Goal: Transaction & Acquisition: Book appointment/travel/reservation

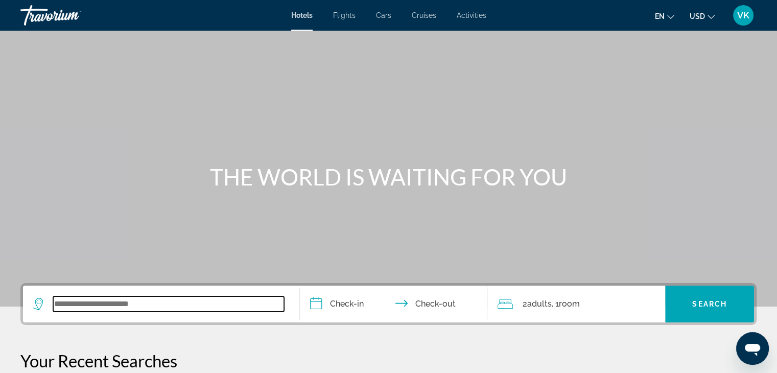
click at [148, 302] on input "Search widget" at bounding box center [168, 303] width 231 height 15
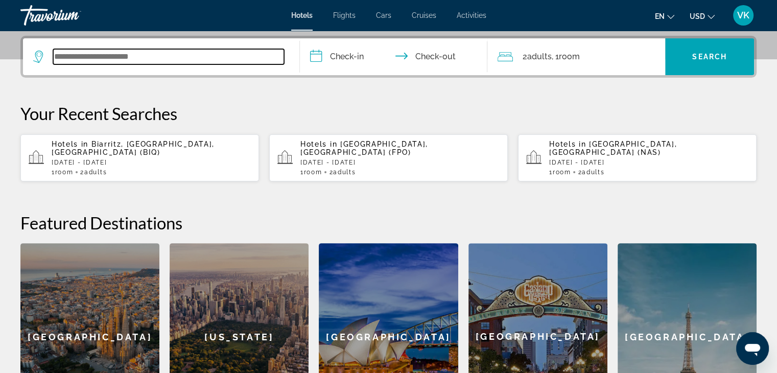
scroll to position [249, 0]
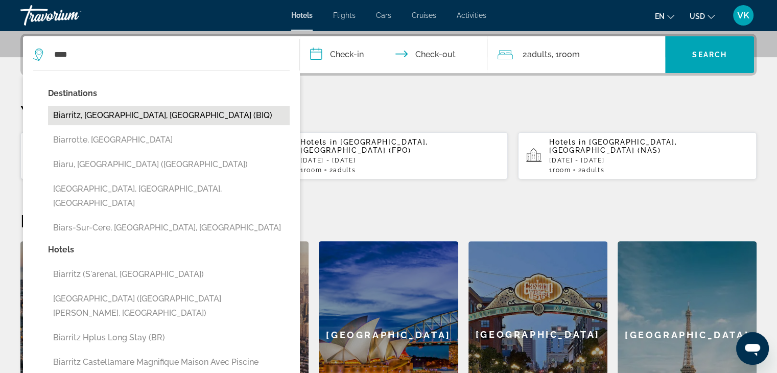
click at [178, 111] on button "Biarritz, [GEOGRAPHIC_DATA], [GEOGRAPHIC_DATA] (BIQ)" at bounding box center [169, 115] width 242 height 19
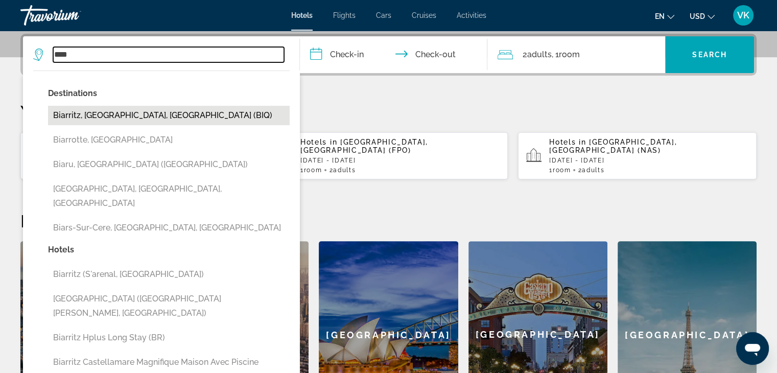
type input "**********"
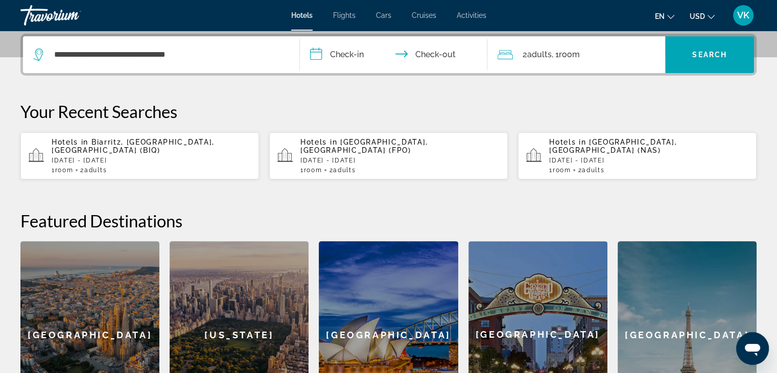
click at [345, 50] on input "**********" at bounding box center [396, 56] width 192 height 40
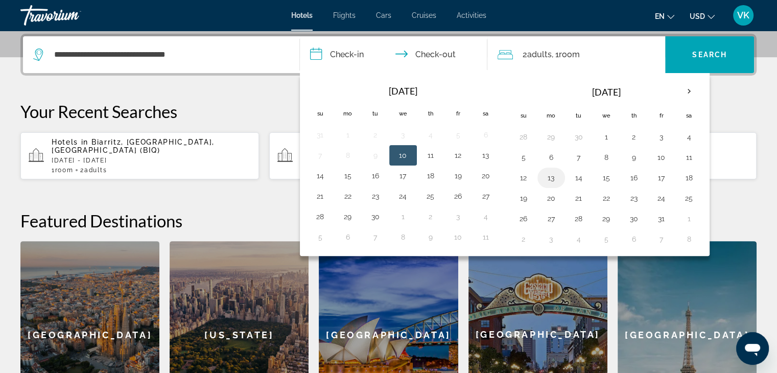
click at [547, 176] on button "13" at bounding box center [551, 178] width 16 height 14
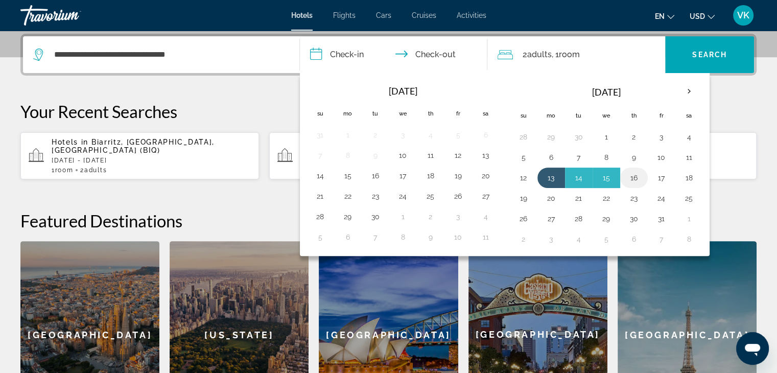
click at [633, 174] on button "16" at bounding box center [634, 178] width 16 height 14
type input "**********"
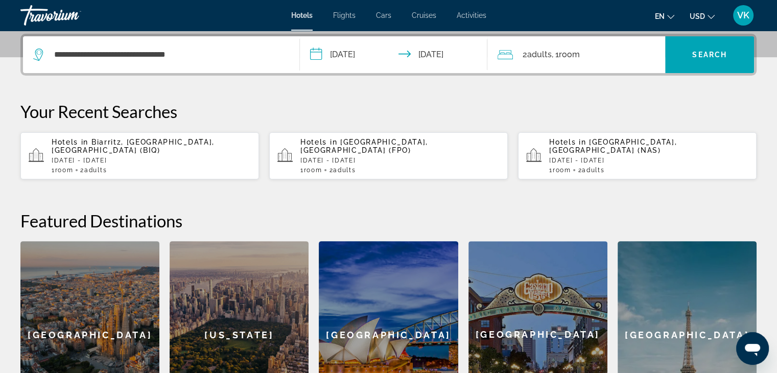
click at [697, 16] on span "USD" at bounding box center [697, 16] width 15 height 8
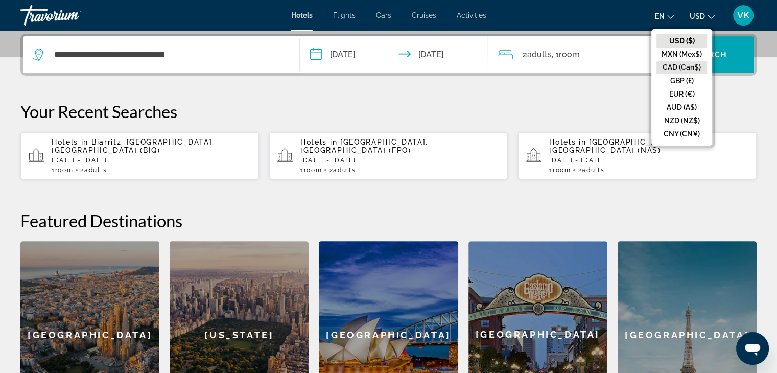
click at [693, 67] on button "CAD (Can$)" at bounding box center [682, 67] width 51 height 13
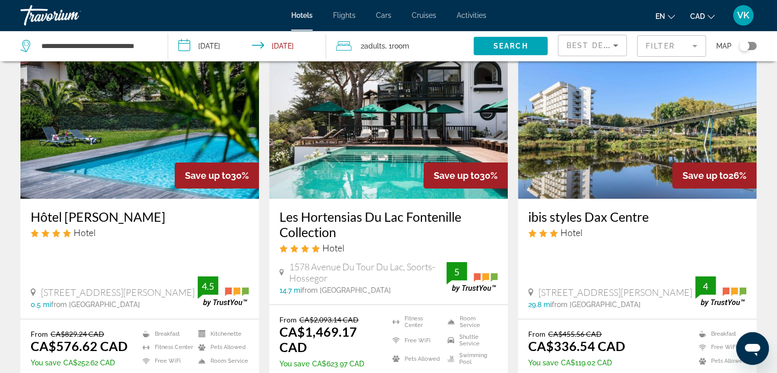
scroll to position [51, 0]
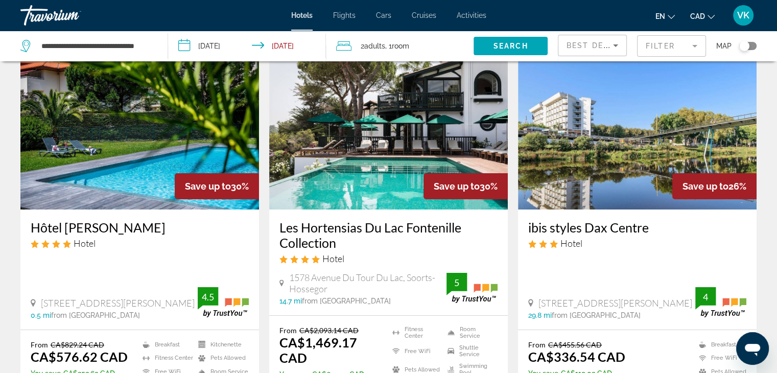
click at [700, 18] on span "CAD" at bounding box center [697, 16] width 15 height 8
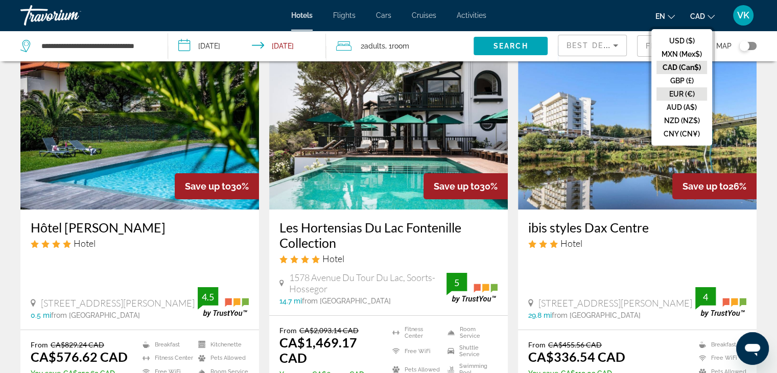
click at [690, 93] on button "EUR (€)" at bounding box center [682, 93] width 51 height 13
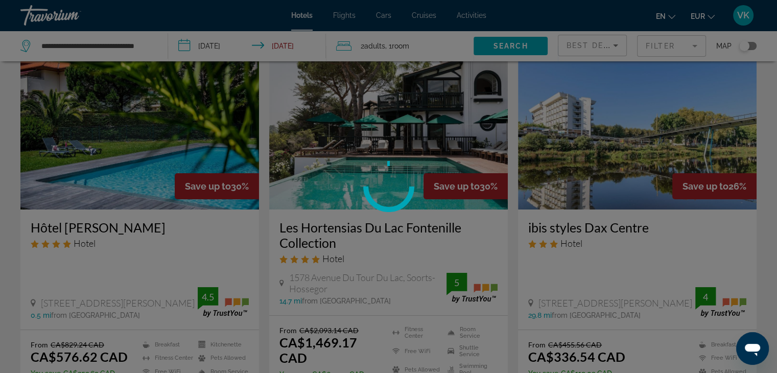
scroll to position [0, 0]
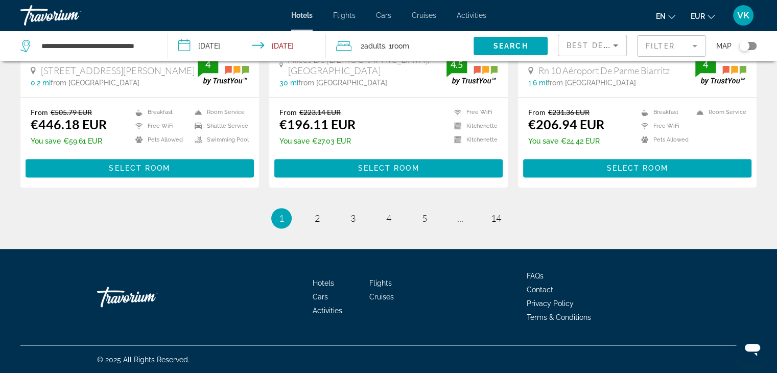
scroll to position [1395, 0]
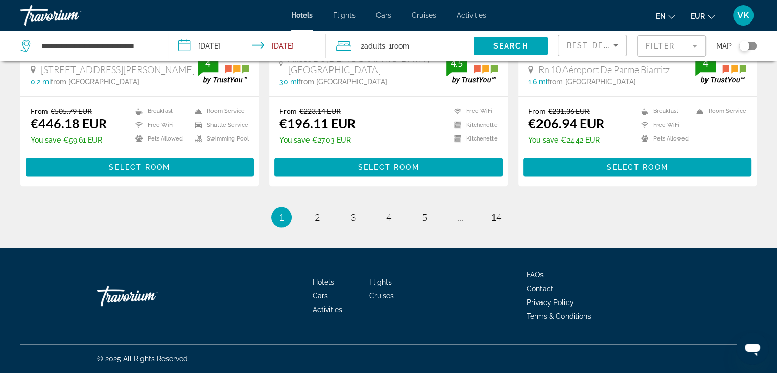
click at [599, 43] on span "Best Deals" at bounding box center [593, 45] width 53 height 8
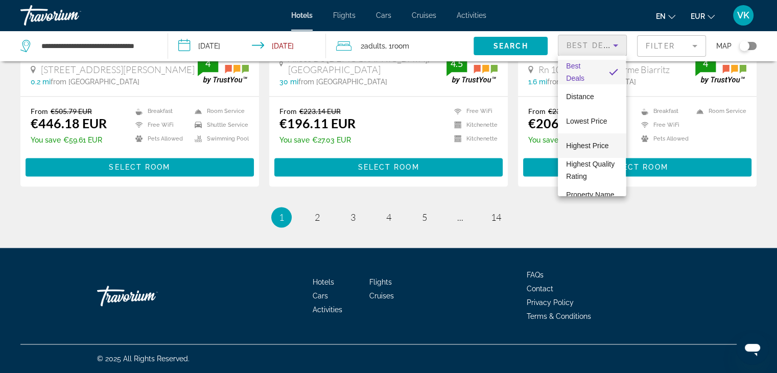
click at [600, 144] on span "Highest Price" at bounding box center [587, 146] width 42 height 8
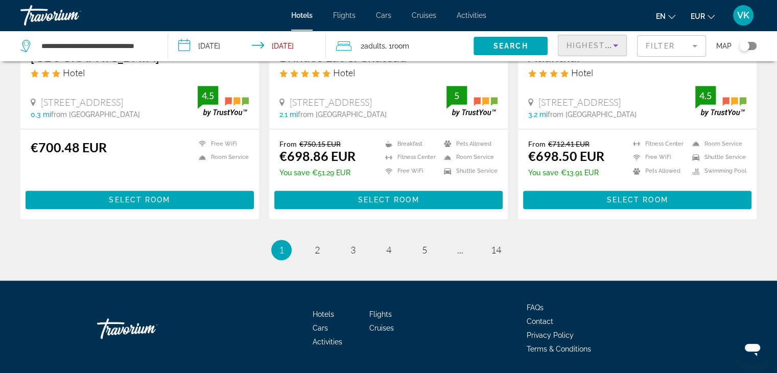
scroll to position [1379, 0]
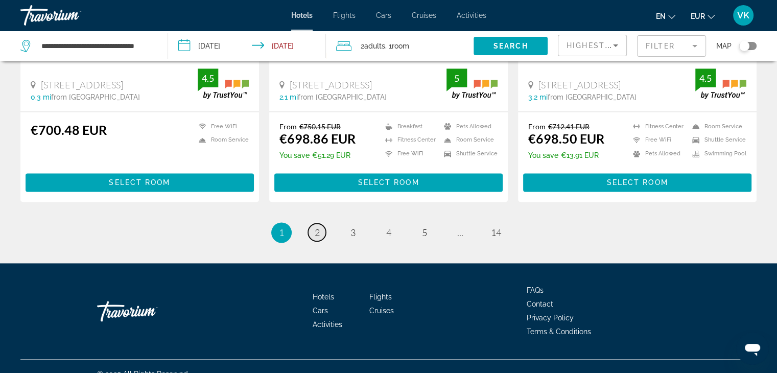
click at [319, 227] on span "2" at bounding box center [317, 232] width 5 height 11
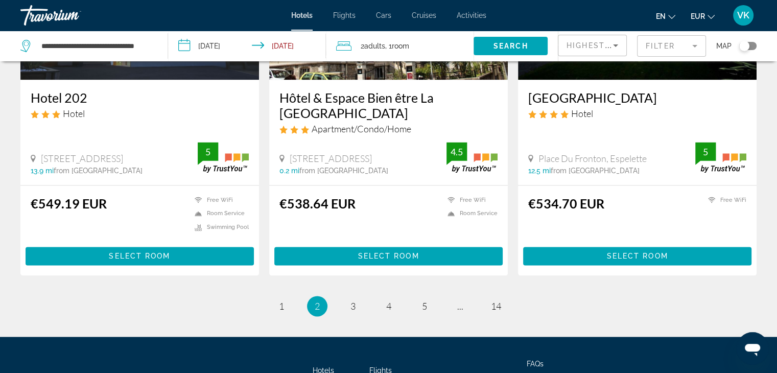
scroll to position [1329, 0]
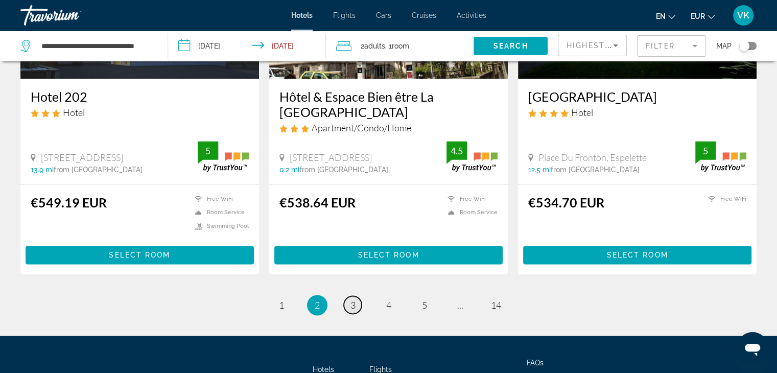
click at [355, 299] on span "3" at bounding box center [353, 304] width 5 height 11
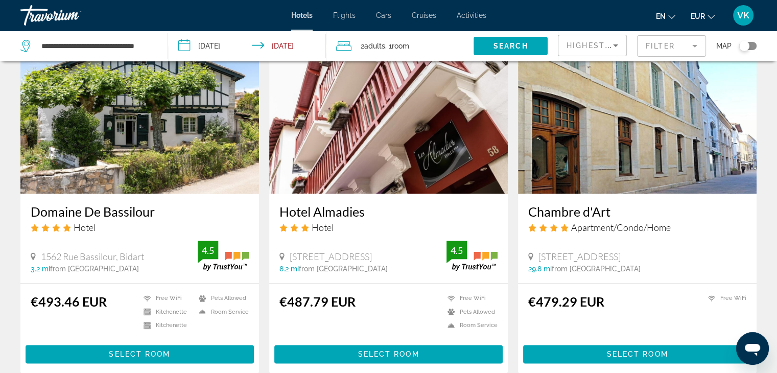
scroll to position [1278, 0]
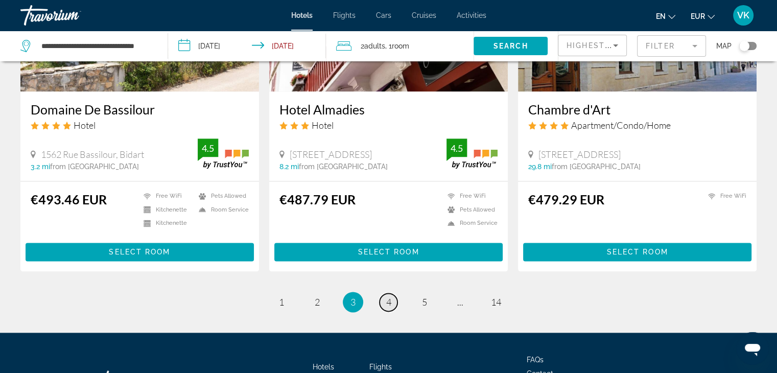
click at [388, 296] on span "4" at bounding box center [388, 301] width 5 height 11
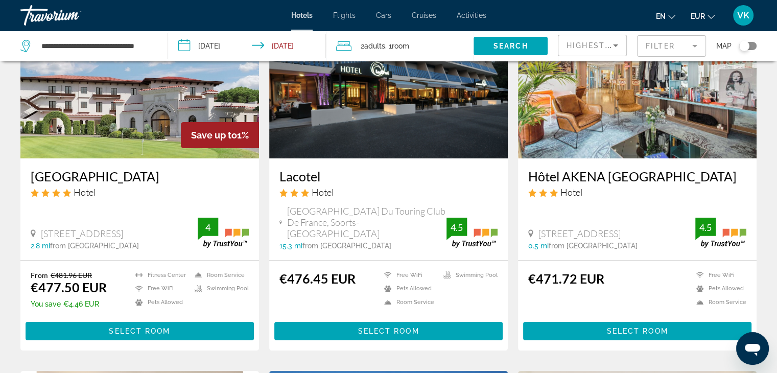
scroll to position [51, 0]
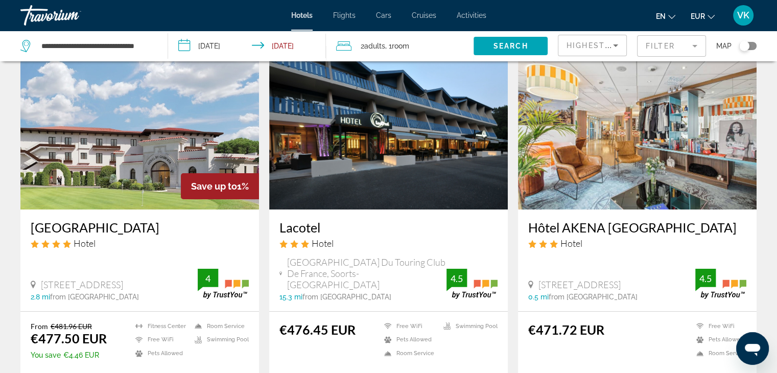
click at [72, 179] on img "Main content" at bounding box center [139, 128] width 239 height 164
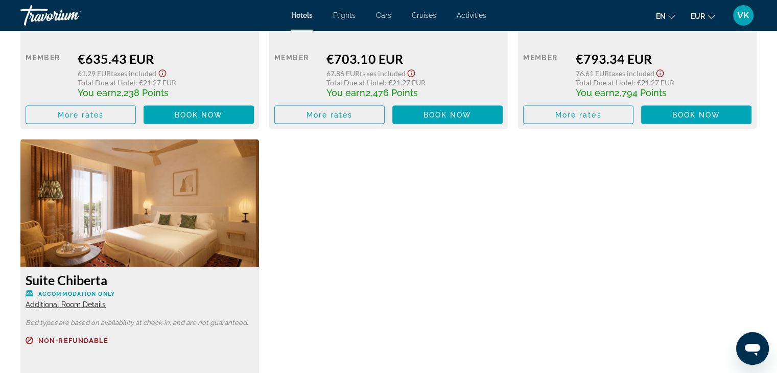
scroll to position [1993, 0]
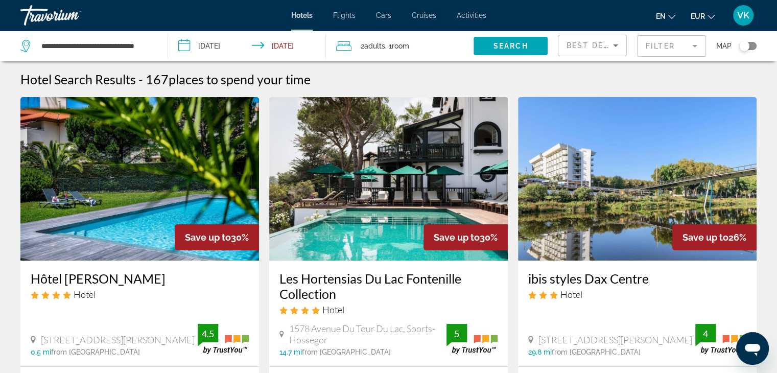
click at [607, 37] on div "Best Deals" at bounding box center [593, 49] width 52 height 29
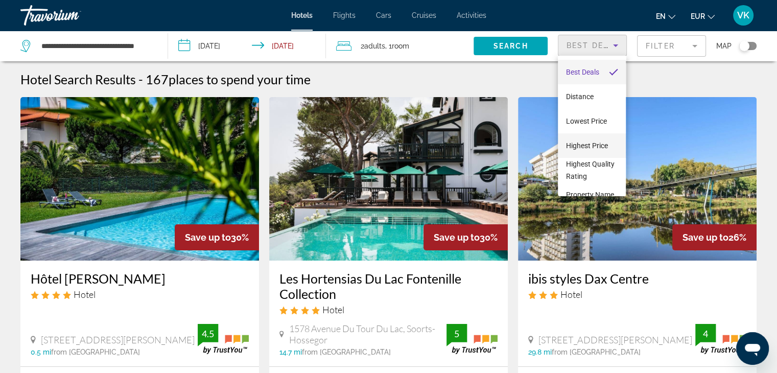
click at [594, 143] on span "Highest Price" at bounding box center [587, 146] width 42 height 8
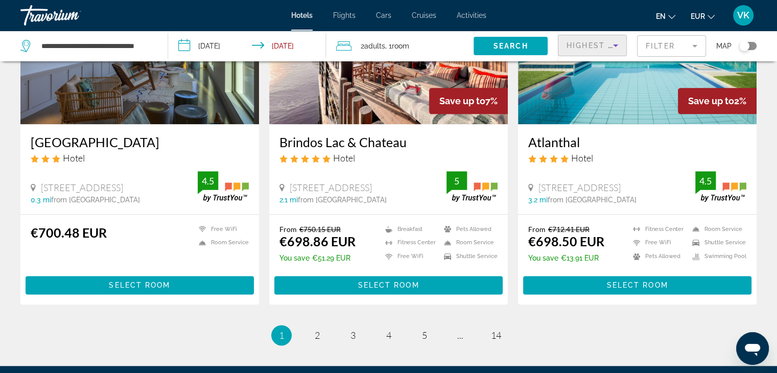
scroll to position [1278, 0]
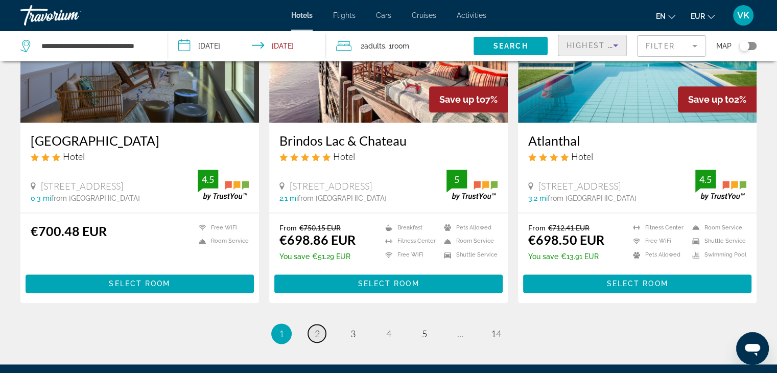
click at [317, 328] on span "2" at bounding box center [317, 333] width 5 height 11
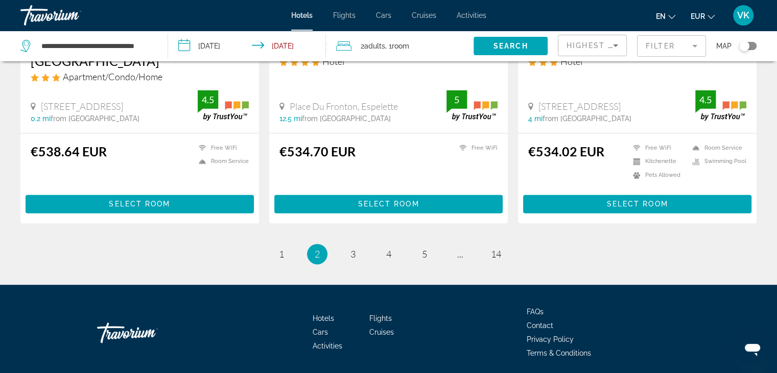
scroll to position [1394, 0]
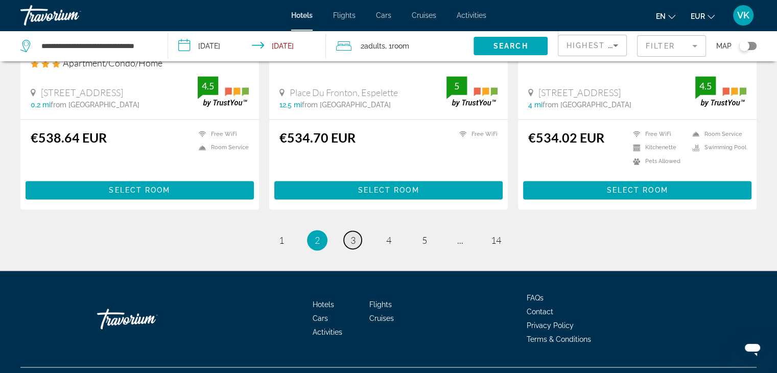
click at [356, 231] on link "page 3" at bounding box center [353, 240] width 18 height 18
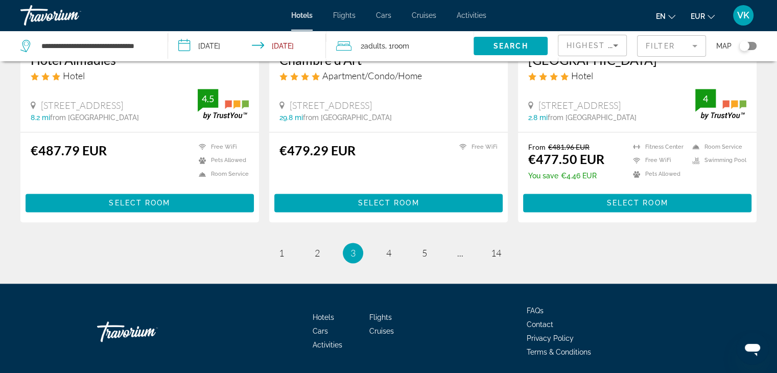
scroll to position [1329, 0]
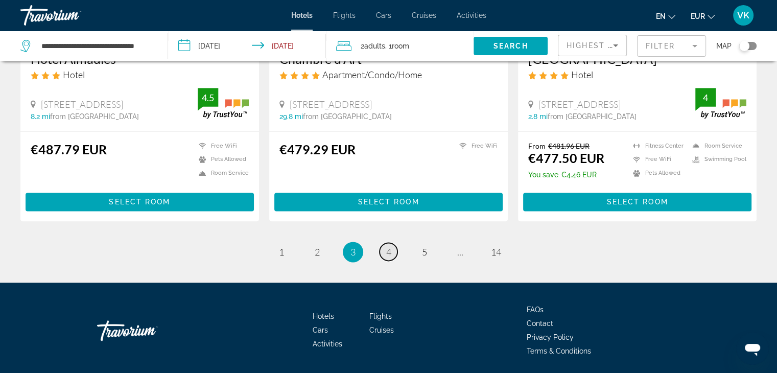
click at [390, 246] on span "4" at bounding box center [388, 251] width 5 height 11
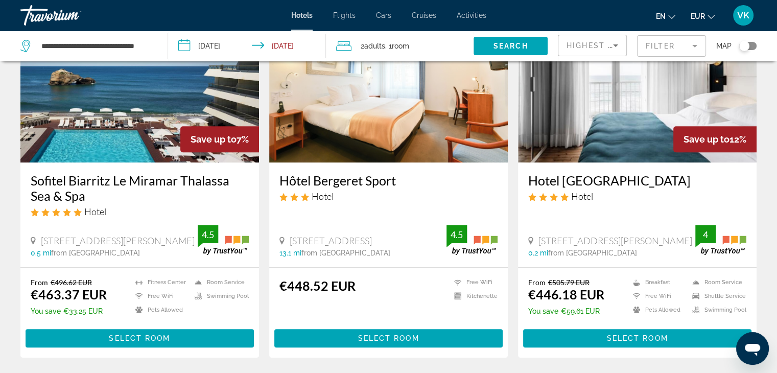
scroll to position [460, 0]
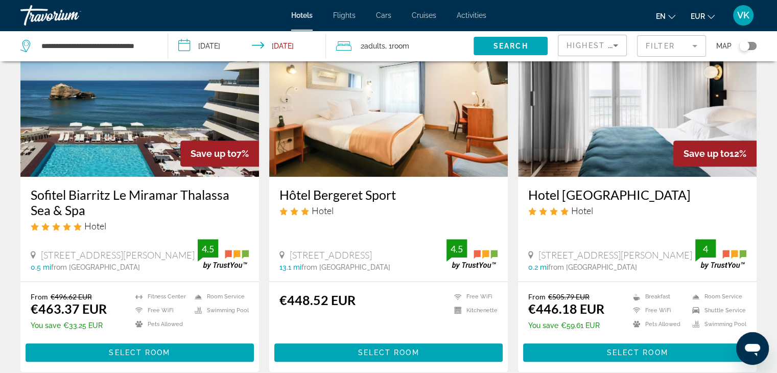
click at [170, 125] on img "Main content" at bounding box center [139, 95] width 239 height 164
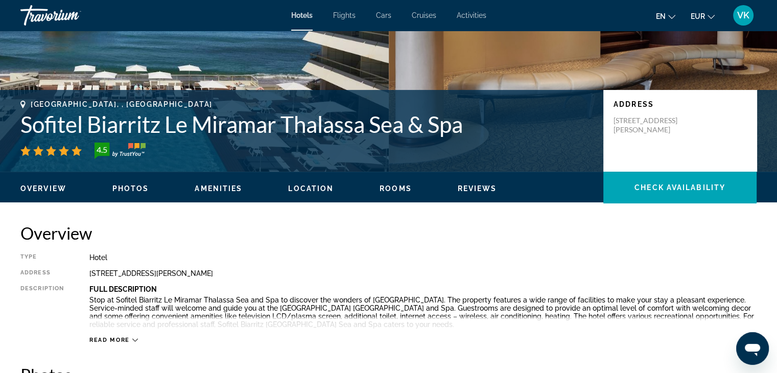
scroll to position [102, 0]
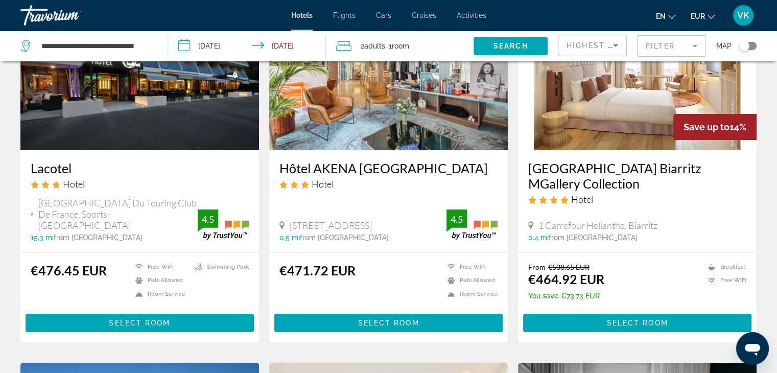
scroll to position [51, 0]
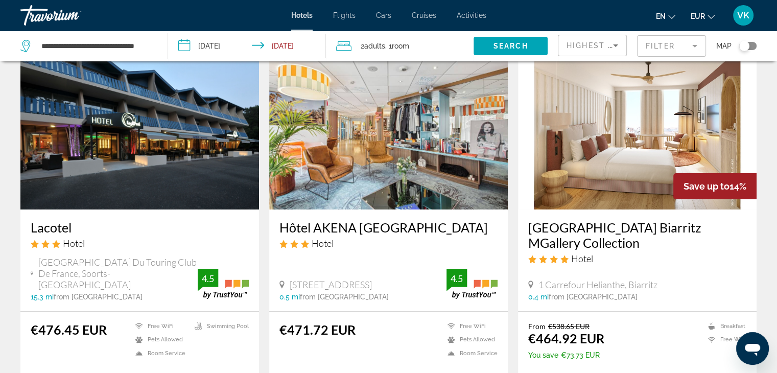
click at [687, 157] on img "Main content" at bounding box center [637, 128] width 239 height 164
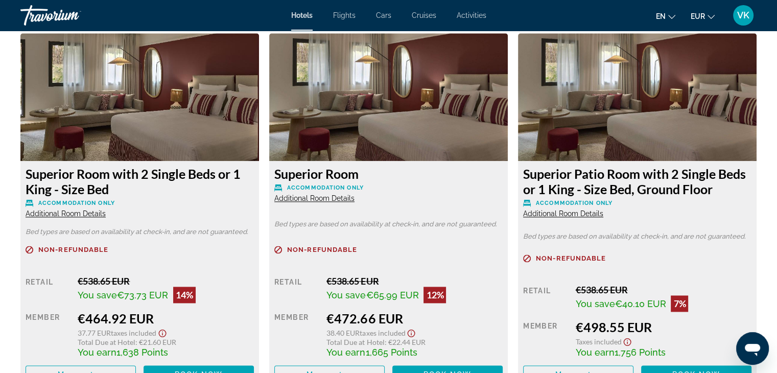
scroll to position [1431, 0]
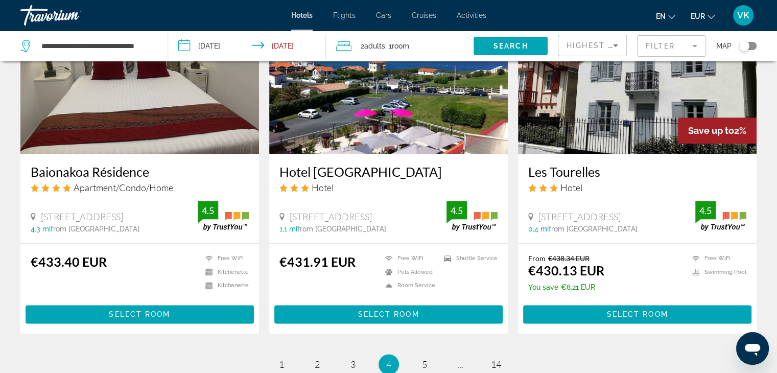
scroll to position [1368, 0]
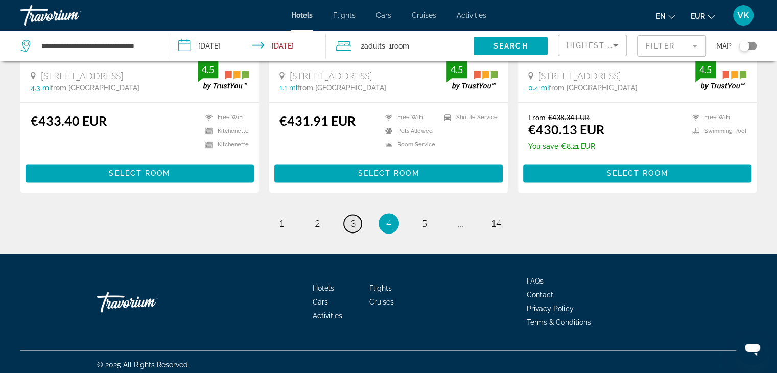
click at [353, 218] on span "3" at bounding box center [353, 223] width 5 height 11
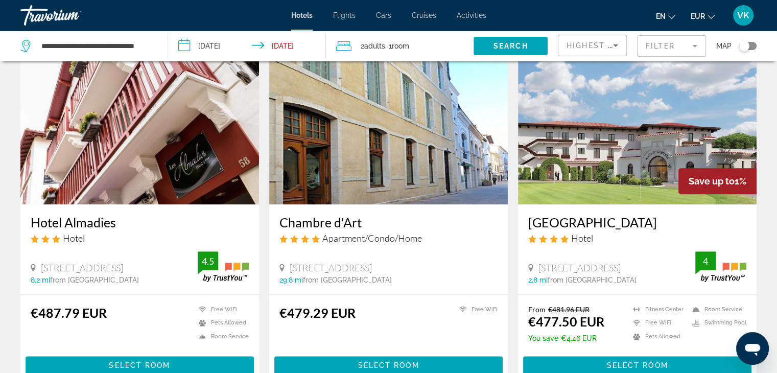
scroll to position [1226, 0]
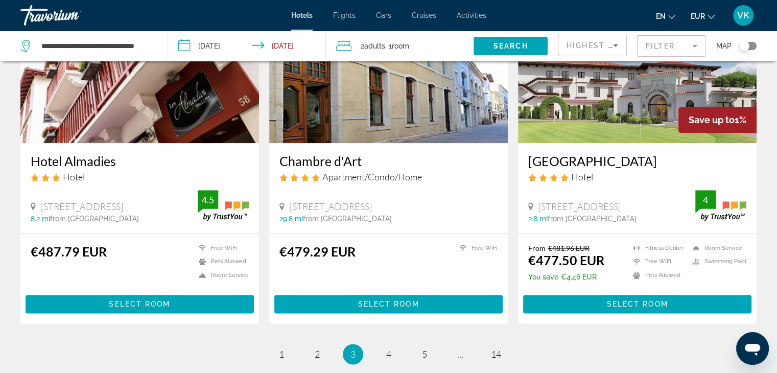
click at [589, 107] on img "Main content" at bounding box center [637, 62] width 239 height 164
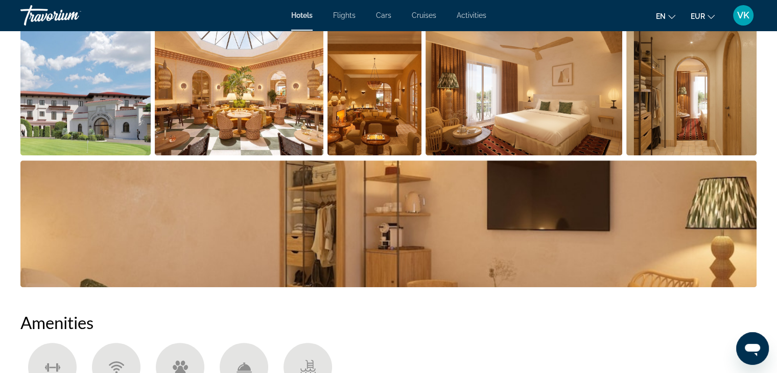
scroll to position [562, 0]
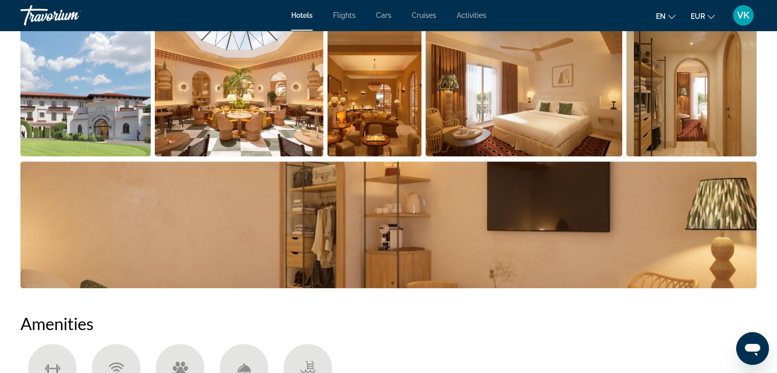
click at [112, 109] on img "Open full-screen image slider" at bounding box center [85, 93] width 130 height 127
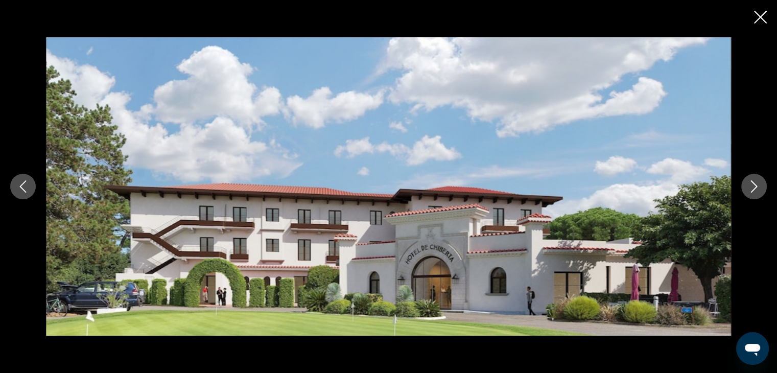
click at [751, 187] on icon "Next image" at bounding box center [754, 186] width 12 height 12
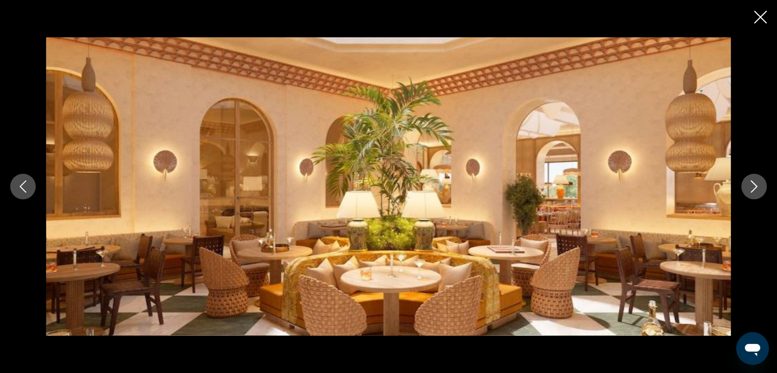
click at [751, 187] on icon "Next image" at bounding box center [754, 186] width 12 height 12
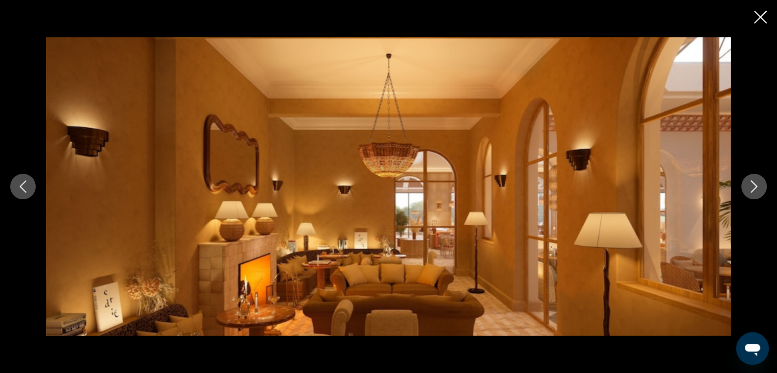
click at [751, 187] on icon "Next image" at bounding box center [754, 186] width 12 height 12
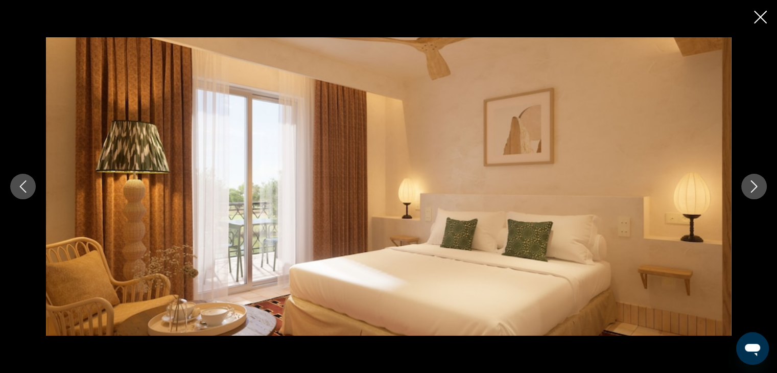
click at [751, 187] on icon "Next image" at bounding box center [754, 186] width 12 height 12
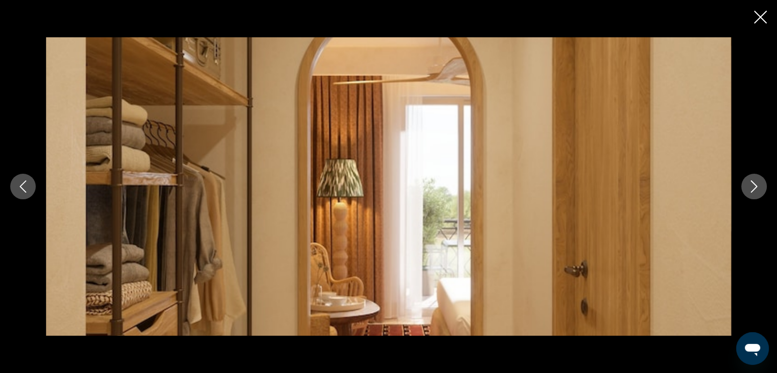
click at [751, 187] on icon "Next image" at bounding box center [754, 186] width 12 height 12
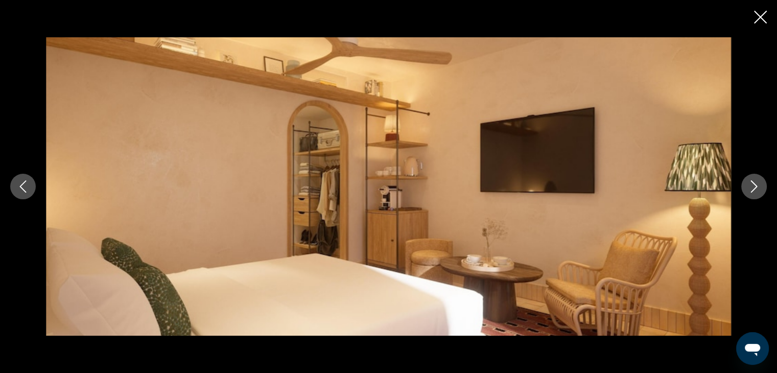
click at [751, 187] on icon "Next image" at bounding box center [754, 186] width 12 height 12
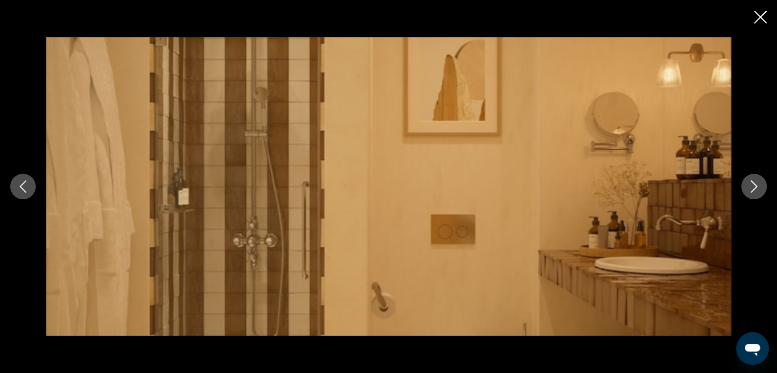
click at [751, 187] on icon "Next image" at bounding box center [754, 186] width 12 height 12
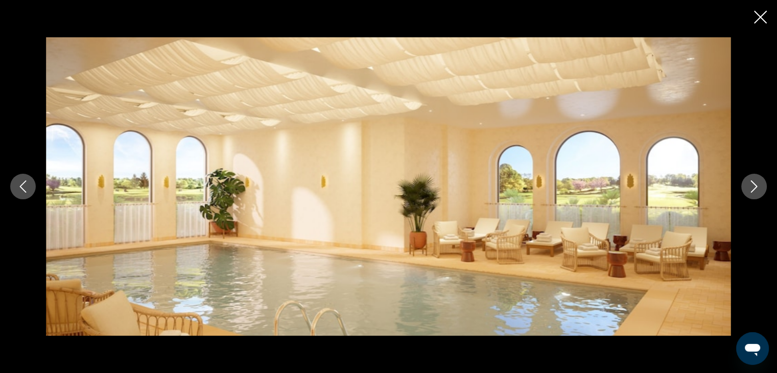
click at [751, 187] on icon "Next image" at bounding box center [754, 186] width 12 height 12
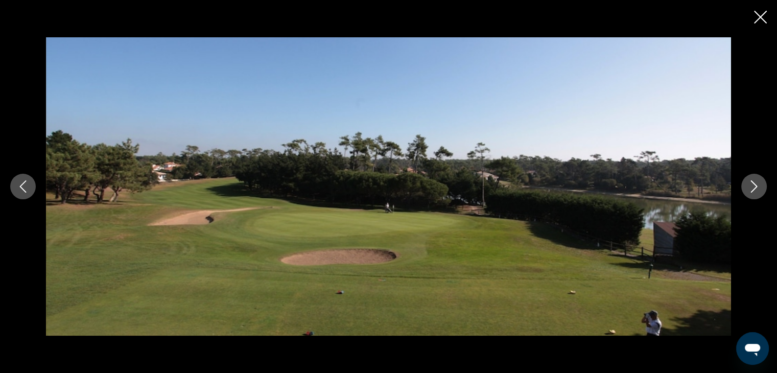
click at [751, 187] on icon "Next image" at bounding box center [754, 186] width 12 height 12
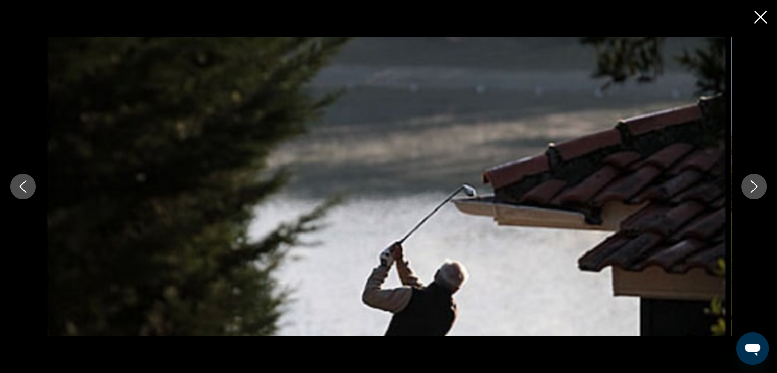
click at [751, 187] on icon "Next image" at bounding box center [754, 186] width 12 height 12
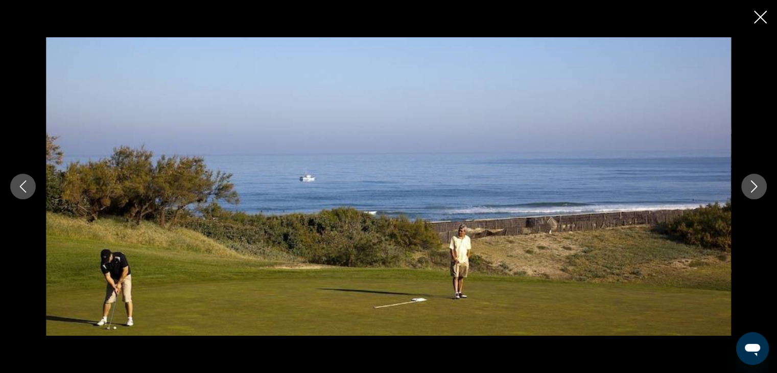
click at [751, 187] on icon "Next image" at bounding box center [754, 186] width 12 height 12
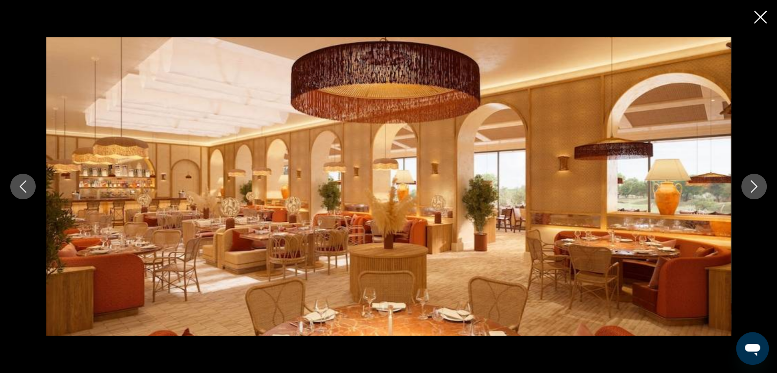
click at [751, 187] on icon "Next image" at bounding box center [754, 186] width 12 height 12
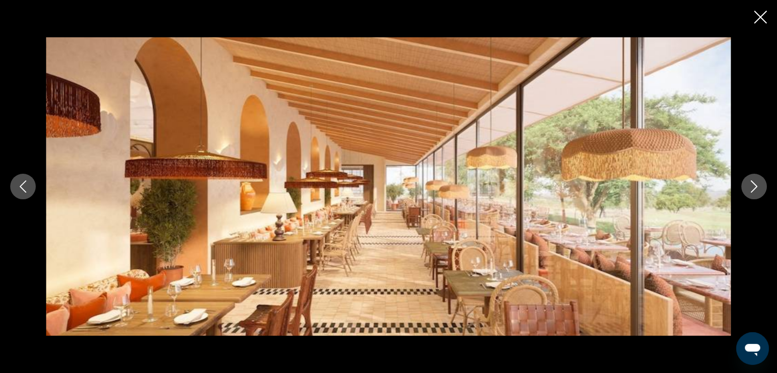
click at [751, 187] on icon "Next image" at bounding box center [754, 186] width 12 height 12
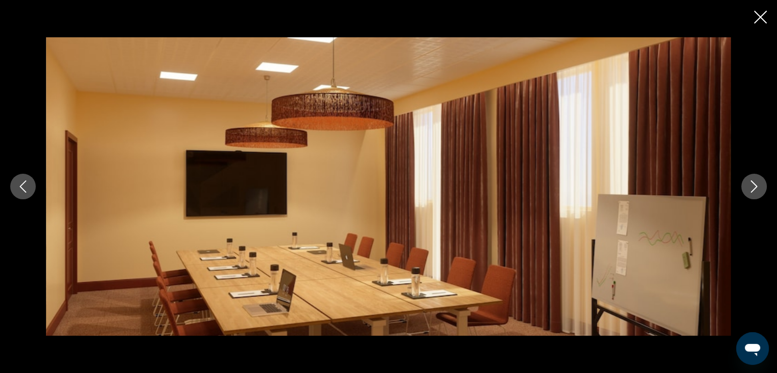
click at [751, 187] on icon "Next image" at bounding box center [754, 186] width 12 height 12
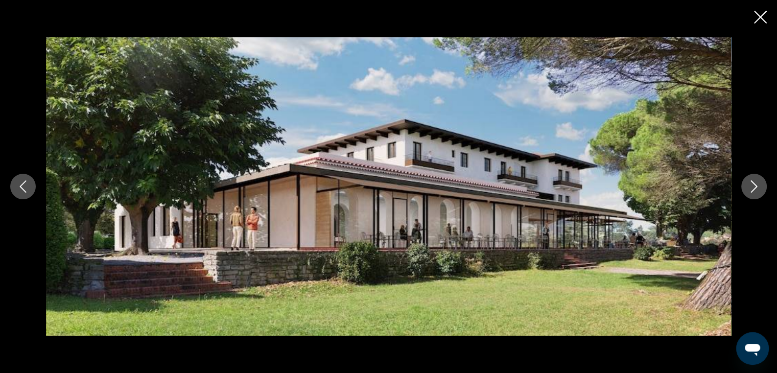
click at [751, 187] on icon "Next image" at bounding box center [754, 186] width 12 height 12
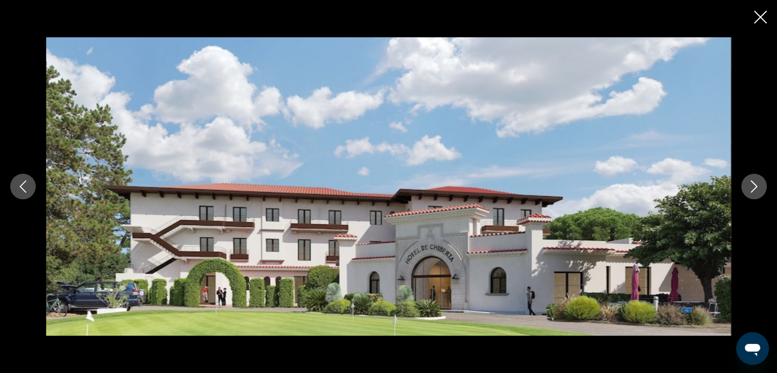
click at [751, 187] on icon "Next image" at bounding box center [754, 186] width 12 height 12
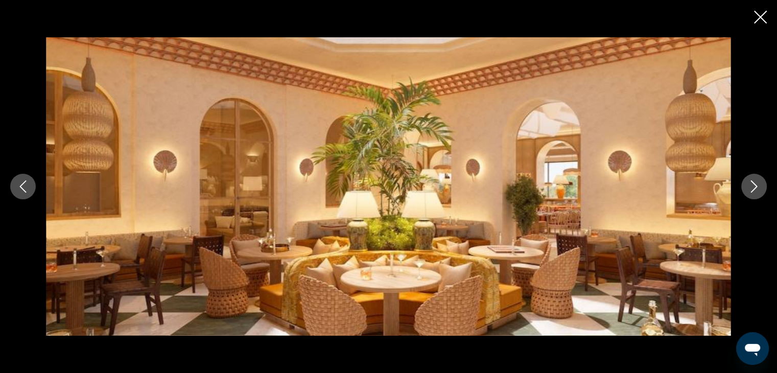
click at [751, 187] on icon "Next image" at bounding box center [754, 186] width 12 height 12
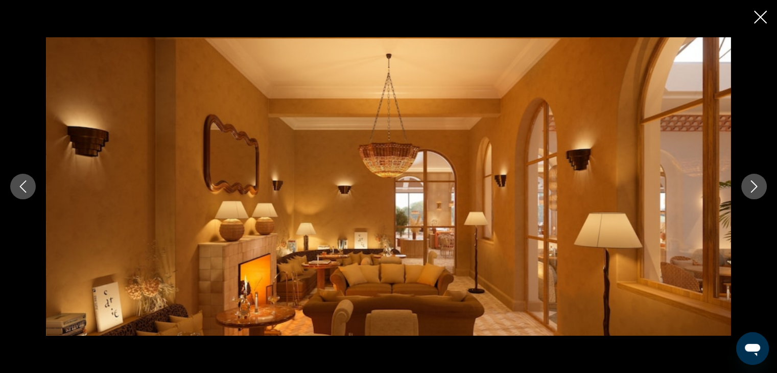
click at [751, 187] on icon "Next image" at bounding box center [754, 186] width 12 height 12
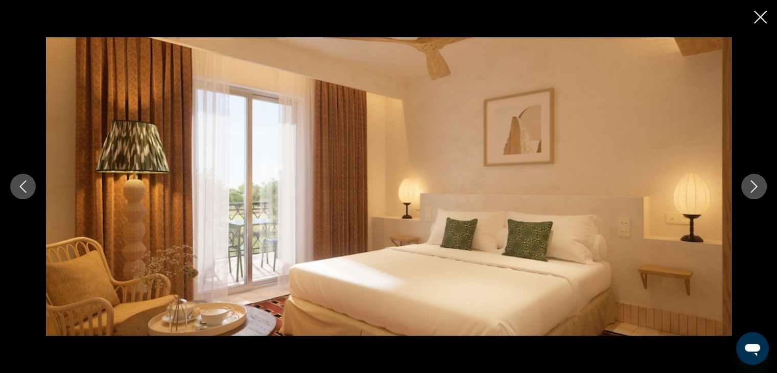
click at [751, 187] on icon "Next image" at bounding box center [754, 186] width 12 height 12
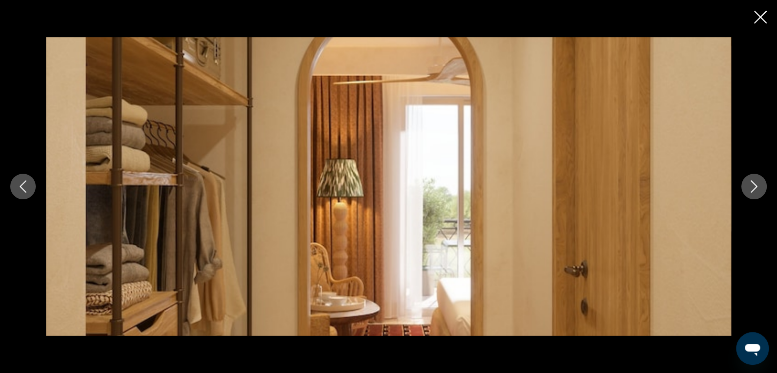
click at [756, 19] on icon "Close slideshow" at bounding box center [760, 17] width 13 height 13
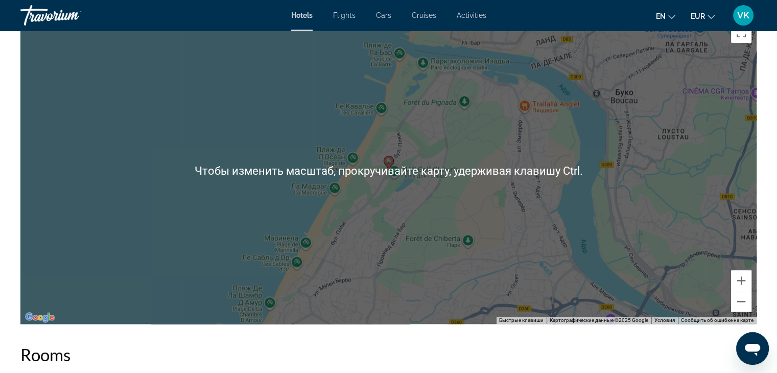
scroll to position [971, 0]
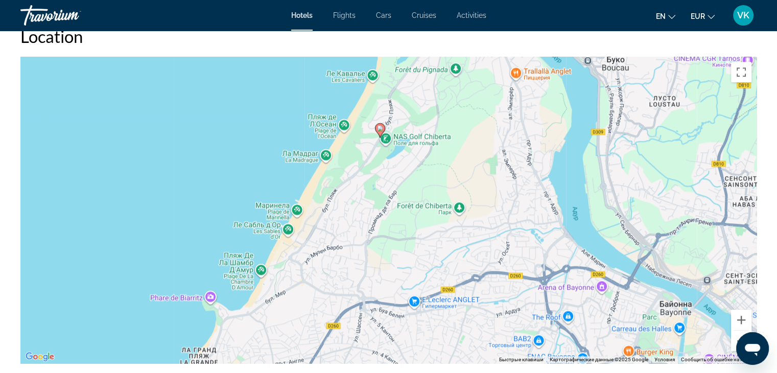
drag, startPoint x: 538, startPoint y: 272, endPoint x: 529, endPoint y: 199, distance: 73.6
click at [529, 199] on div "Чтобы активировать перетаскивание с помощью клавиатуры, нажмите Alt + Ввод. Пос…" at bounding box center [388, 210] width 736 height 307
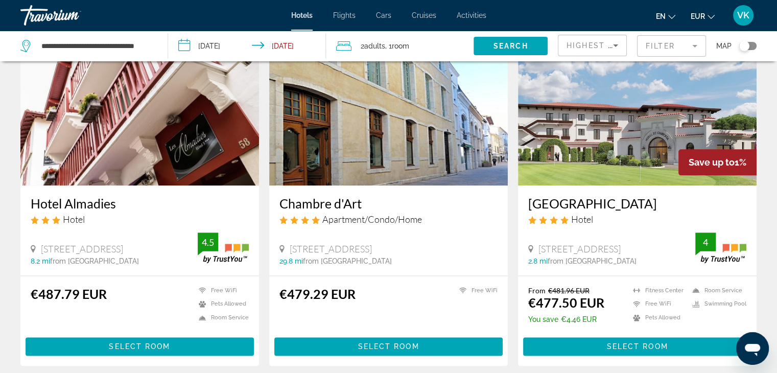
scroll to position [1278, 0]
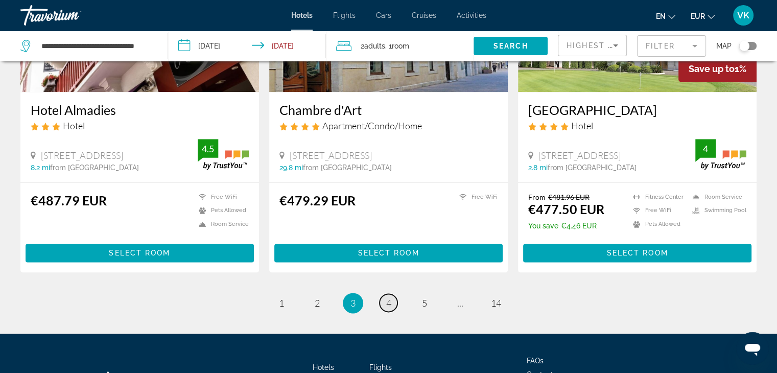
click at [387, 297] on span "4" at bounding box center [388, 302] width 5 height 11
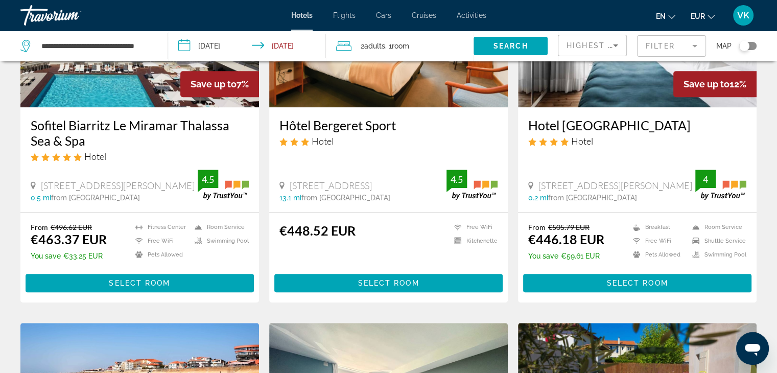
scroll to position [511, 0]
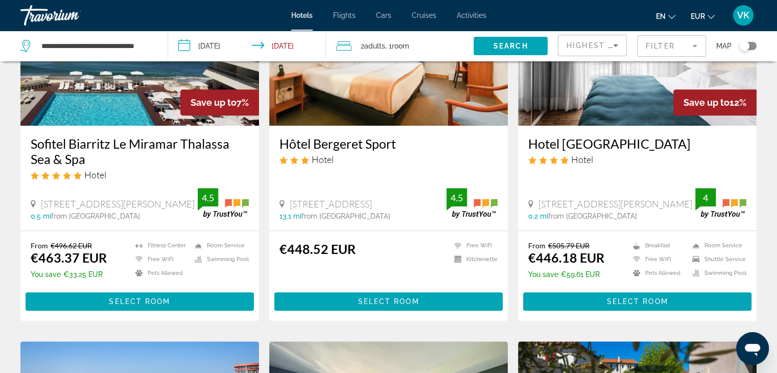
click at [86, 85] on img "Main content" at bounding box center [139, 44] width 239 height 164
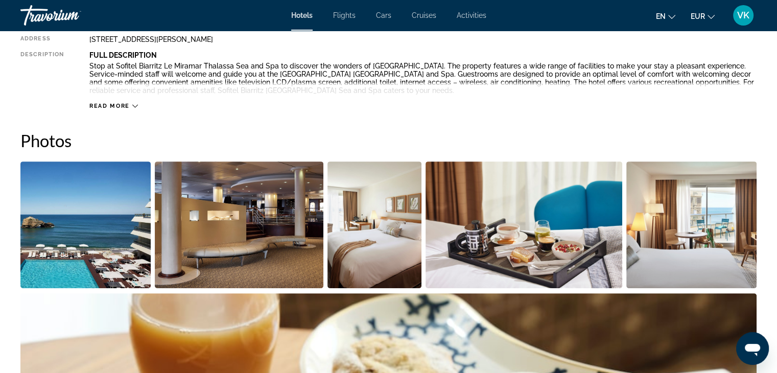
scroll to position [460, 0]
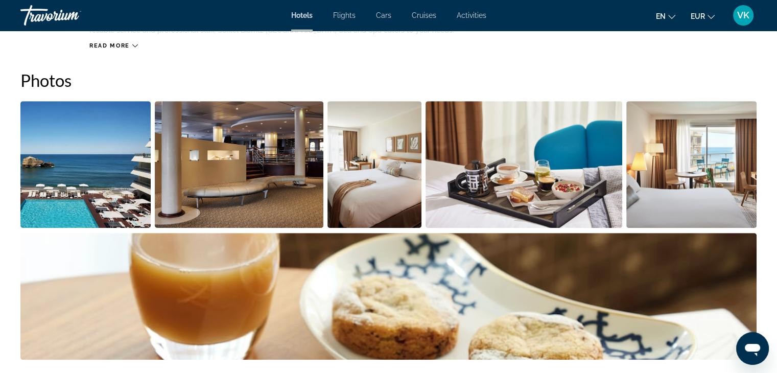
click at [118, 155] on img "Open full-screen image slider" at bounding box center [85, 164] width 130 height 127
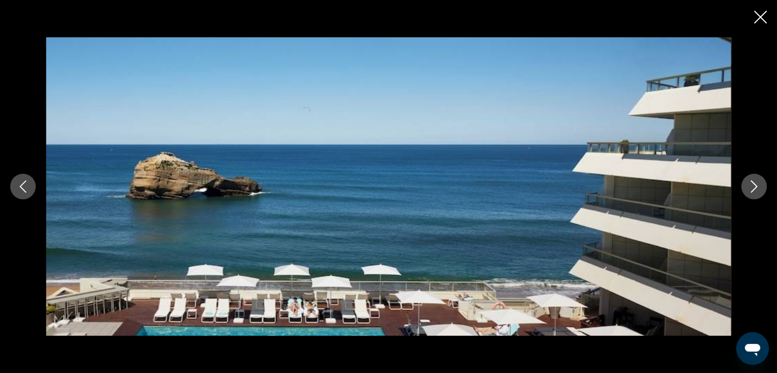
click at [754, 184] on icon "Next image" at bounding box center [754, 186] width 12 height 12
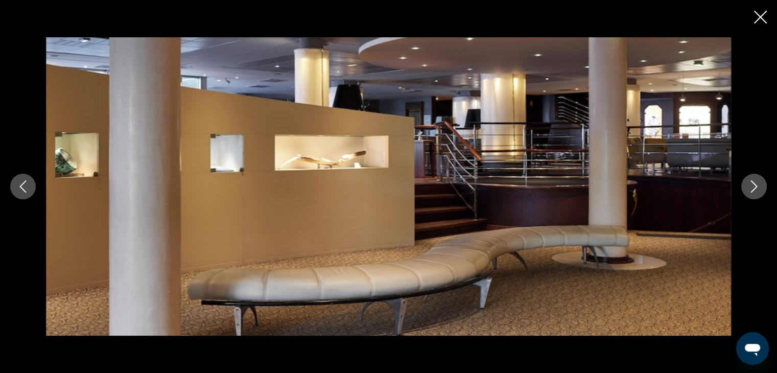
click at [754, 184] on icon "Next image" at bounding box center [754, 186] width 7 height 12
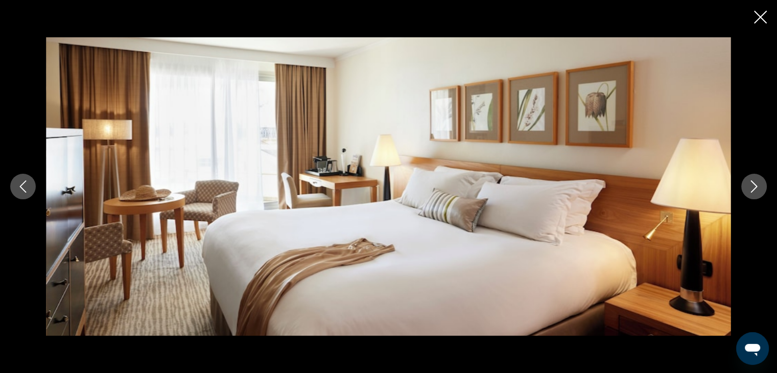
click at [754, 184] on icon "Next image" at bounding box center [754, 186] width 7 height 12
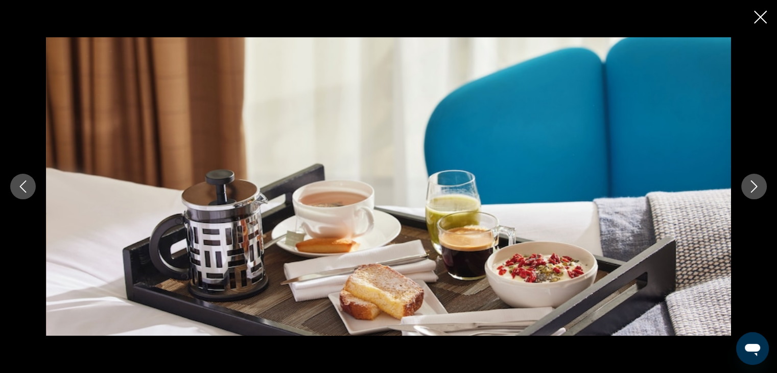
click at [754, 184] on icon "Next image" at bounding box center [754, 186] width 7 height 12
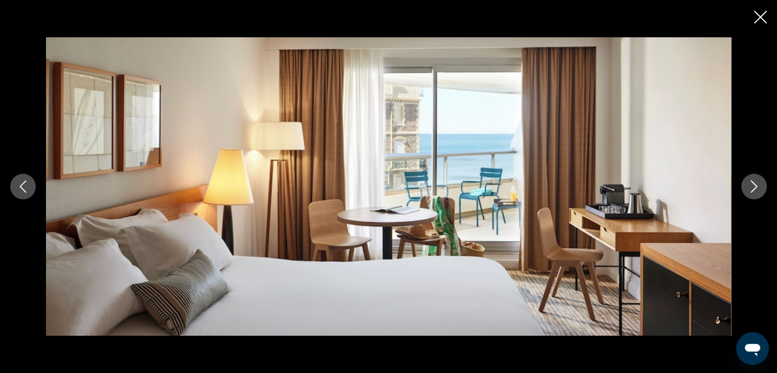
click at [754, 184] on icon "Next image" at bounding box center [754, 186] width 7 height 12
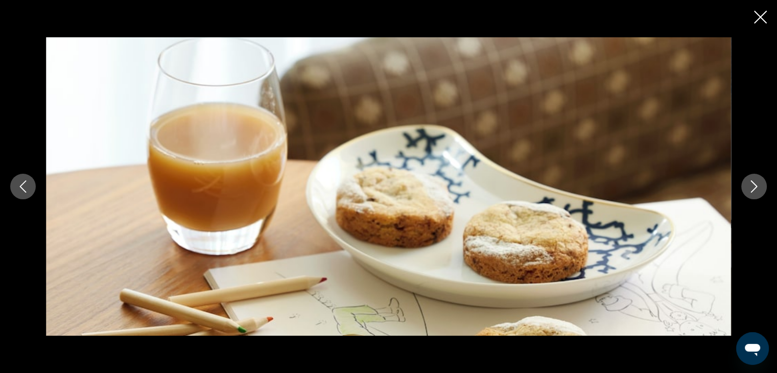
click at [754, 184] on icon "Next image" at bounding box center [754, 186] width 7 height 12
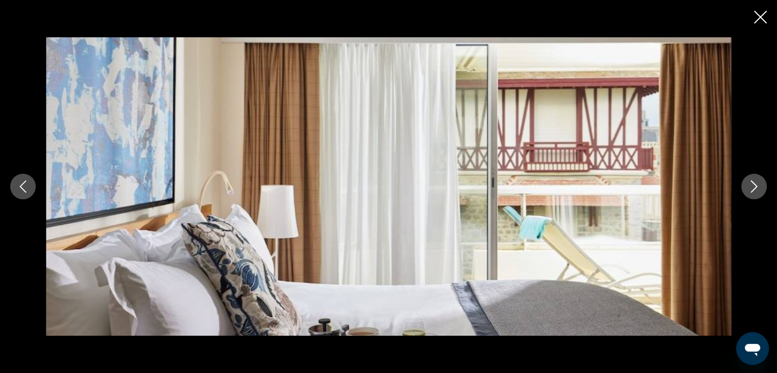
click at [754, 184] on icon "Next image" at bounding box center [754, 186] width 7 height 12
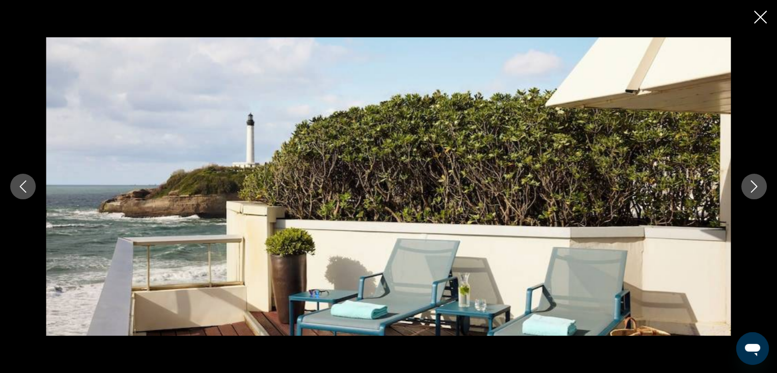
click at [754, 183] on icon "Next image" at bounding box center [754, 186] width 7 height 12
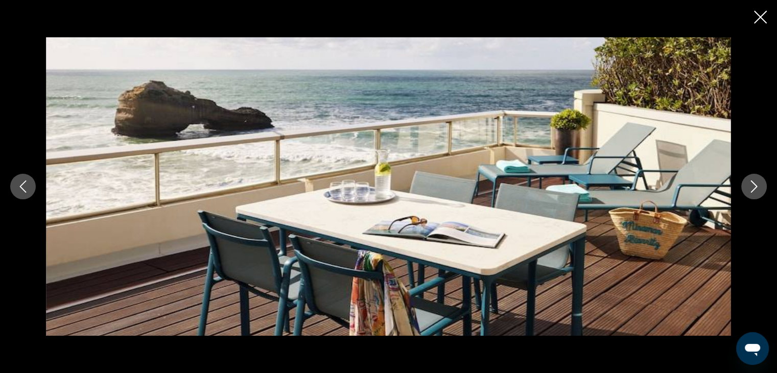
click at [754, 183] on icon "Next image" at bounding box center [754, 186] width 7 height 12
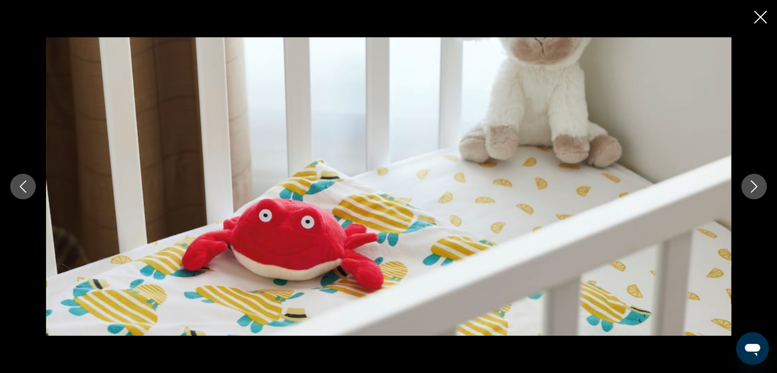
click at [754, 183] on icon "Next image" at bounding box center [754, 186] width 7 height 12
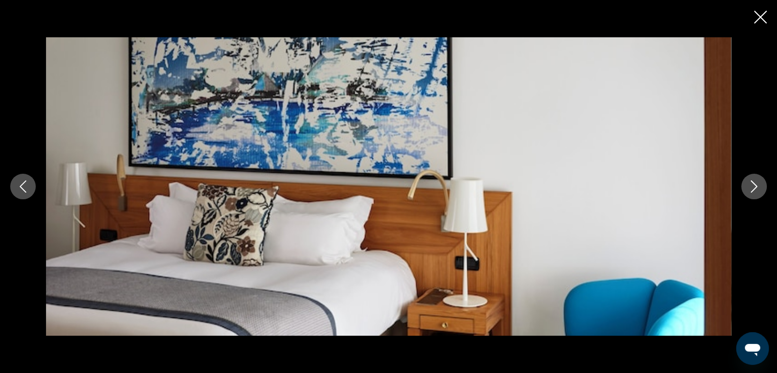
click at [754, 183] on icon "Next image" at bounding box center [754, 186] width 7 height 12
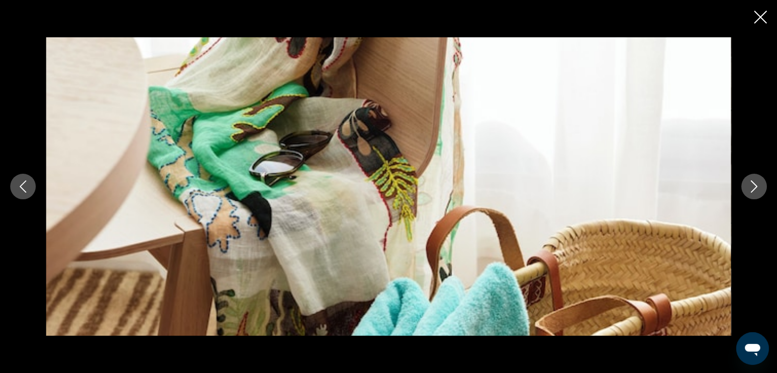
click at [754, 183] on icon "Next image" at bounding box center [754, 186] width 7 height 12
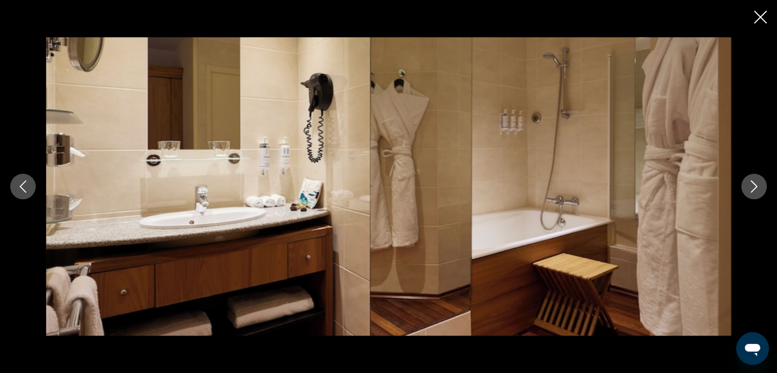
click at [754, 183] on icon "Next image" at bounding box center [754, 186] width 7 height 12
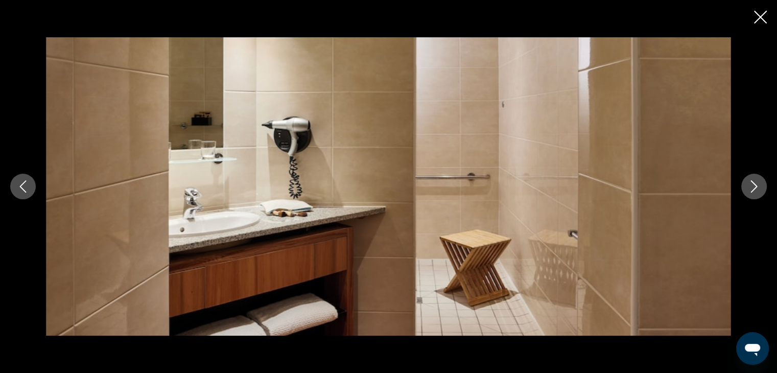
click at [754, 183] on icon "Next image" at bounding box center [754, 186] width 7 height 12
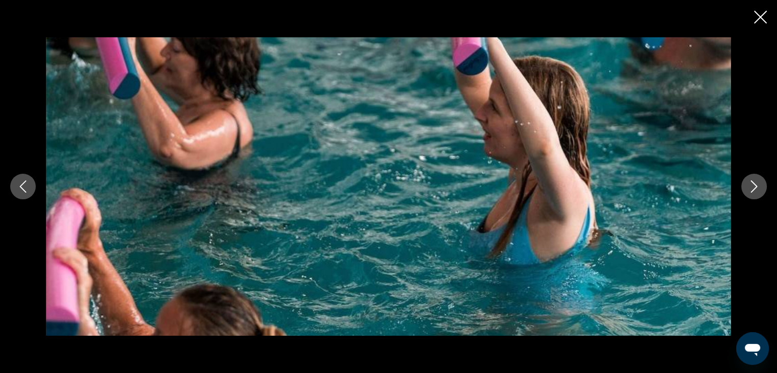
click at [754, 183] on icon "Next image" at bounding box center [754, 186] width 12 height 12
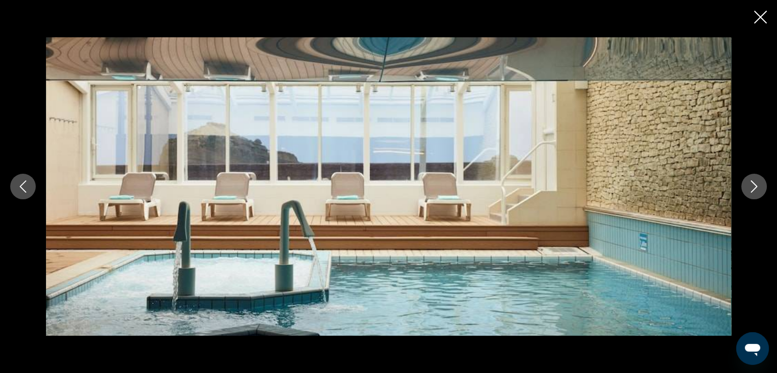
click at [754, 183] on icon "Next image" at bounding box center [754, 186] width 12 height 12
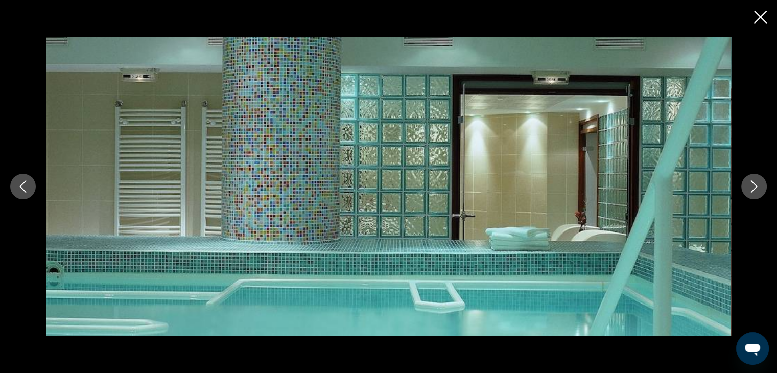
click at [754, 182] on icon "Next image" at bounding box center [754, 186] width 12 height 12
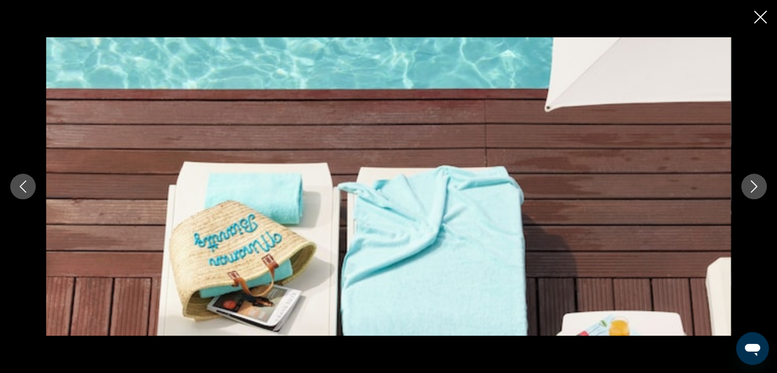
click at [754, 182] on icon "Next image" at bounding box center [754, 186] width 12 height 12
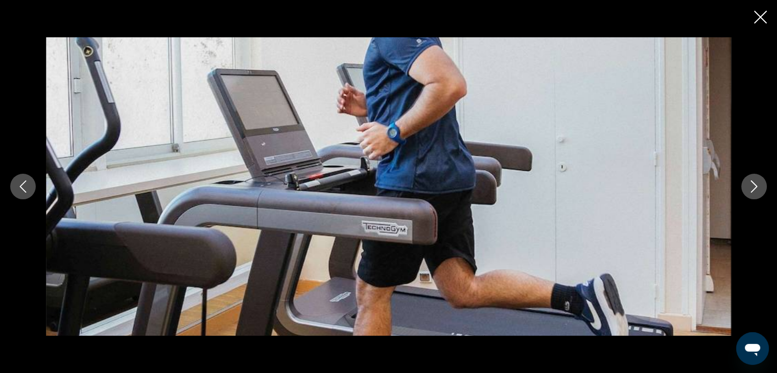
click at [754, 182] on icon "Next image" at bounding box center [754, 186] width 12 height 12
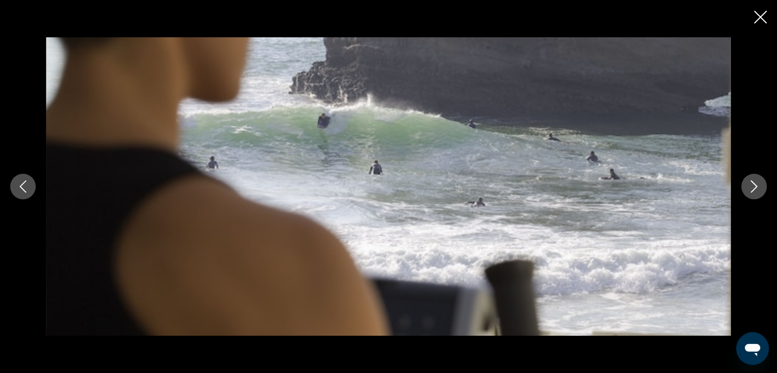
click at [754, 182] on icon "Next image" at bounding box center [754, 186] width 12 height 12
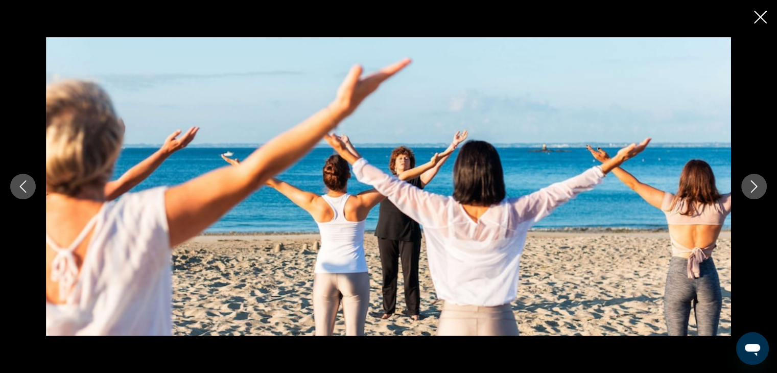
click at [754, 182] on icon "Next image" at bounding box center [754, 186] width 12 height 12
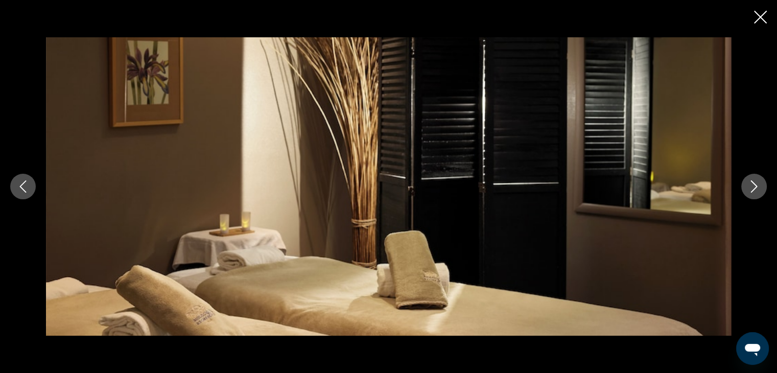
click at [754, 182] on icon "Next image" at bounding box center [754, 186] width 12 height 12
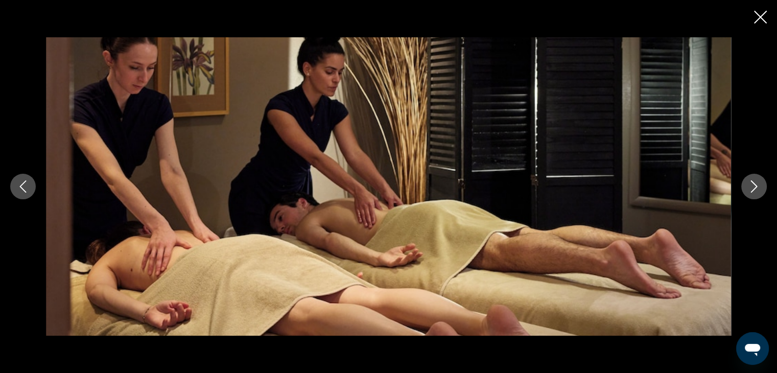
click at [754, 182] on icon "Next image" at bounding box center [754, 186] width 12 height 12
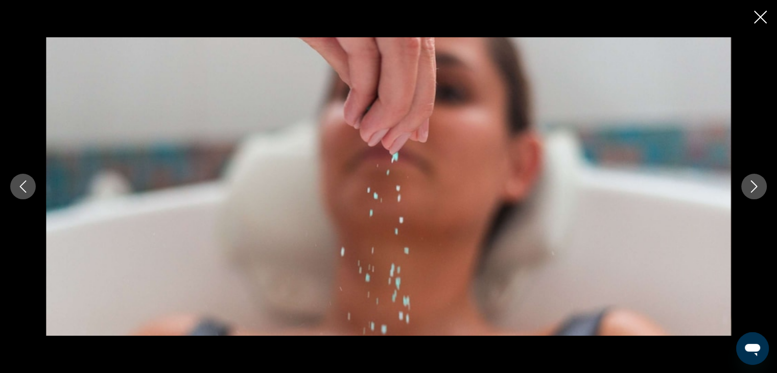
click at [754, 182] on icon "Next image" at bounding box center [754, 186] width 12 height 12
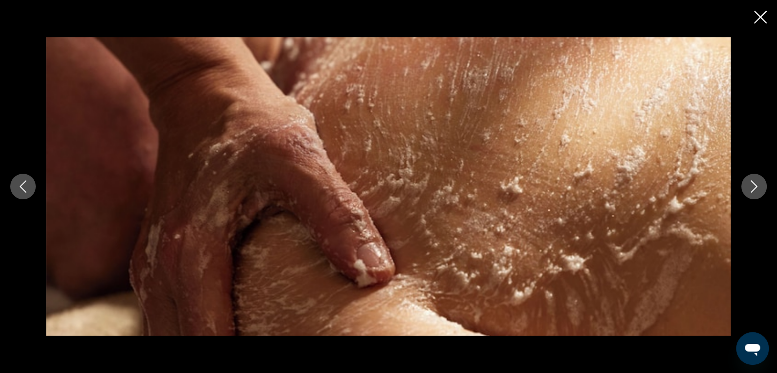
click at [754, 182] on icon "Next image" at bounding box center [754, 186] width 12 height 12
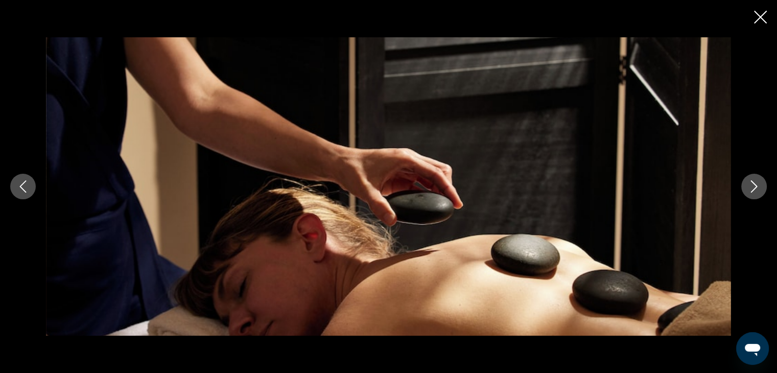
click at [754, 182] on icon "Next image" at bounding box center [754, 186] width 12 height 12
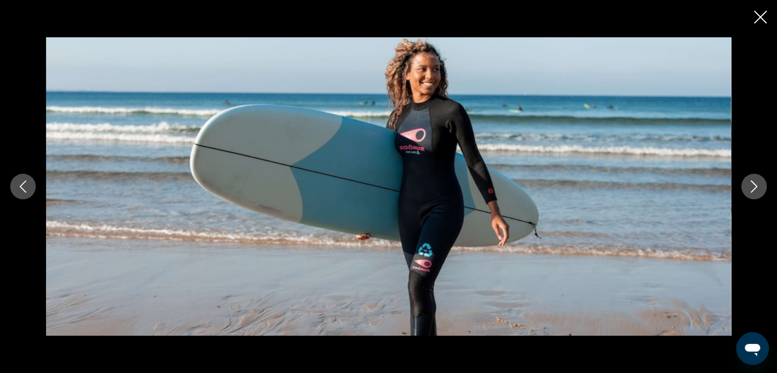
click at [754, 182] on icon "Next image" at bounding box center [754, 186] width 12 height 12
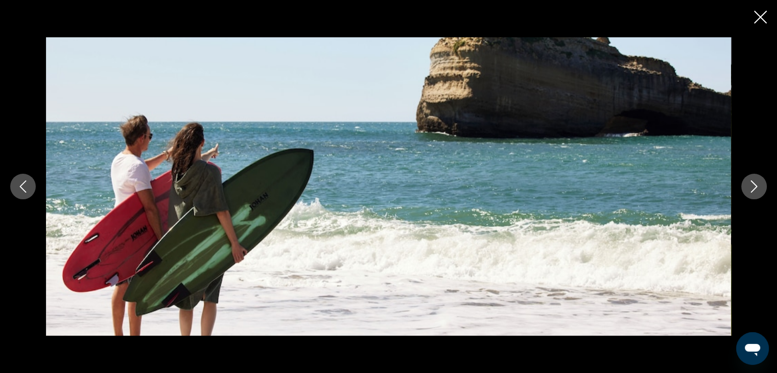
click at [754, 182] on icon "Next image" at bounding box center [754, 186] width 12 height 12
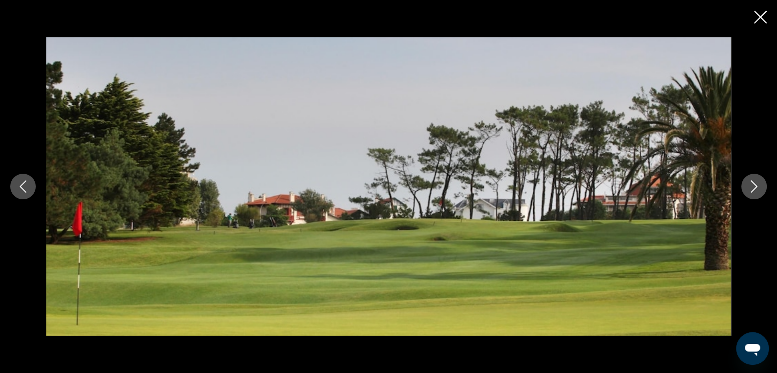
click at [754, 182] on icon "Next image" at bounding box center [754, 186] width 12 height 12
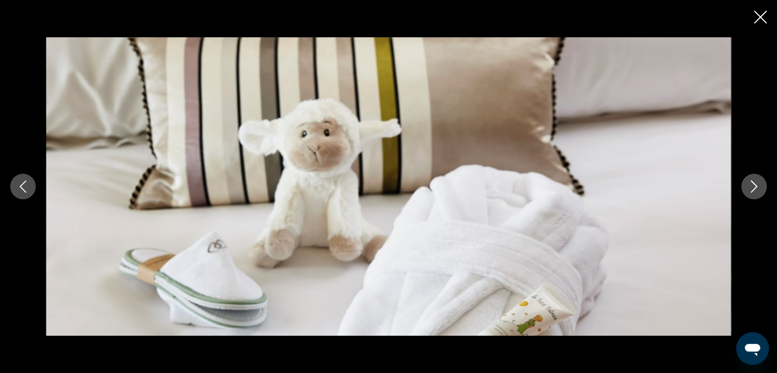
click at [754, 182] on icon "Next image" at bounding box center [754, 186] width 12 height 12
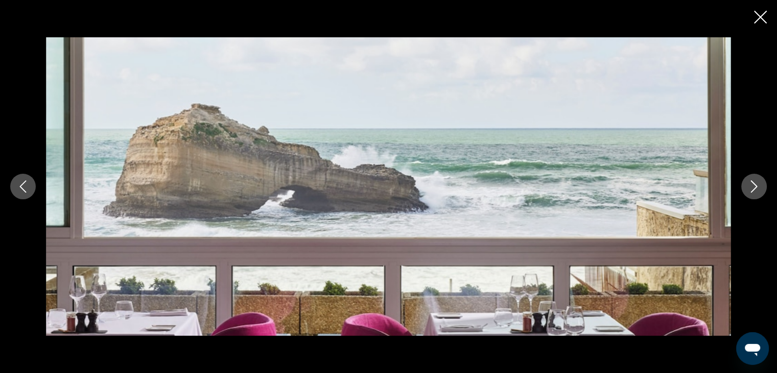
click at [754, 182] on icon "Next image" at bounding box center [754, 186] width 12 height 12
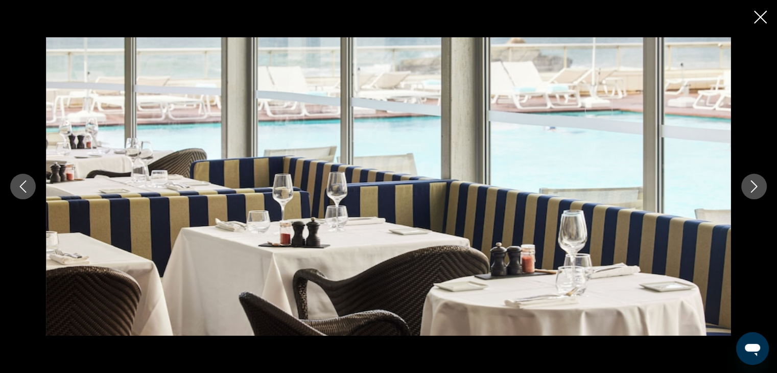
click at [754, 182] on icon "Next image" at bounding box center [754, 186] width 12 height 12
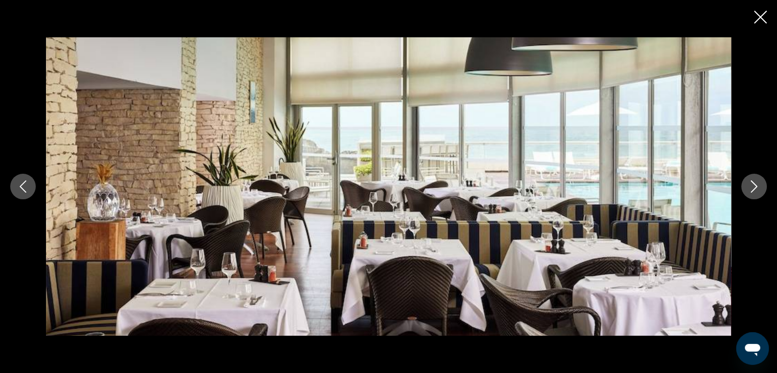
click at [754, 182] on icon "Next image" at bounding box center [754, 186] width 12 height 12
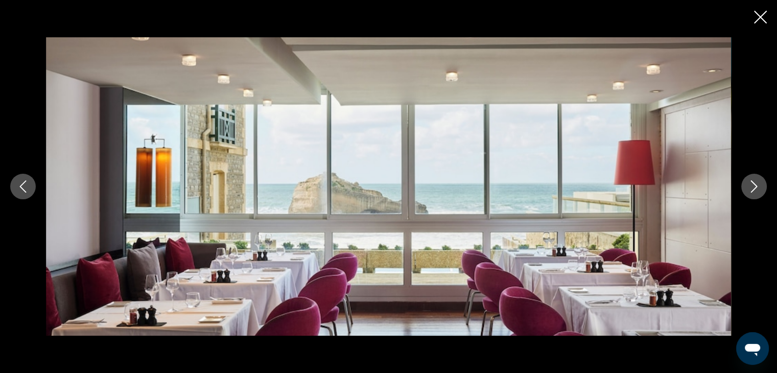
click at [754, 182] on icon "Next image" at bounding box center [754, 186] width 12 height 12
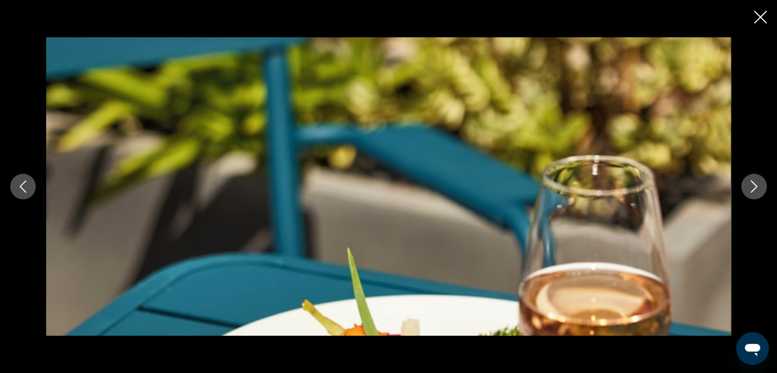
click at [754, 182] on icon "Next image" at bounding box center [754, 186] width 12 height 12
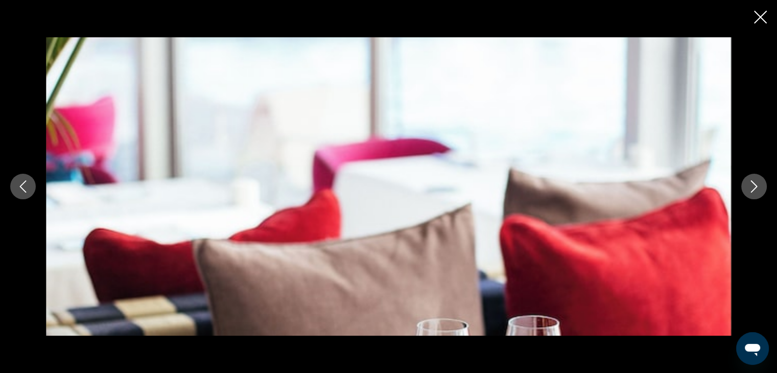
click at [754, 182] on icon "Next image" at bounding box center [754, 186] width 12 height 12
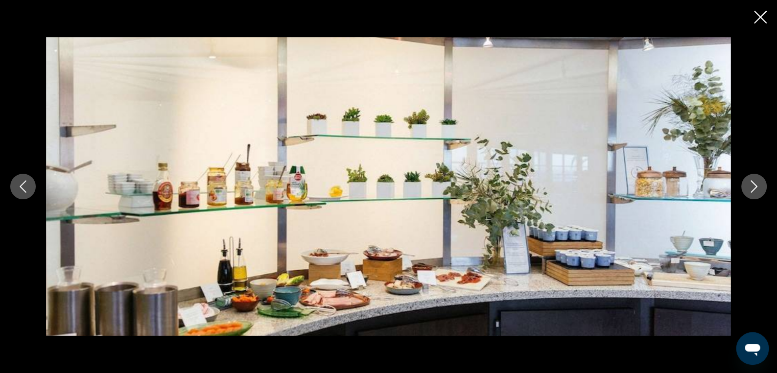
click at [754, 182] on icon "Next image" at bounding box center [754, 186] width 12 height 12
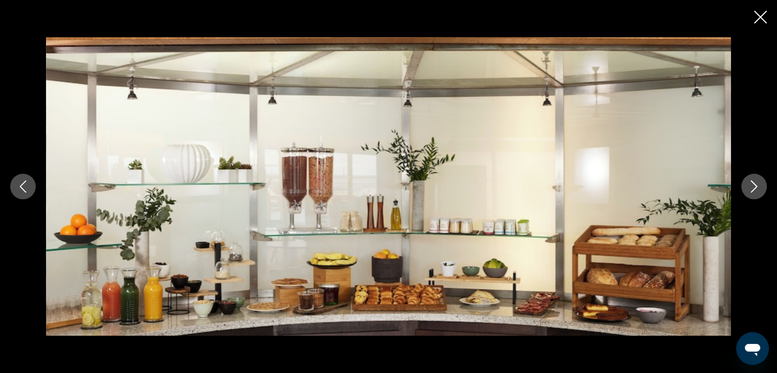
click at [754, 182] on icon "Next image" at bounding box center [754, 186] width 12 height 12
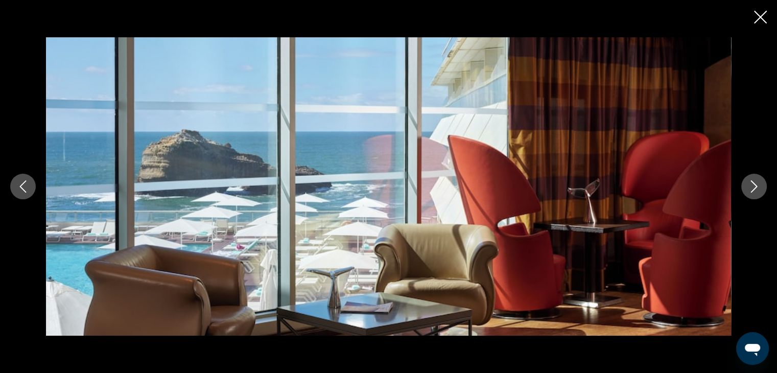
click at [754, 182] on icon "Next image" at bounding box center [754, 186] width 12 height 12
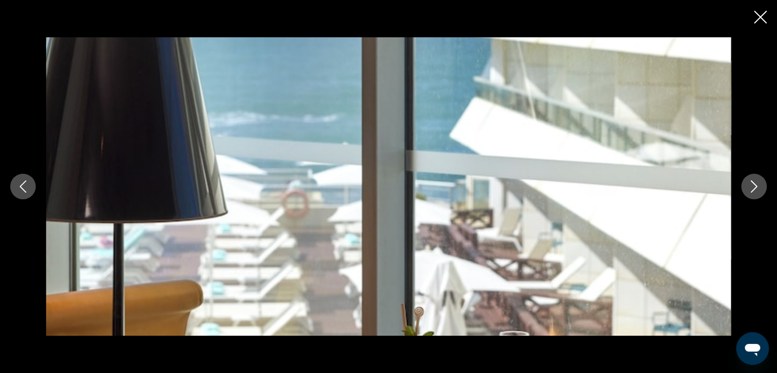
click at [754, 182] on icon "Next image" at bounding box center [754, 186] width 12 height 12
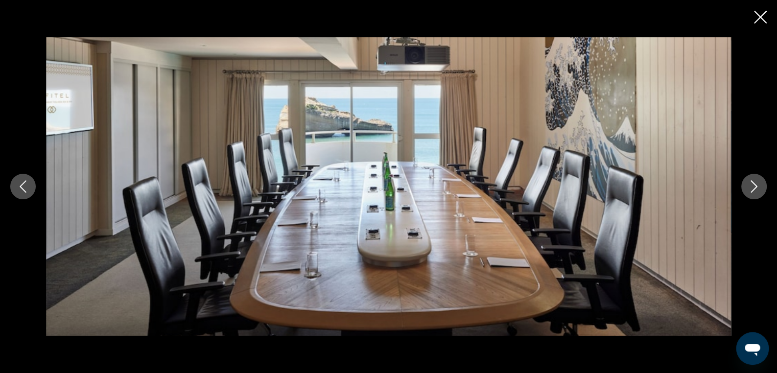
click at [754, 182] on icon "Next image" at bounding box center [754, 186] width 12 height 12
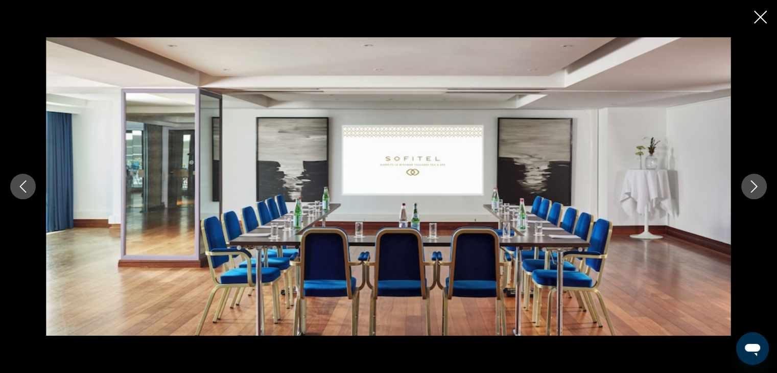
click at [754, 182] on icon "Next image" at bounding box center [754, 186] width 12 height 12
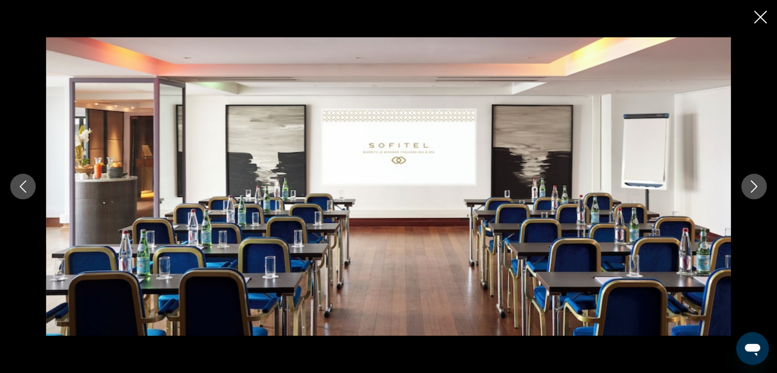
click at [754, 182] on icon "Next image" at bounding box center [754, 186] width 12 height 12
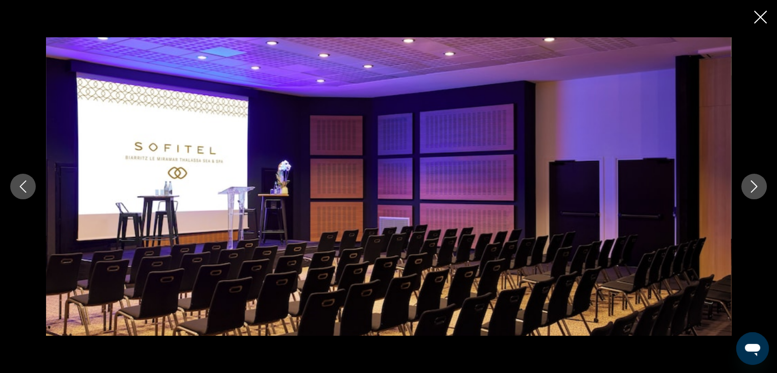
click at [754, 182] on icon "Next image" at bounding box center [754, 186] width 12 height 12
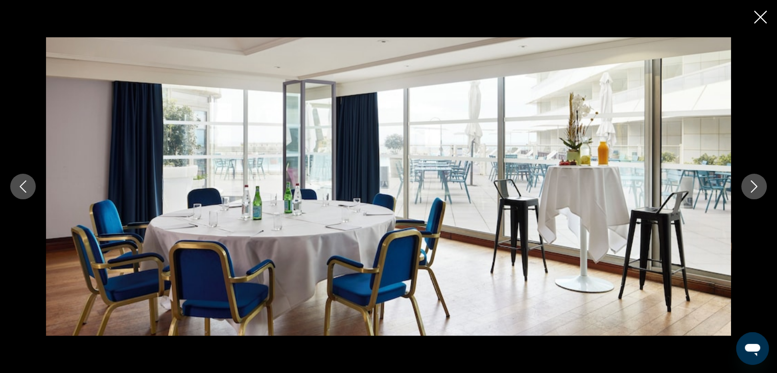
click at [754, 181] on icon "Next image" at bounding box center [754, 186] width 12 height 12
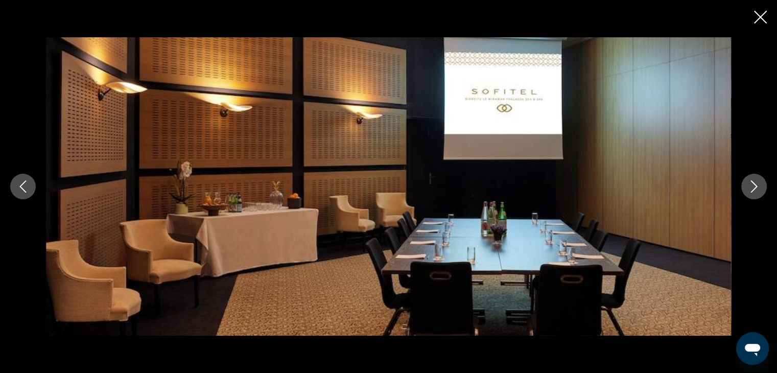
click at [754, 181] on icon "Next image" at bounding box center [754, 186] width 12 height 12
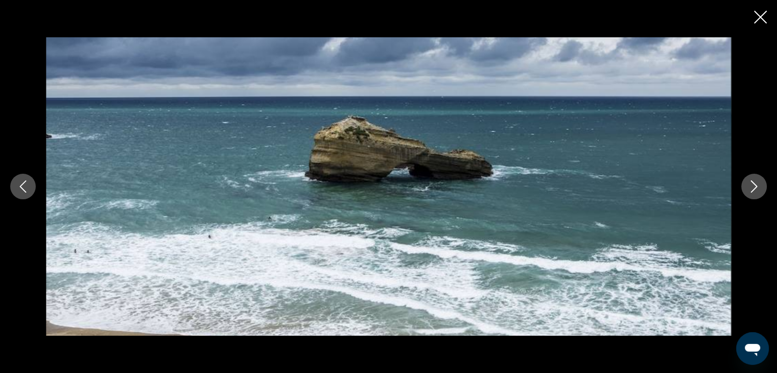
click at [754, 181] on icon "Next image" at bounding box center [754, 186] width 12 height 12
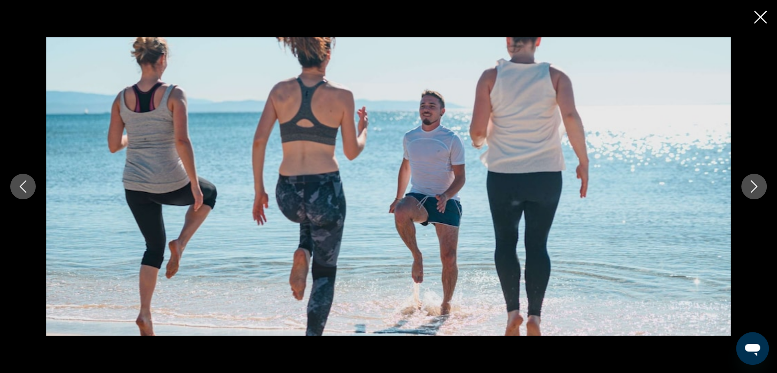
click at [754, 181] on icon "Next image" at bounding box center [754, 186] width 12 height 12
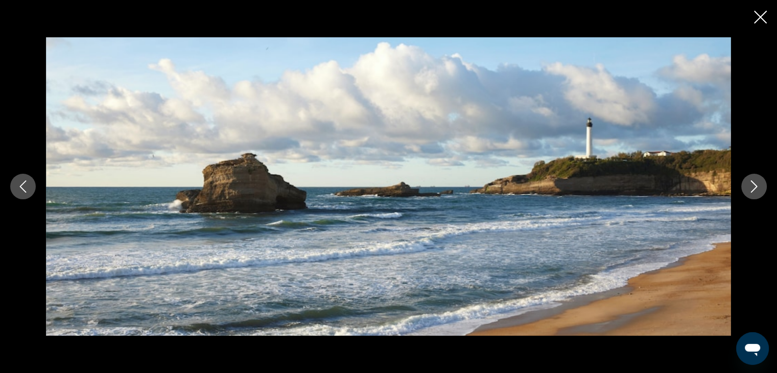
click at [754, 181] on icon "Next image" at bounding box center [754, 186] width 12 height 12
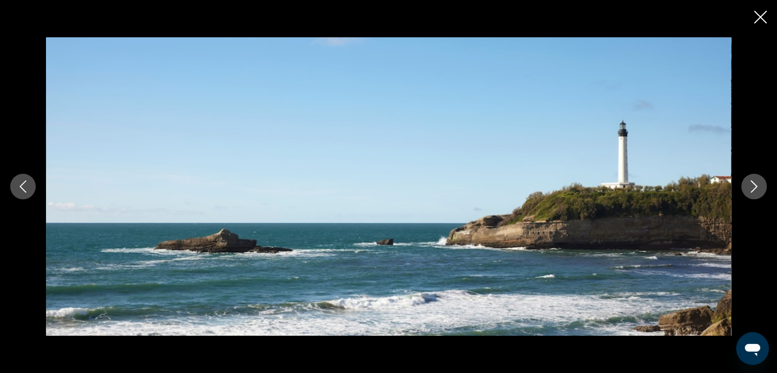
click at [754, 181] on icon "Next image" at bounding box center [754, 186] width 12 height 12
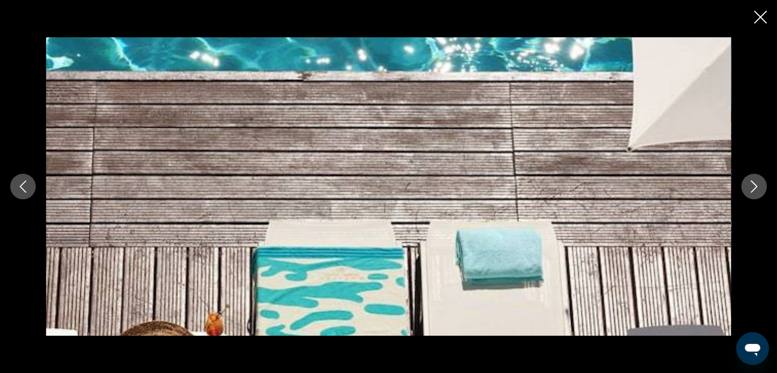
click at [754, 181] on icon "Next image" at bounding box center [754, 186] width 12 height 12
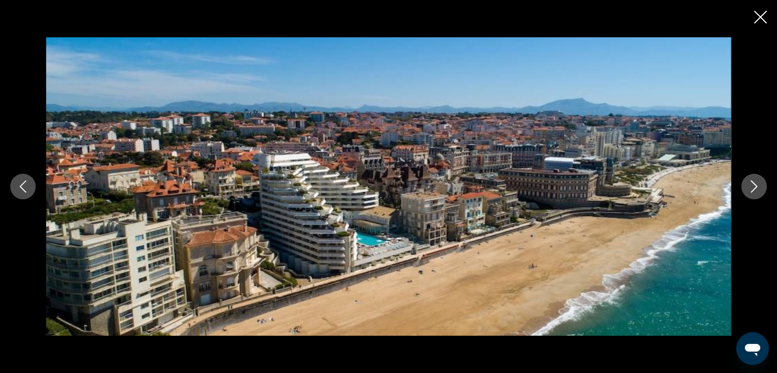
click at [754, 181] on icon "Next image" at bounding box center [754, 186] width 12 height 12
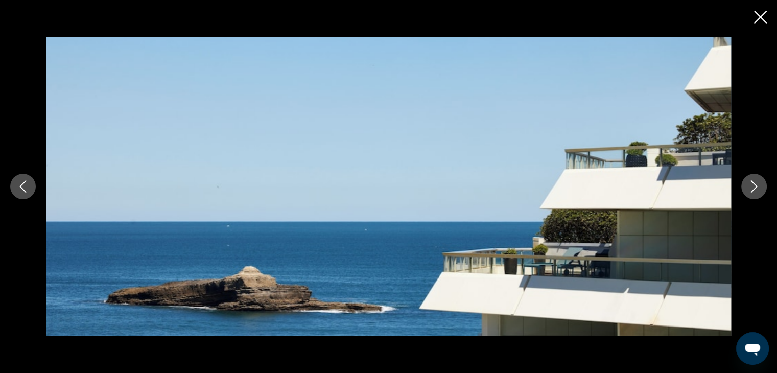
click at [754, 181] on icon "Next image" at bounding box center [754, 186] width 12 height 12
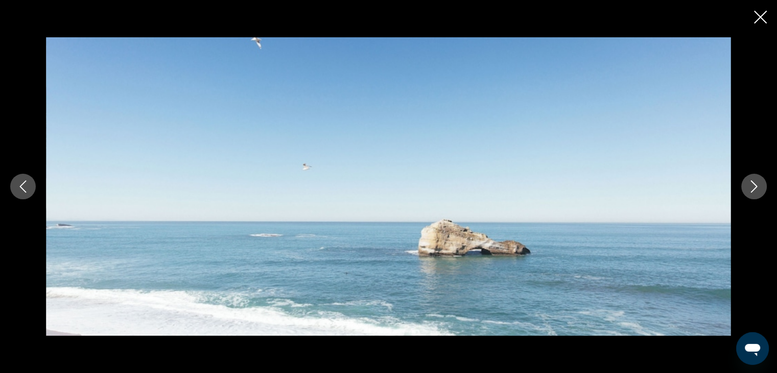
click at [754, 181] on icon "Next image" at bounding box center [754, 186] width 12 height 12
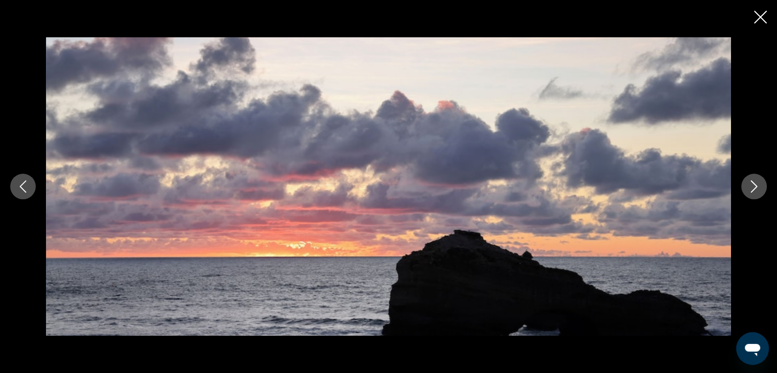
click at [754, 181] on icon "Next image" at bounding box center [754, 186] width 12 height 12
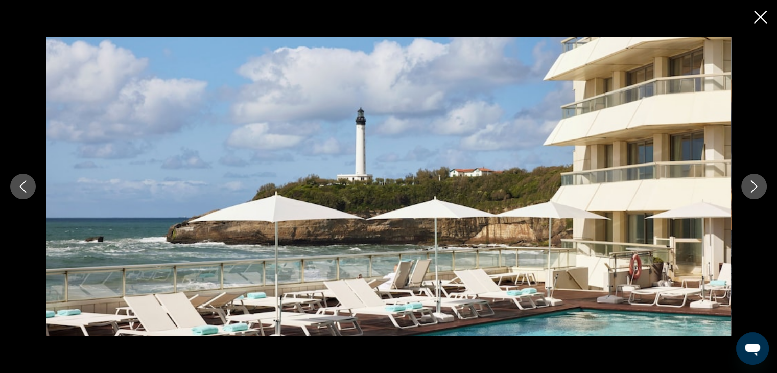
click at [754, 181] on icon "Next image" at bounding box center [754, 186] width 12 height 12
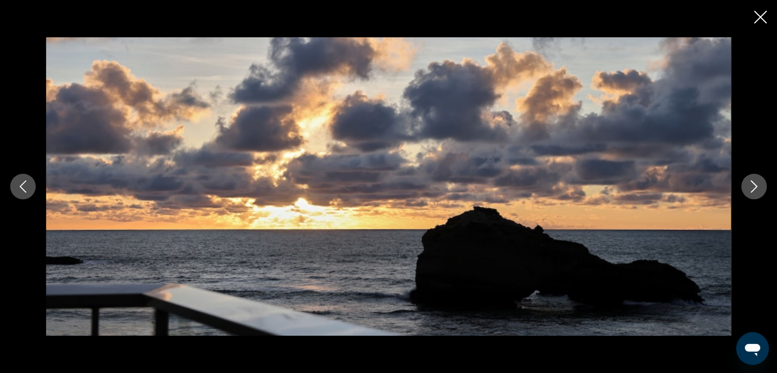
click at [754, 181] on icon "Next image" at bounding box center [754, 186] width 12 height 12
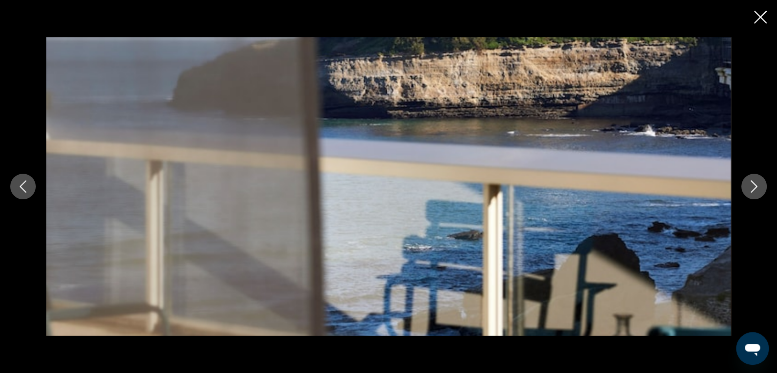
click at [754, 181] on icon "Next image" at bounding box center [754, 186] width 12 height 12
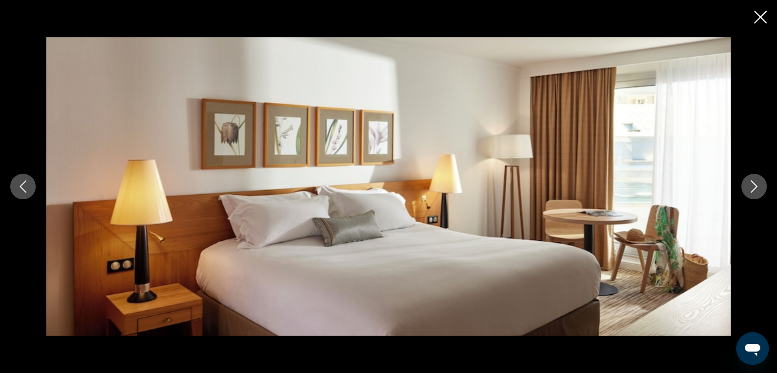
click at [754, 181] on icon "Next image" at bounding box center [754, 186] width 12 height 12
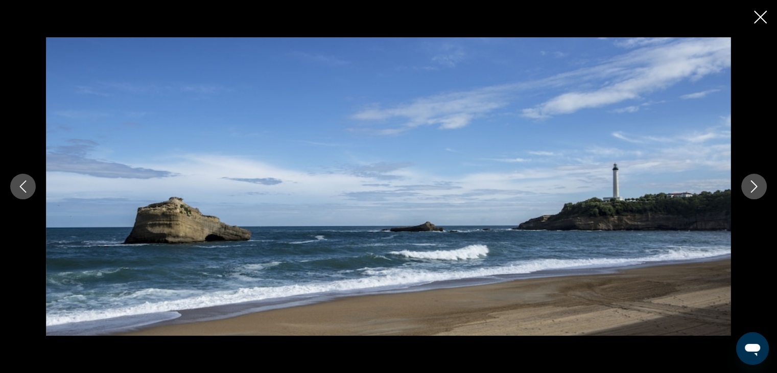
click at [754, 181] on icon "Next image" at bounding box center [754, 186] width 12 height 12
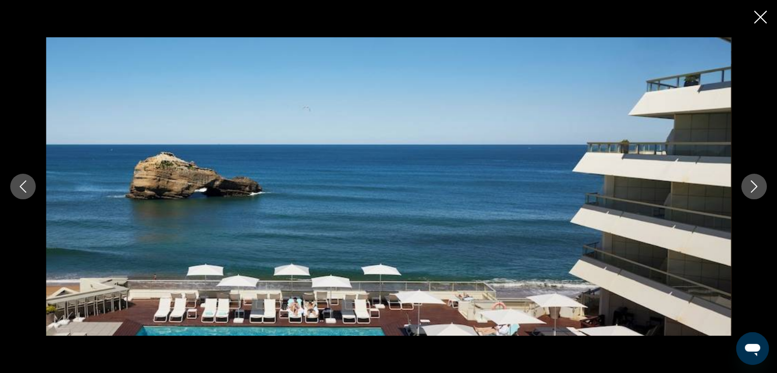
click at [754, 181] on icon "Next image" at bounding box center [754, 186] width 12 height 12
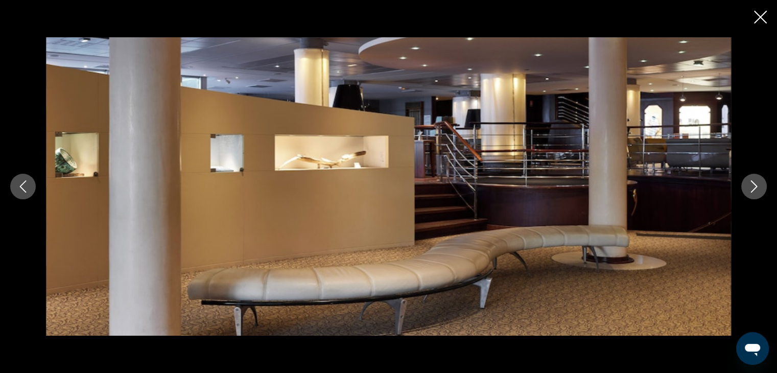
click at [754, 181] on icon "Next image" at bounding box center [754, 186] width 12 height 12
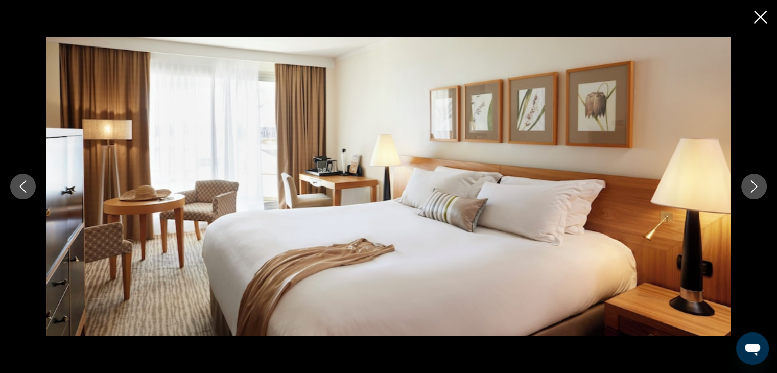
click at [756, 18] on icon "Close slideshow" at bounding box center [760, 17] width 13 height 13
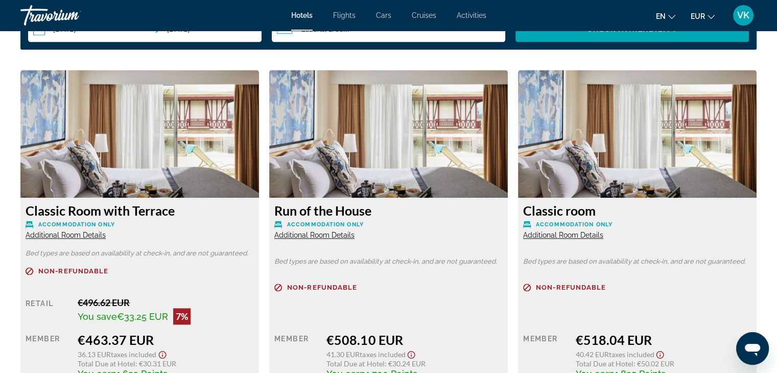
scroll to position [1380, 0]
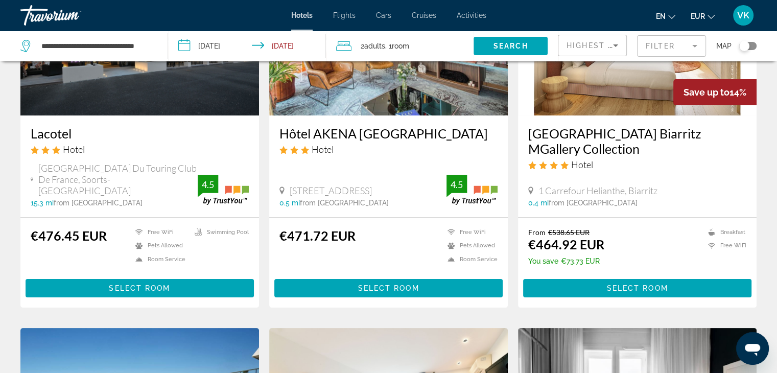
scroll to position [102, 0]
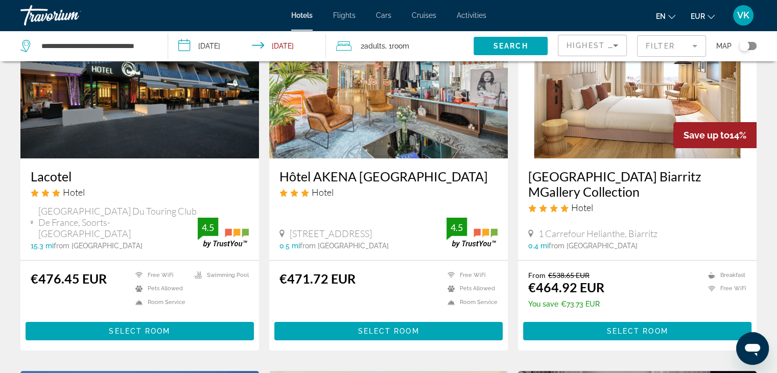
click at [636, 126] on img "Main content" at bounding box center [637, 77] width 239 height 164
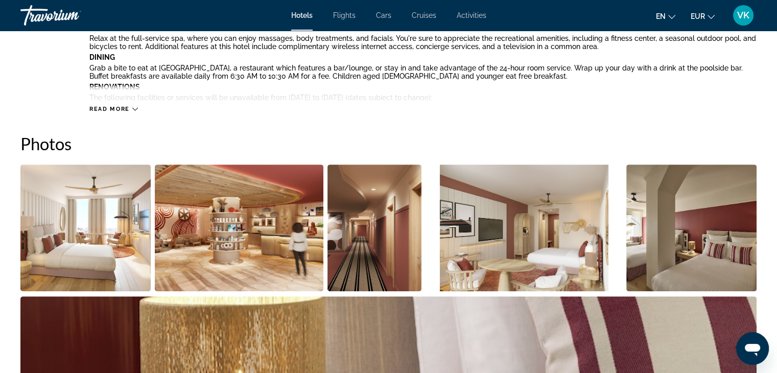
scroll to position [511, 0]
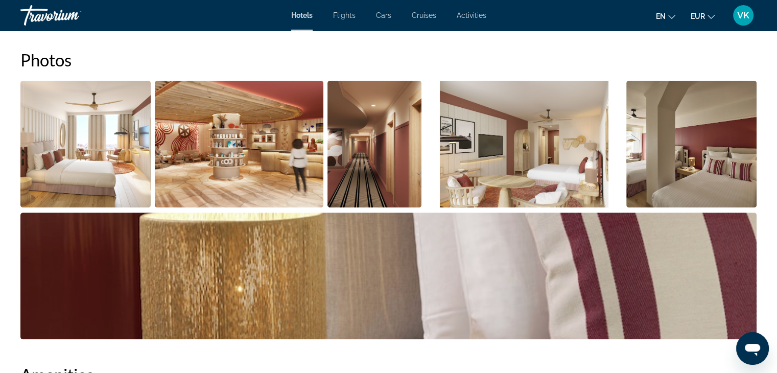
click at [80, 155] on img "Open full-screen image slider" at bounding box center [85, 144] width 130 height 127
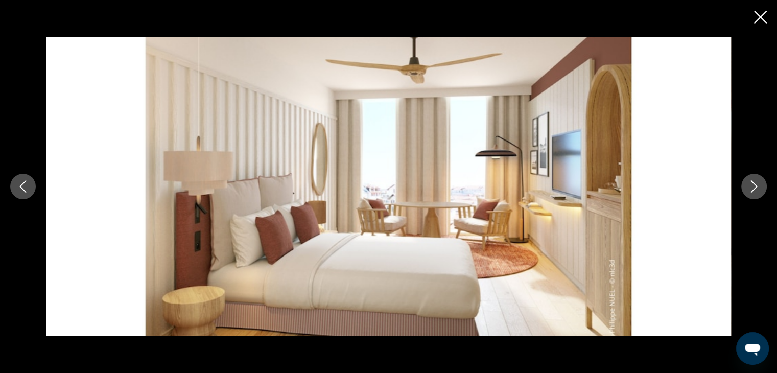
click at [751, 184] on icon "Next image" at bounding box center [754, 186] width 12 height 12
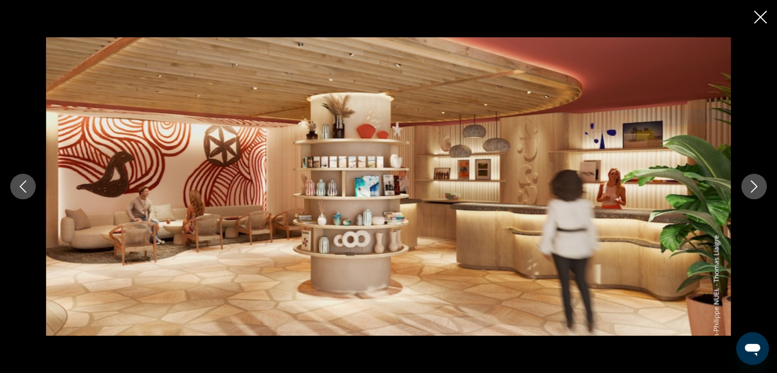
click at [753, 181] on icon "Next image" at bounding box center [754, 186] width 12 height 12
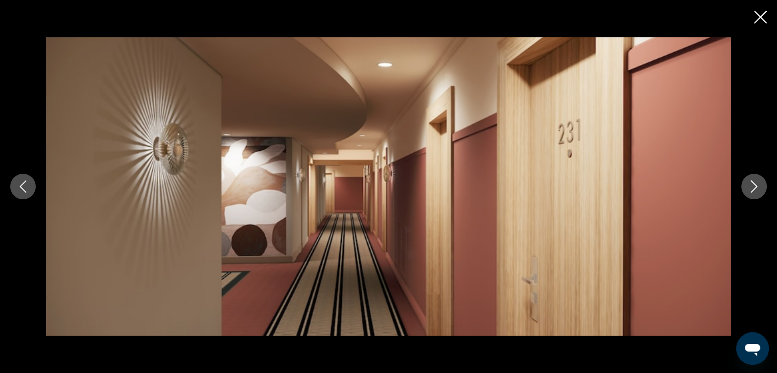
click at [753, 180] on icon "Next image" at bounding box center [754, 186] width 12 height 12
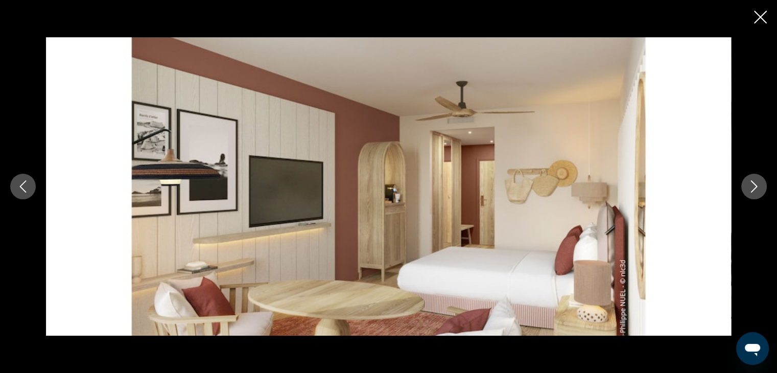
click at [754, 180] on icon "Next image" at bounding box center [754, 186] width 12 height 12
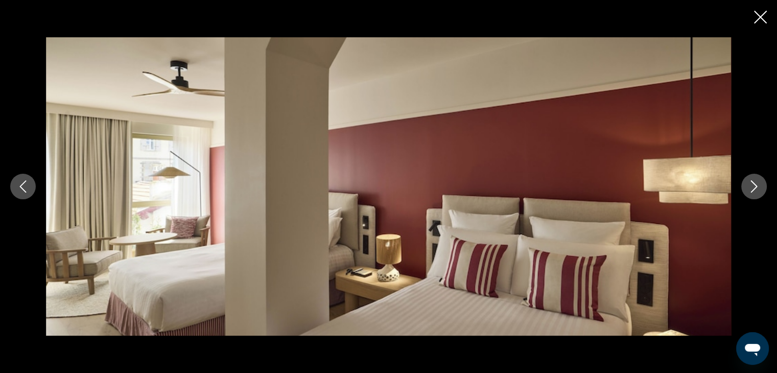
click at [754, 180] on icon "Next image" at bounding box center [754, 186] width 12 height 12
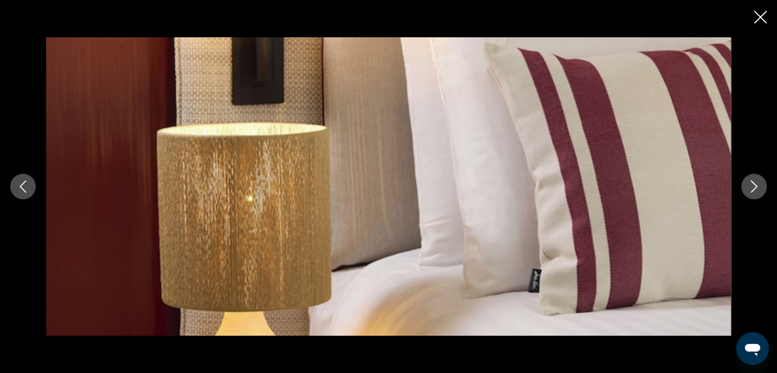
click at [754, 180] on icon "Next image" at bounding box center [754, 186] width 12 height 12
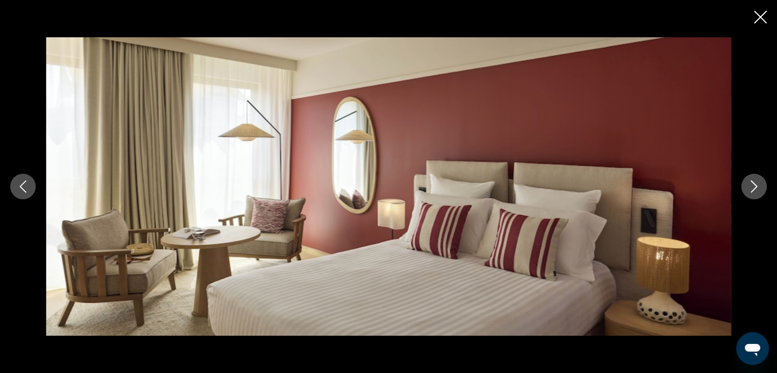
click at [754, 180] on icon "Next image" at bounding box center [754, 186] width 12 height 12
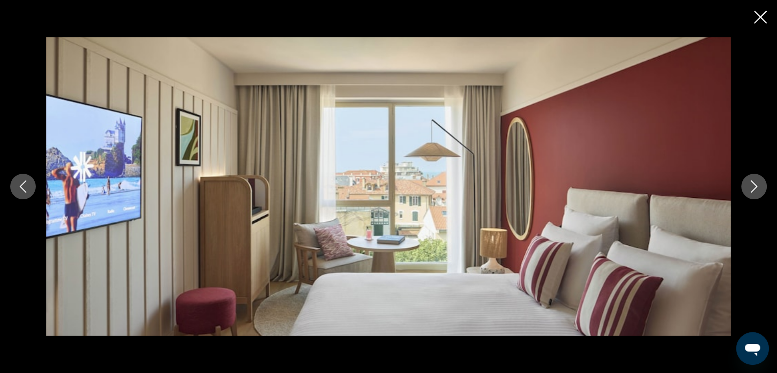
click at [754, 180] on icon "Next image" at bounding box center [754, 186] width 12 height 12
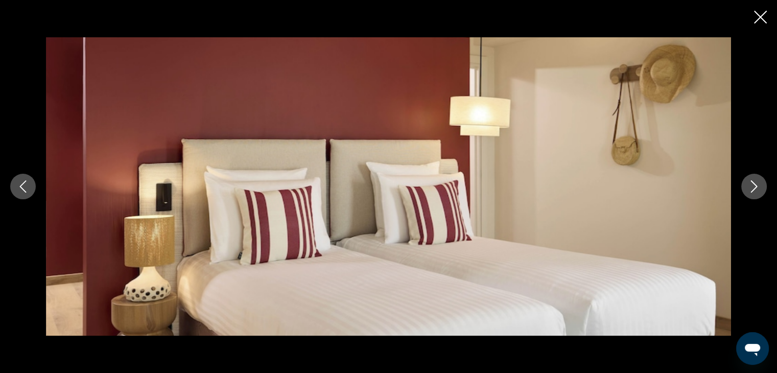
click at [754, 180] on icon "Next image" at bounding box center [754, 186] width 12 height 12
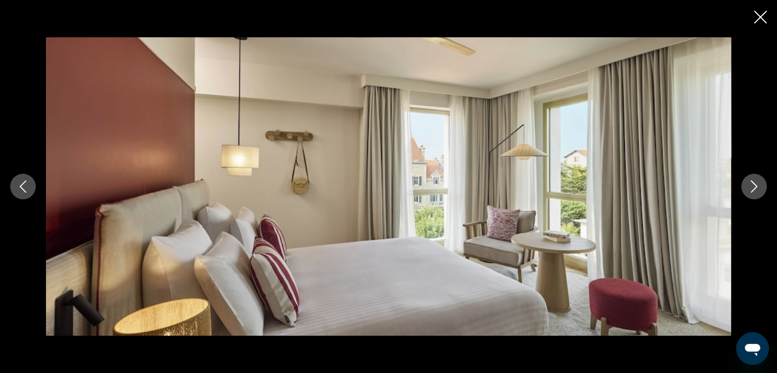
click at [754, 180] on icon "Next image" at bounding box center [754, 186] width 12 height 12
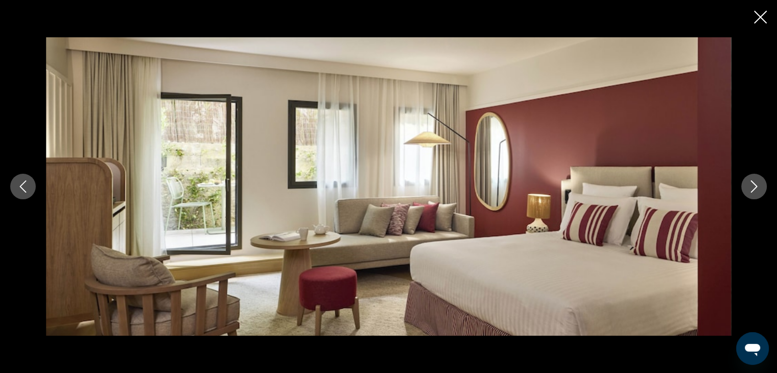
click at [754, 180] on icon "Next image" at bounding box center [754, 186] width 12 height 12
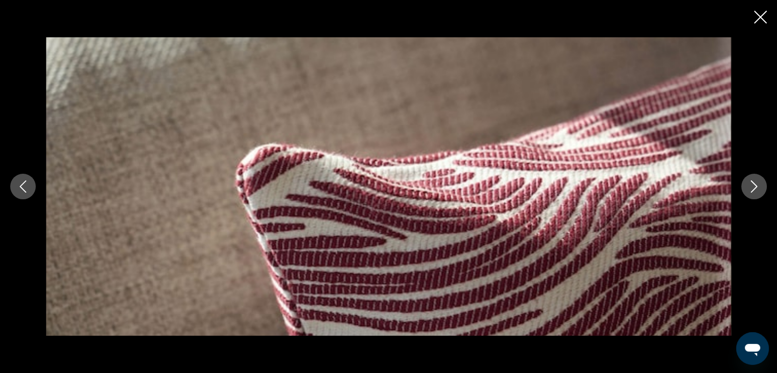
click at [754, 180] on icon "Next image" at bounding box center [754, 186] width 12 height 12
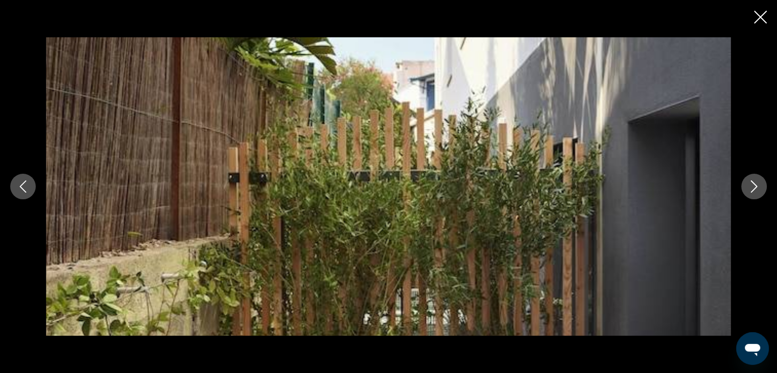
click at [754, 180] on icon "Next image" at bounding box center [754, 186] width 12 height 12
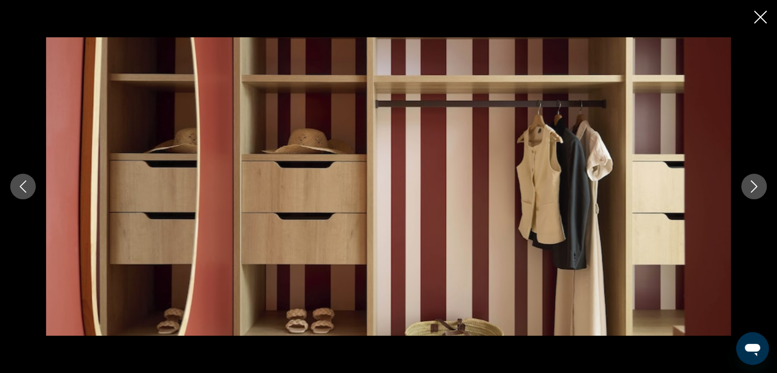
click at [754, 180] on icon "Next image" at bounding box center [754, 186] width 12 height 12
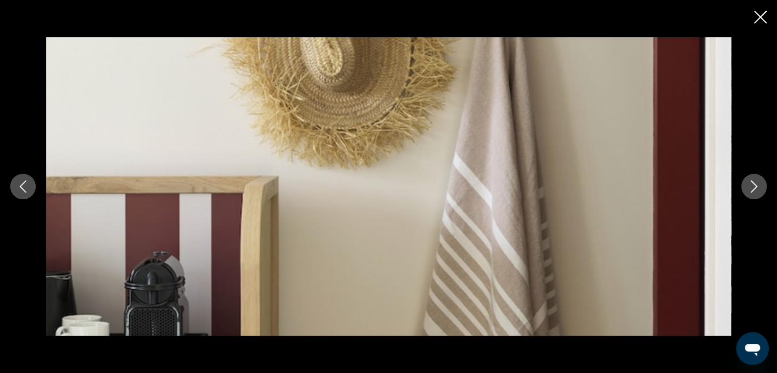
click at [754, 180] on icon "Next image" at bounding box center [754, 186] width 12 height 12
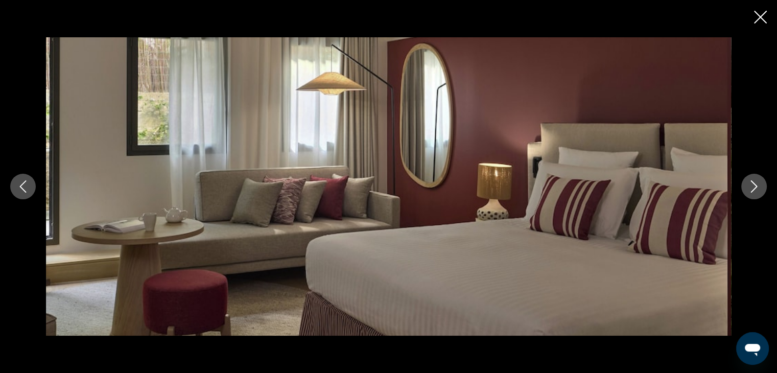
click at [754, 179] on button "Next image" at bounding box center [755, 187] width 26 height 26
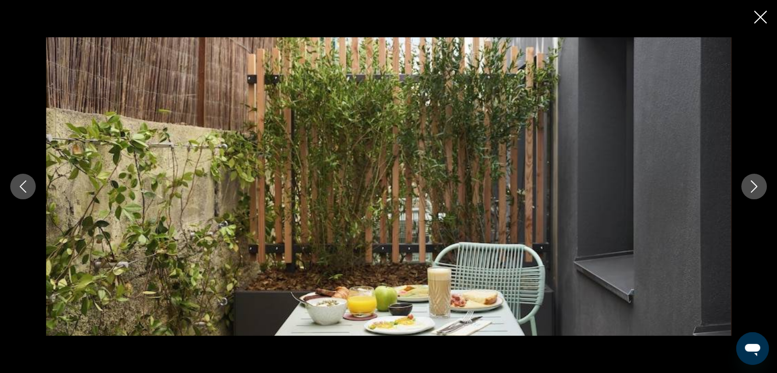
click at [754, 179] on button "Next image" at bounding box center [755, 187] width 26 height 26
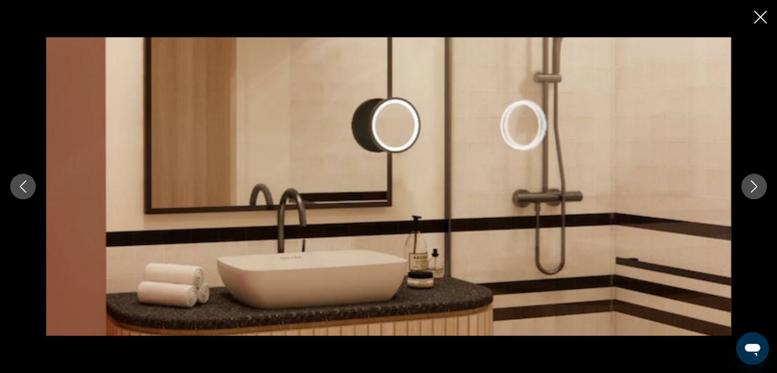
click at [754, 179] on button "Next image" at bounding box center [755, 187] width 26 height 26
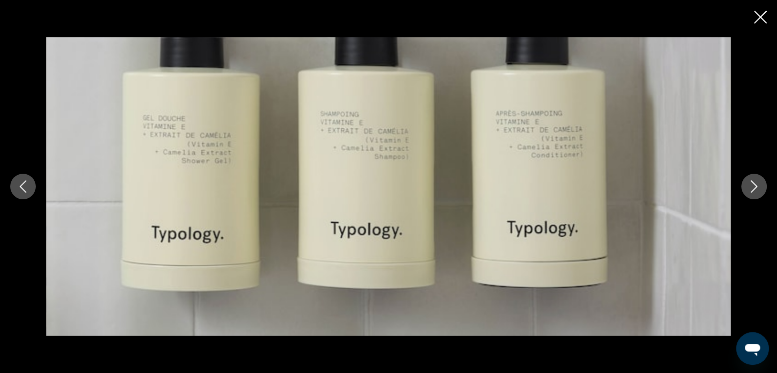
click at [754, 179] on button "Next image" at bounding box center [755, 187] width 26 height 26
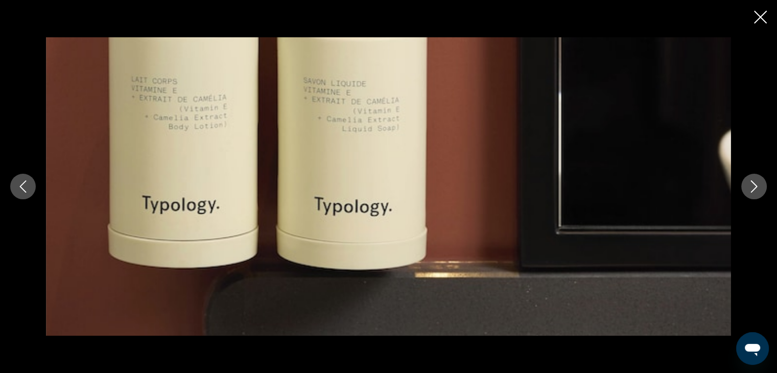
click at [754, 179] on button "Next image" at bounding box center [755, 187] width 26 height 26
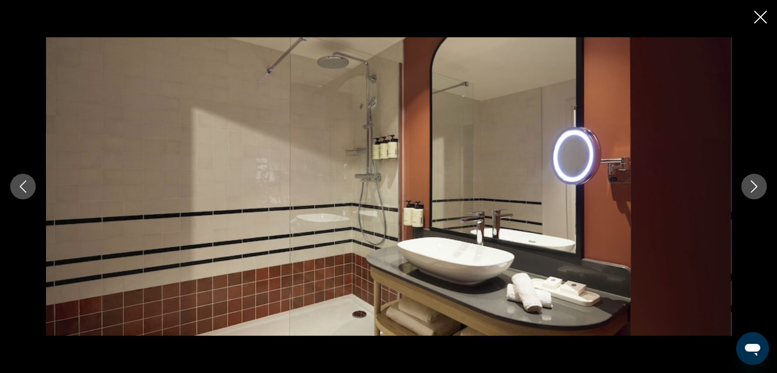
click at [754, 179] on button "Next image" at bounding box center [755, 187] width 26 height 26
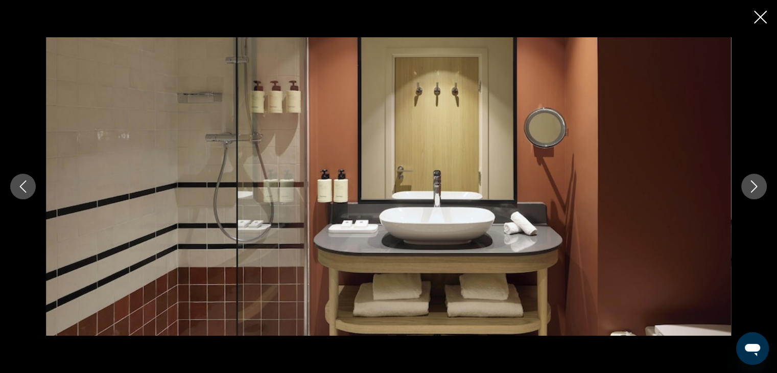
click at [754, 179] on button "Next image" at bounding box center [755, 187] width 26 height 26
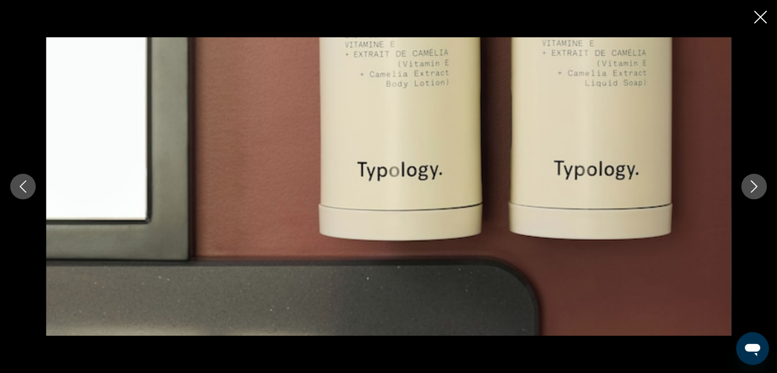
click at [754, 179] on button "Next image" at bounding box center [755, 187] width 26 height 26
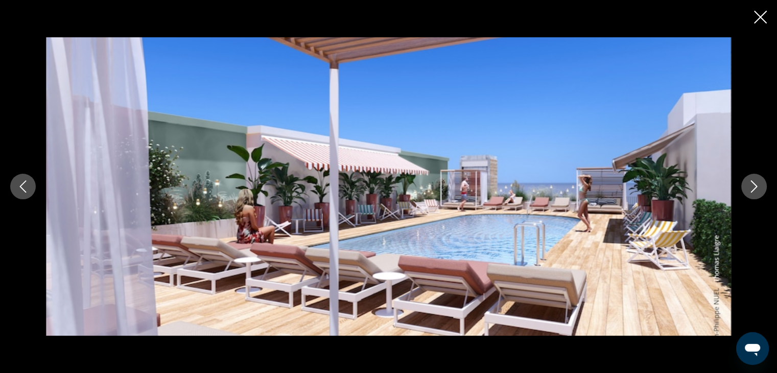
click at [754, 179] on button "Next image" at bounding box center [755, 187] width 26 height 26
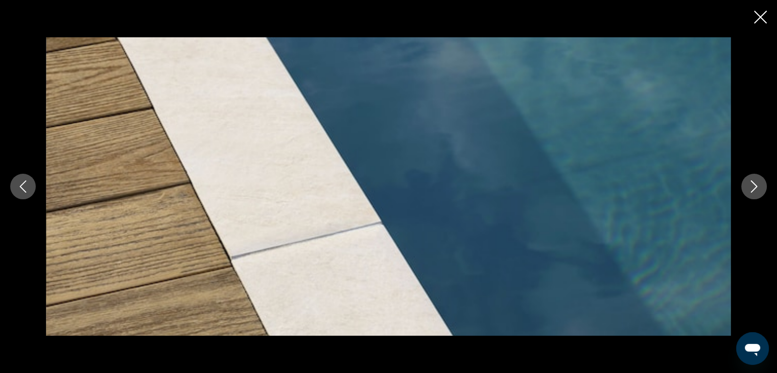
click at [754, 177] on button "Next image" at bounding box center [755, 187] width 26 height 26
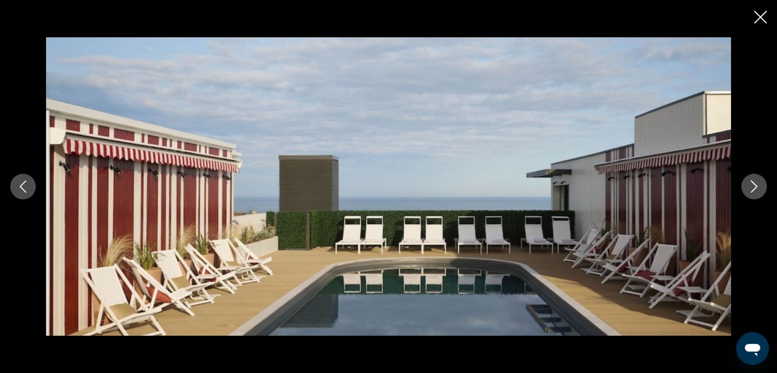
click at [754, 177] on button "Next image" at bounding box center [755, 187] width 26 height 26
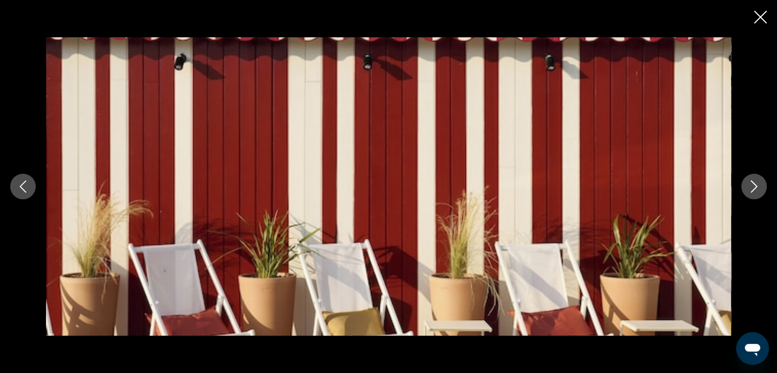
click at [754, 177] on button "Next image" at bounding box center [755, 187] width 26 height 26
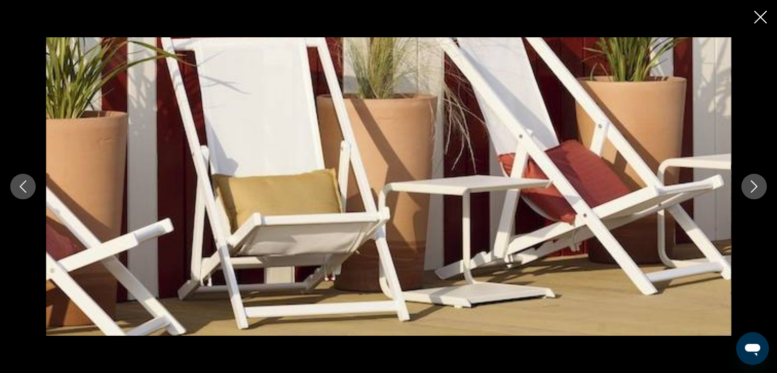
click at [754, 177] on button "Next image" at bounding box center [755, 187] width 26 height 26
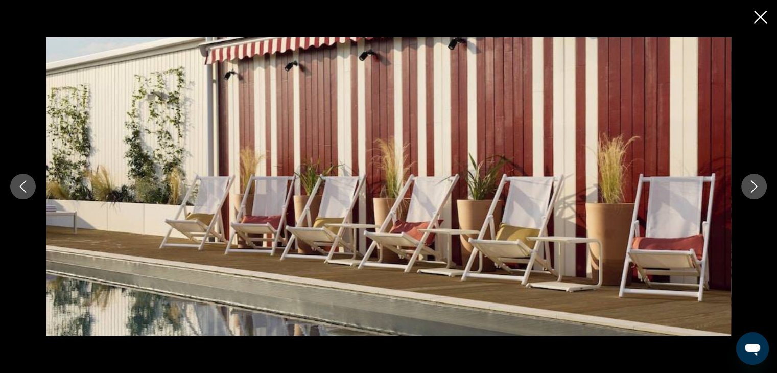
click at [754, 177] on button "Next image" at bounding box center [755, 187] width 26 height 26
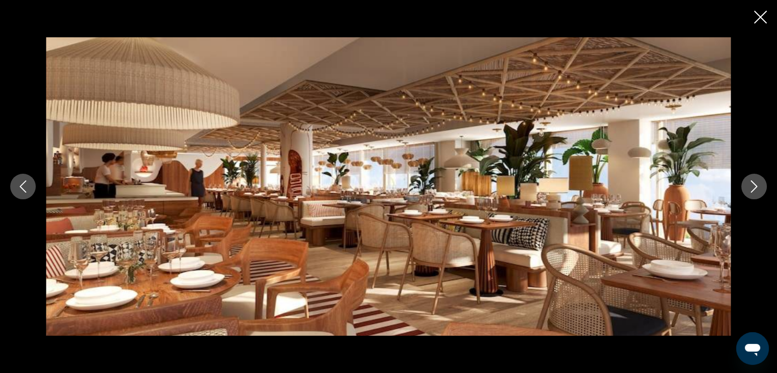
click at [754, 177] on button "Next image" at bounding box center [755, 187] width 26 height 26
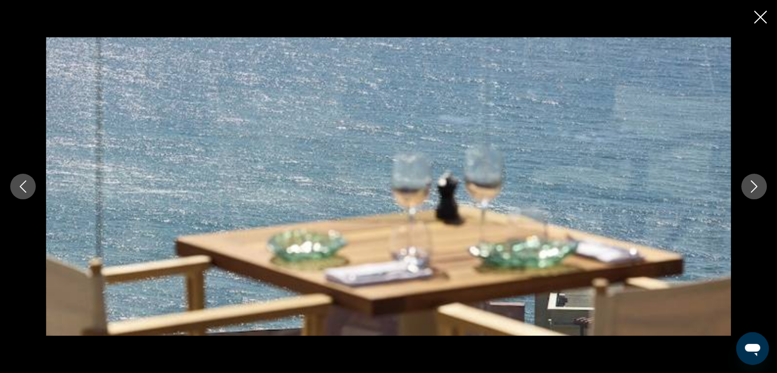
click at [754, 177] on button "Next image" at bounding box center [755, 187] width 26 height 26
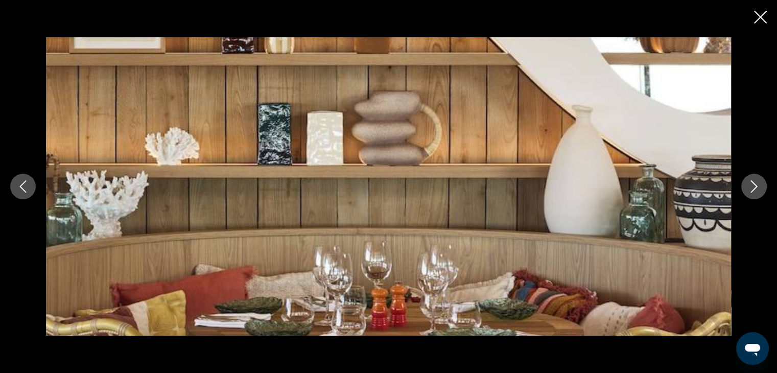
click at [754, 177] on button "Next image" at bounding box center [755, 187] width 26 height 26
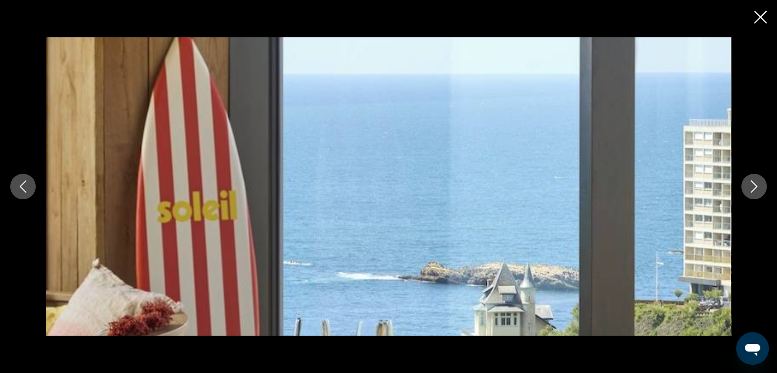
click at [754, 177] on button "Next image" at bounding box center [755, 187] width 26 height 26
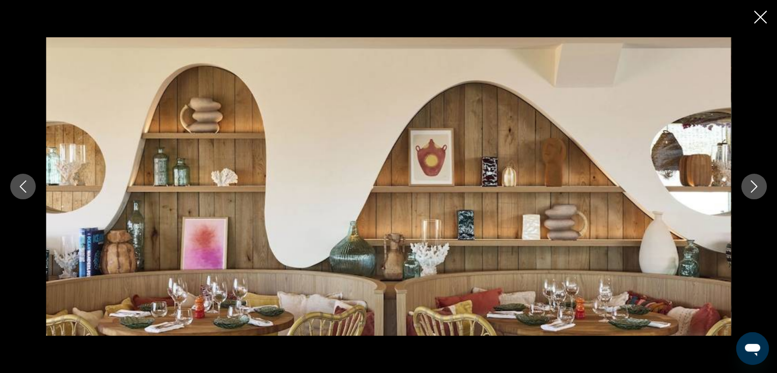
click at [754, 177] on button "Next image" at bounding box center [755, 187] width 26 height 26
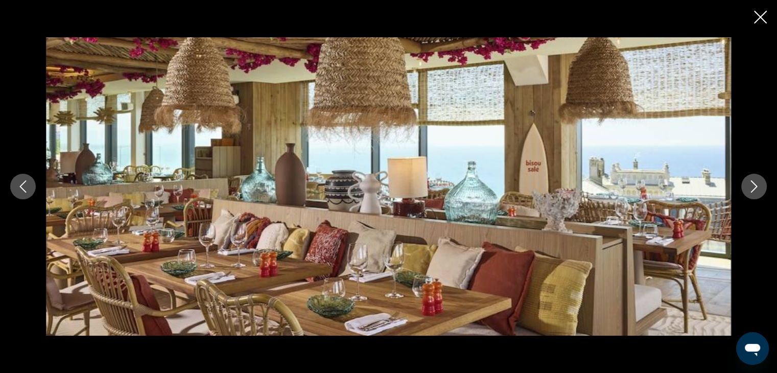
click at [754, 177] on button "Next image" at bounding box center [755, 187] width 26 height 26
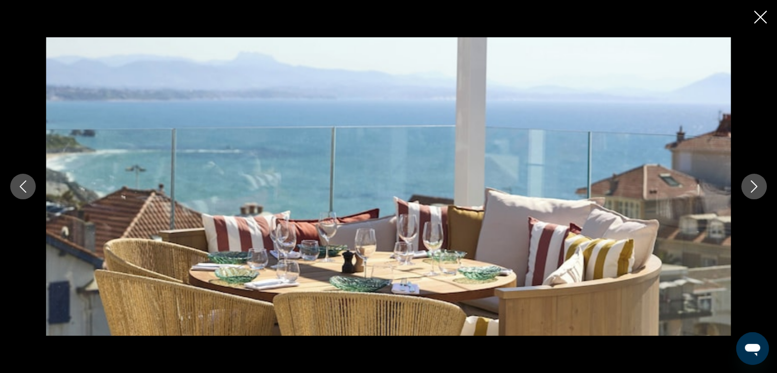
click at [754, 177] on button "Next image" at bounding box center [755, 187] width 26 height 26
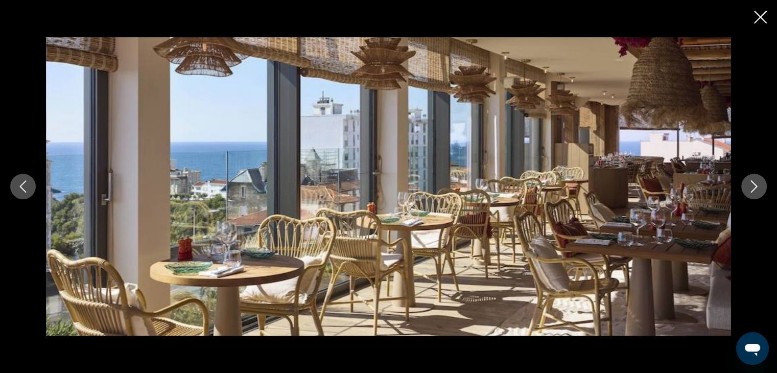
click at [754, 177] on button "Next image" at bounding box center [755, 187] width 26 height 26
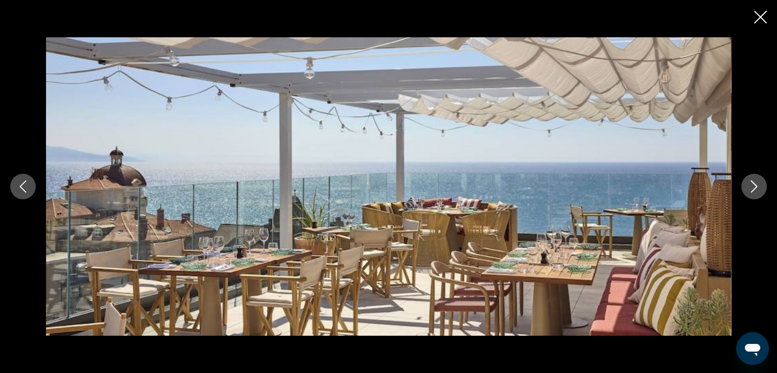
click at [754, 177] on button "Next image" at bounding box center [755, 187] width 26 height 26
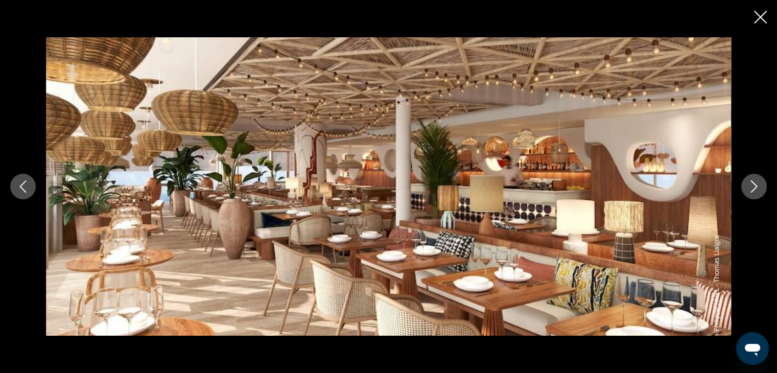
click at [754, 177] on button "Next image" at bounding box center [755, 187] width 26 height 26
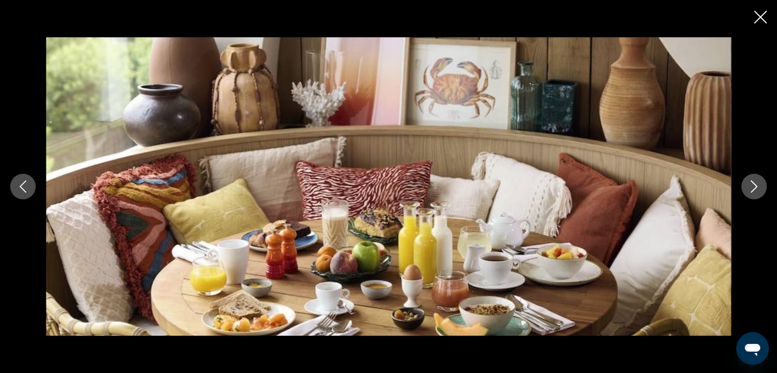
click at [754, 177] on button "Next image" at bounding box center [755, 187] width 26 height 26
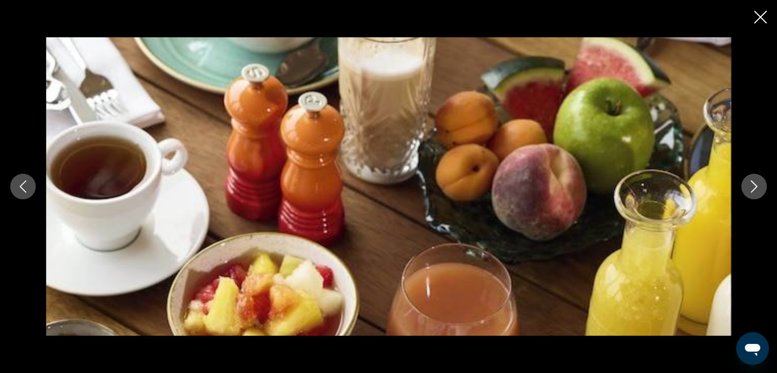
click at [754, 177] on button "Next image" at bounding box center [755, 187] width 26 height 26
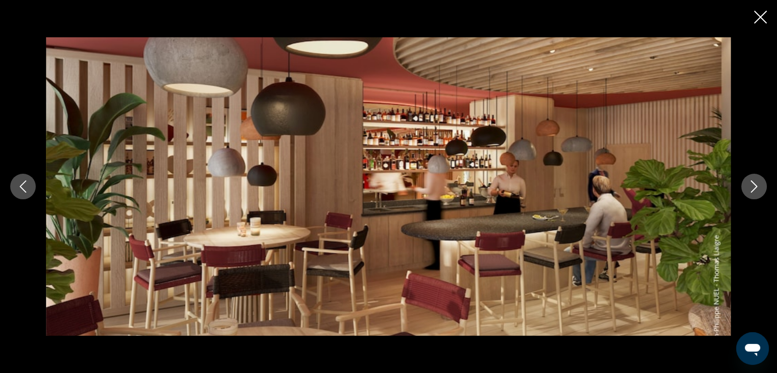
click at [754, 177] on button "Next image" at bounding box center [755, 187] width 26 height 26
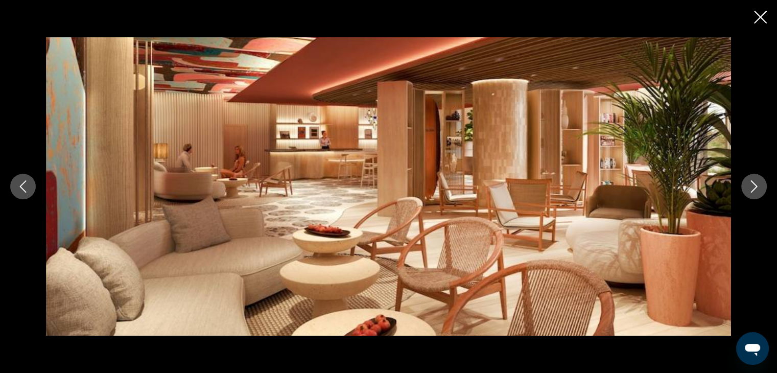
click at [754, 177] on button "Next image" at bounding box center [755, 187] width 26 height 26
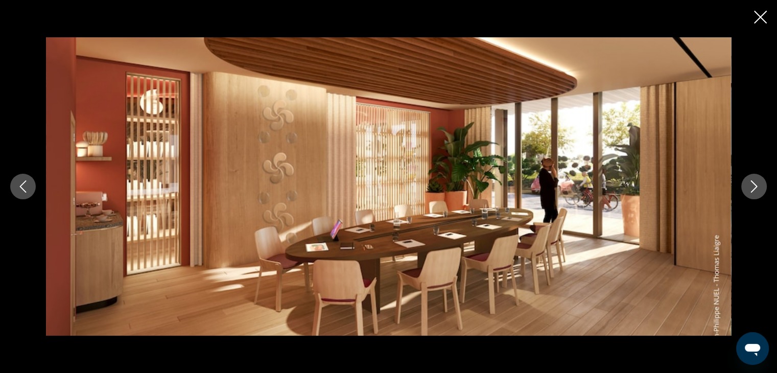
click at [754, 177] on button "Next image" at bounding box center [755, 187] width 26 height 26
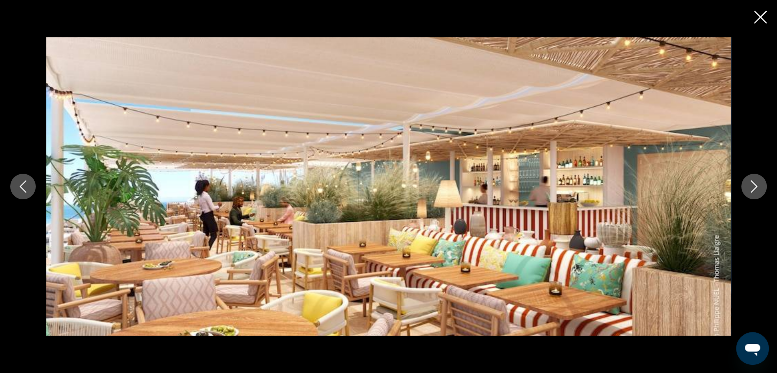
click at [754, 177] on button "Next image" at bounding box center [755, 187] width 26 height 26
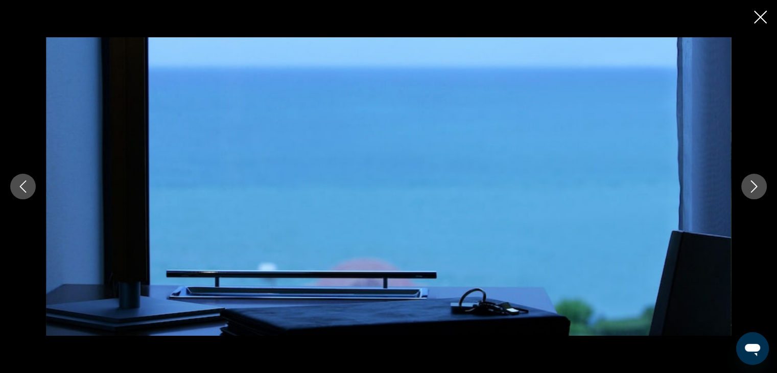
click at [754, 177] on button "Next image" at bounding box center [755, 187] width 26 height 26
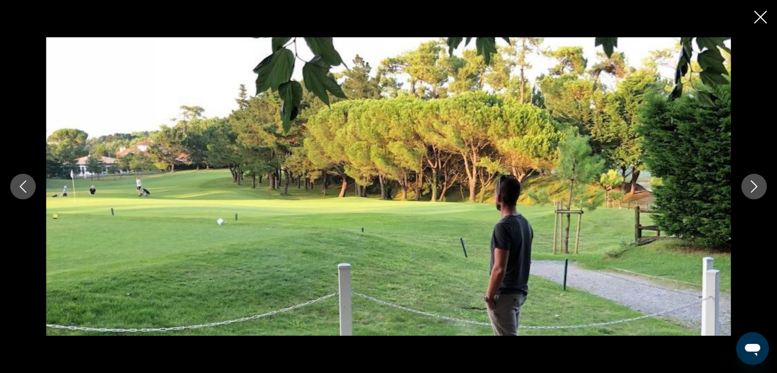
click at [754, 177] on button "Next image" at bounding box center [755, 187] width 26 height 26
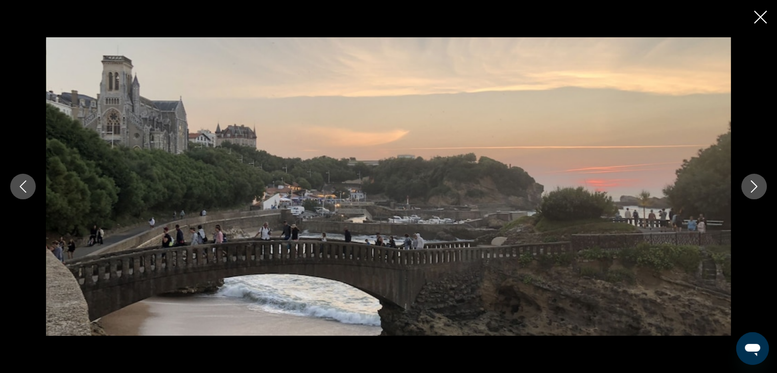
click at [754, 177] on button "Next image" at bounding box center [755, 187] width 26 height 26
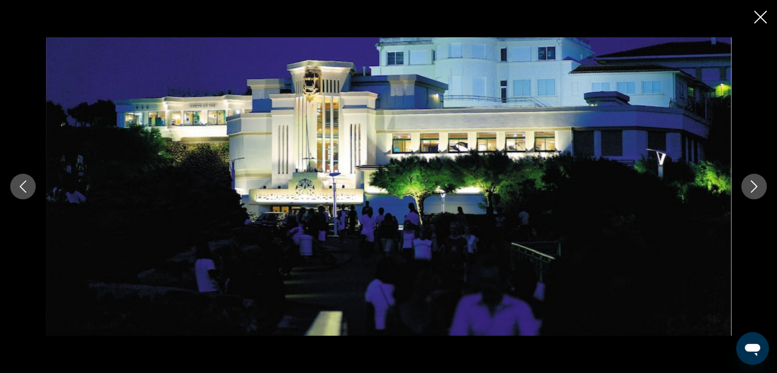
click at [754, 177] on button "Next image" at bounding box center [755, 187] width 26 height 26
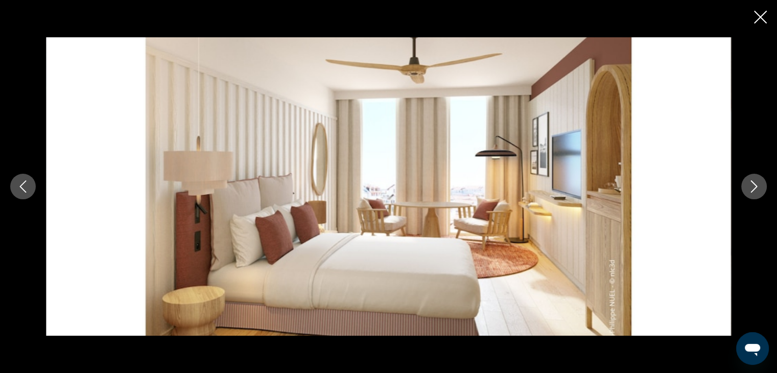
click at [754, 177] on button "Next image" at bounding box center [755, 187] width 26 height 26
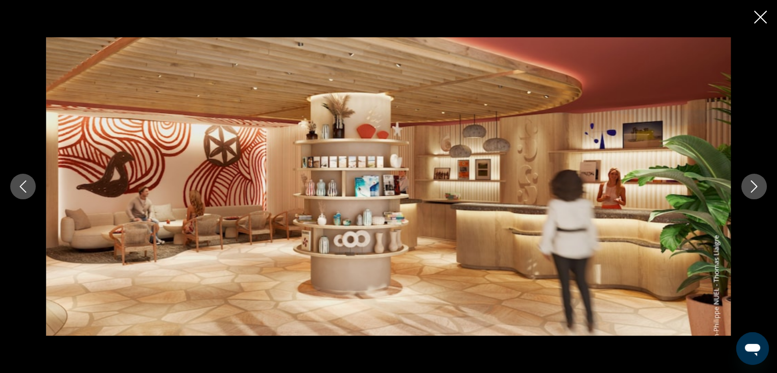
click at [754, 177] on button "Next image" at bounding box center [755, 187] width 26 height 26
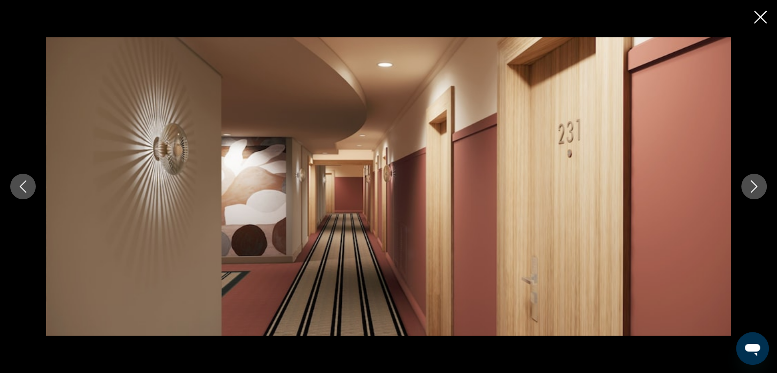
click at [759, 15] on icon "Close slideshow" at bounding box center [760, 17] width 13 height 13
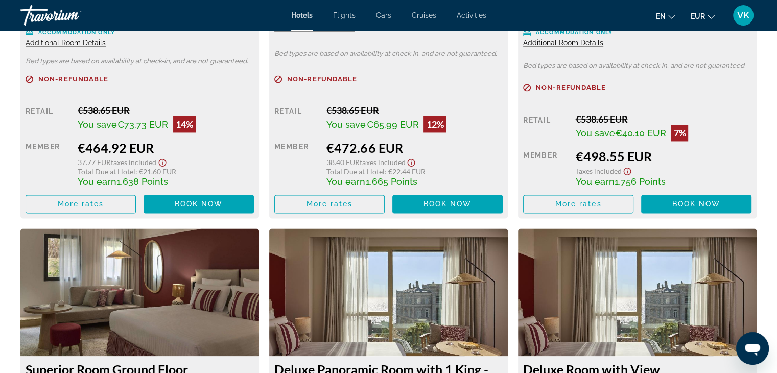
scroll to position [1686, 0]
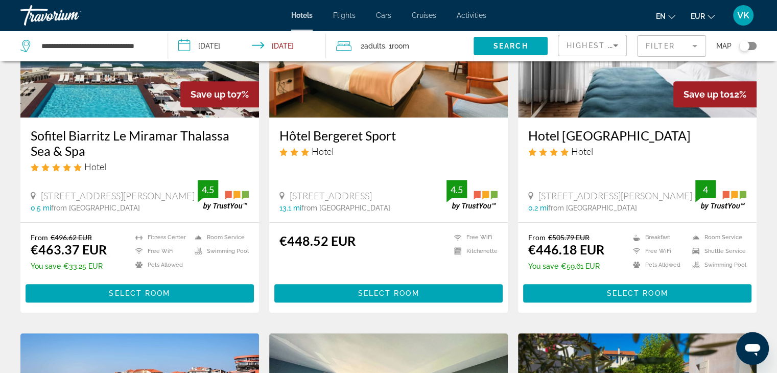
scroll to position [460, 0]
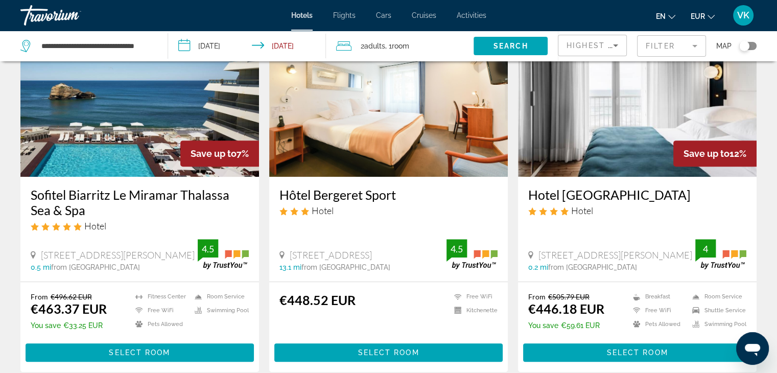
click at [620, 138] on img "Main content" at bounding box center [637, 95] width 239 height 164
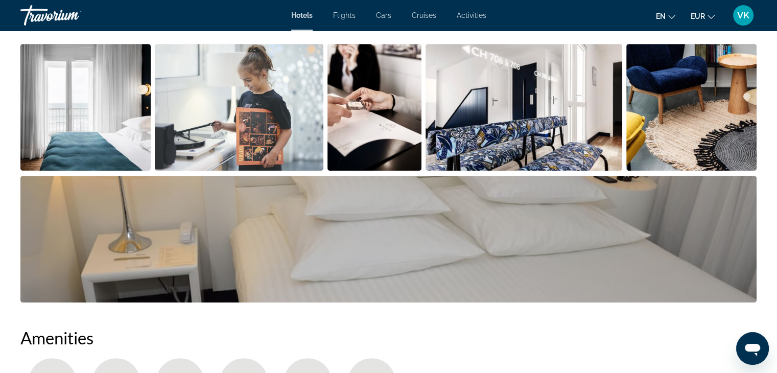
scroll to position [460, 0]
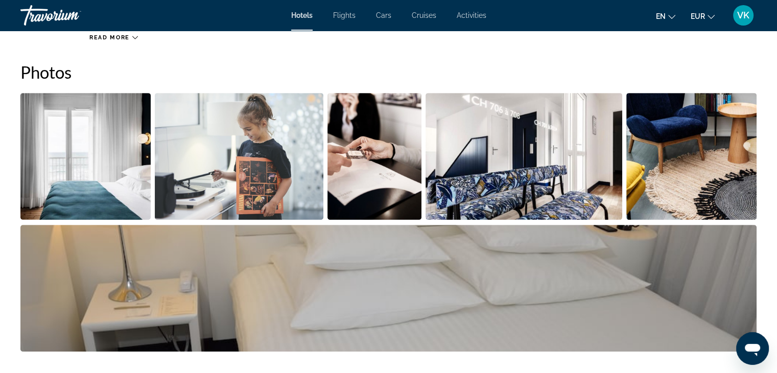
click at [112, 139] on img "Open full-screen image slider" at bounding box center [85, 156] width 130 height 127
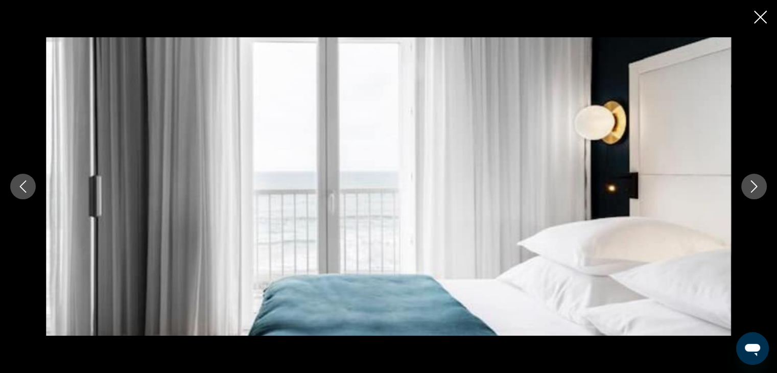
click at [753, 187] on icon "Next image" at bounding box center [754, 186] width 12 height 12
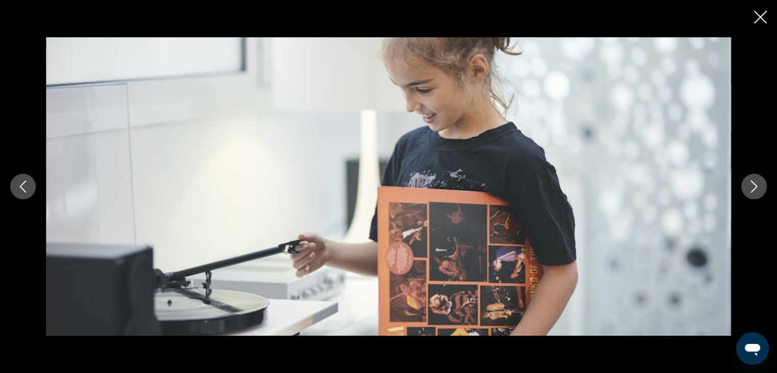
click at [753, 187] on icon "Next image" at bounding box center [754, 186] width 12 height 12
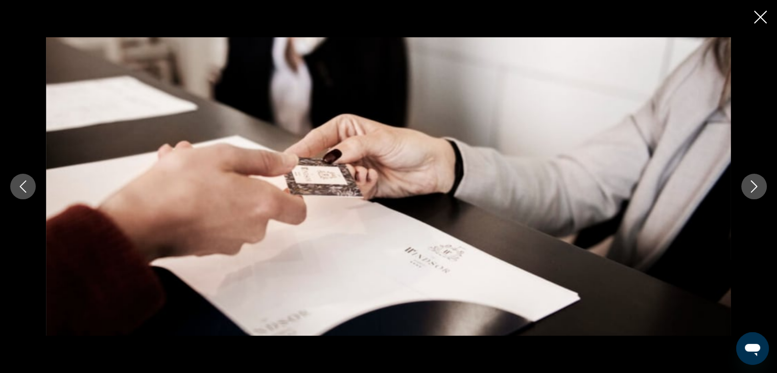
click at [753, 187] on icon "Next image" at bounding box center [754, 186] width 12 height 12
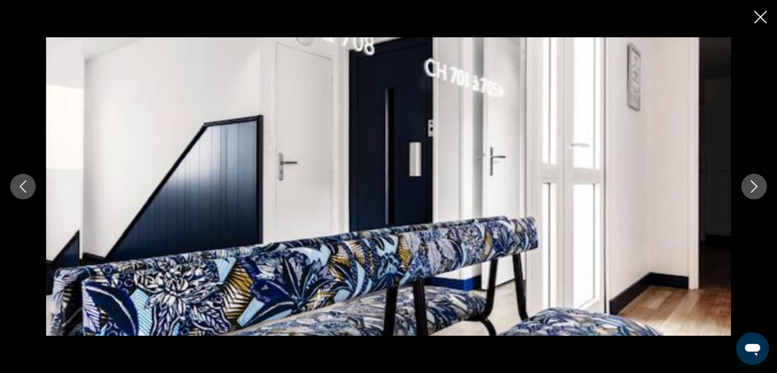
click at [753, 186] on icon "Next image" at bounding box center [754, 186] width 12 height 12
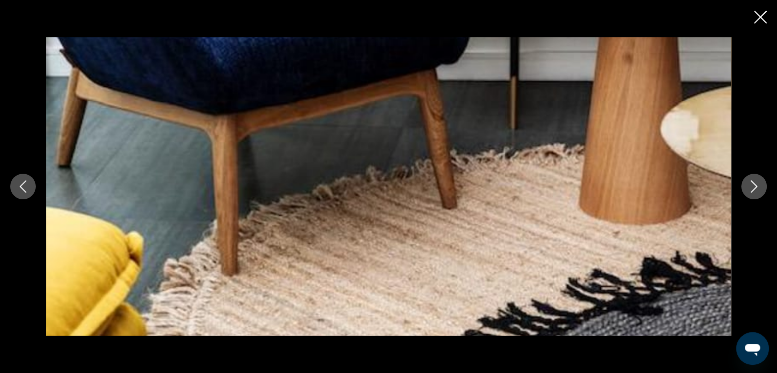
click at [753, 186] on icon "Next image" at bounding box center [754, 186] width 12 height 12
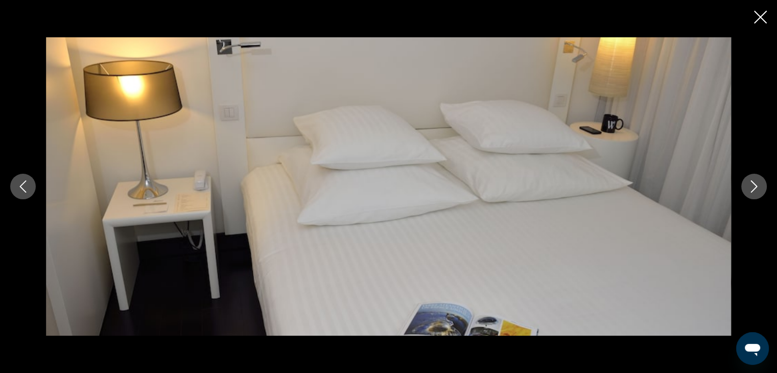
click at [753, 186] on icon "Next image" at bounding box center [754, 186] width 12 height 12
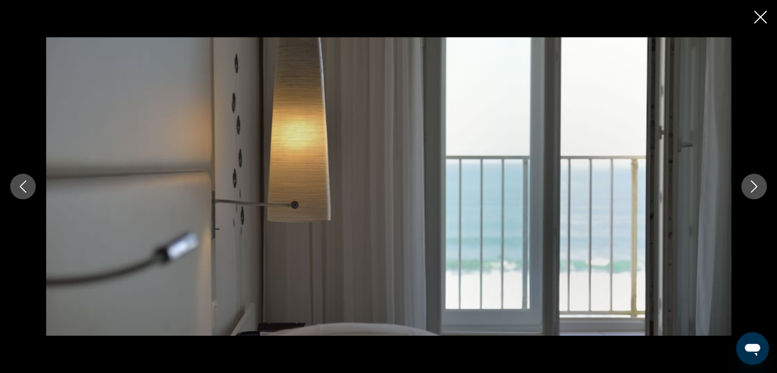
click at [753, 185] on icon "Next image" at bounding box center [754, 186] width 12 height 12
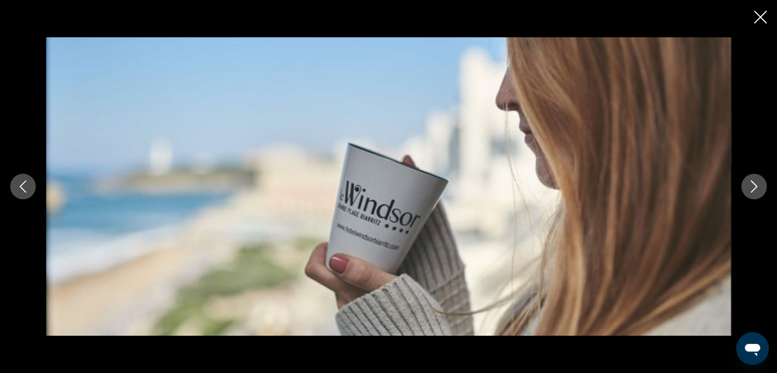
click at [753, 184] on icon "Next image" at bounding box center [754, 186] width 12 height 12
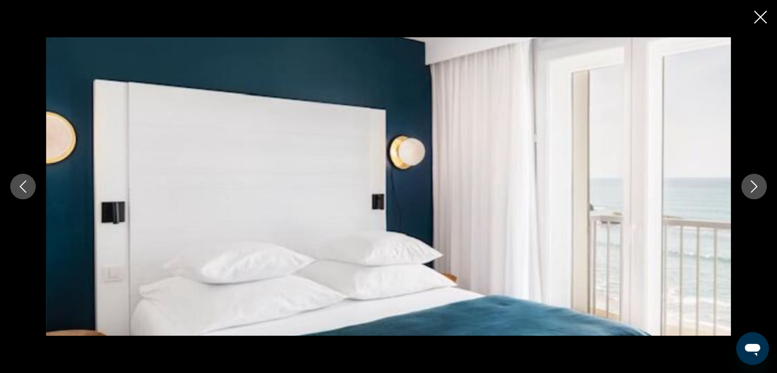
click at [753, 184] on icon "Next image" at bounding box center [754, 186] width 12 height 12
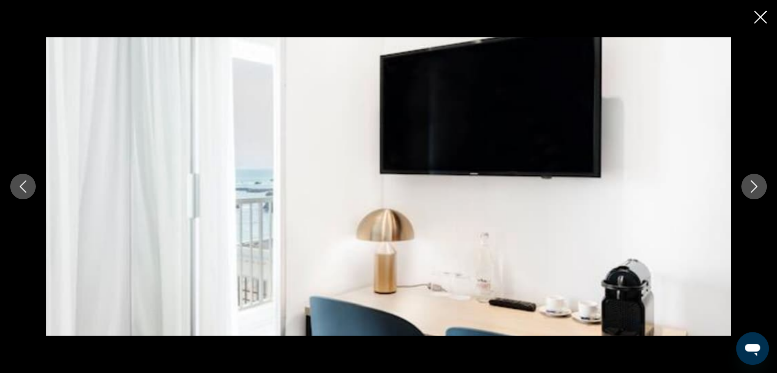
click at [753, 184] on icon "Next image" at bounding box center [754, 186] width 12 height 12
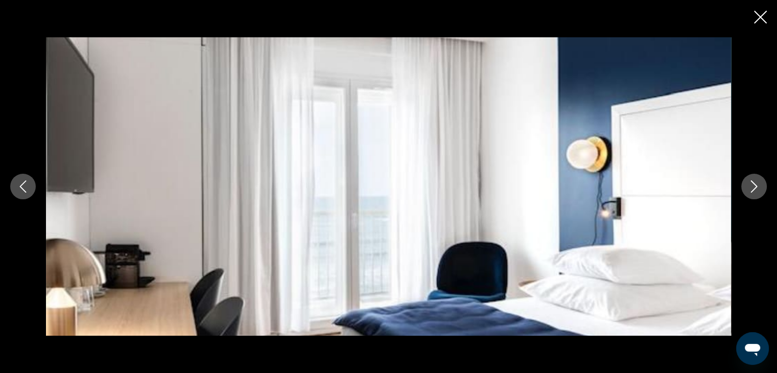
click at [753, 184] on icon "Next image" at bounding box center [754, 186] width 12 height 12
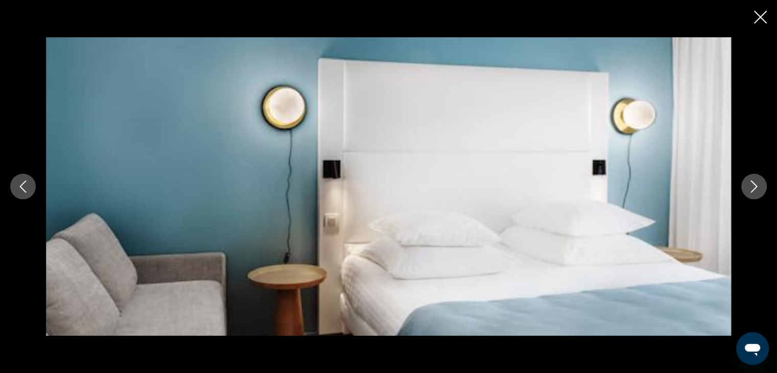
click at [753, 184] on icon "Next image" at bounding box center [754, 186] width 12 height 12
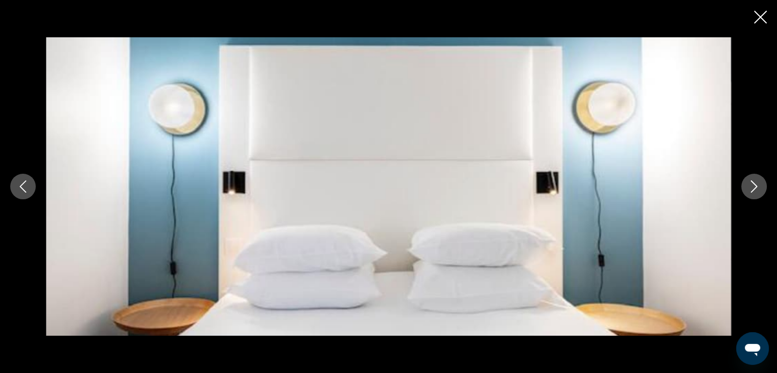
click at [753, 184] on icon "Next image" at bounding box center [754, 186] width 12 height 12
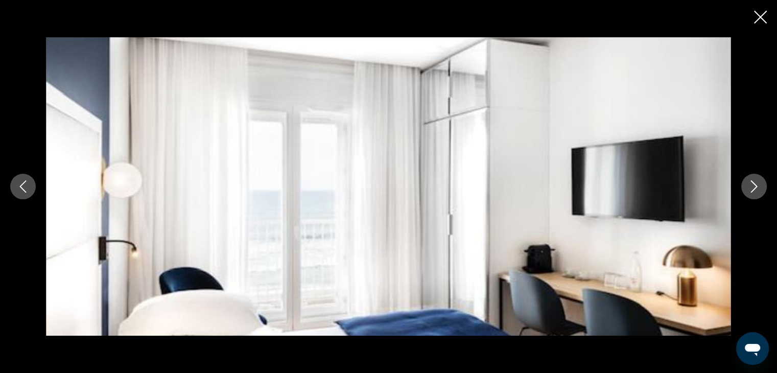
click at [753, 184] on icon "Next image" at bounding box center [754, 186] width 12 height 12
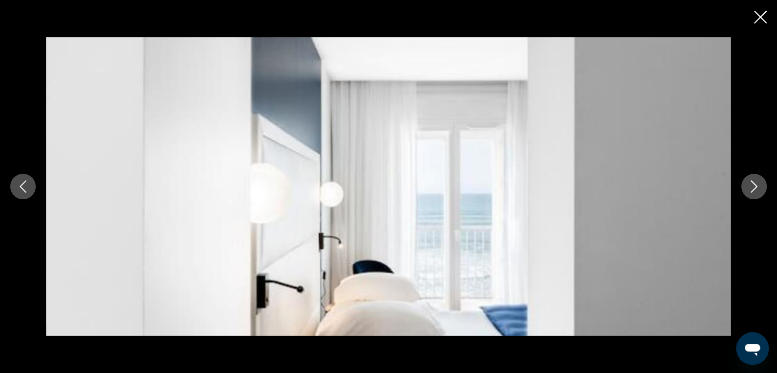
click at [753, 184] on icon "Next image" at bounding box center [754, 186] width 12 height 12
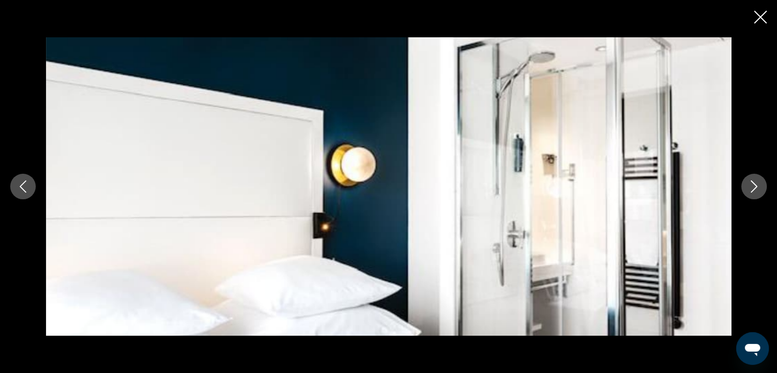
click at [753, 184] on icon "Next image" at bounding box center [754, 186] width 12 height 12
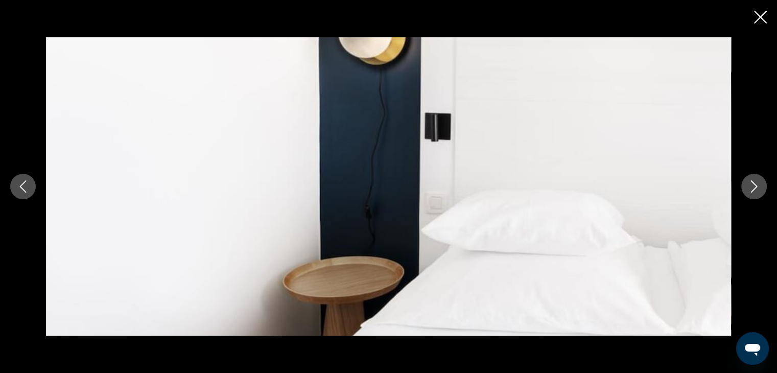
click at [753, 184] on icon "Next image" at bounding box center [754, 186] width 12 height 12
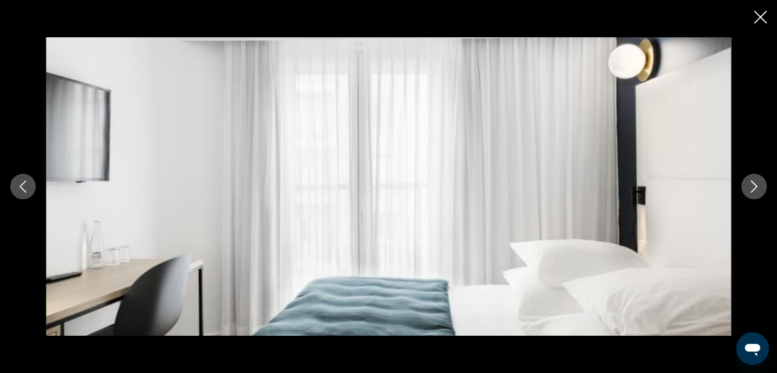
click at [753, 184] on icon "Next image" at bounding box center [754, 186] width 12 height 12
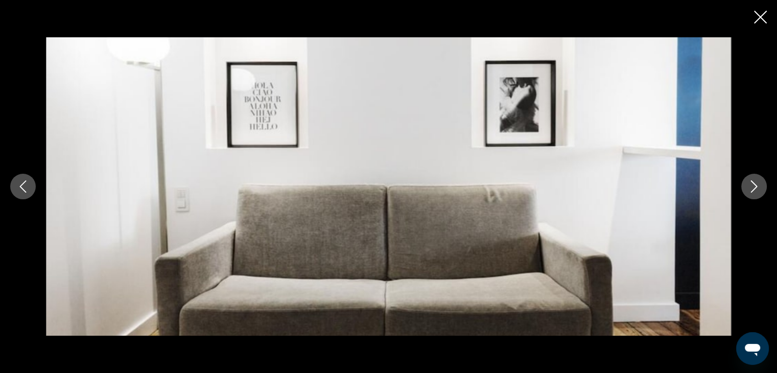
click at [753, 184] on icon "Next image" at bounding box center [754, 186] width 12 height 12
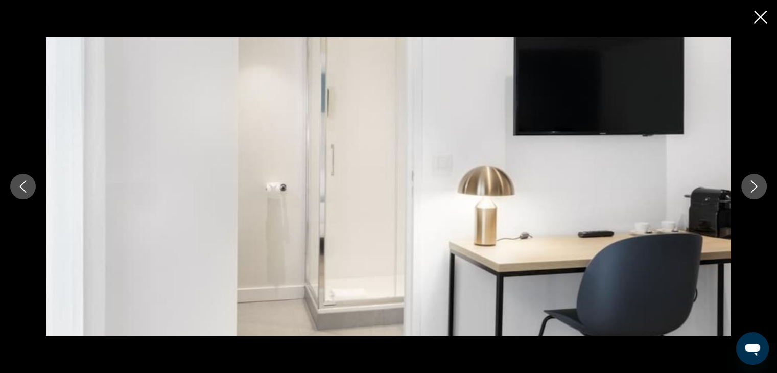
click at [753, 184] on icon "Next image" at bounding box center [754, 186] width 12 height 12
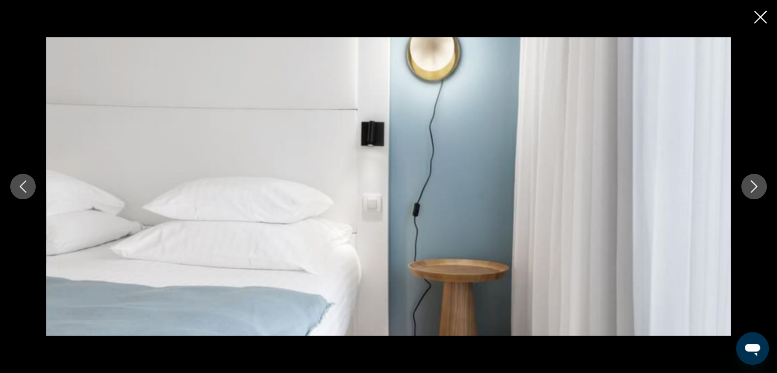
click at [753, 184] on icon "Next image" at bounding box center [754, 186] width 12 height 12
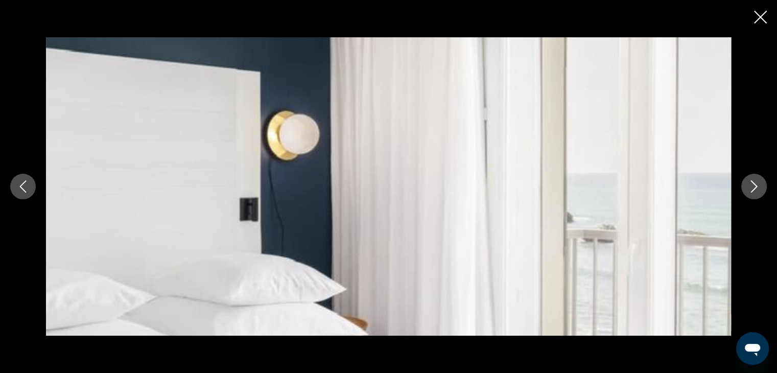
click at [753, 184] on icon "Next image" at bounding box center [754, 186] width 12 height 12
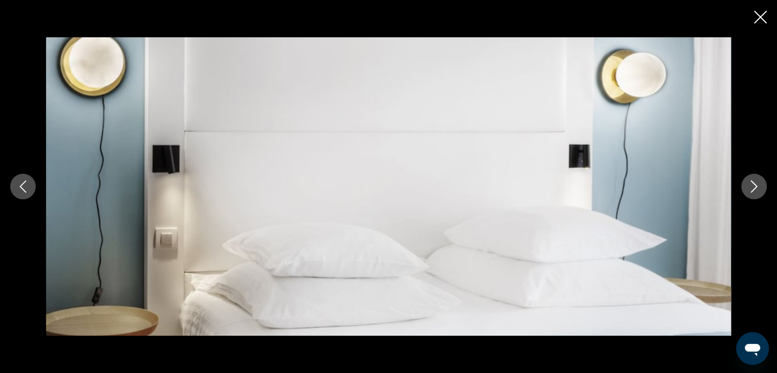
click at [753, 184] on icon "Next image" at bounding box center [754, 186] width 12 height 12
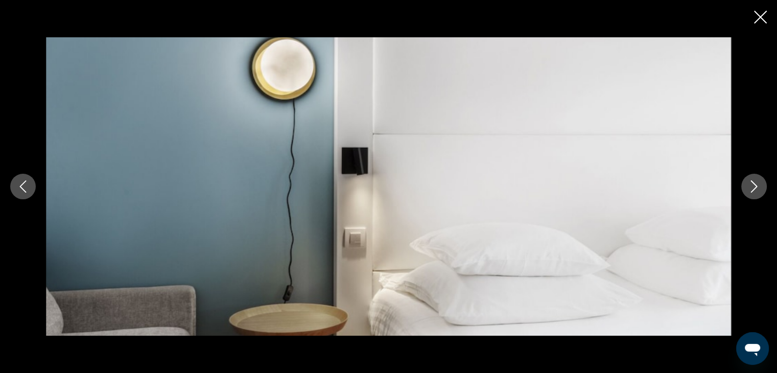
click at [753, 184] on icon "Next image" at bounding box center [754, 186] width 12 height 12
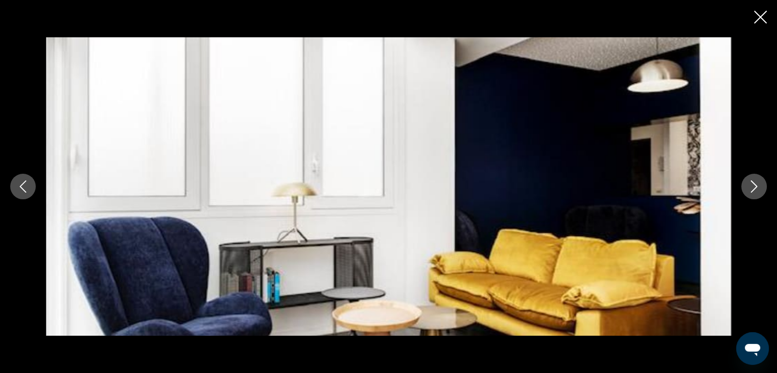
click at [753, 184] on icon "Next image" at bounding box center [754, 186] width 12 height 12
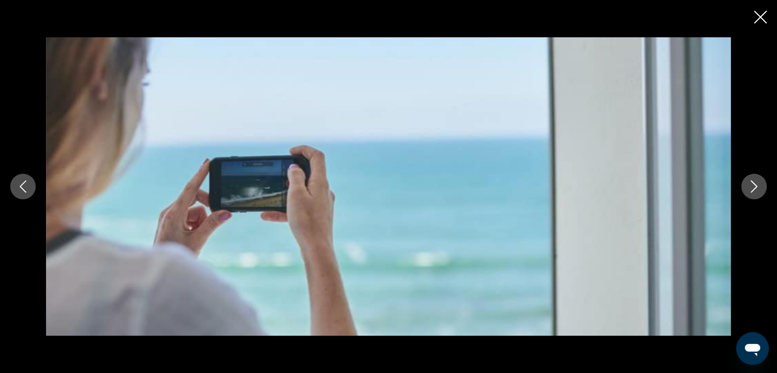
click at [753, 184] on icon "Next image" at bounding box center [754, 186] width 12 height 12
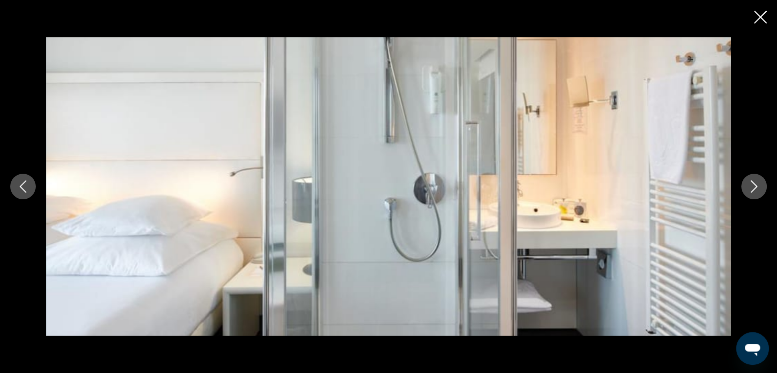
click at [753, 184] on icon "Next image" at bounding box center [754, 186] width 12 height 12
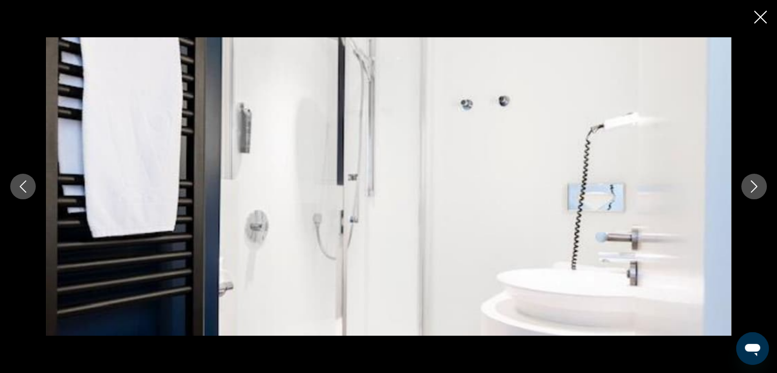
click at [753, 184] on icon "Next image" at bounding box center [754, 186] width 12 height 12
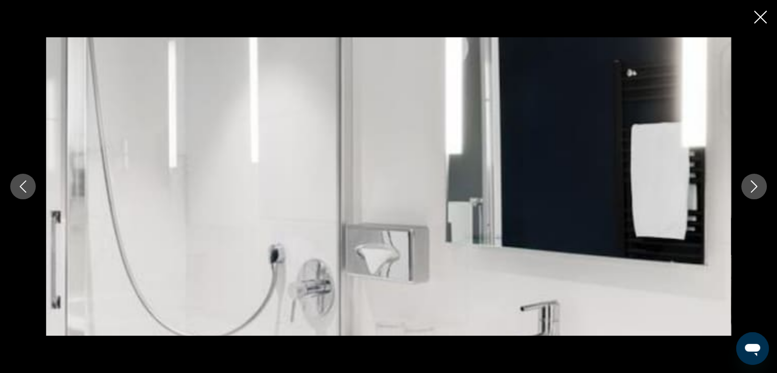
click at [753, 184] on icon "Next image" at bounding box center [754, 186] width 12 height 12
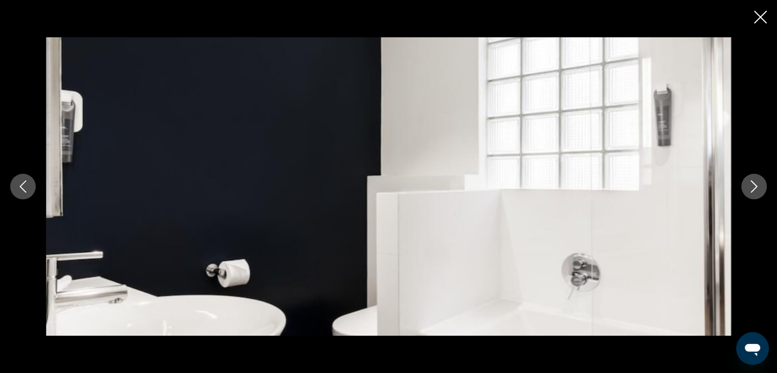
click at [753, 184] on icon "Next image" at bounding box center [754, 186] width 12 height 12
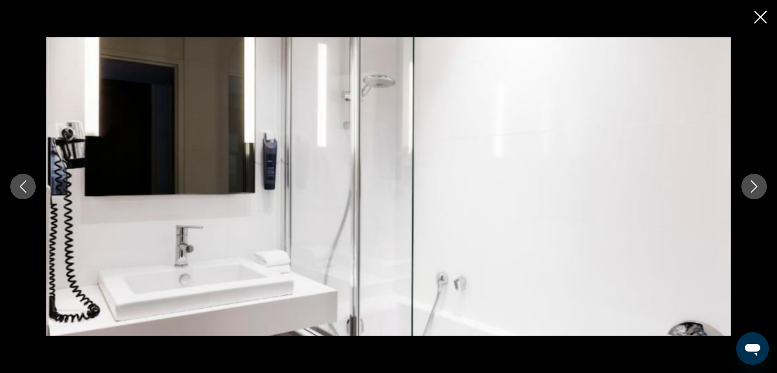
click at [753, 184] on icon "Next image" at bounding box center [754, 186] width 12 height 12
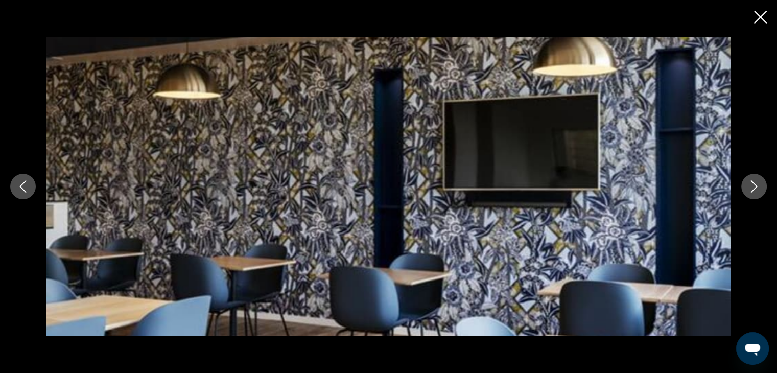
click at [753, 184] on icon "Next image" at bounding box center [754, 186] width 12 height 12
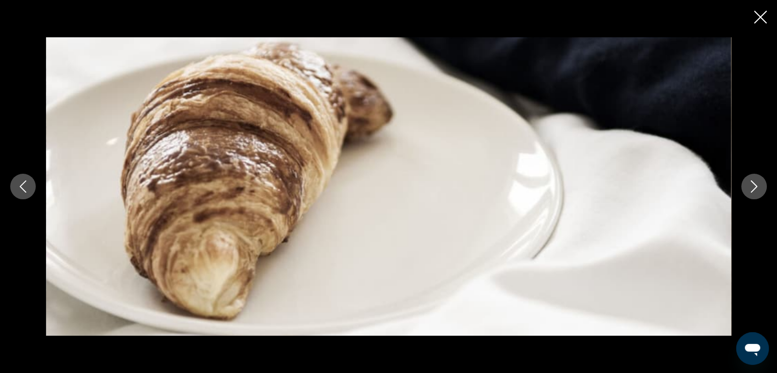
click at [753, 184] on icon "Next image" at bounding box center [754, 186] width 12 height 12
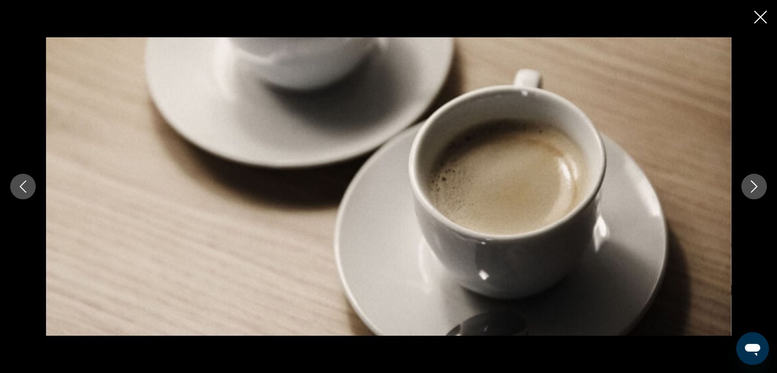
click at [753, 184] on icon "Next image" at bounding box center [754, 186] width 12 height 12
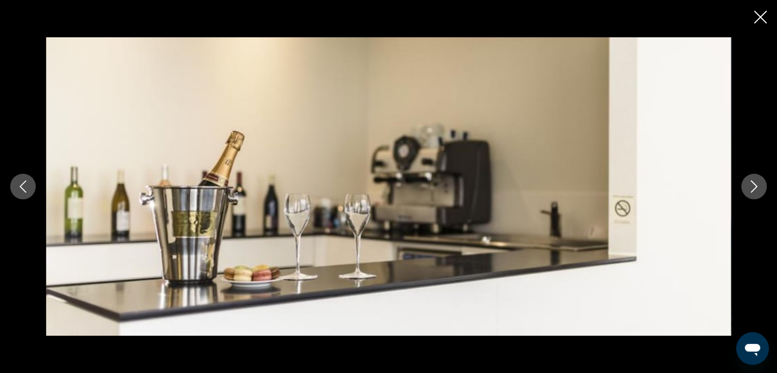
click at [753, 184] on icon "Next image" at bounding box center [754, 186] width 12 height 12
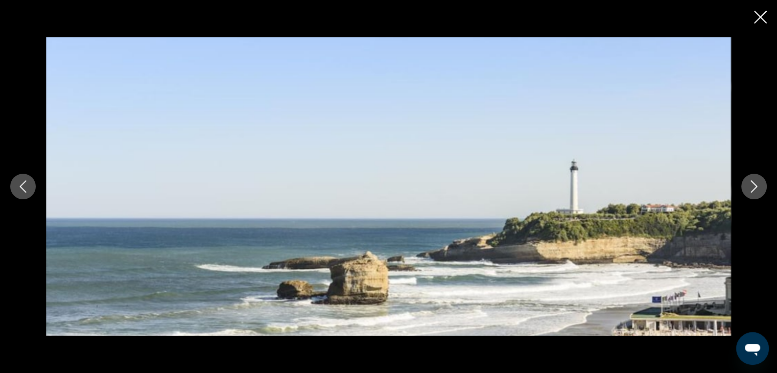
click at [753, 184] on icon "Next image" at bounding box center [754, 186] width 12 height 12
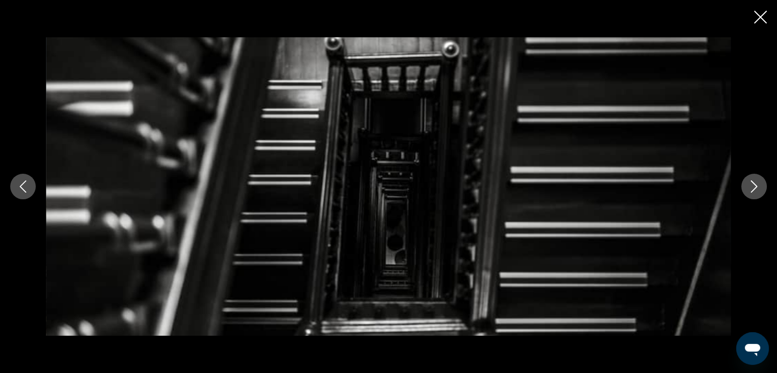
click at [753, 184] on icon "Next image" at bounding box center [754, 186] width 12 height 12
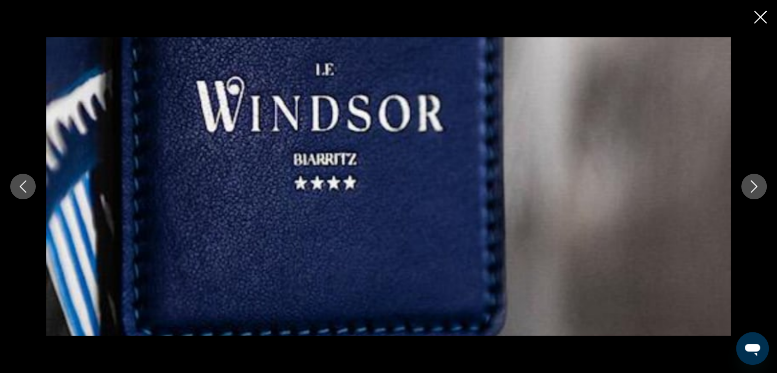
click at [753, 184] on icon "Next image" at bounding box center [754, 186] width 12 height 12
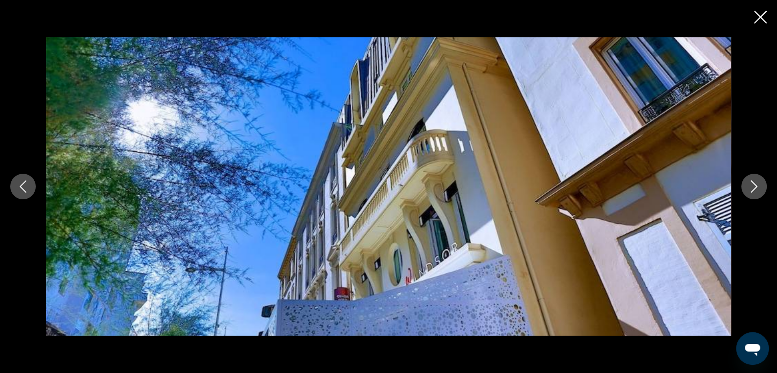
click at [753, 184] on icon "Next image" at bounding box center [754, 186] width 12 height 12
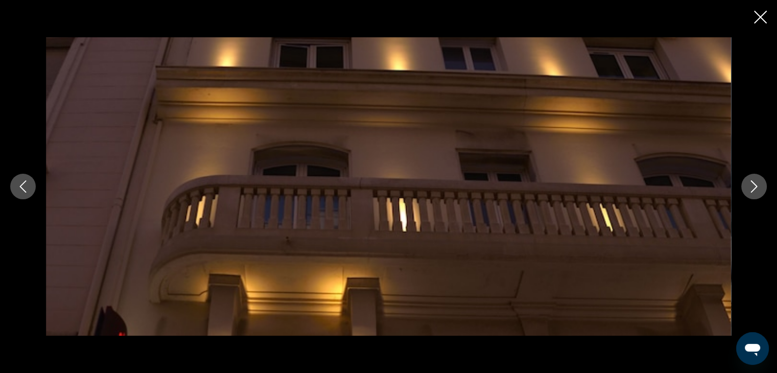
click at [753, 184] on icon "Next image" at bounding box center [754, 186] width 12 height 12
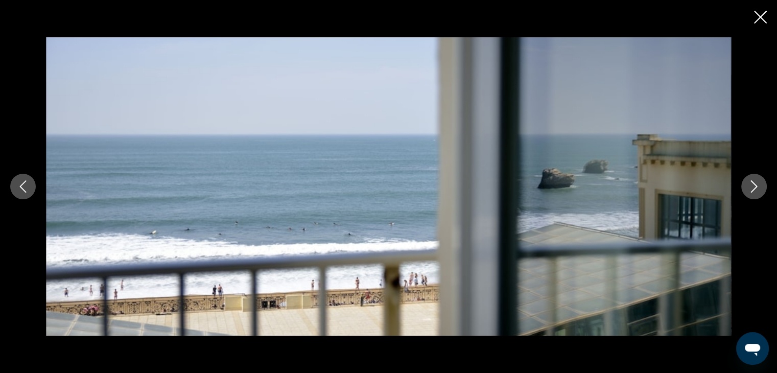
click at [753, 184] on icon "Next image" at bounding box center [754, 186] width 12 height 12
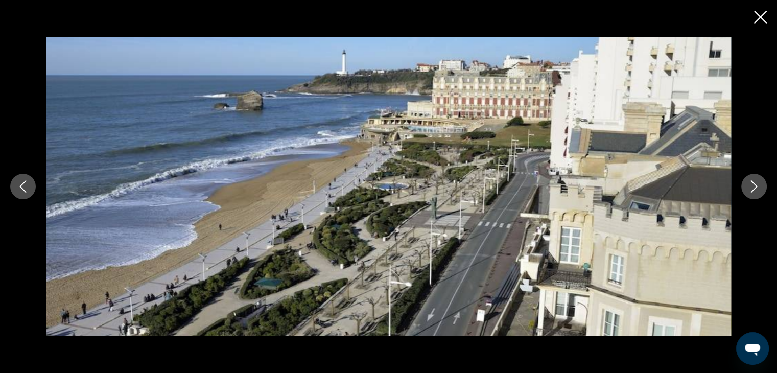
click at [753, 184] on icon "Next image" at bounding box center [754, 186] width 12 height 12
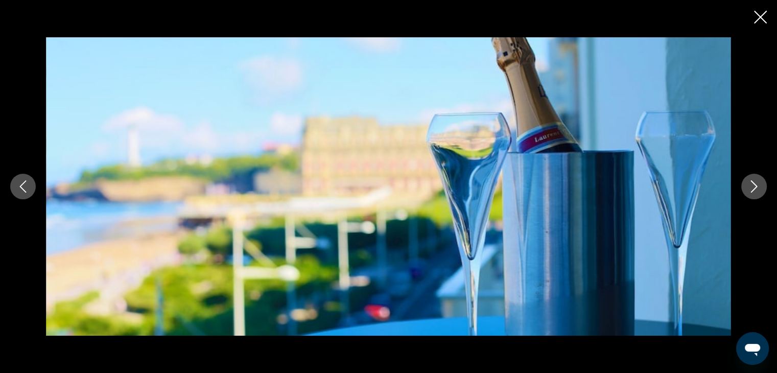
click at [753, 184] on icon "Next image" at bounding box center [754, 186] width 12 height 12
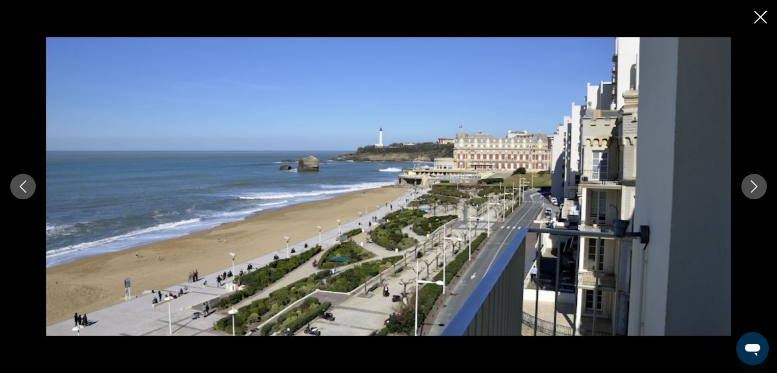
click at [753, 184] on icon "Next image" at bounding box center [754, 186] width 12 height 12
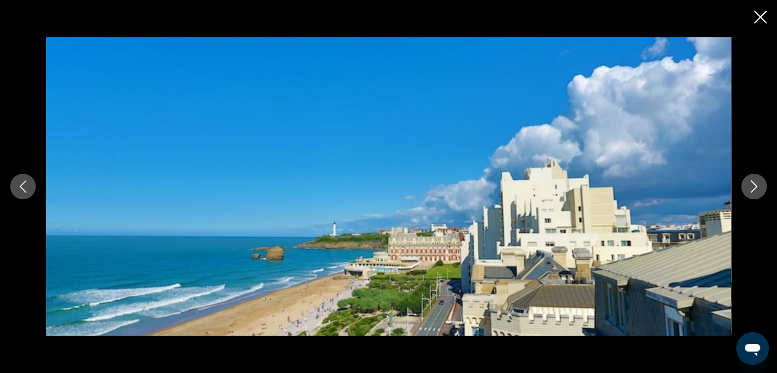
click at [753, 184] on icon "Next image" at bounding box center [754, 186] width 12 height 12
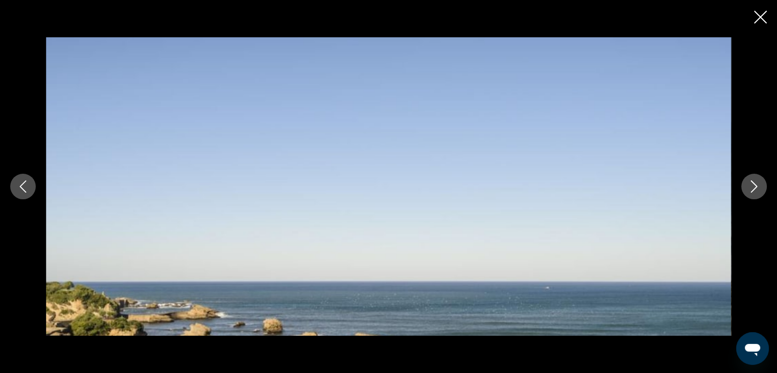
click at [753, 184] on icon "Next image" at bounding box center [754, 186] width 12 height 12
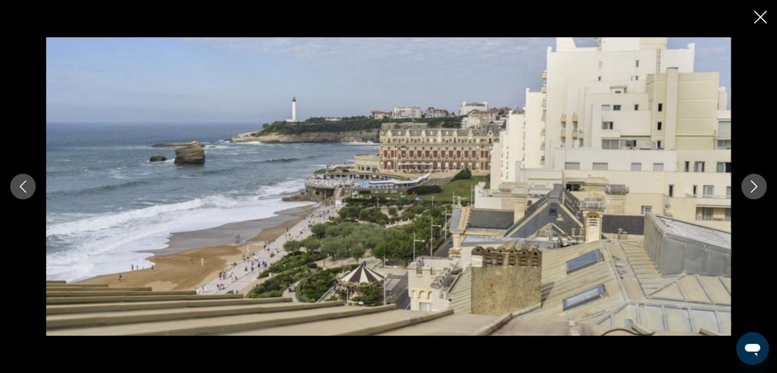
click at [753, 184] on icon "Next image" at bounding box center [754, 186] width 12 height 12
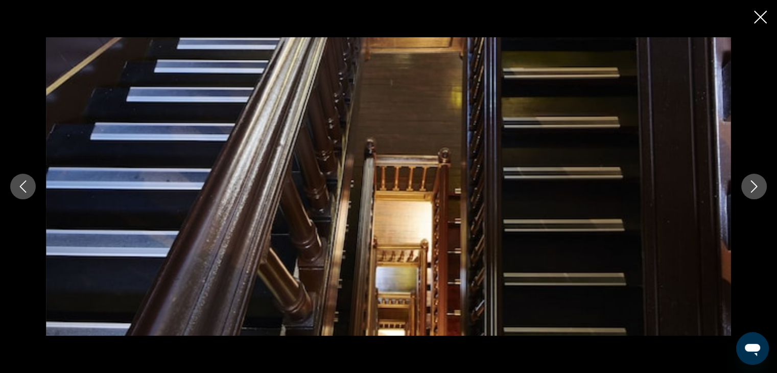
click at [753, 184] on icon "Next image" at bounding box center [754, 186] width 12 height 12
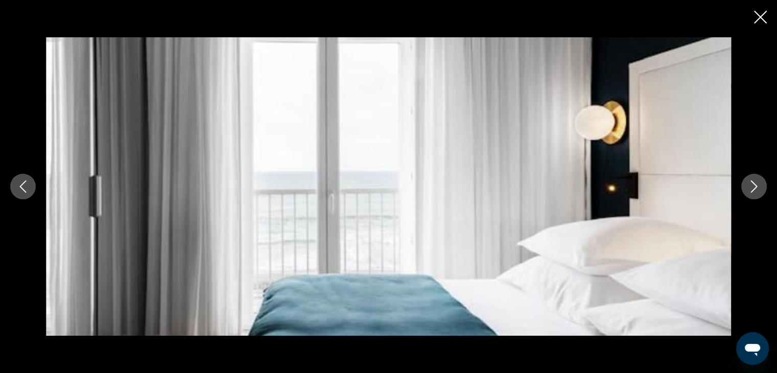
click at [753, 184] on icon "Next image" at bounding box center [754, 186] width 12 height 12
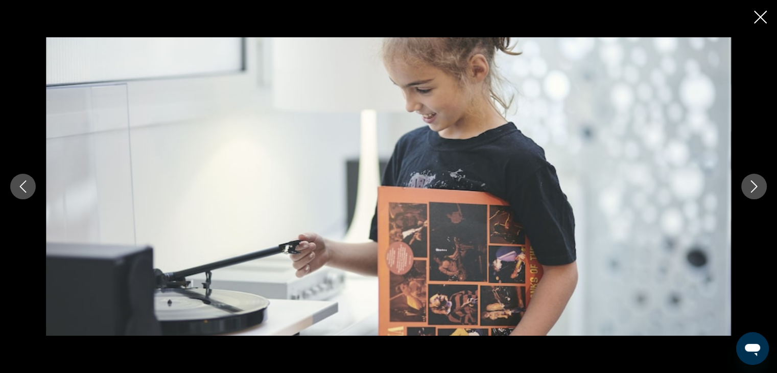
click at [753, 184] on icon "Next image" at bounding box center [754, 186] width 12 height 12
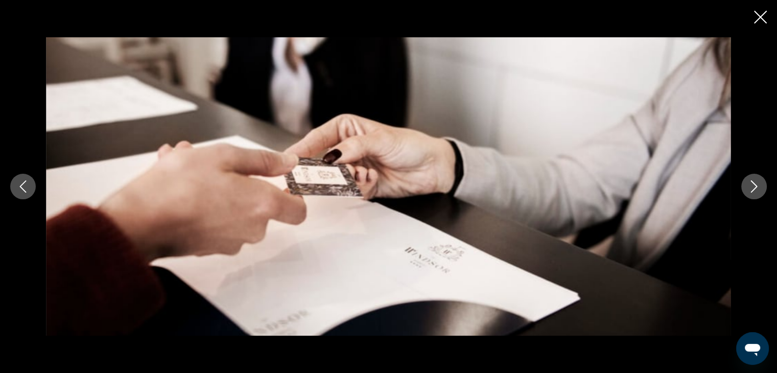
click at [762, 14] on icon "Close slideshow" at bounding box center [760, 17] width 13 height 13
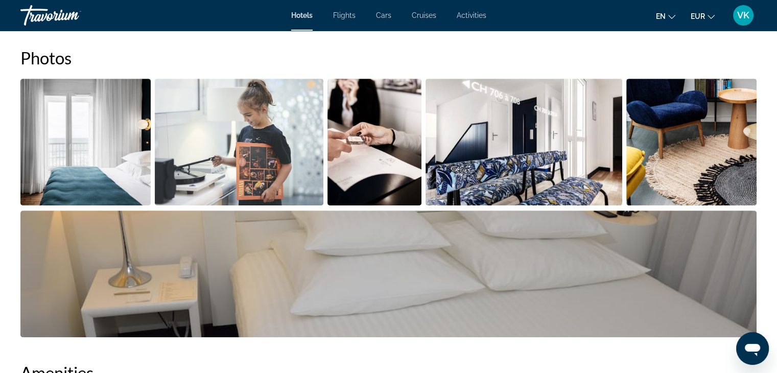
scroll to position [409, 0]
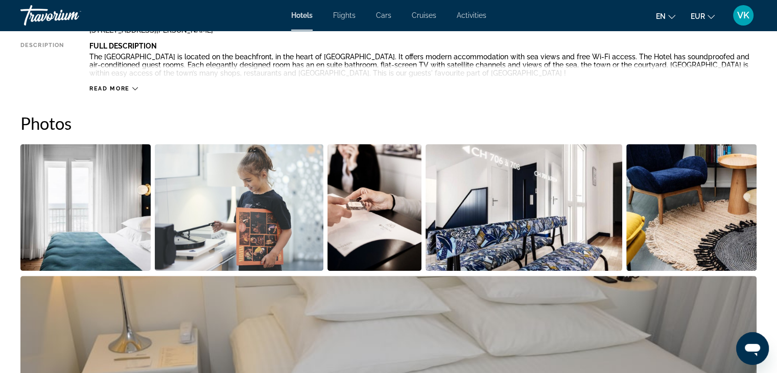
click at [77, 178] on img "Open full-screen image slider" at bounding box center [85, 207] width 130 height 127
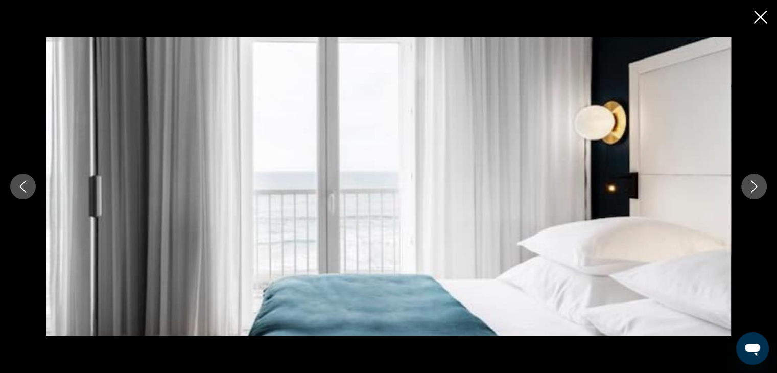
click at [756, 185] on icon "Next image" at bounding box center [754, 186] width 12 height 12
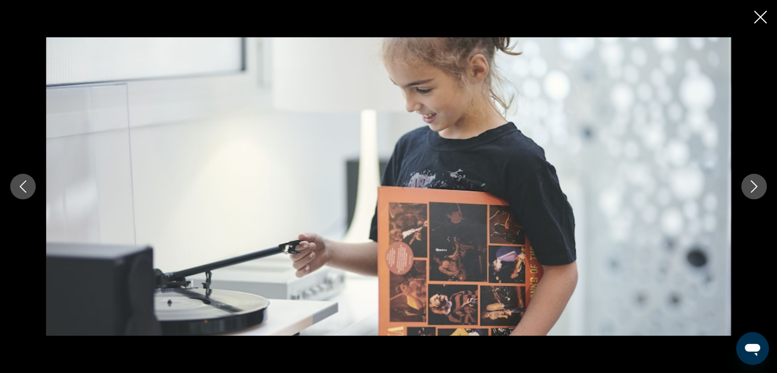
click at [756, 185] on icon "Next image" at bounding box center [754, 186] width 12 height 12
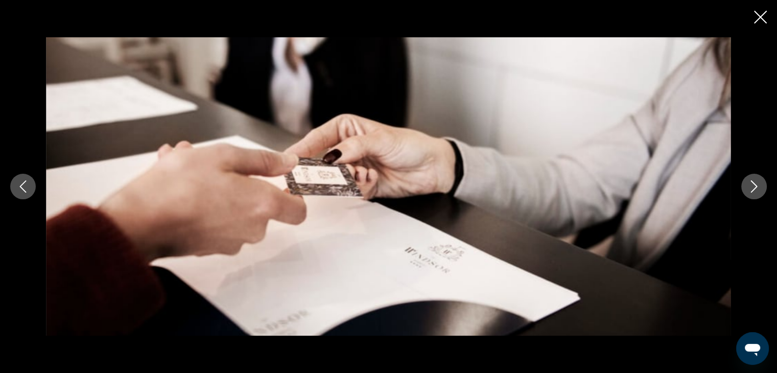
click at [756, 185] on icon "Next image" at bounding box center [754, 186] width 12 height 12
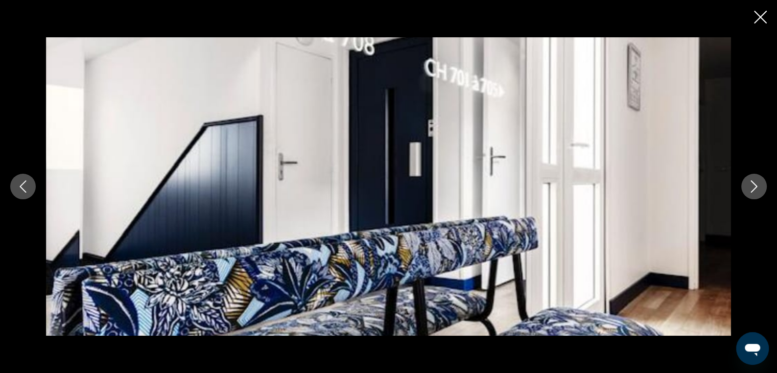
click at [756, 185] on icon "Next image" at bounding box center [754, 186] width 12 height 12
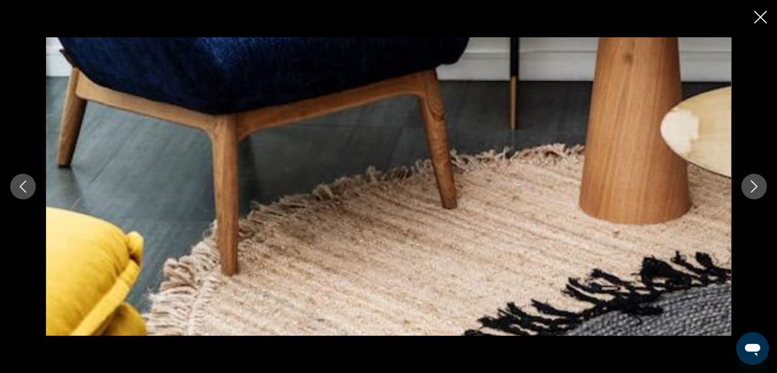
click at [756, 185] on icon "Next image" at bounding box center [754, 186] width 12 height 12
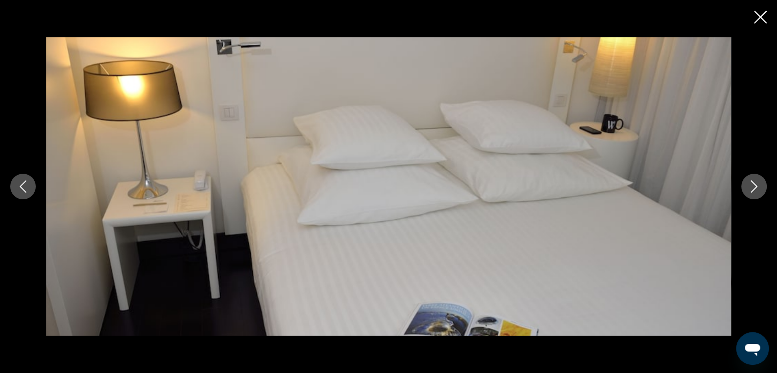
click at [756, 185] on icon "Next image" at bounding box center [754, 186] width 12 height 12
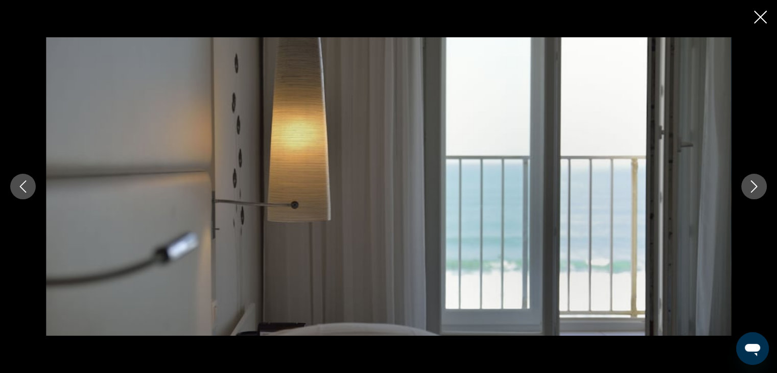
click at [756, 185] on icon "Next image" at bounding box center [754, 186] width 12 height 12
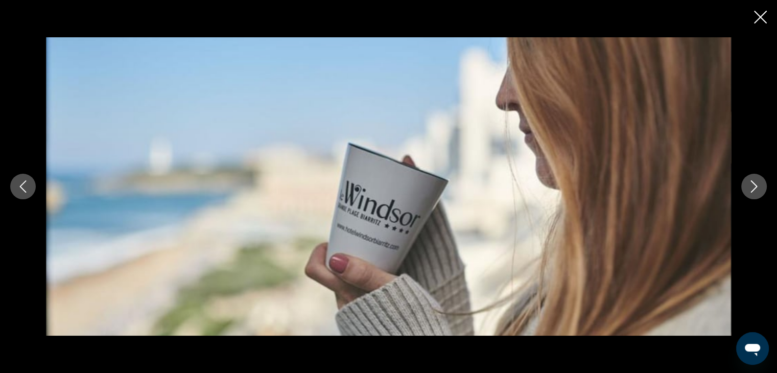
click at [756, 185] on icon "Next image" at bounding box center [754, 186] width 12 height 12
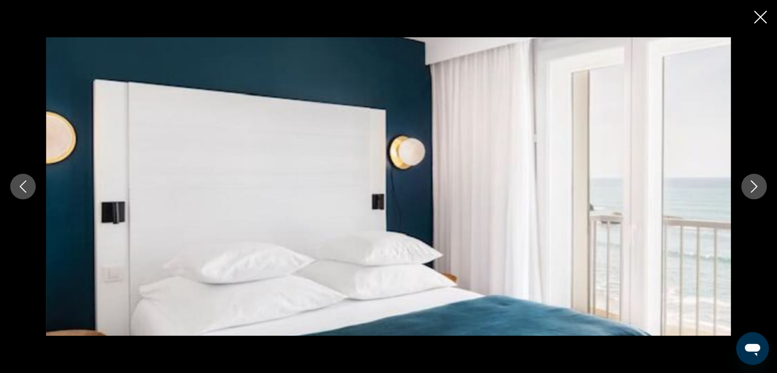
click at [756, 185] on icon "Next image" at bounding box center [754, 186] width 12 height 12
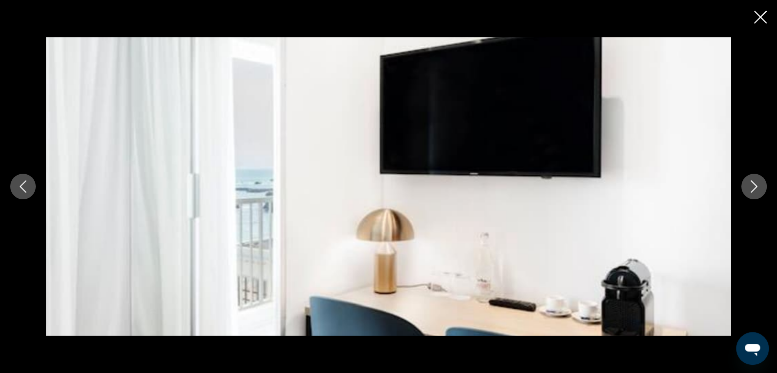
click at [756, 184] on icon "Next image" at bounding box center [754, 186] width 12 height 12
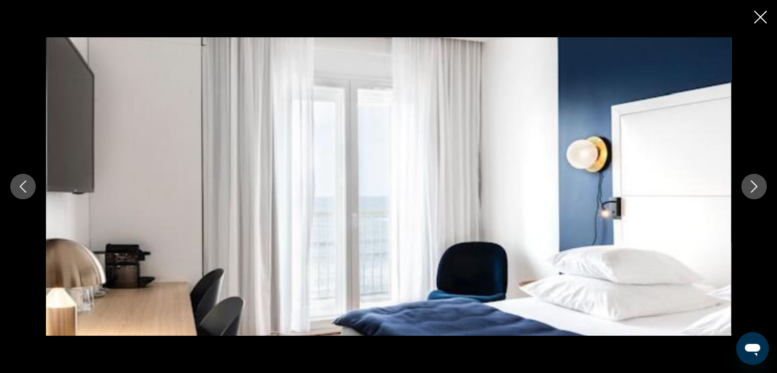
click at [756, 184] on icon "Next image" at bounding box center [754, 186] width 12 height 12
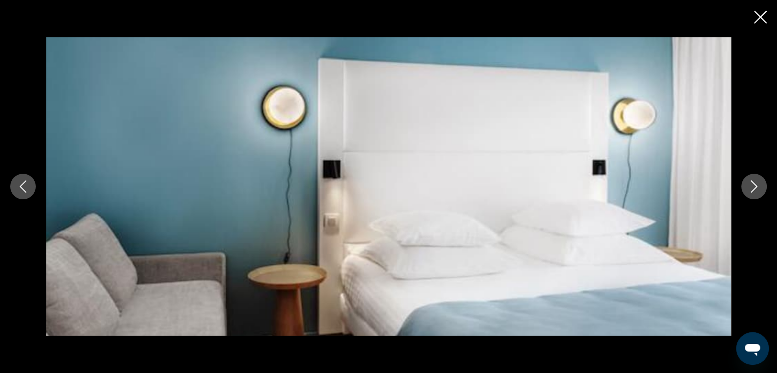
click at [756, 184] on icon "Next image" at bounding box center [754, 186] width 12 height 12
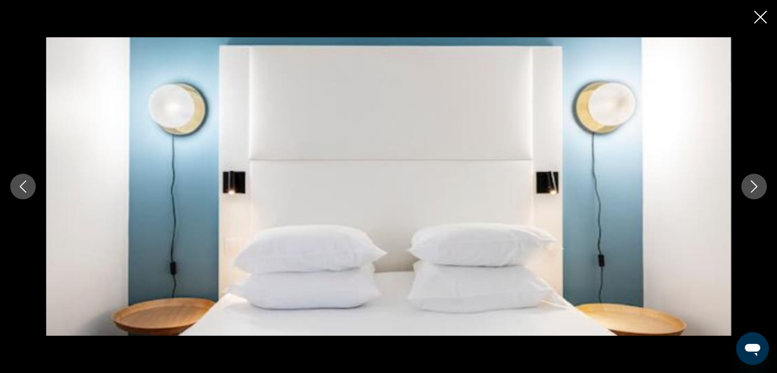
click at [756, 184] on icon "Next image" at bounding box center [754, 186] width 12 height 12
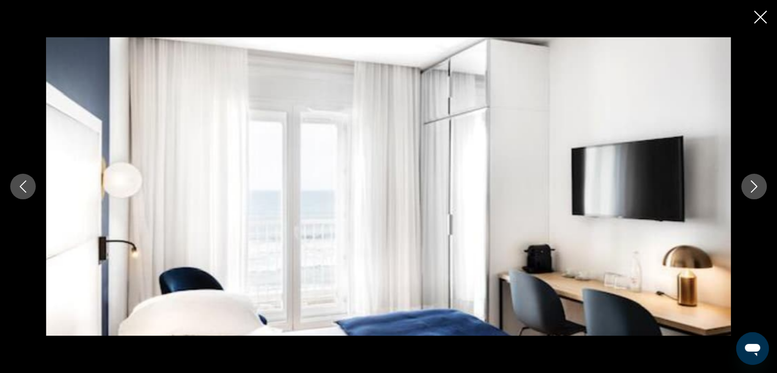
click at [756, 184] on icon "Next image" at bounding box center [754, 186] width 12 height 12
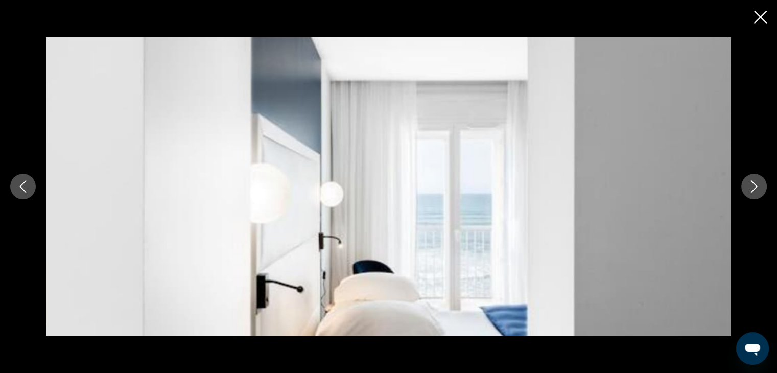
click at [756, 184] on icon "Next image" at bounding box center [754, 186] width 12 height 12
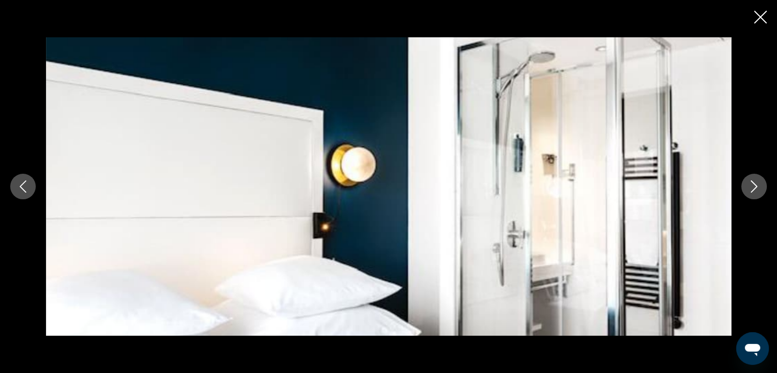
click at [756, 184] on icon "Next image" at bounding box center [754, 186] width 12 height 12
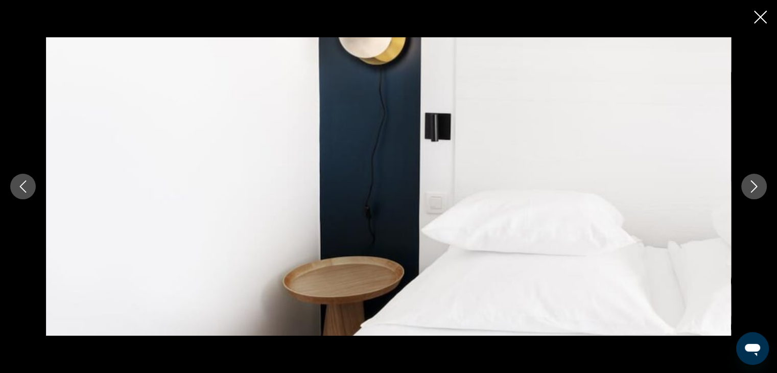
click at [756, 184] on icon "Next image" at bounding box center [754, 186] width 12 height 12
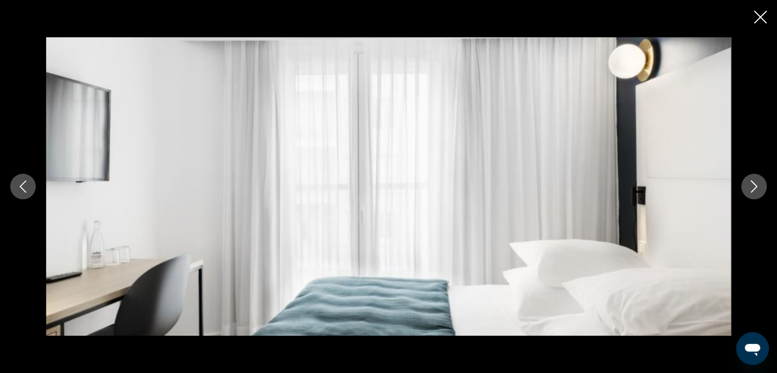
click at [756, 184] on icon "Next image" at bounding box center [754, 186] width 12 height 12
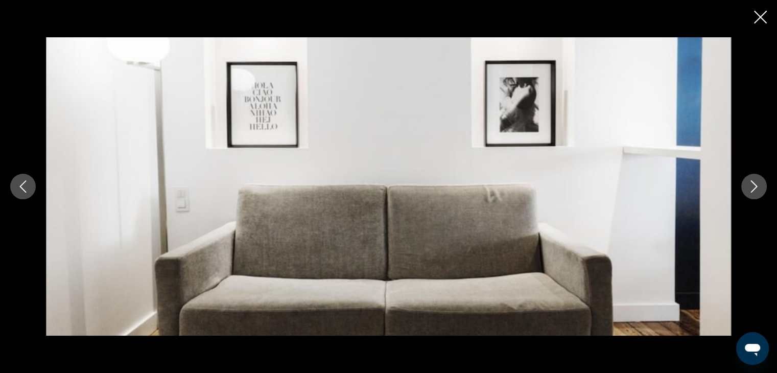
click at [756, 184] on icon "Next image" at bounding box center [754, 186] width 12 height 12
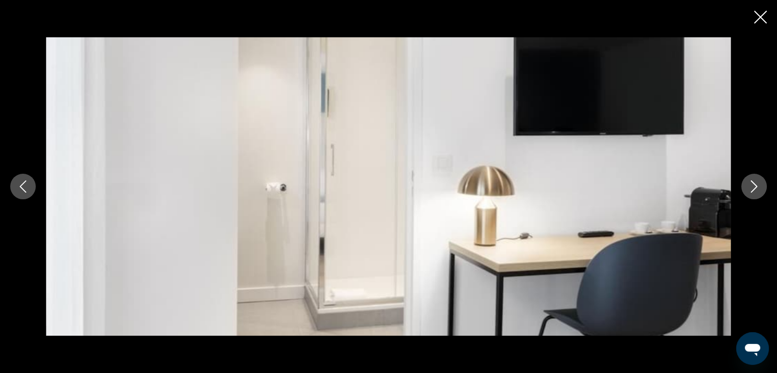
click at [756, 184] on icon "Next image" at bounding box center [754, 186] width 12 height 12
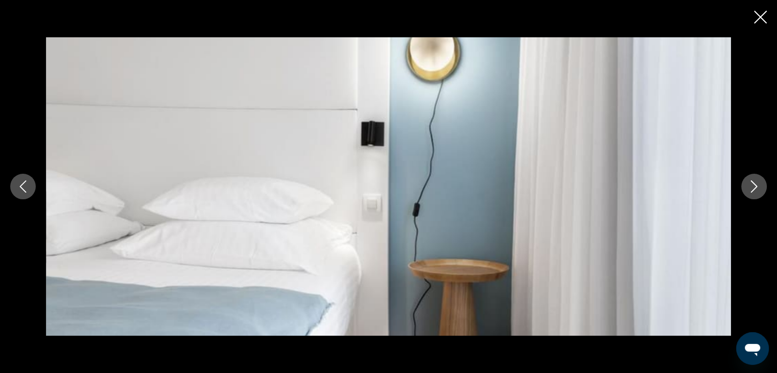
click at [756, 184] on icon "Next image" at bounding box center [754, 186] width 12 height 12
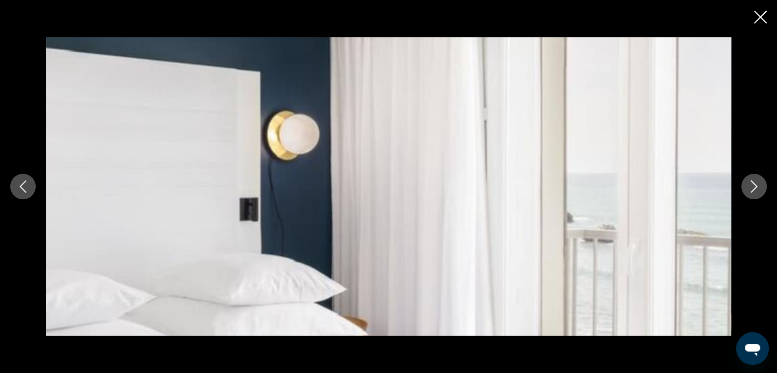
click at [756, 184] on icon "Next image" at bounding box center [754, 186] width 12 height 12
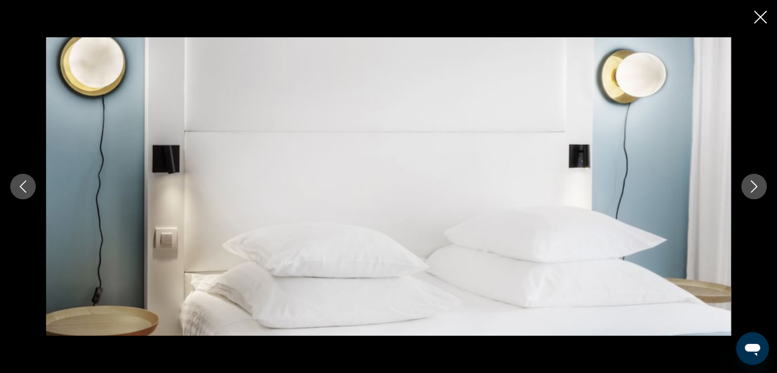
click at [756, 184] on icon "Next image" at bounding box center [754, 186] width 12 height 12
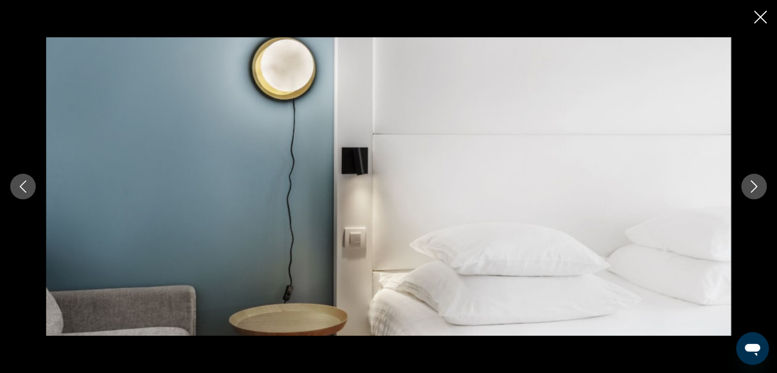
click at [756, 184] on icon "Next image" at bounding box center [754, 186] width 12 height 12
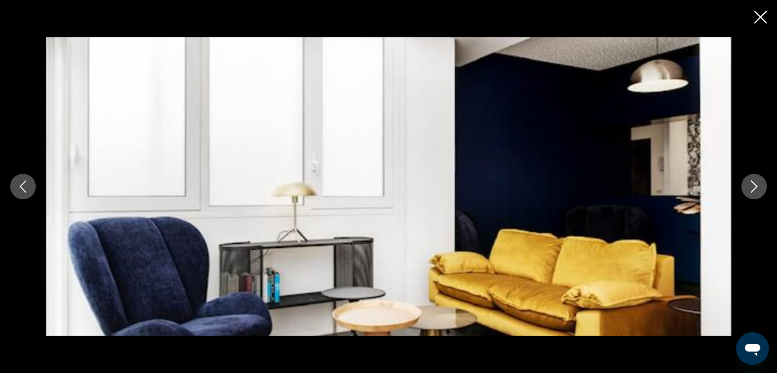
click at [756, 184] on icon "Next image" at bounding box center [754, 186] width 12 height 12
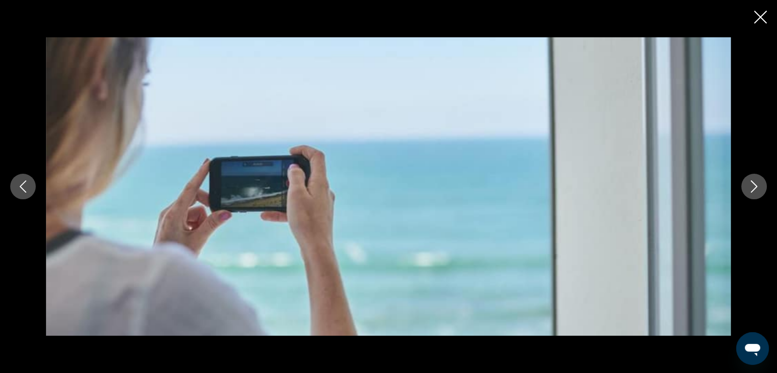
click at [756, 184] on icon "Next image" at bounding box center [754, 186] width 12 height 12
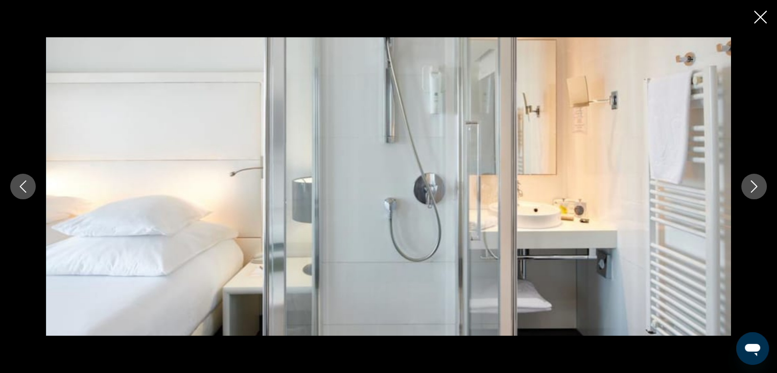
click at [756, 184] on icon "Next image" at bounding box center [754, 186] width 12 height 12
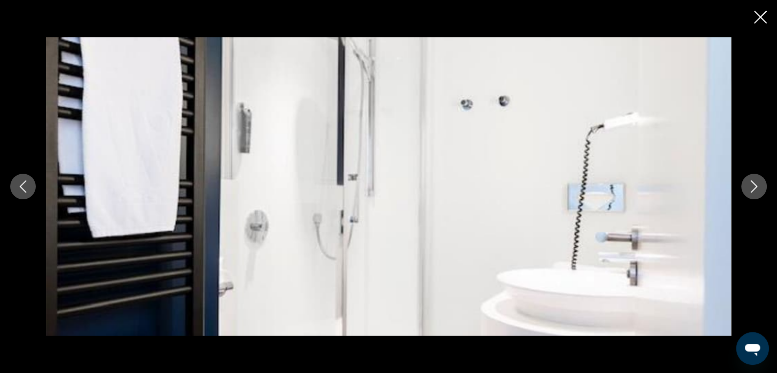
click at [756, 184] on icon "Next image" at bounding box center [754, 186] width 12 height 12
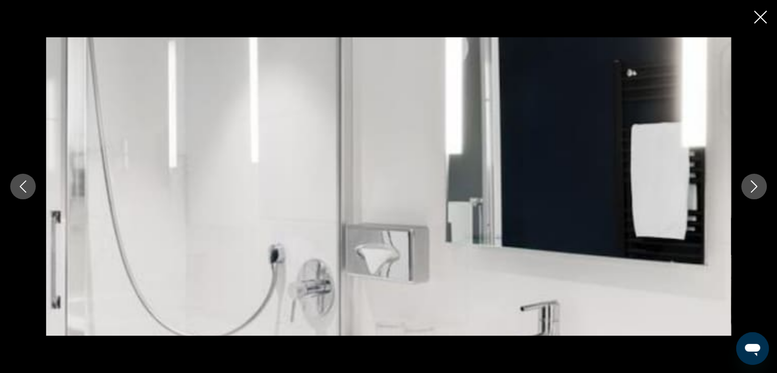
click at [756, 184] on icon "Next image" at bounding box center [754, 186] width 12 height 12
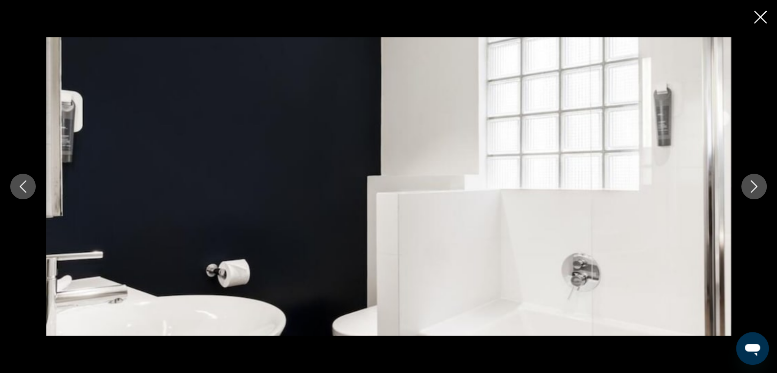
click at [756, 184] on icon "Next image" at bounding box center [754, 186] width 12 height 12
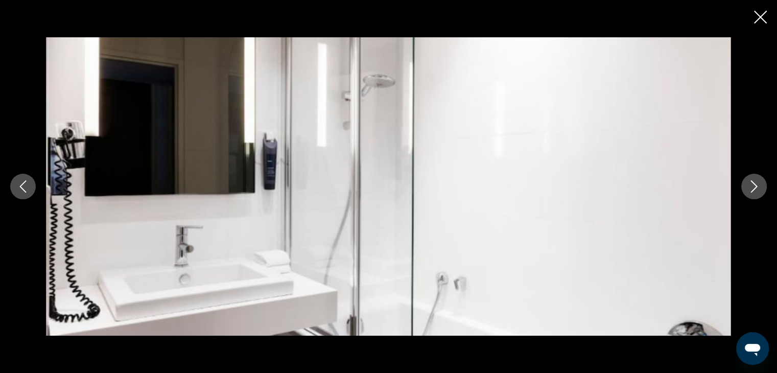
click at [756, 184] on icon "Next image" at bounding box center [754, 186] width 12 height 12
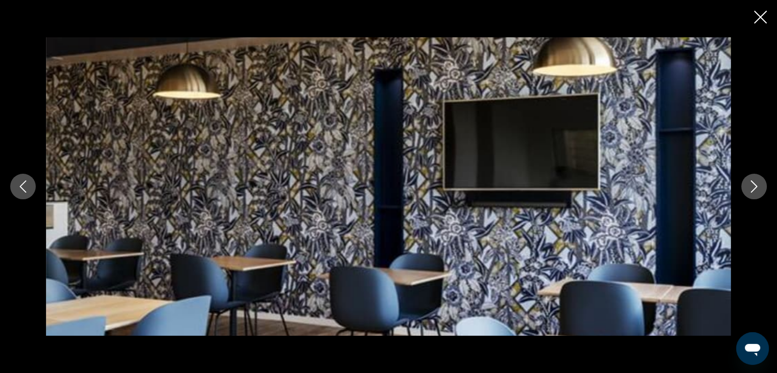
click at [756, 184] on icon "Next image" at bounding box center [754, 186] width 12 height 12
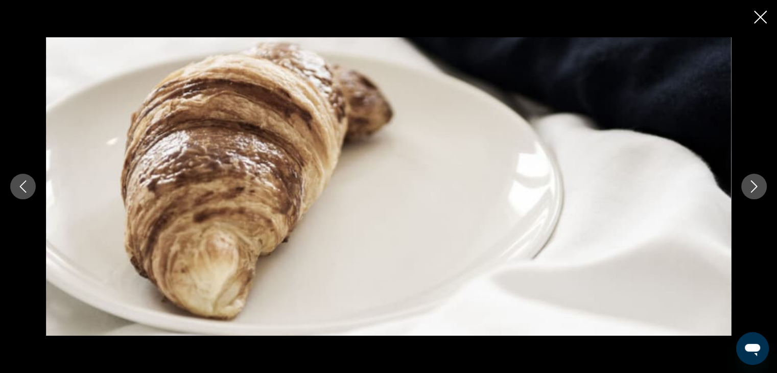
click at [756, 184] on icon "Next image" at bounding box center [754, 186] width 12 height 12
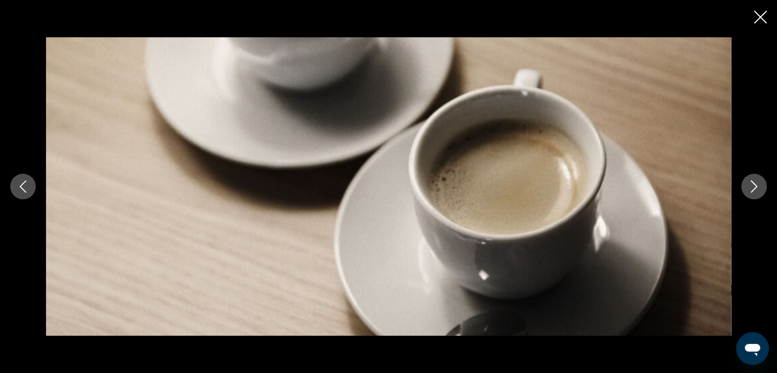
click at [756, 184] on icon "Next image" at bounding box center [754, 186] width 12 height 12
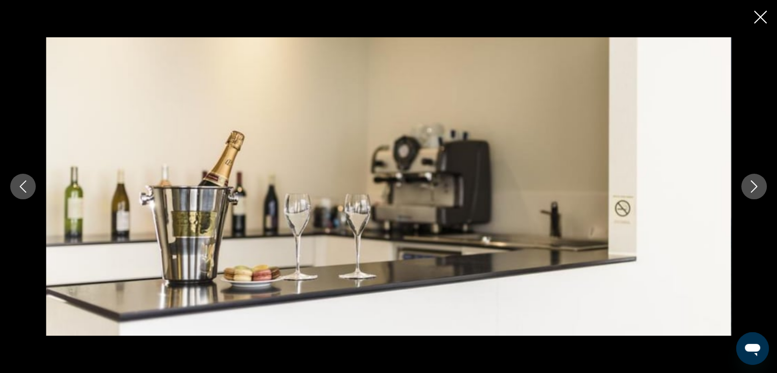
click at [756, 184] on icon "Next image" at bounding box center [754, 186] width 12 height 12
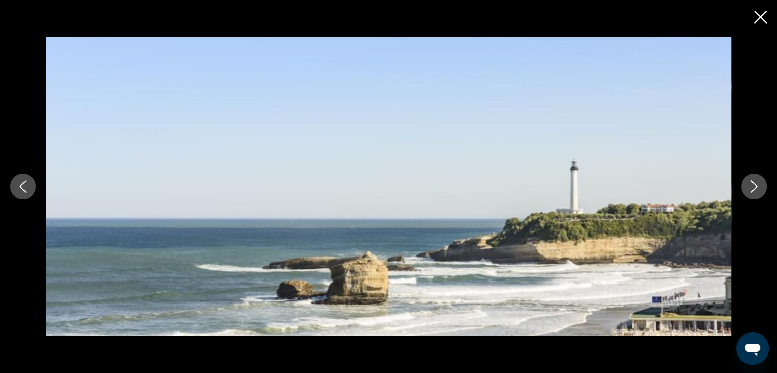
click at [756, 184] on icon "Next image" at bounding box center [754, 186] width 12 height 12
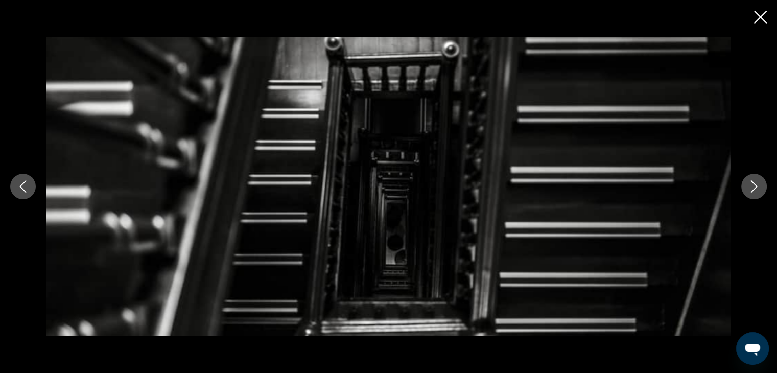
click at [756, 184] on icon "Next image" at bounding box center [754, 186] width 12 height 12
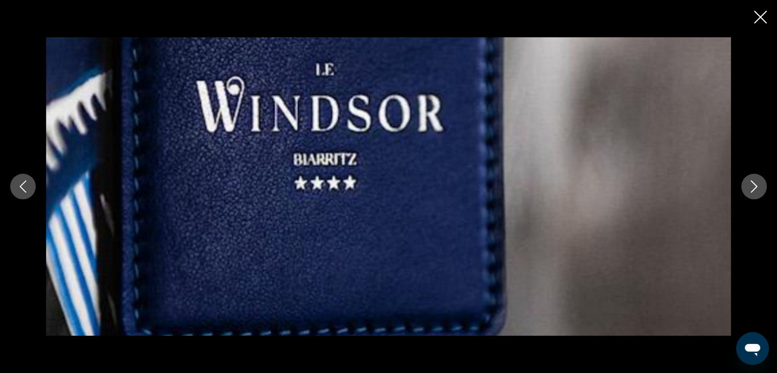
click at [756, 184] on icon "Next image" at bounding box center [754, 186] width 12 height 12
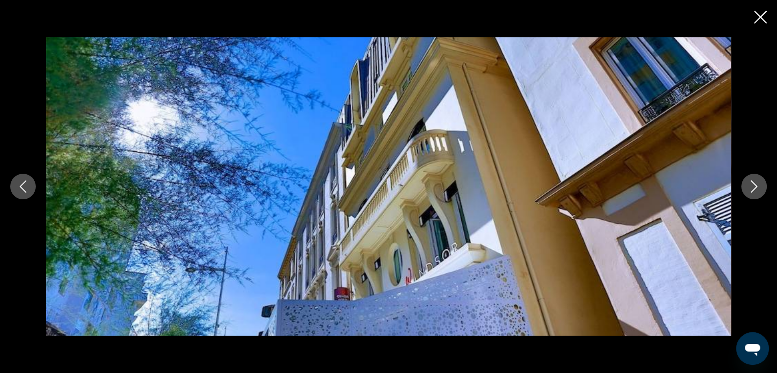
click at [756, 184] on icon "Next image" at bounding box center [754, 186] width 12 height 12
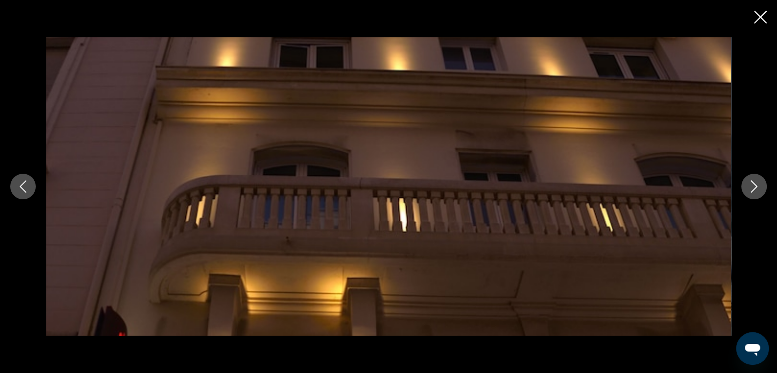
click at [756, 184] on icon "Next image" at bounding box center [754, 186] width 12 height 12
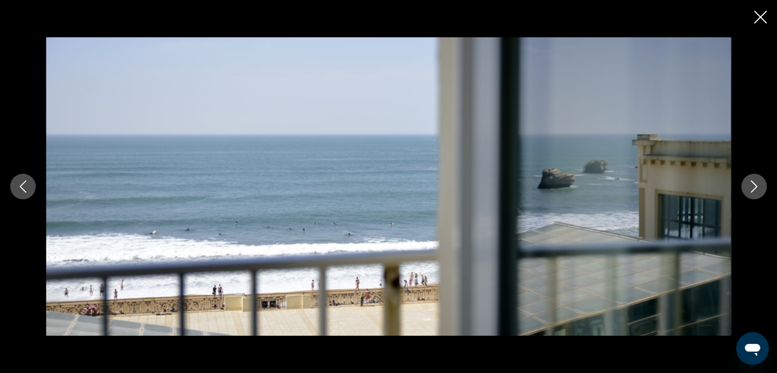
click at [756, 184] on icon "Next image" at bounding box center [754, 186] width 12 height 12
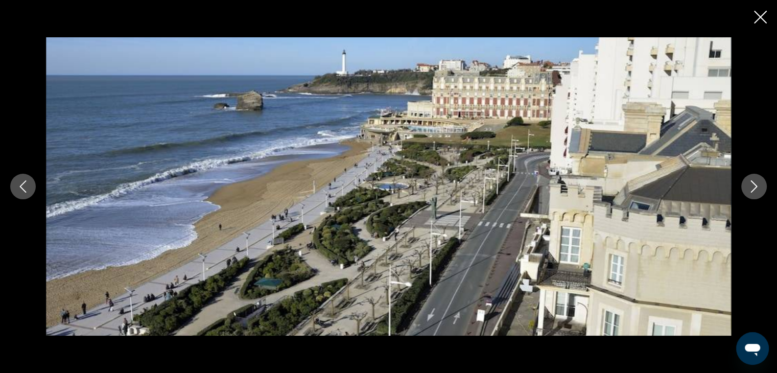
click at [756, 184] on icon "Next image" at bounding box center [754, 186] width 12 height 12
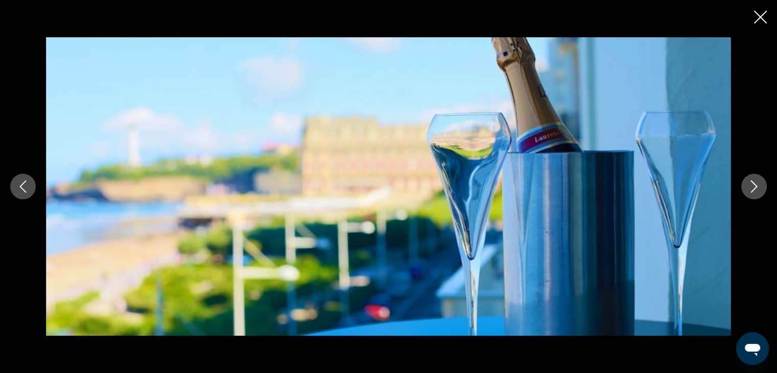
click at [755, 182] on icon "Next image" at bounding box center [754, 186] width 12 height 12
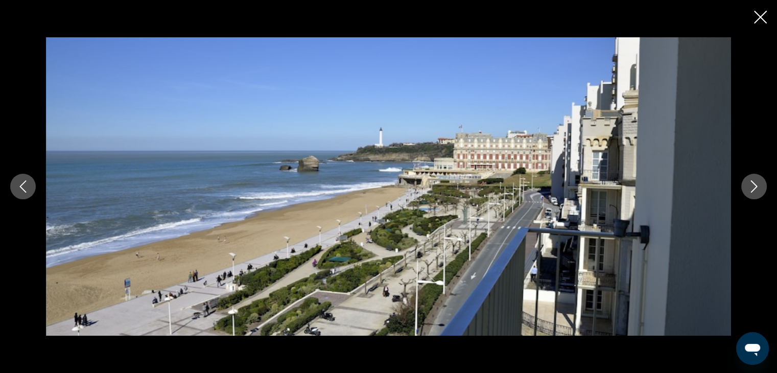
click at [755, 182] on icon "Next image" at bounding box center [754, 186] width 12 height 12
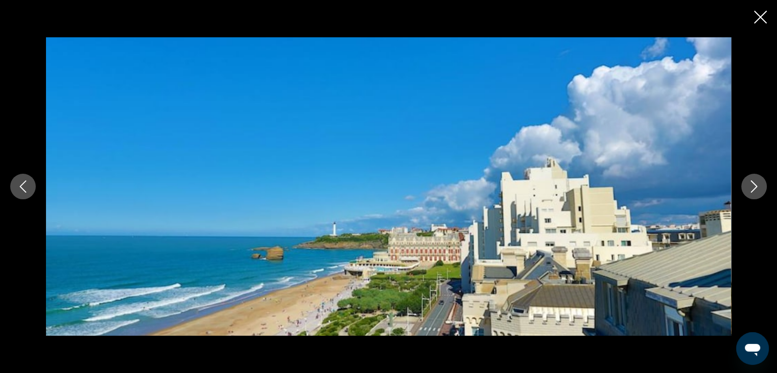
click at [755, 182] on icon "Next image" at bounding box center [754, 186] width 12 height 12
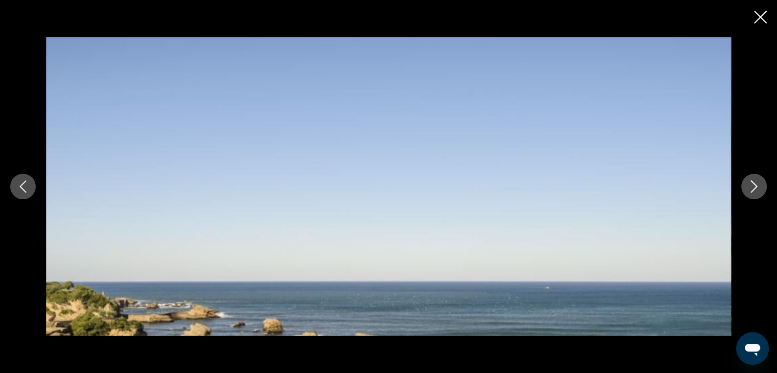
click at [755, 182] on icon "Next image" at bounding box center [754, 186] width 12 height 12
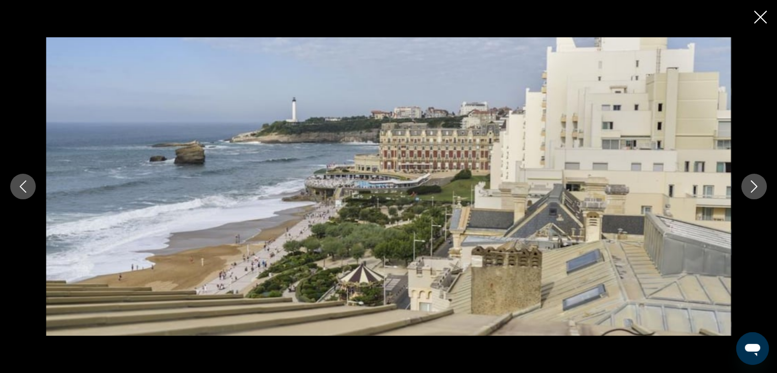
click at [755, 182] on icon "Next image" at bounding box center [754, 186] width 12 height 12
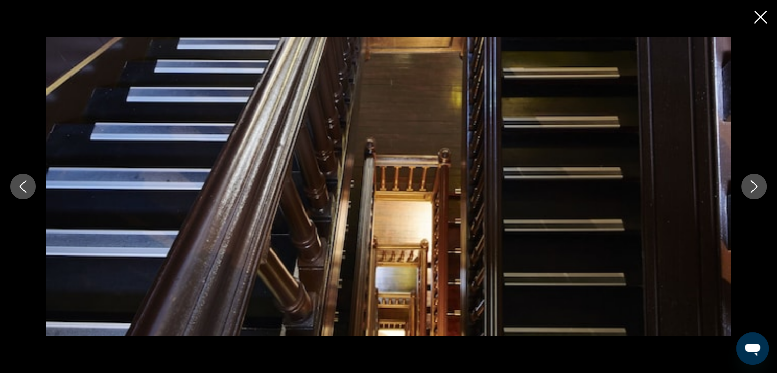
click at [755, 182] on icon "Next image" at bounding box center [754, 186] width 12 height 12
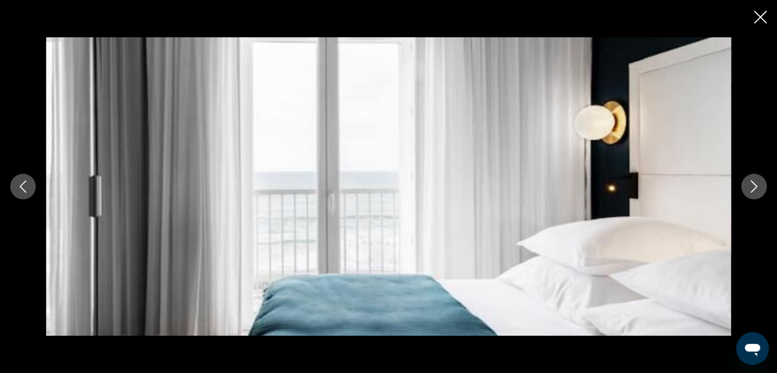
click at [758, 11] on icon "Close slideshow" at bounding box center [760, 17] width 13 height 13
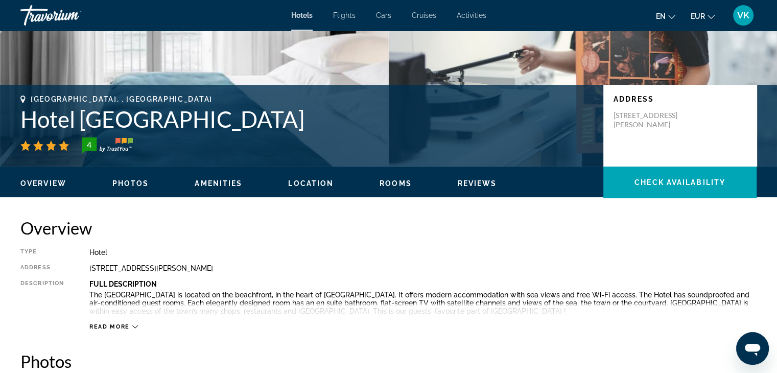
scroll to position [153, 0]
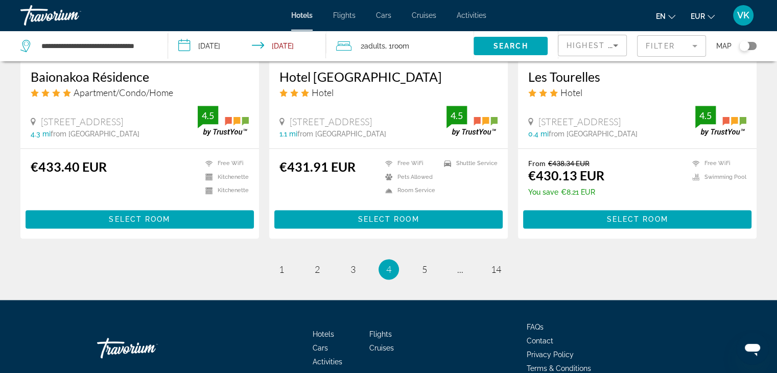
scroll to position [1368, 0]
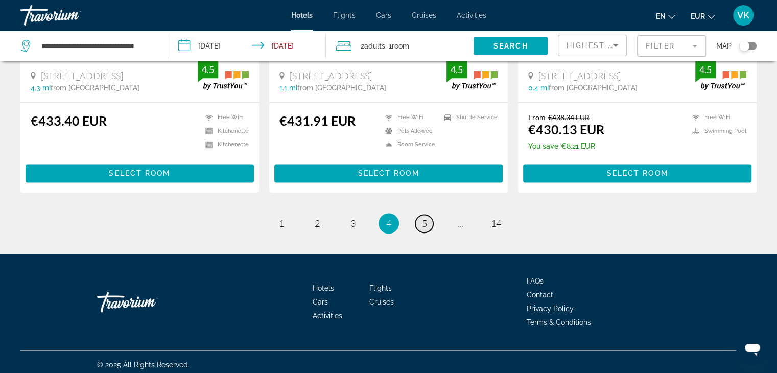
click at [427, 218] on span "5" at bounding box center [424, 223] width 5 height 11
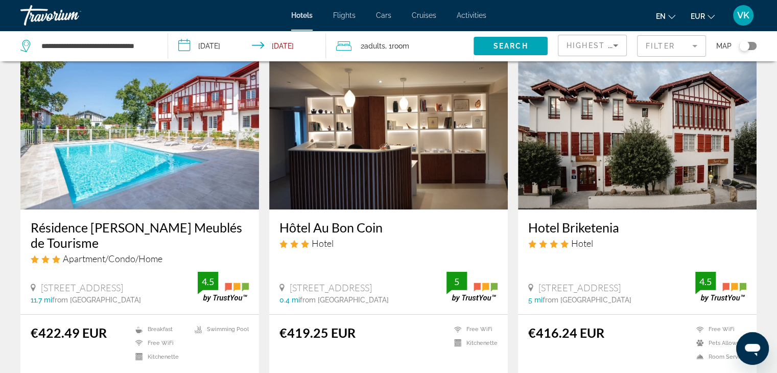
scroll to position [102, 0]
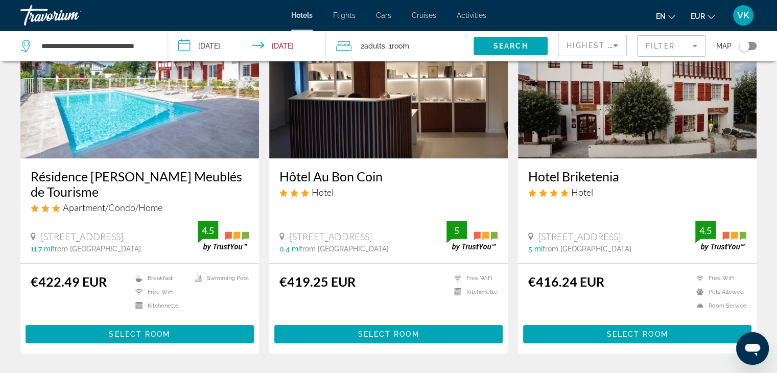
click at [611, 133] on img "Main content" at bounding box center [637, 77] width 239 height 164
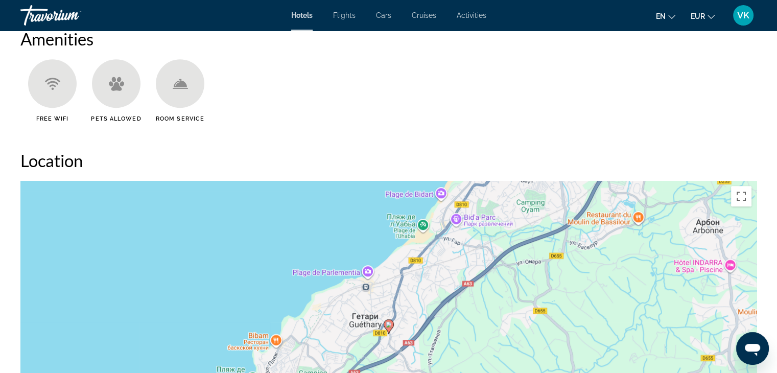
scroll to position [818, 0]
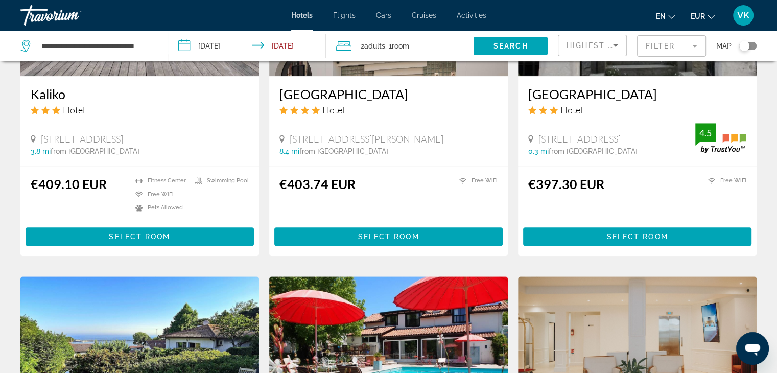
scroll to position [869, 0]
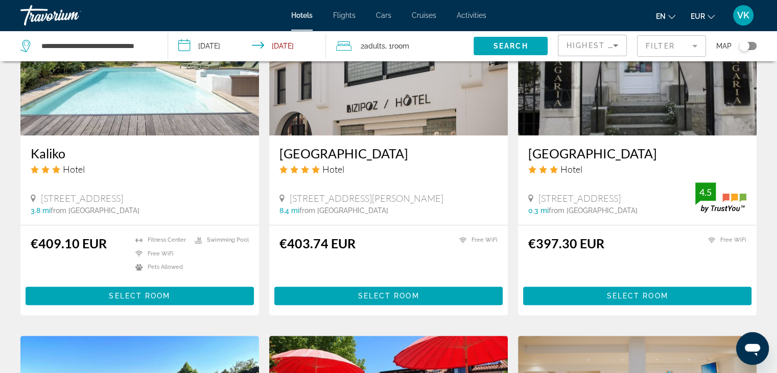
click at [591, 99] on img "Main content" at bounding box center [637, 54] width 239 height 164
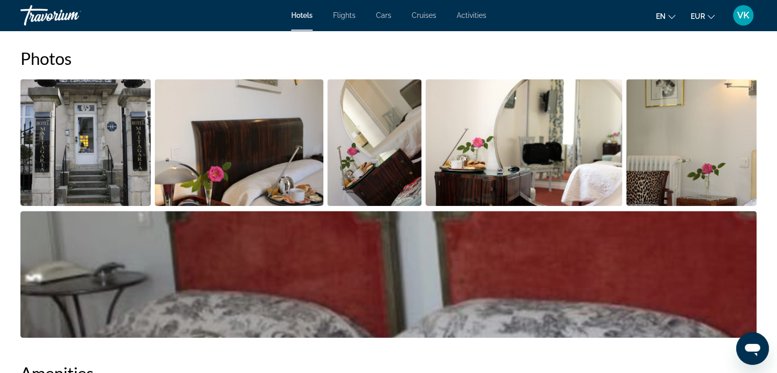
scroll to position [511, 0]
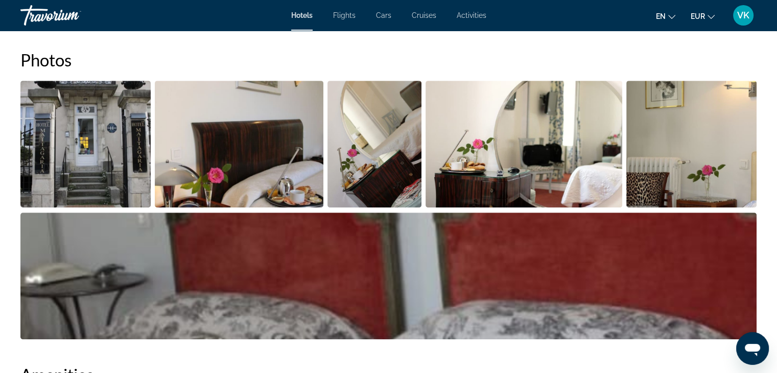
click at [105, 158] on img "Open full-screen image slider" at bounding box center [85, 144] width 130 height 127
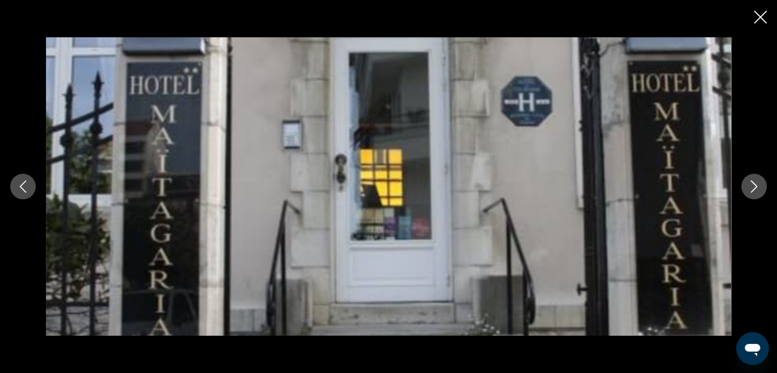
click at [758, 183] on icon "Next image" at bounding box center [754, 186] width 12 height 12
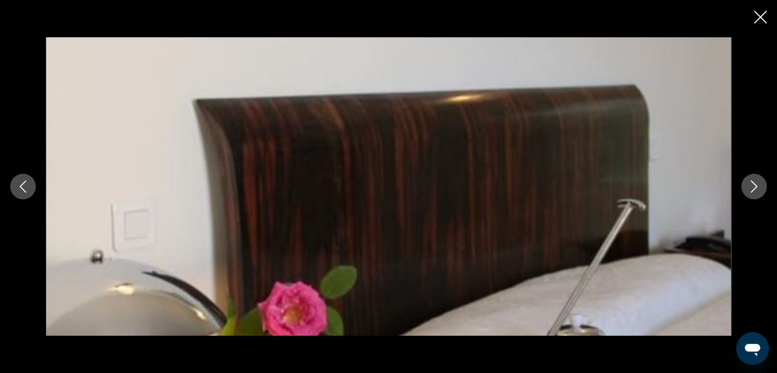
click at [758, 183] on icon "Next image" at bounding box center [754, 186] width 12 height 12
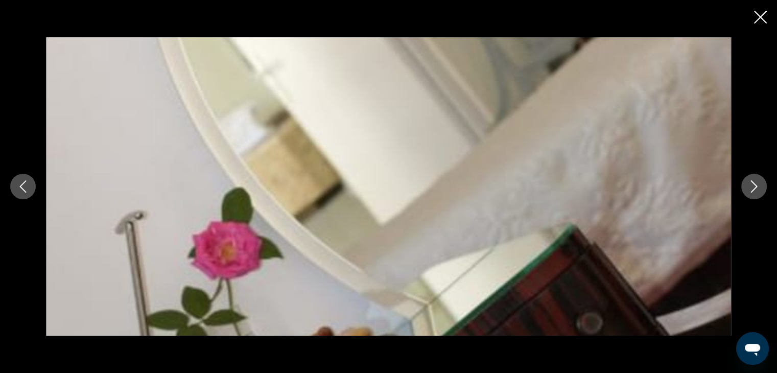
click at [758, 183] on icon "Next image" at bounding box center [754, 186] width 12 height 12
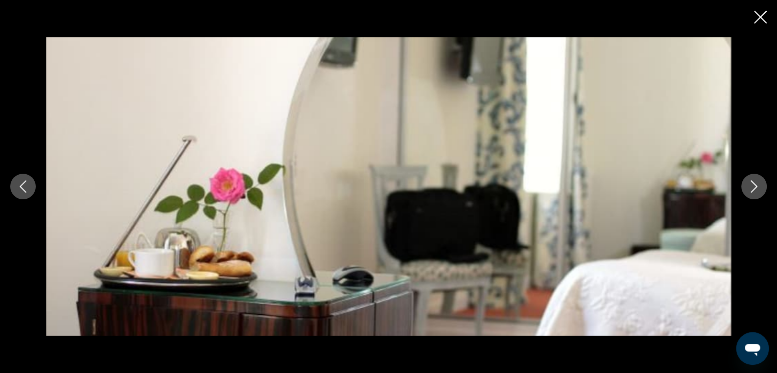
click at [758, 183] on icon "Next image" at bounding box center [754, 186] width 12 height 12
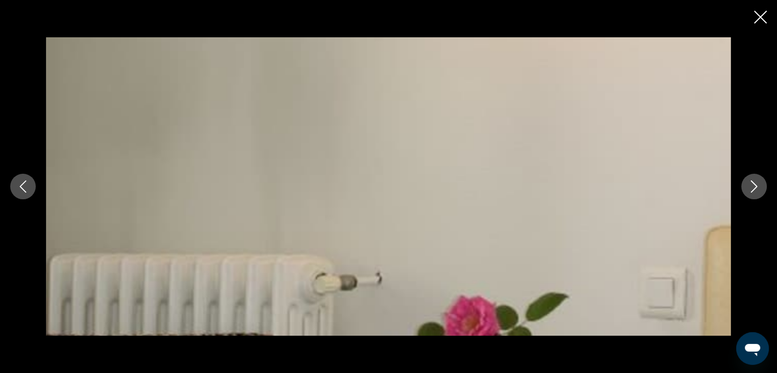
click at [758, 183] on icon "Next image" at bounding box center [754, 186] width 12 height 12
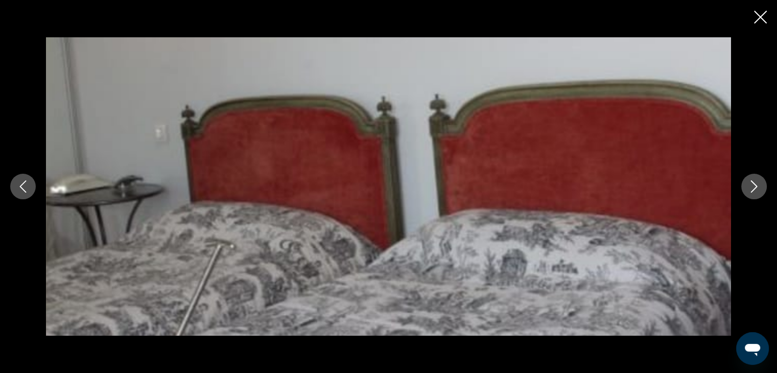
click at [758, 183] on icon "Next image" at bounding box center [754, 186] width 12 height 12
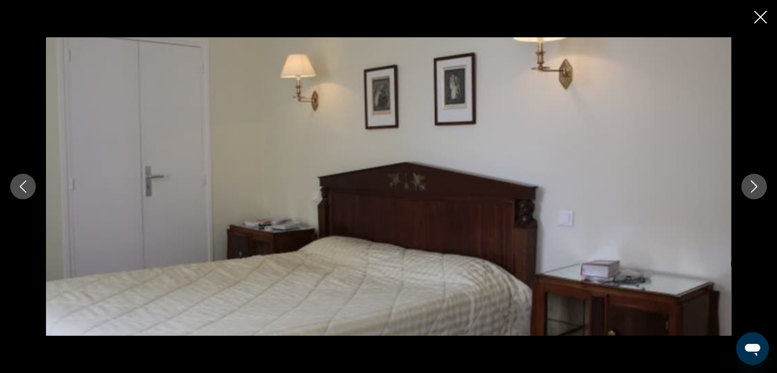
click at [758, 183] on icon "Next image" at bounding box center [754, 186] width 12 height 12
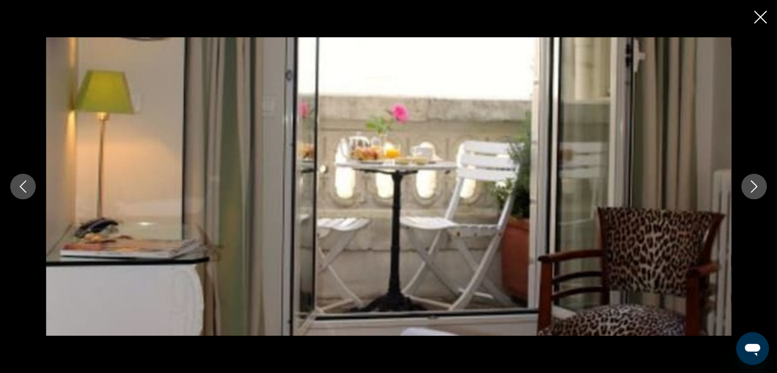
click at [754, 186] on icon "Next image" at bounding box center [754, 186] width 12 height 12
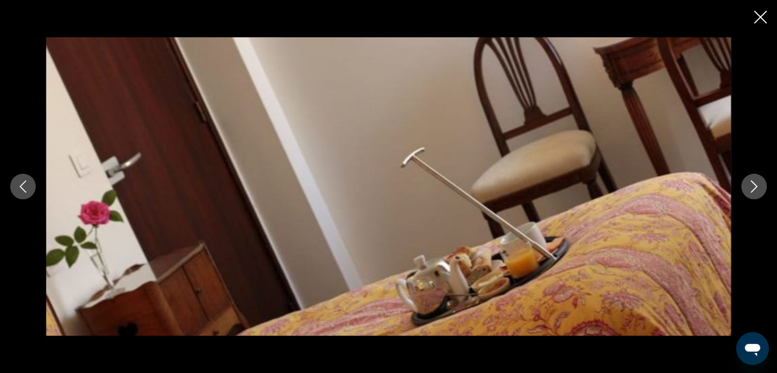
click at [754, 186] on icon "Next image" at bounding box center [754, 186] width 12 height 12
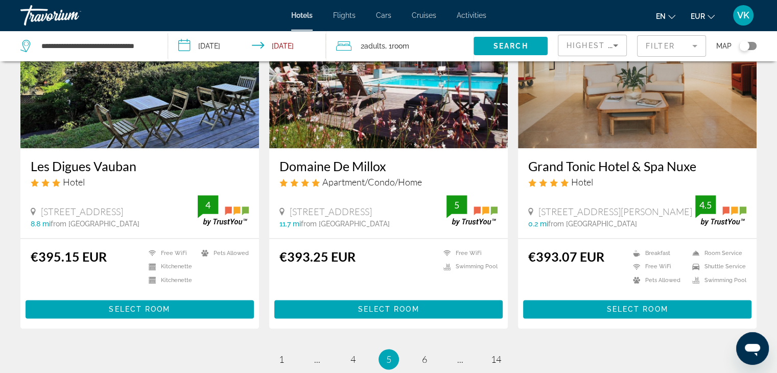
scroll to position [1226, 0]
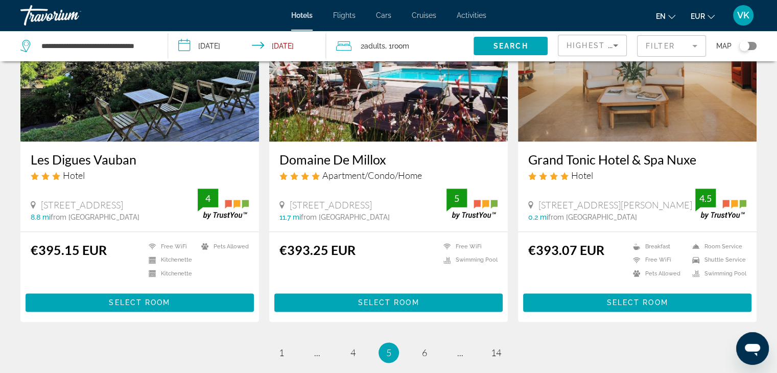
click at [634, 97] on img "Main content" at bounding box center [637, 60] width 239 height 164
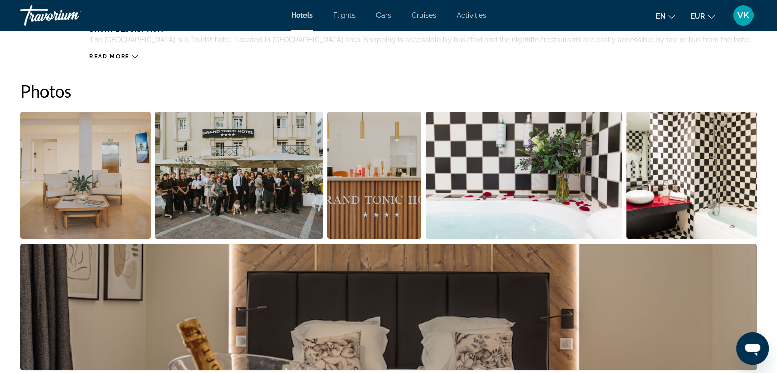
scroll to position [562, 0]
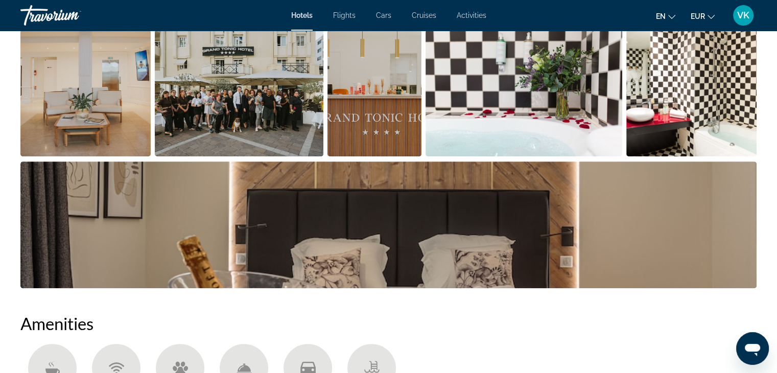
click at [125, 100] on img "Open full-screen image slider" at bounding box center [85, 93] width 130 height 127
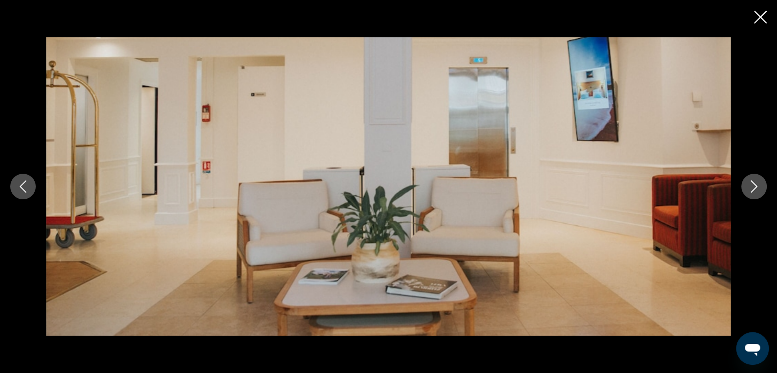
click at [754, 184] on icon "Next image" at bounding box center [754, 186] width 7 height 12
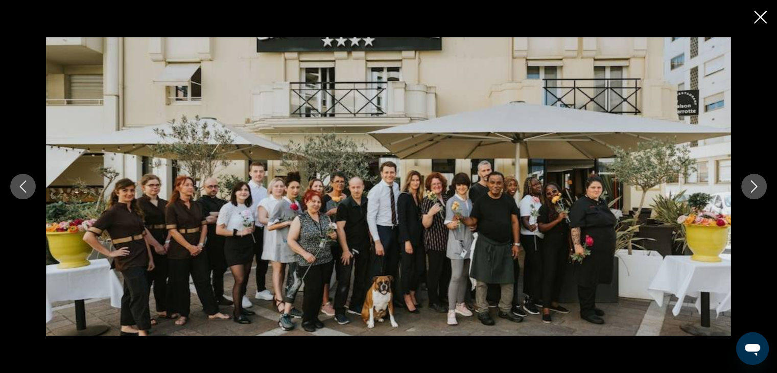
click at [754, 183] on icon "Next image" at bounding box center [754, 186] width 12 height 12
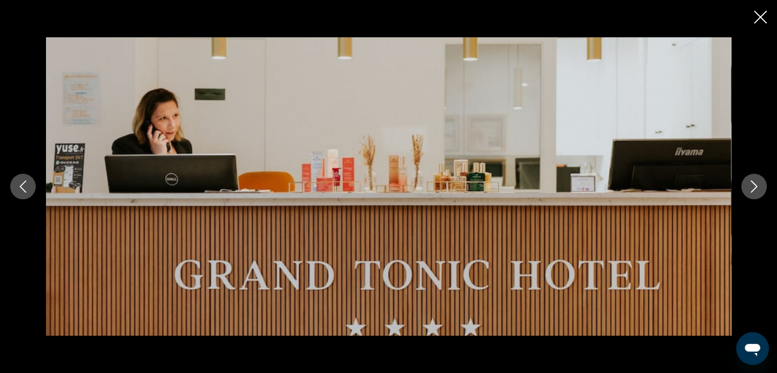
click at [754, 182] on icon "Next image" at bounding box center [754, 186] width 12 height 12
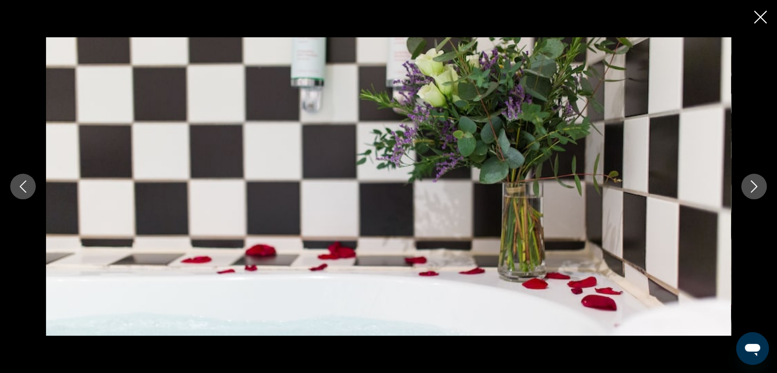
click at [754, 182] on icon "Next image" at bounding box center [754, 186] width 12 height 12
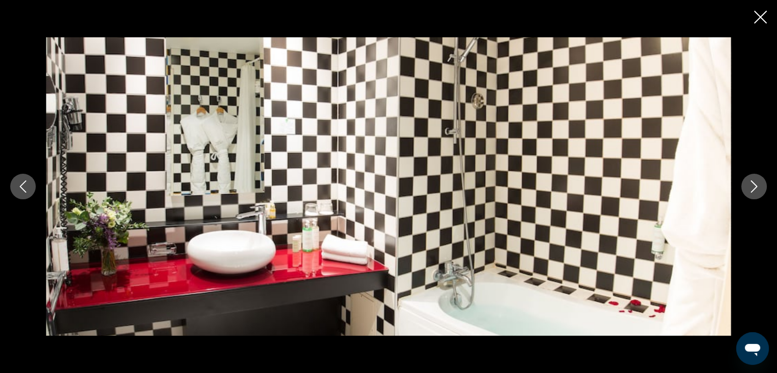
click at [754, 182] on icon "Next image" at bounding box center [754, 186] width 12 height 12
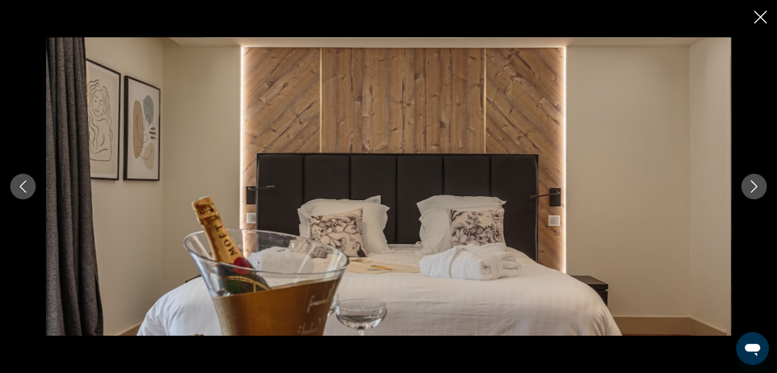
click at [755, 182] on icon "Next image" at bounding box center [754, 186] width 12 height 12
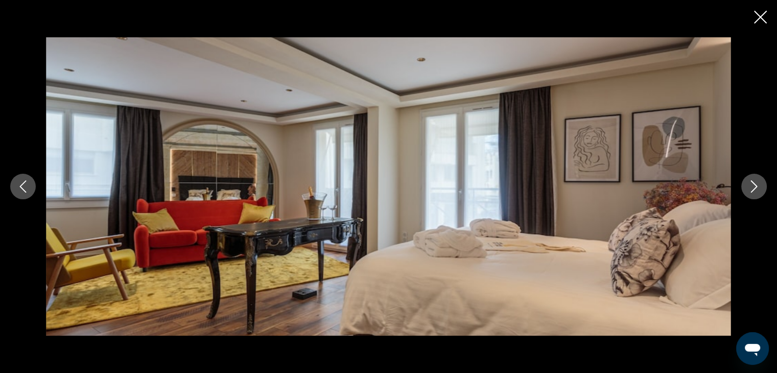
click at [756, 180] on icon "Next image" at bounding box center [754, 186] width 12 height 12
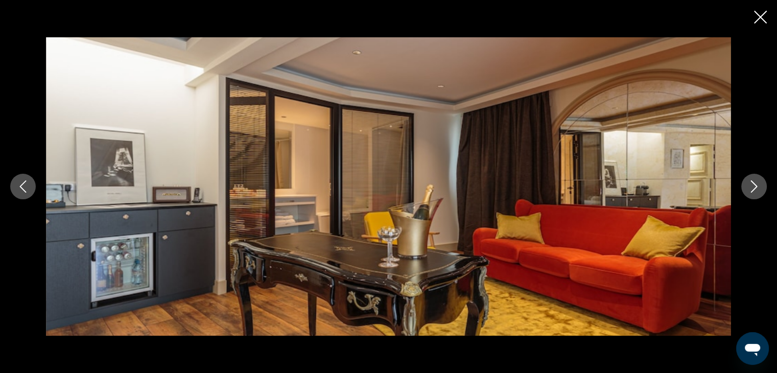
click at [756, 180] on icon "Next image" at bounding box center [754, 186] width 12 height 12
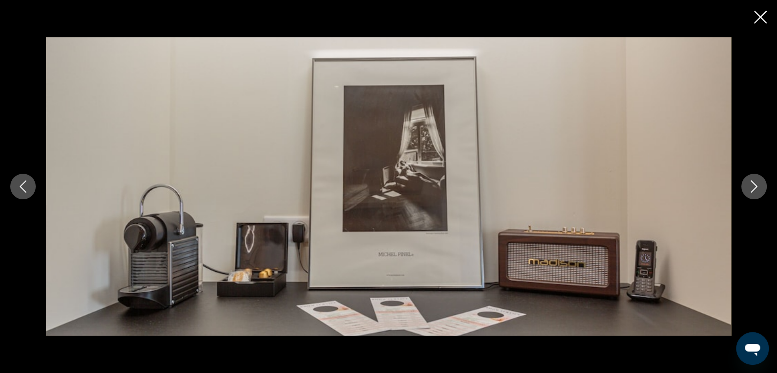
click at [756, 180] on icon "Next image" at bounding box center [754, 186] width 12 height 12
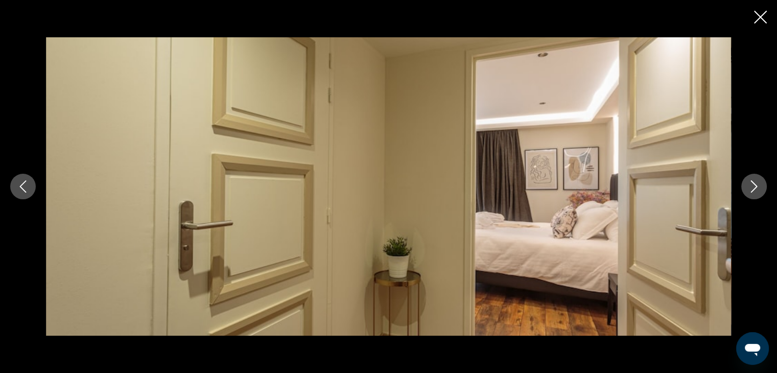
click at [756, 180] on icon "Next image" at bounding box center [754, 186] width 12 height 12
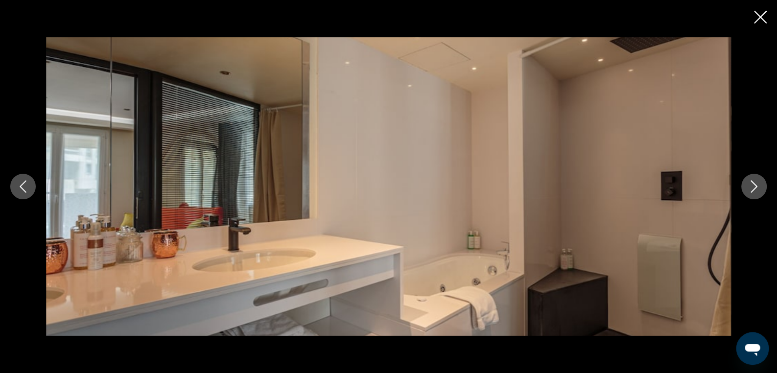
click at [756, 180] on icon "Next image" at bounding box center [754, 186] width 12 height 12
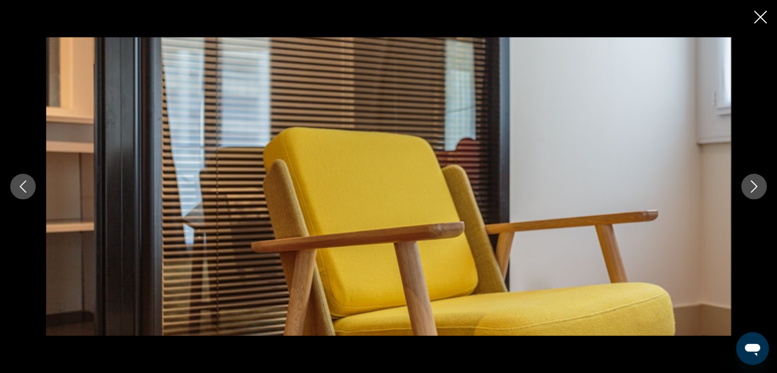
click at [756, 180] on icon "Next image" at bounding box center [754, 186] width 12 height 12
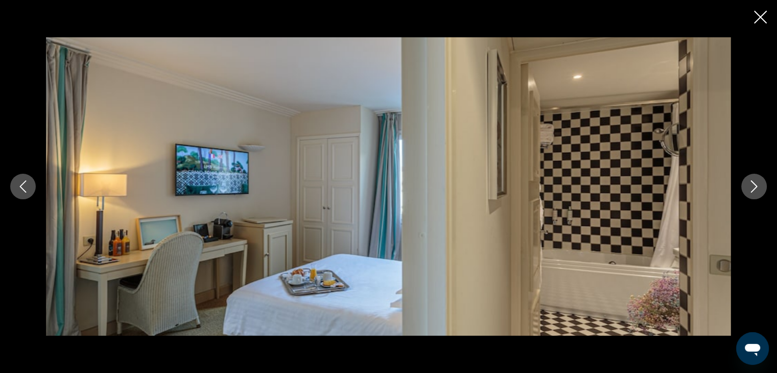
click at [756, 180] on icon "Next image" at bounding box center [754, 186] width 12 height 12
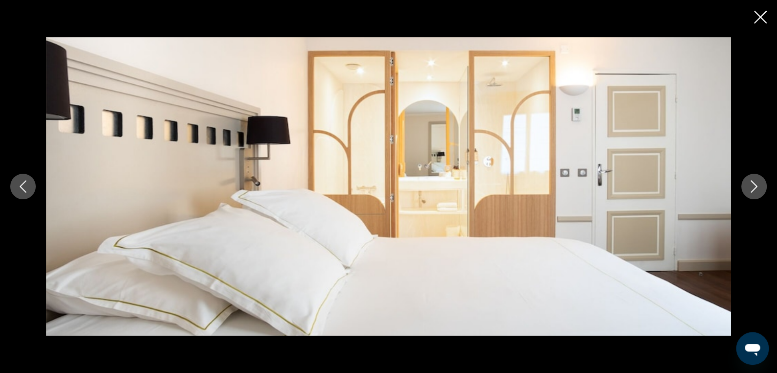
click at [756, 180] on icon "Next image" at bounding box center [754, 186] width 12 height 12
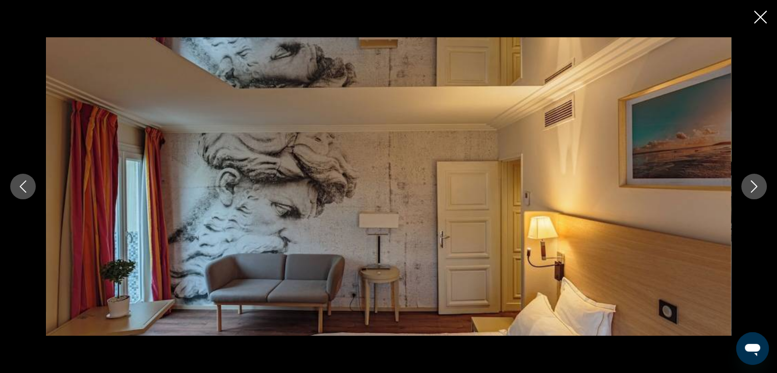
click at [756, 180] on icon "Next image" at bounding box center [754, 186] width 12 height 12
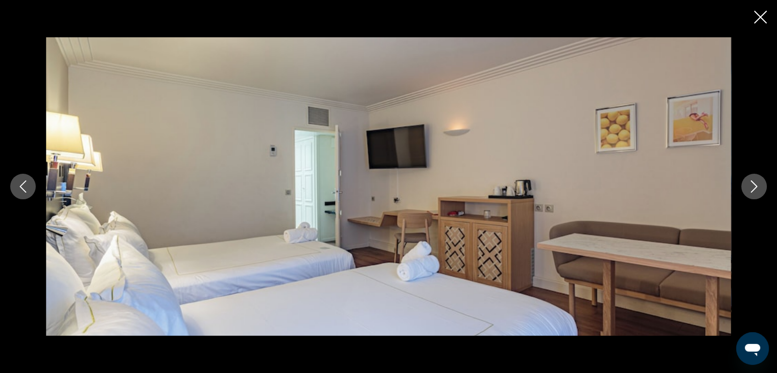
click at [756, 180] on icon "Next image" at bounding box center [754, 186] width 12 height 12
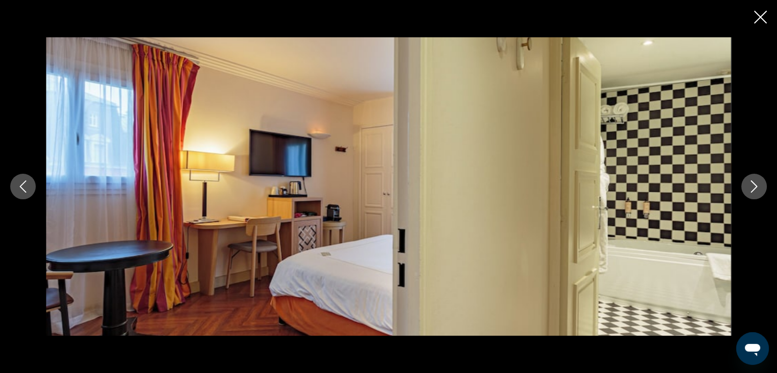
click at [756, 180] on icon "Next image" at bounding box center [754, 186] width 12 height 12
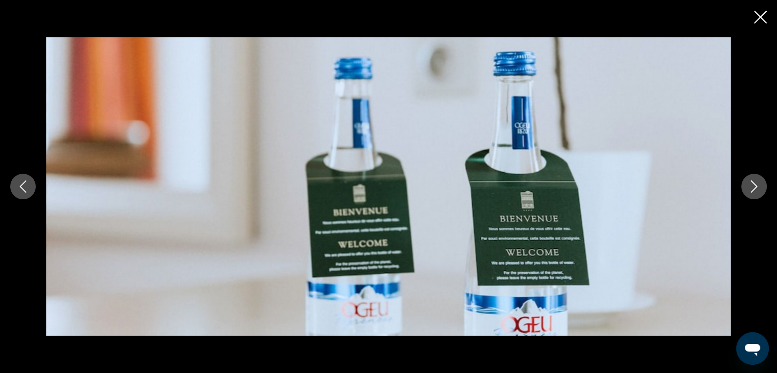
click at [756, 180] on icon "Next image" at bounding box center [754, 186] width 12 height 12
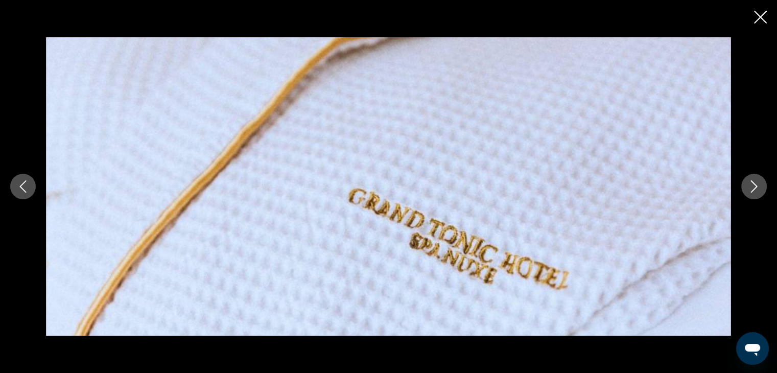
click at [756, 180] on icon "Next image" at bounding box center [754, 186] width 12 height 12
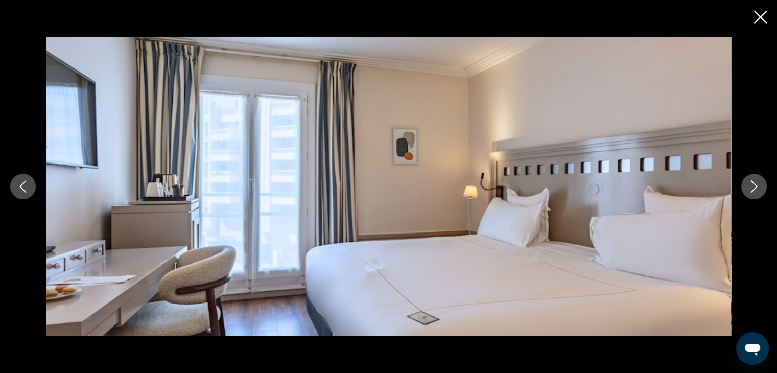
click at [756, 180] on icon "Next image" at bounding box center [754, 186] width 12 height 12
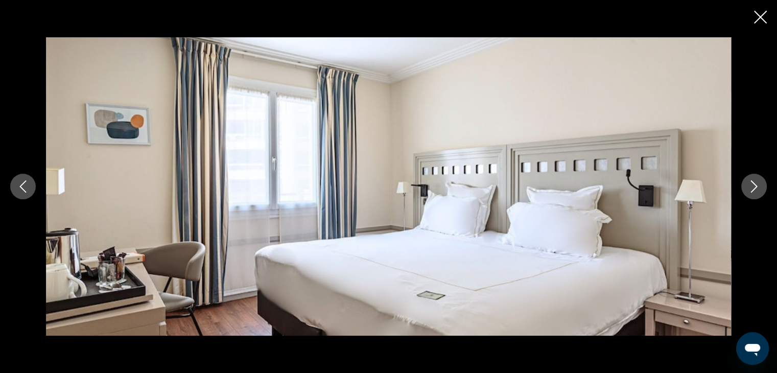
click at [756, 180] on icon "Next image" at bounding box center [754, 186] width 12 height 12
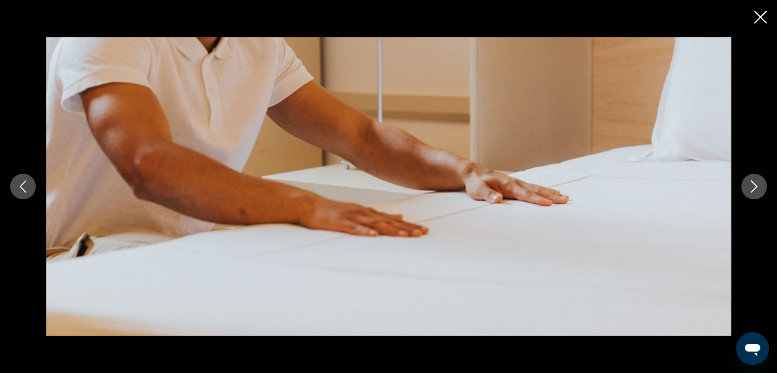
click at [756, 180] on icon "Next image" at bounding box center [754, 186] width 12 height 12
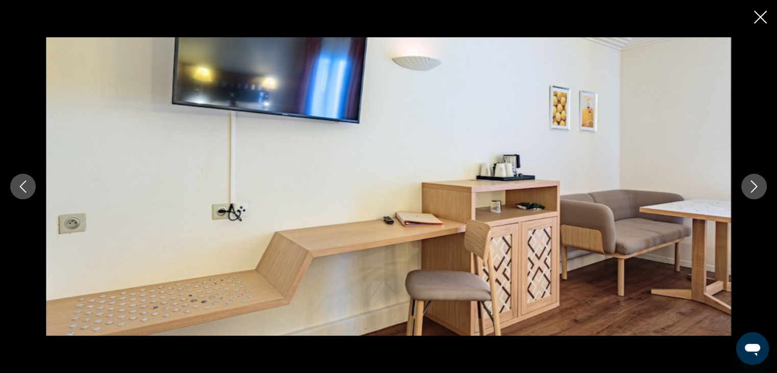
click at [756, 180] on icon "Next image" at bounding box center [754, 186] width 12 height 12
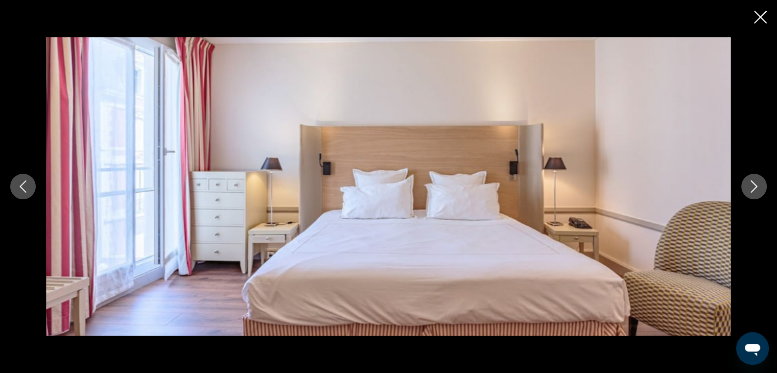
click at [756, 180] on icon "Next image" at bounding box center [754, 186] width 12 height 12
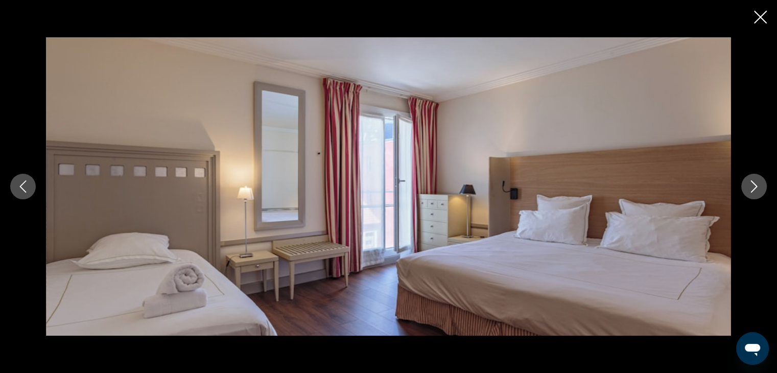
click at [756, 180] on icon "Next image" at bounding box center [754, 186] width 12 height 12
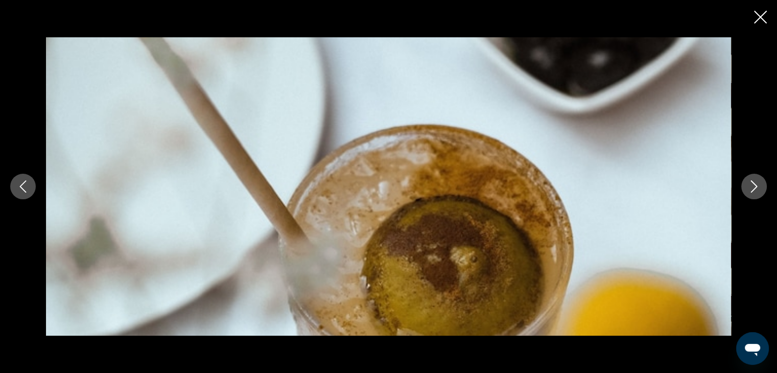
click at [756, 180] on icon "Next image" at bounding box center [754, 186] width 12 height 12
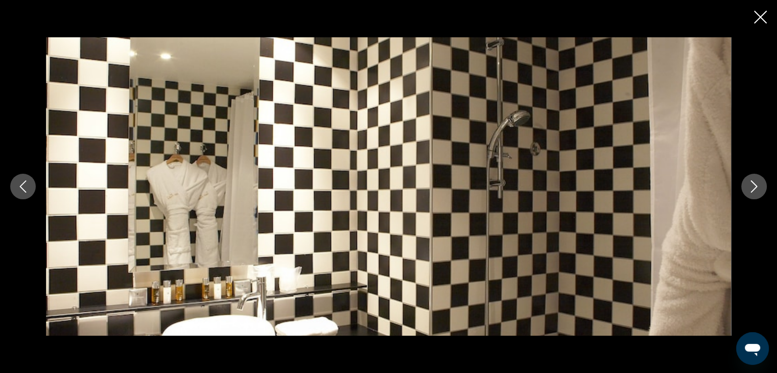
click at [756, 180] on icon "Next image" at bounding box center [754, 186] width 12 height 12
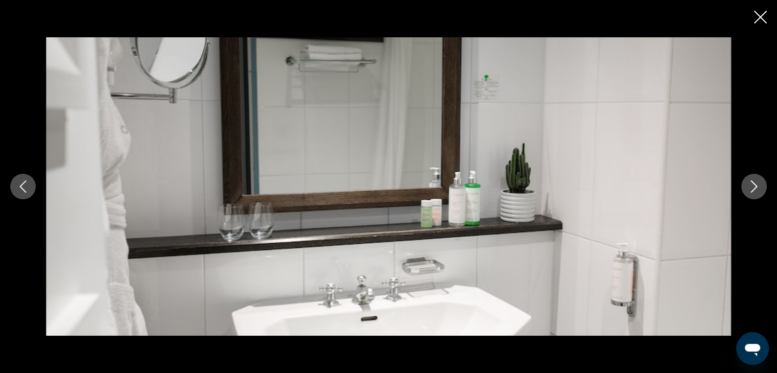
click at [756, 180] on icon "Next image" at bounding box center [754, 186] width 12 height 12
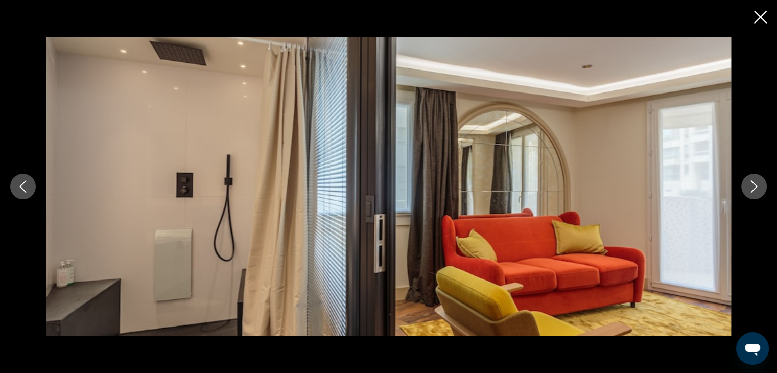
click at [756, 180] on icon "Next image" at bounding box center [754, 186] width 12 height 12
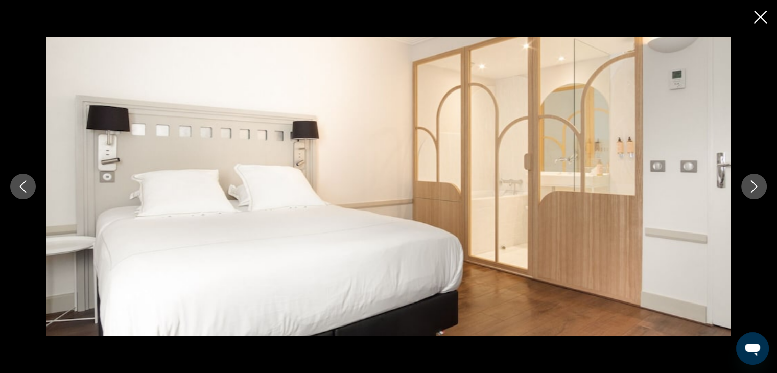
click at [756, 180] on icon "Next image" at bounding box center [754, 186] width 12 height 12
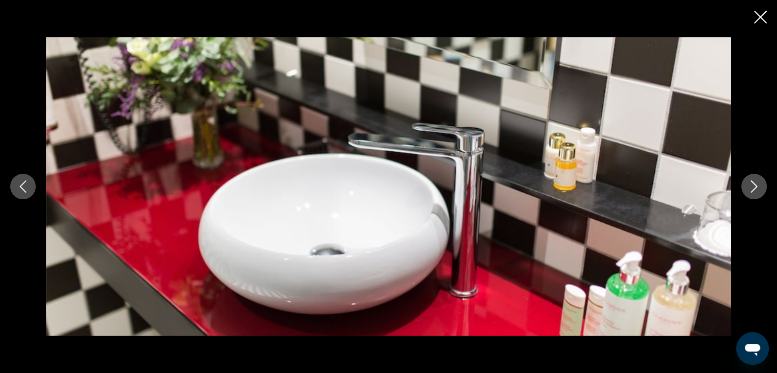
click at [756, 180] on icon "Next image" at bounding box center [754, 186] width 12 height 12
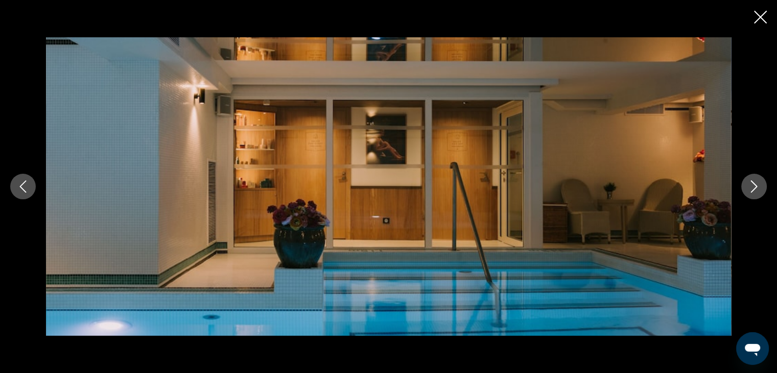
click at [756, 180] on icon "Next image" at bounding box center [754, 186] width 12 height 12
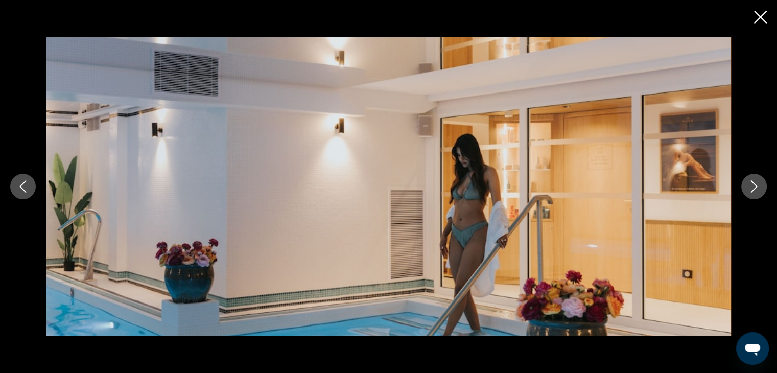
click at [756, 180] on icon "Next image" at bounding box center [754, 186] width 12 height 12
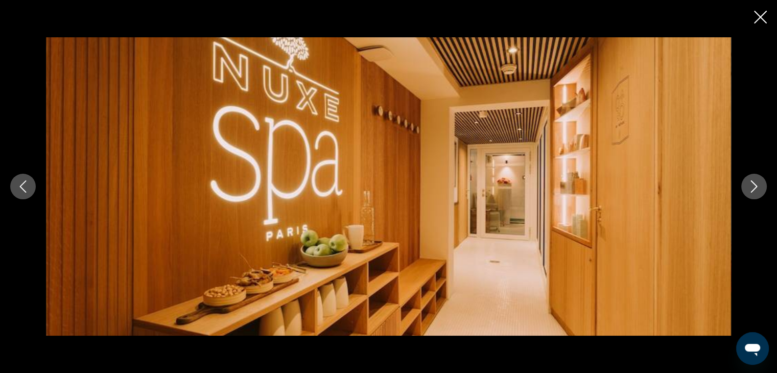
click at [756, 180] on icon "Next image" at bounding box center [754, 186] width 12 height 12
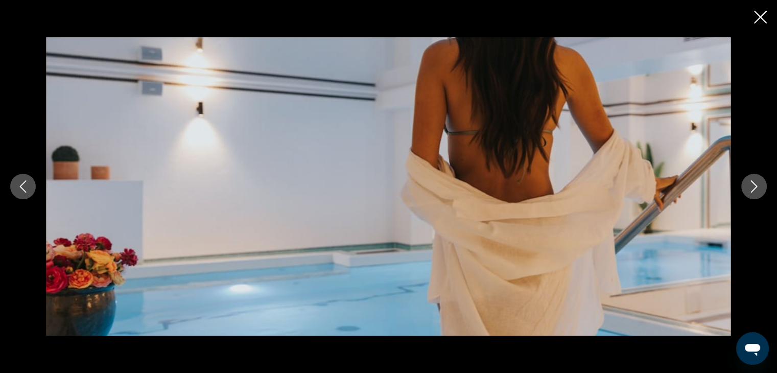
click at [756, 180] on icon "Next image" at bounding box center [754, 186] width 12 height 12
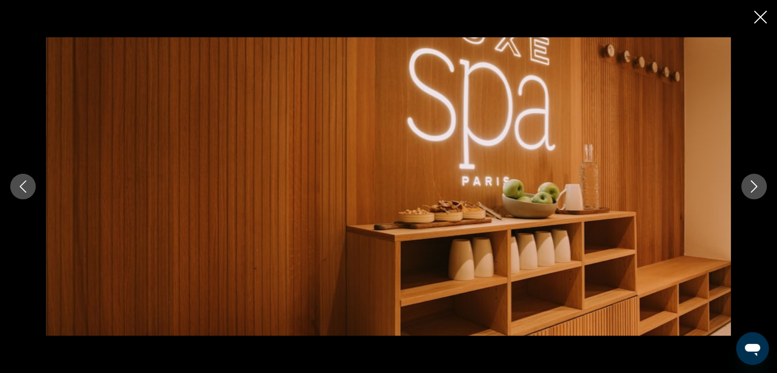
click at [756, 180] on icon "Next image" at bounding box center [754, 186] width 12 height 12
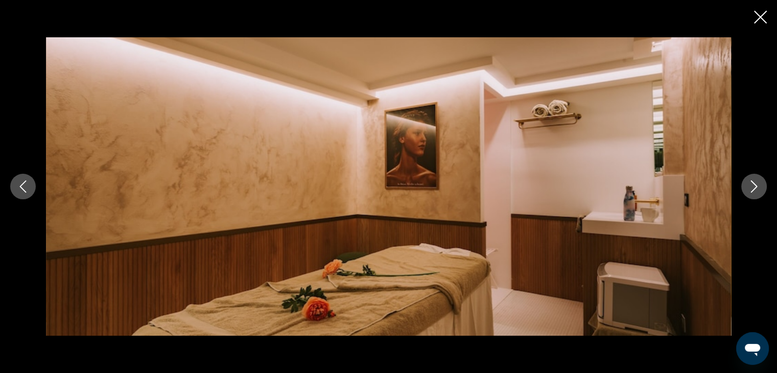
click at [756, 180] on icon "Next image" at bounding box center [754, 186] width 12 height 12
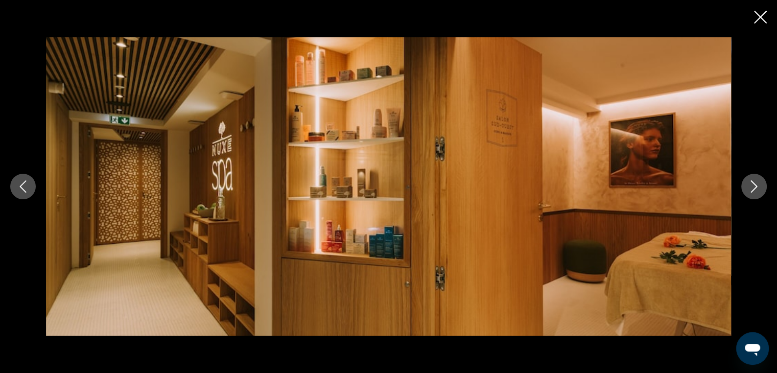
click at [756, 180] on icon "Next image" at bounding box center [754, 186] width 12 height 12
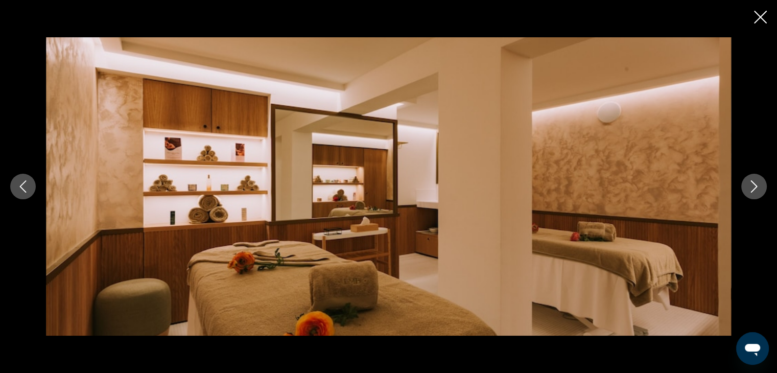
click at [756, 180] on icon "Next image" at bounding box center [754, 186] width 12 height 12
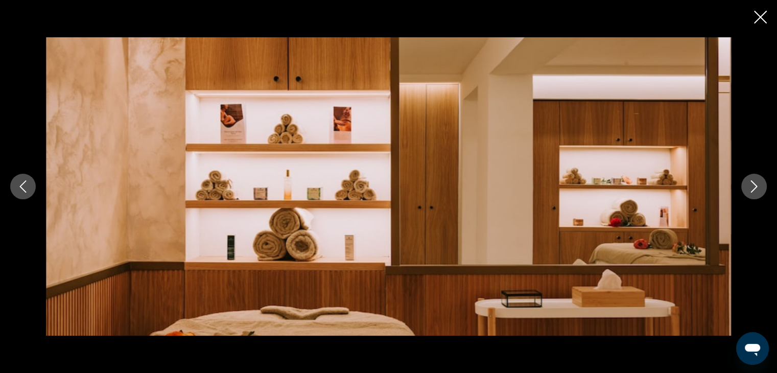
click at [756, 180] on icon "Next image" at bounding box center [754, 186] width 12 height 12
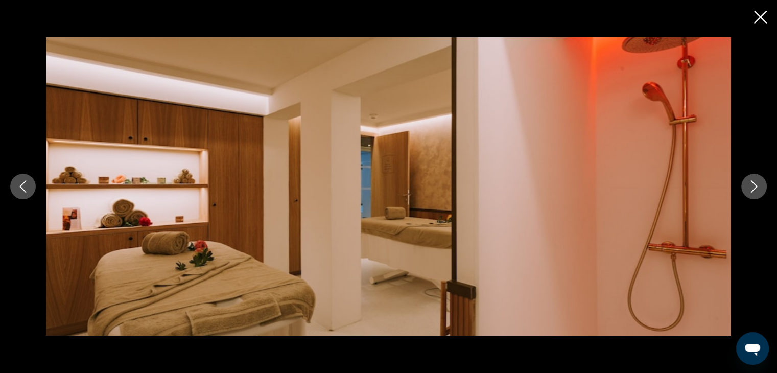
click at [756, 180] on icon "Next image" at bounding box center [754, 186] width 12 height 12
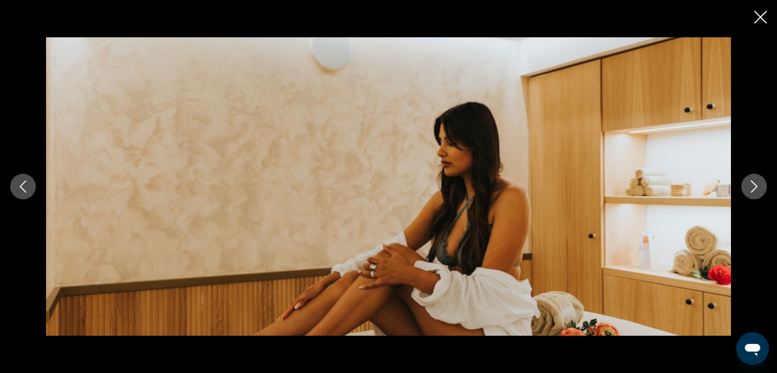
click at [756, 180] on icon "Next image" at bounding box center [754, 186] width 12 height 12
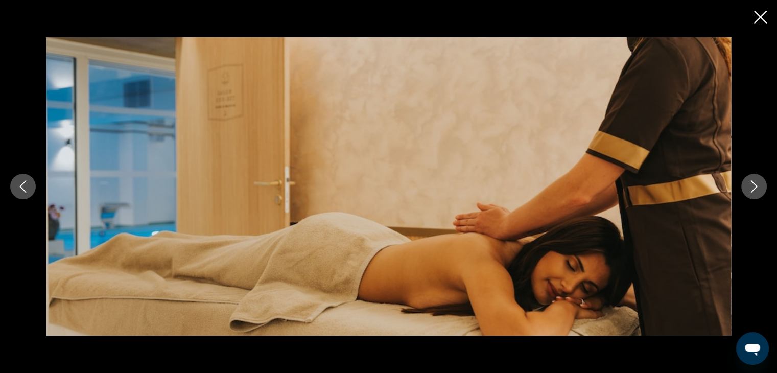
click at [756, 180] on icon "Next image" at bounding box center [754, 186] width 12 height 12
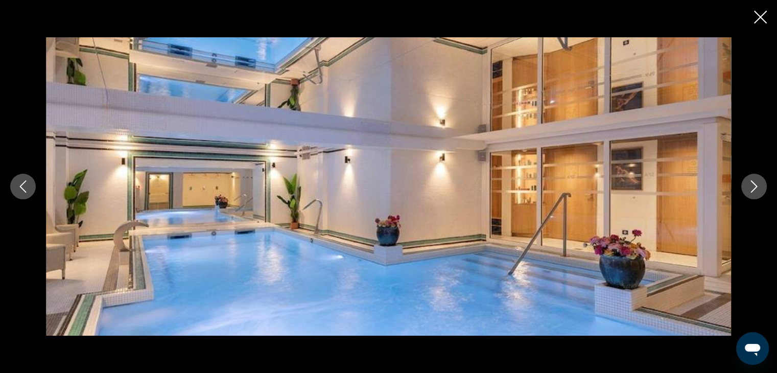
click at [756, 180] on icon "Next image" at bounding box center [754, 186] width 12 height 12
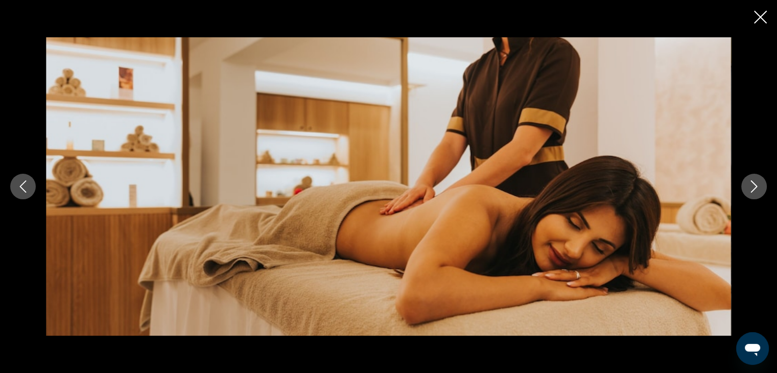
click at [756, 180] on icon "Next image" at bounding box center [754, 186] width 12 height 12
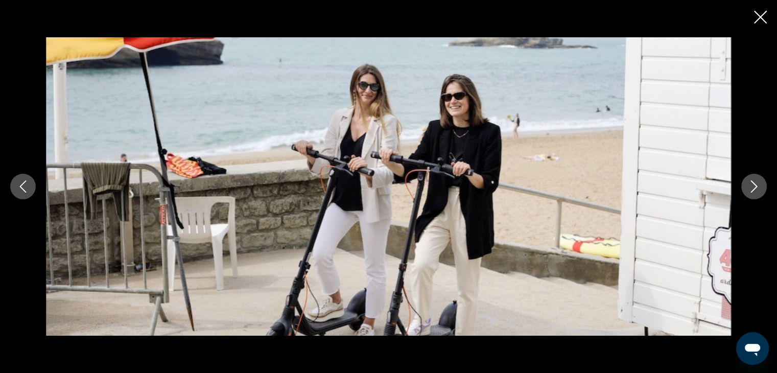
click at [756, 180] on icon "Next image" at bounding box center [754, 186] width 12 height 12
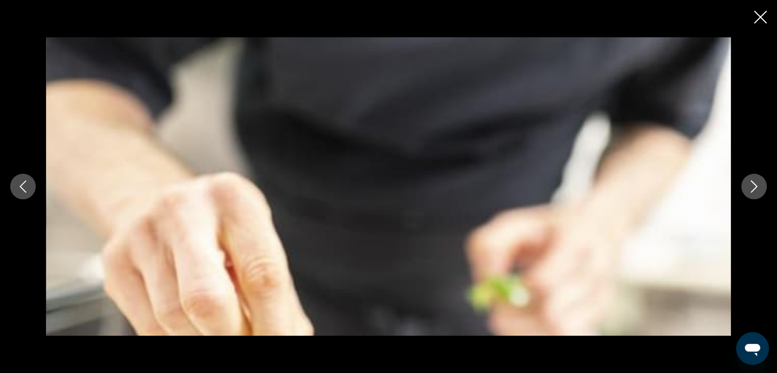
click at [756, 180] on icon "Next image" at bounding box center [754, 186] width 12 height 12
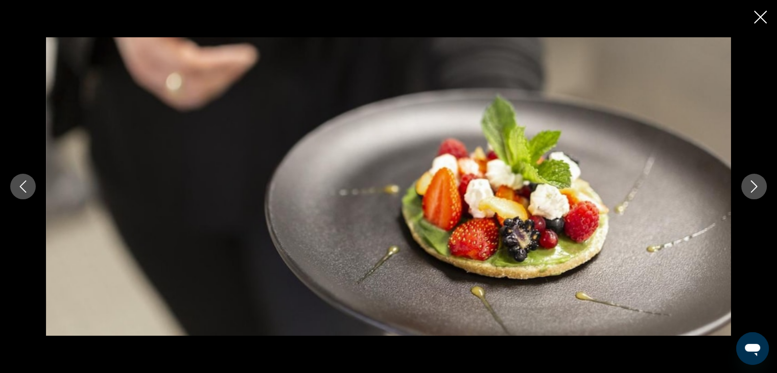
click at [756, 180] on icon "Next image" at bounding box center [754, 186] width 12 height 12
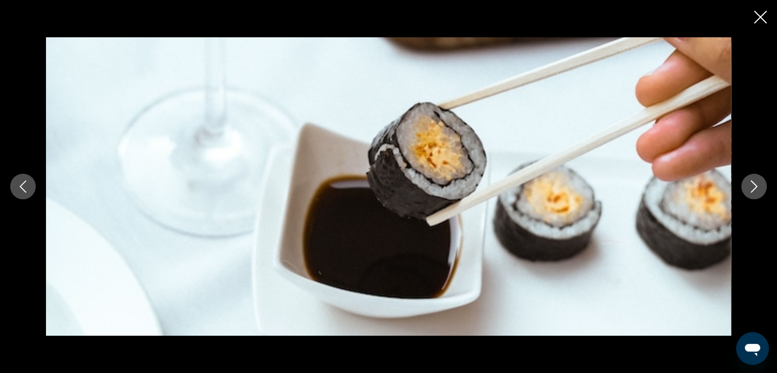
click at [756, 180] on icon "Next image" at bounding box center [754, 186] width 12 height 12
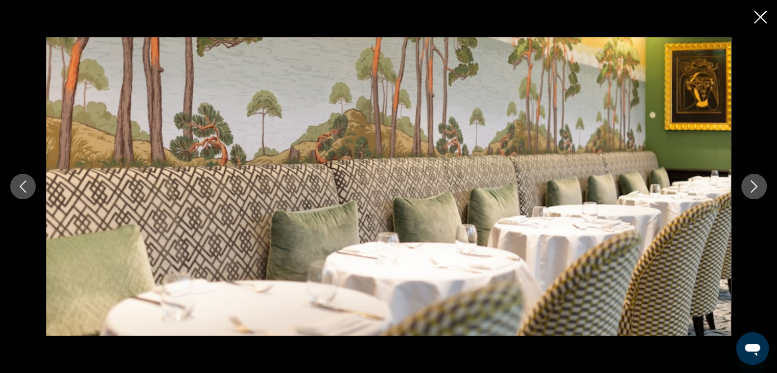
click at [756, 180] on icon "Next image" at bounding box center [754, 186] width 12 height 12
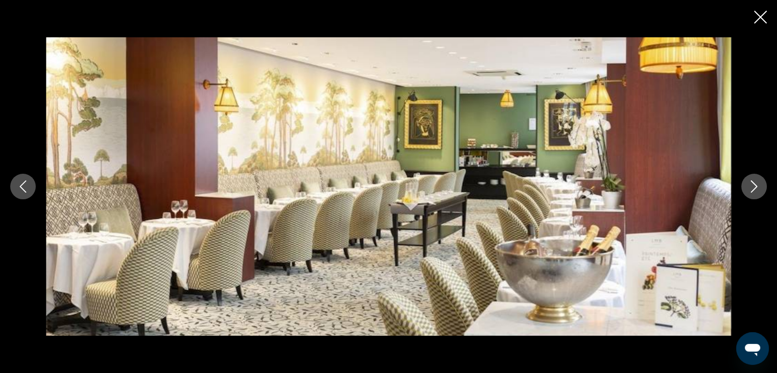
click at [756, 180] on icon "Next image" at bounding box center [754, 186] width 12 height 12
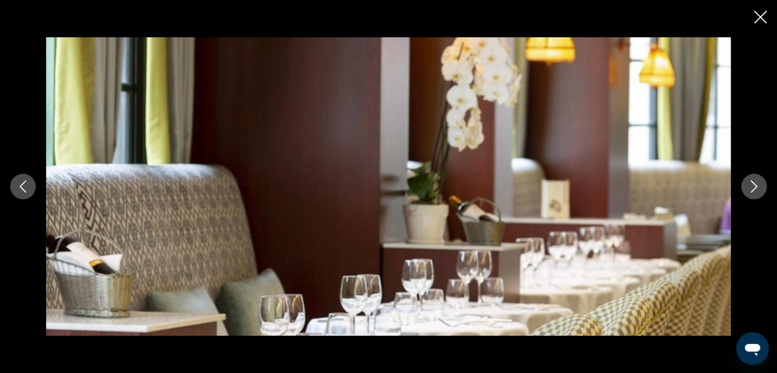
click at [756, 180] on icon "Next image" at bounding box center [754, 186] width 12 height 12
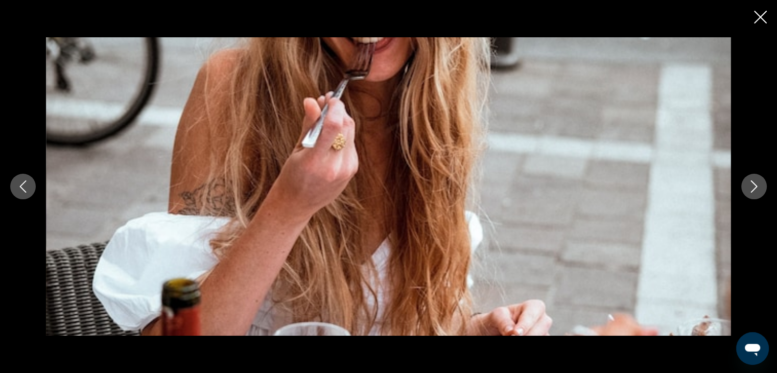
click at [756, 180] on icon "Next image" at bounding box center [754, 186] width 12 height 12
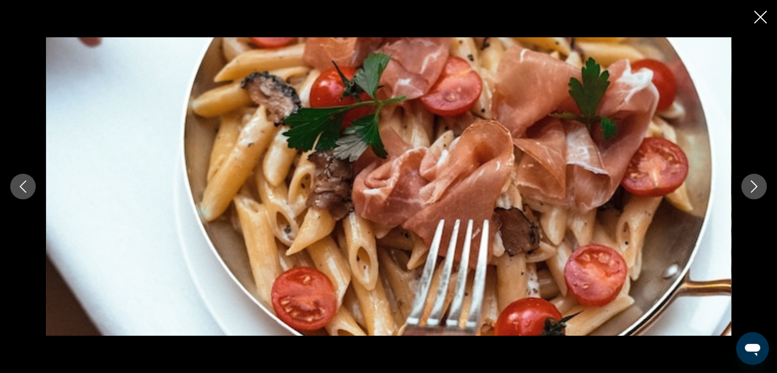
click at [756, 180] on icon "Next image" at bounding box center [754, 186] width 12 height 12
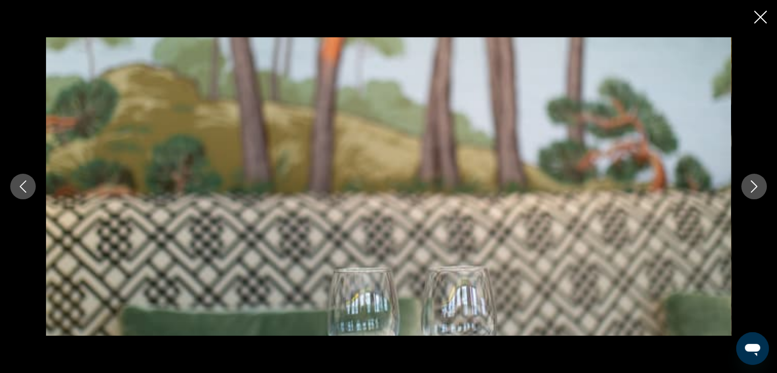
click at [756, 180] on icon "Next image" at bounding box center [754, 186] width 12 height 12
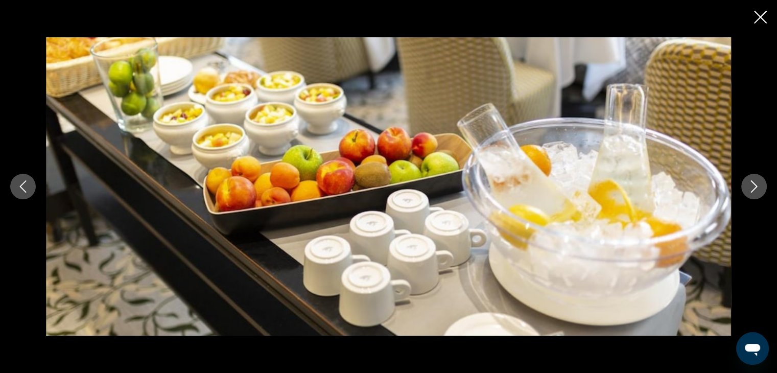
click at [756, 180] on icon "Next image" at bounding box center [754, 186] width 12 height 12
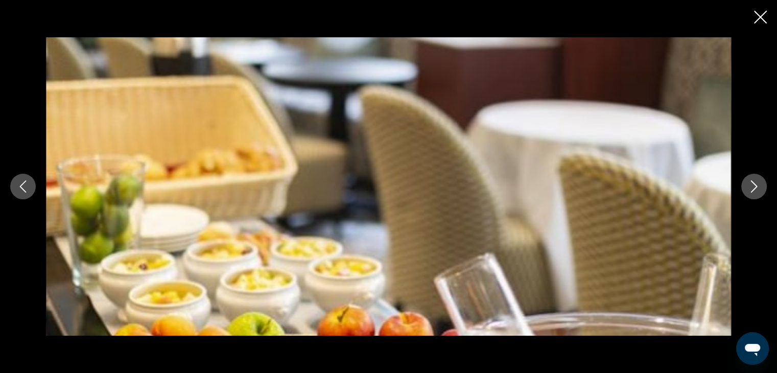
click at [756, 180] on icon "Next image" at bounding box center [754, 186] width 12 height 12
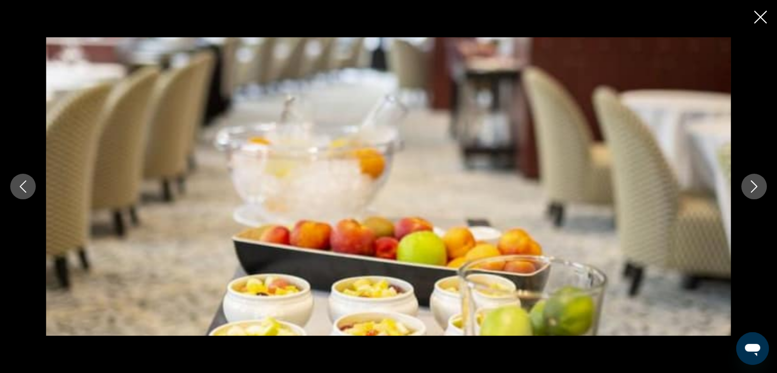
click at [756, 180] on icon "Next image" at bounding box center [754, 186] width 12 height 12
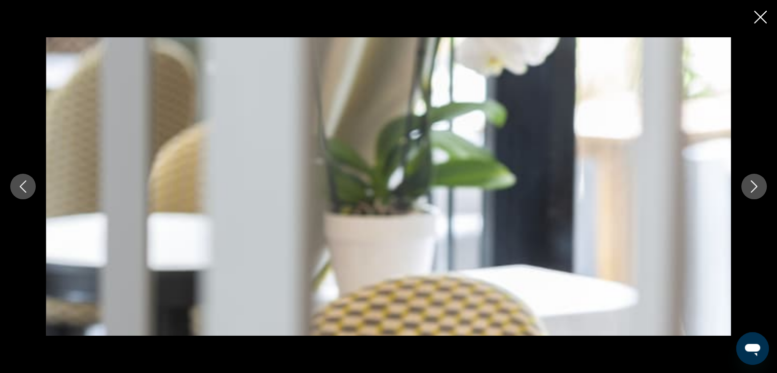
click at [756, 180] on icon "Next image" at bounding box center [754, 186] width 12 height 12
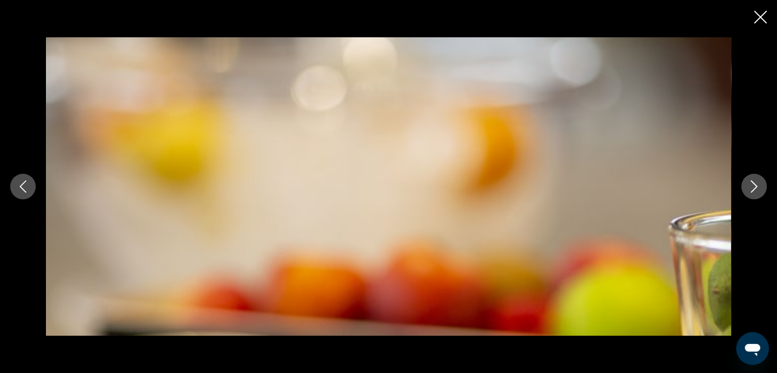
click at [756, 180] on icon "Next image" at bounding box center [754, 186] width 12 height 12
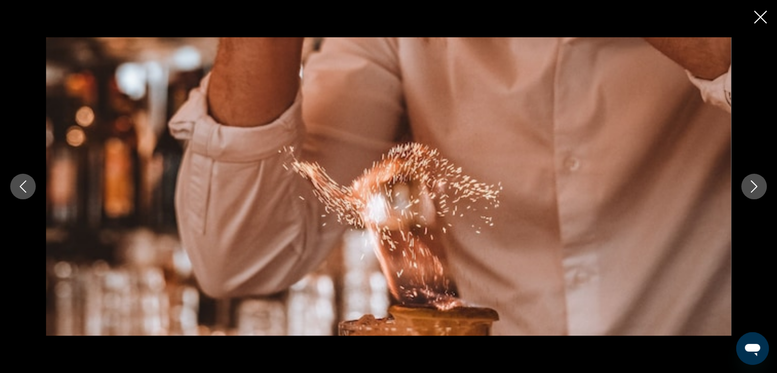
click at [756, 180] on icon "Next image" at bounding box center [754, 186] width 12 height 12
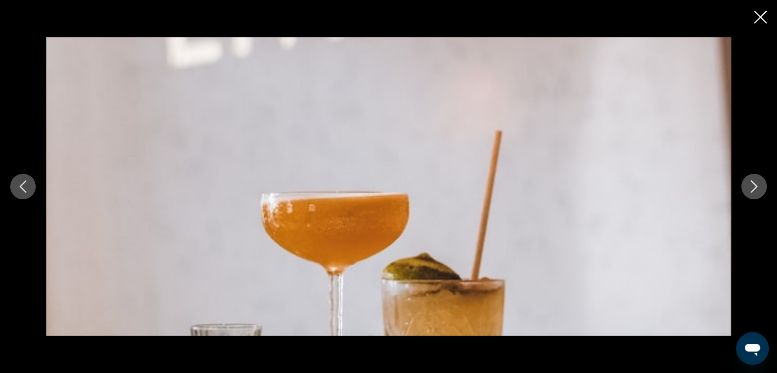
click at [756, 180] on icon "Next image" at bounding box center [754, 186] width 12 height 12
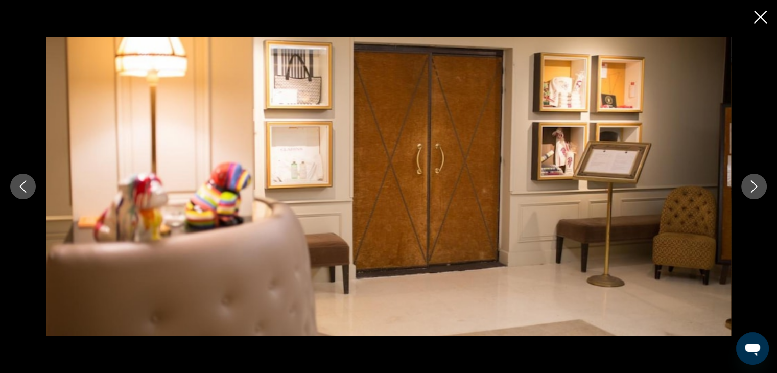
click at [756, 180] on icon "Next image" at bounding box center [754, 186] width 12 height 12
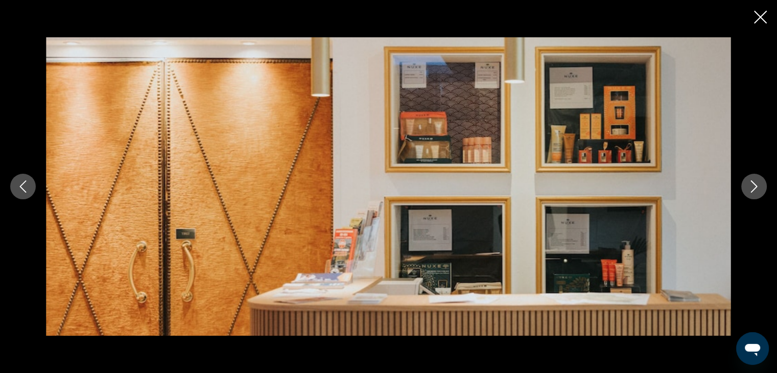
click at [756, 180] on icon "Next image" at bounding box center [754, 186] width 12 height 12
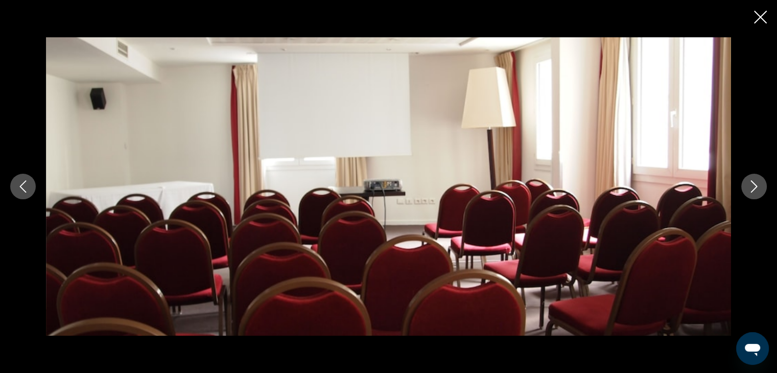
click at [756, 180] on icon "Next image" at bounding box center [754, 186] width 12 height 12
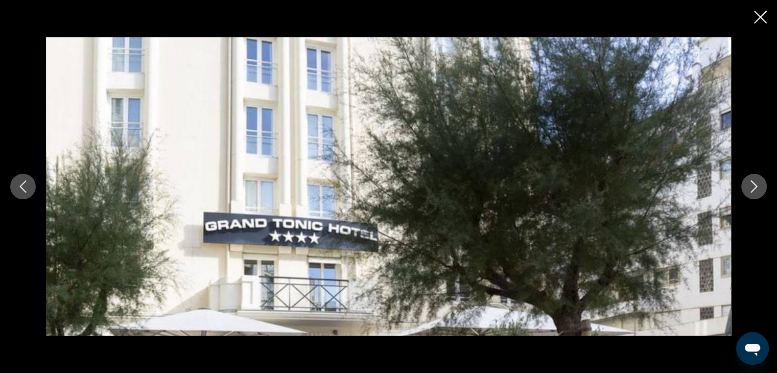
click at [756, 180] on icon "Next image" at bounding box center [754, 186] width 12 height 12
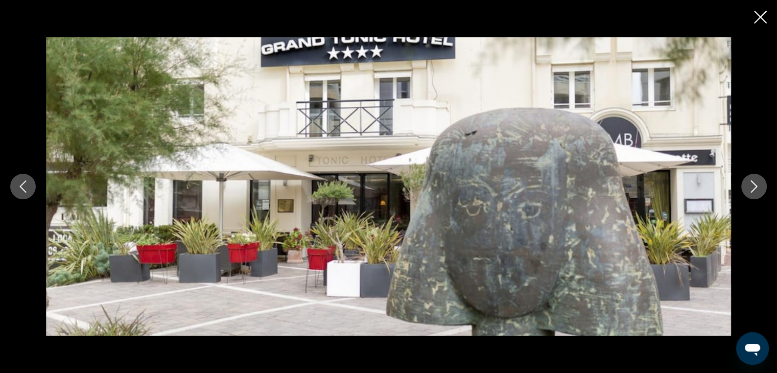
click at [756, 180] on icon "Next image" at bounding box center [754, 186] width 12 height 12
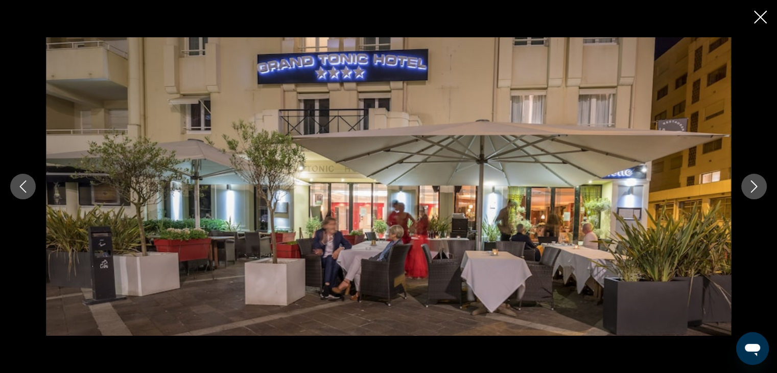
click at [756, 180] on icon "Next image" at bounding box center [754, 186] width 12 height 12
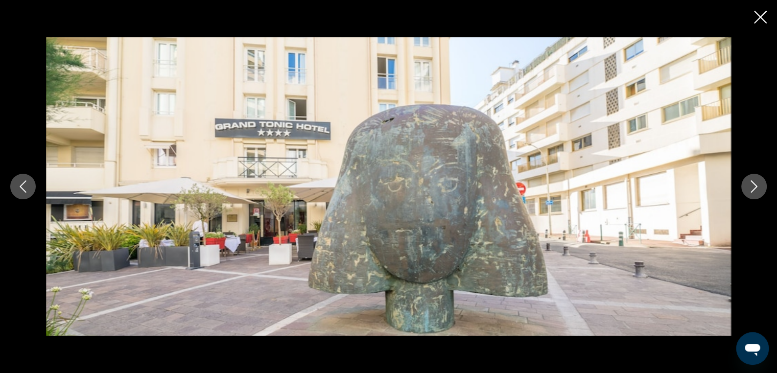
click at [756, 180] on icon "Next image" at bounding box center [754, 186] width 12 height 12
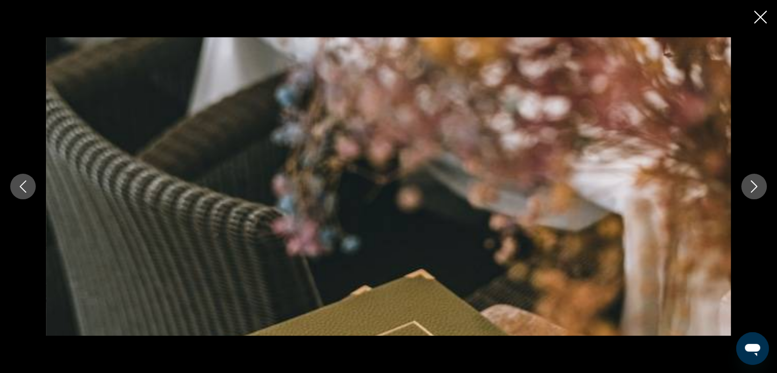
click at [756, 180] on icon "Next image" at bounding box center [754, 186] width 12 height 12
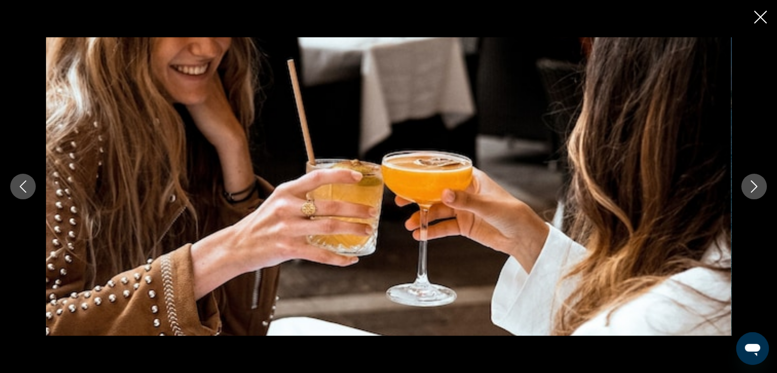
click at [756, 180] on icon "Next image" at bounding box center [754, 186] width 12 height 12
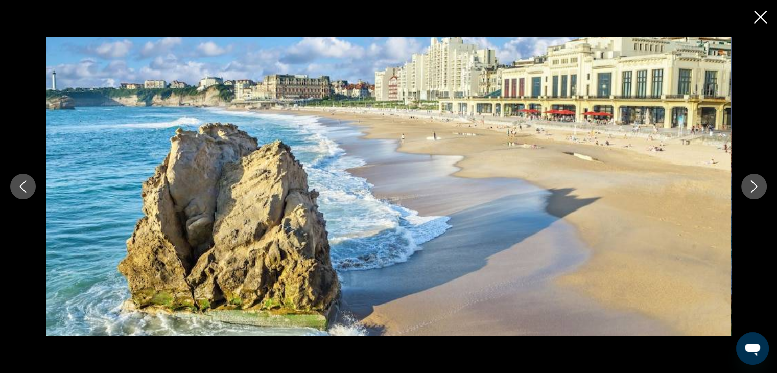
click at [756, 180] on icon "Next image" at bounding box center [754, 186] width 12 height 12
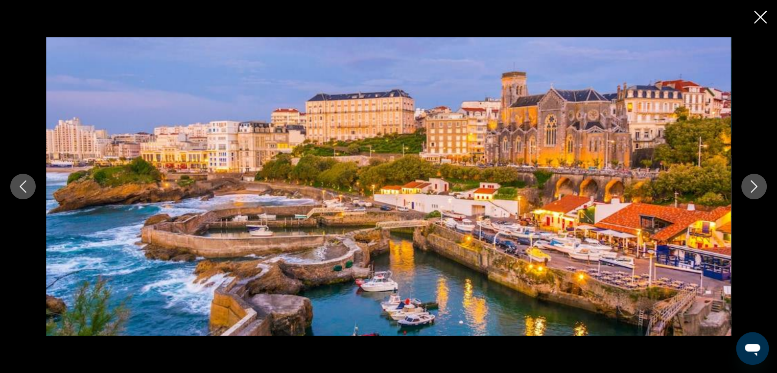
click at [756, 180] on icon "Next image" at bounding box center [754, 186] width 12 height 12
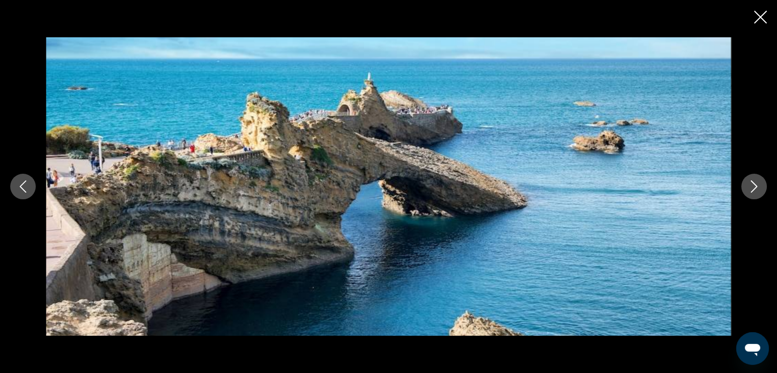
click at [756, 180] on icon "Next image" at bounding box center [754, 186] width 12 height 12
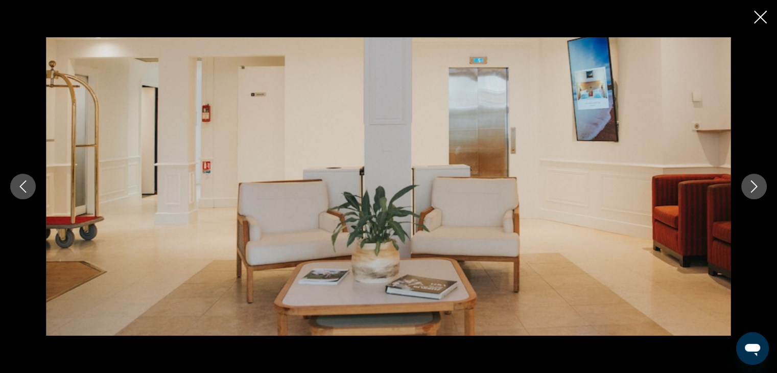
click at [756, 180] on icon "Next image" at bounding box center [754, 186] width 12 height 12
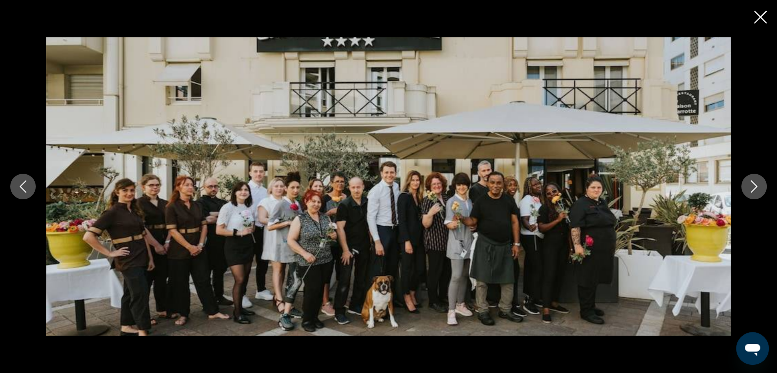
click at [762, 15] on icon "Close slideshow" at bounding box center [760, 17] width 13 height 13
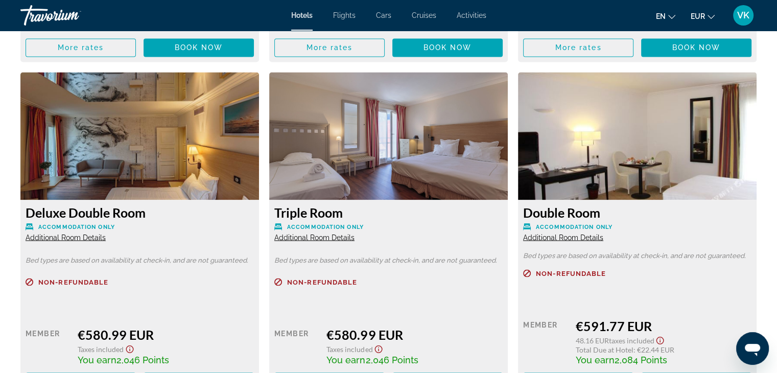
scroll to position [1738, 0]
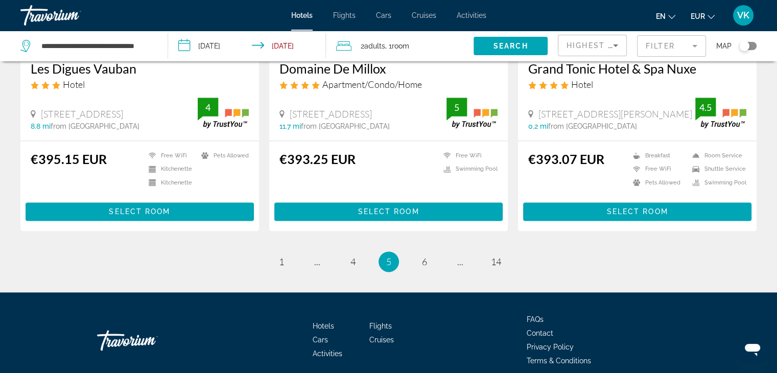
scroll to position [1363, 0]
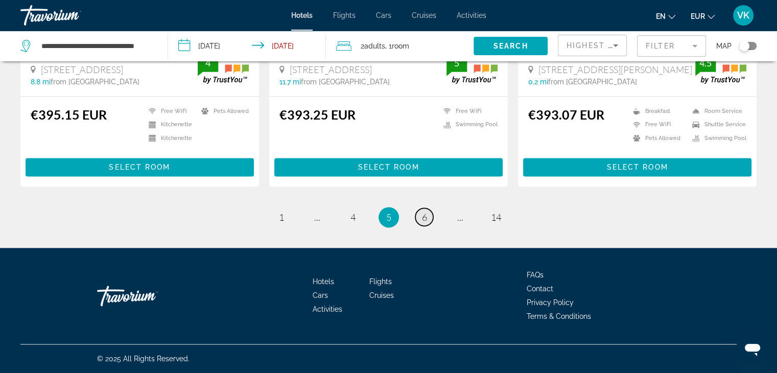
click at [424, 215] on span "6" at bounding box center [424, 217] width 5 height 11
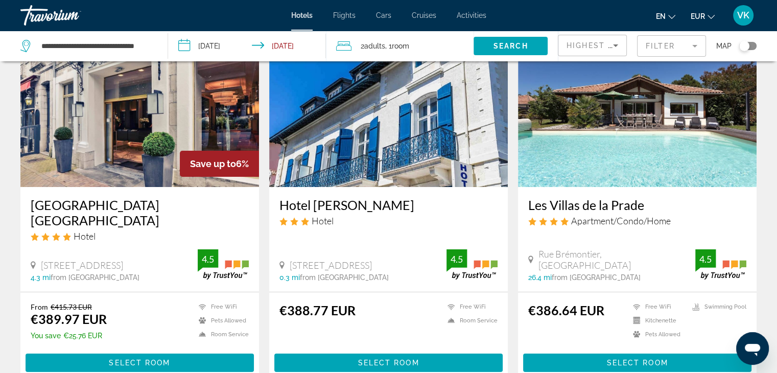
scroll to position [51, 0]
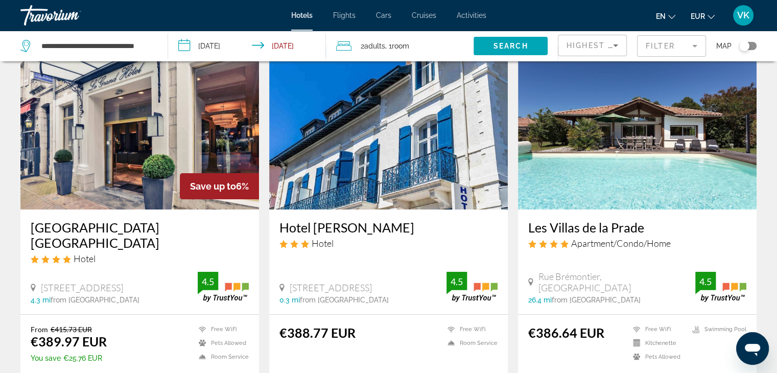
click at [112, 229] on h3 "[GEOGRAPHIC_DATA] [GEOGRAPHIC_DATA]" at bounding box center [140, 235] width 218 height 31
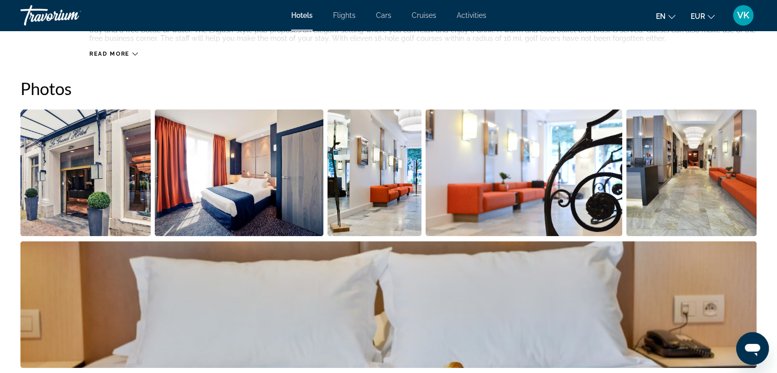
scroll to position [511, 0]
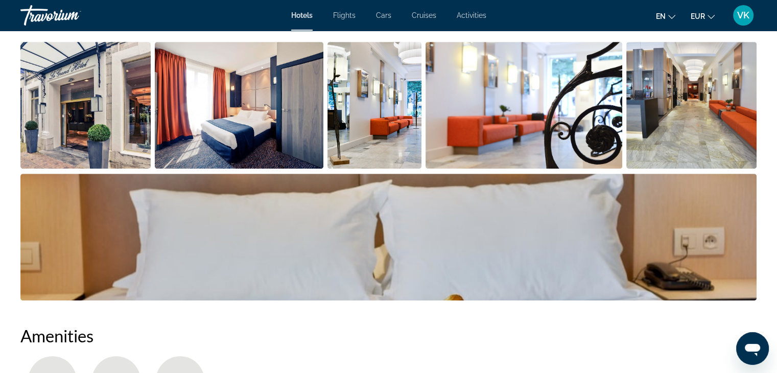
click at [236, 140] on img "Open full-screen image slider" at bounding box center [239, 105] width 169 height 127
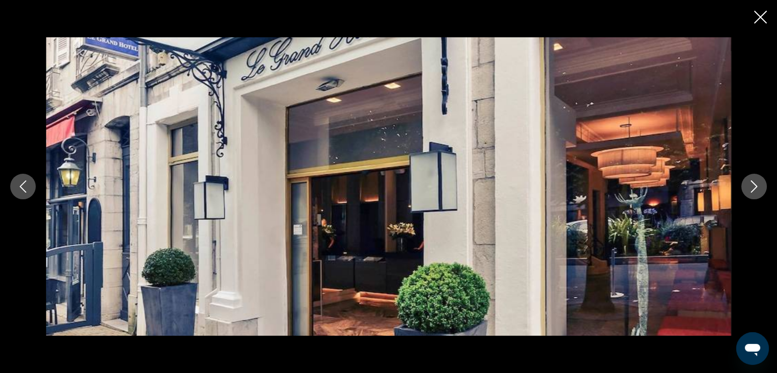
click at [758, 184] on icon "Next image" at bounding box center [754, 186] width 12 height 12
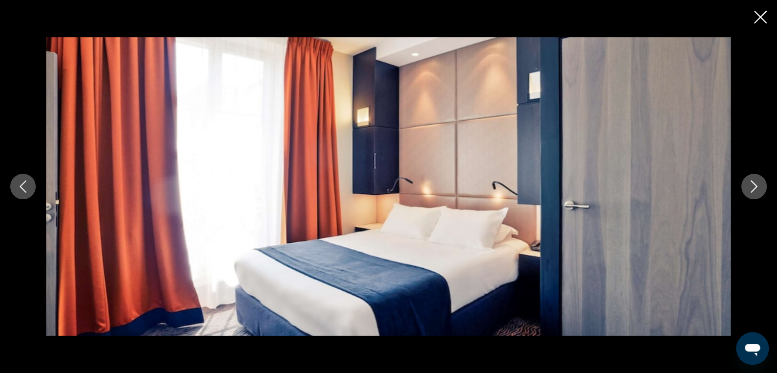
click at [758, 184] on icon "Next image" at bounding box center [754, 186] width 12 height 12
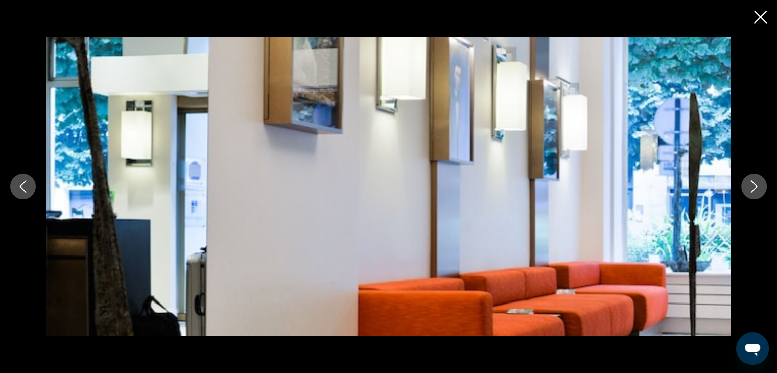
click at [758, 183] on icon "Next image" at bounding box center [754, 186] width 12 height 12
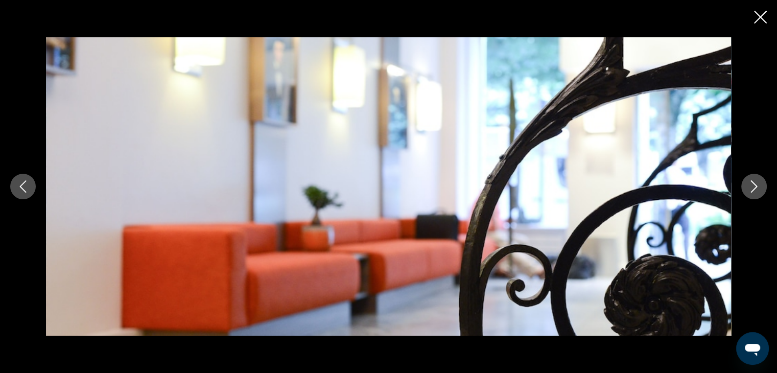
click at [758, 182] on icon "Next image" at bounding box center [754, 186] width 12 height 12
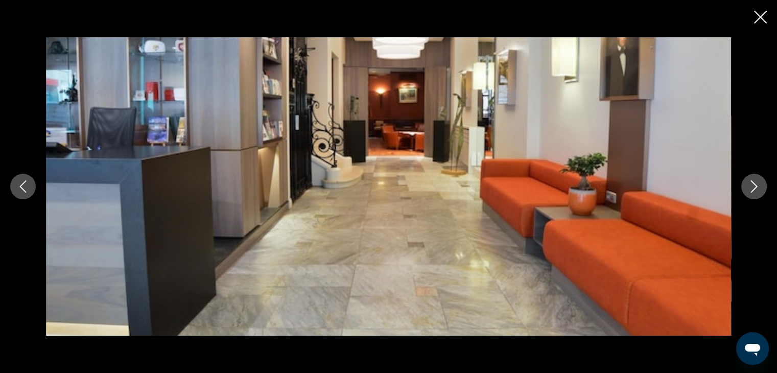
click at [758, 182] on icon "Next image" at bounding box center [754, 186] width 12 height 12
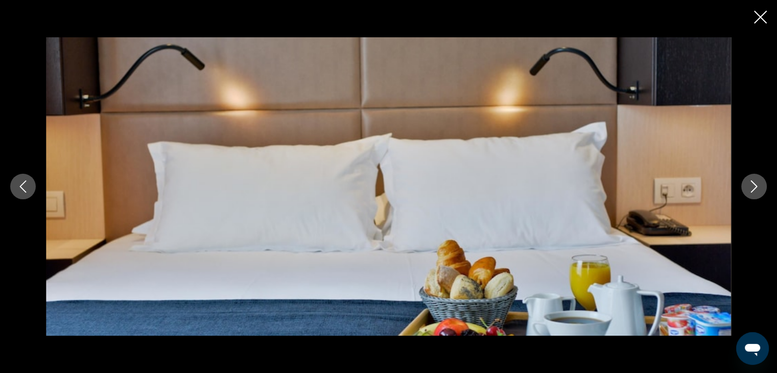
click at [758, 182] on icon "Next image" at bounding box center [754, 186] width 12 height 12
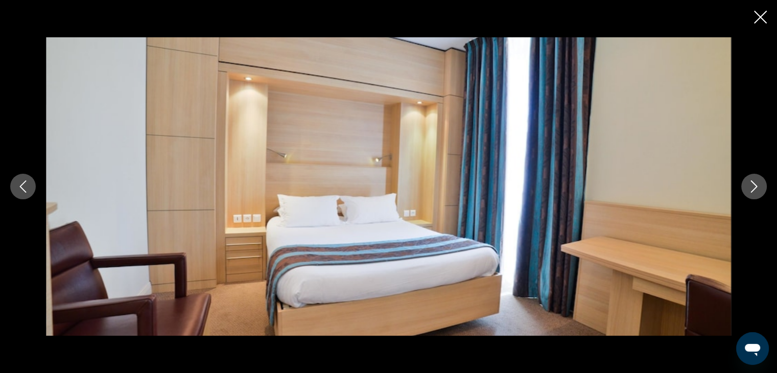
click at [758, 182] on icon "Next image" at bounding box center [754, 186] width 12 height 12
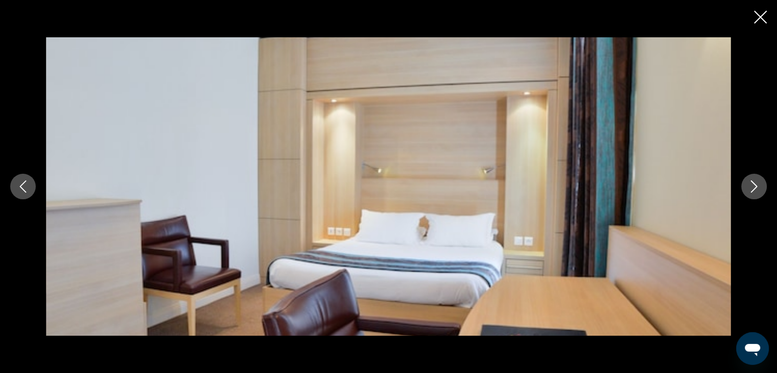
click at [759, 182] on icon "Next image" at bounding box center [754, 186] width 12 height 12
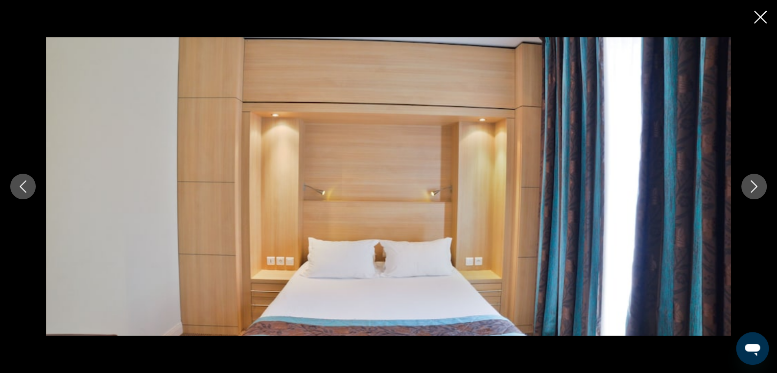
click at [759, 182] on icon "Next image" at bounding box center [754, 186] width 12 height 12
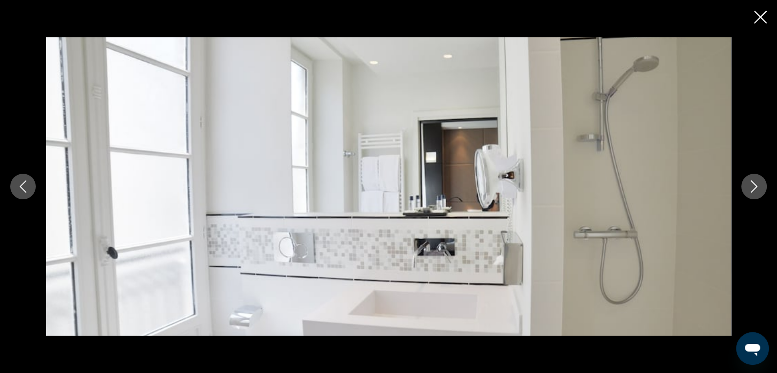
click at [759, 182] on icon "Next image" at bounding box center [754, 186] width 12 height 12
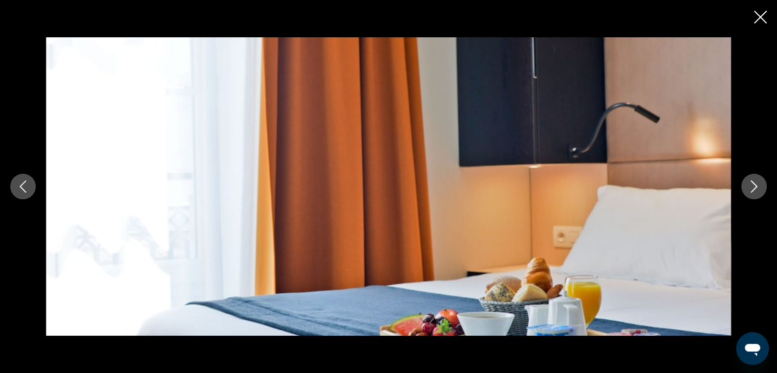
click at [759, 182] on icon "Next image" at bounding box center [754, 186] width 12 height 12
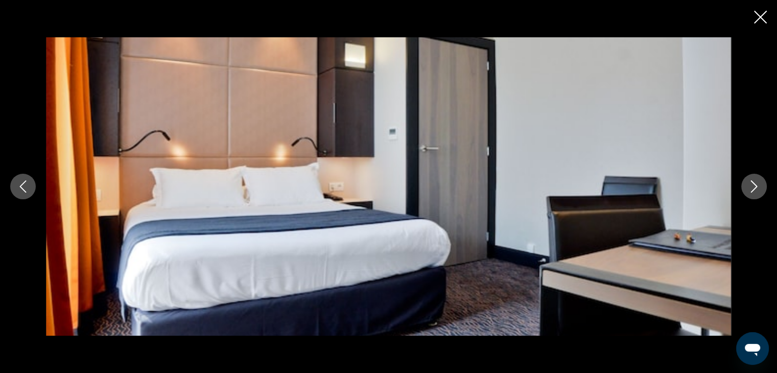
click at [759, 182] on icon "Next image" at bounding box center [754, 186] width 12 height 12
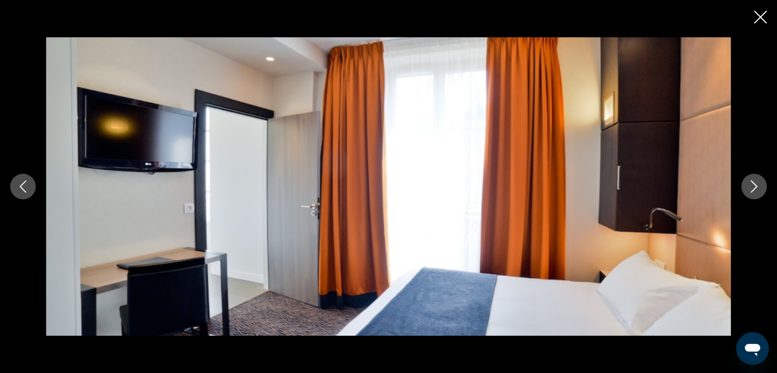
click at [759, 182] on icon "Next image" at bounding box center [754, 186] width 12 height 12
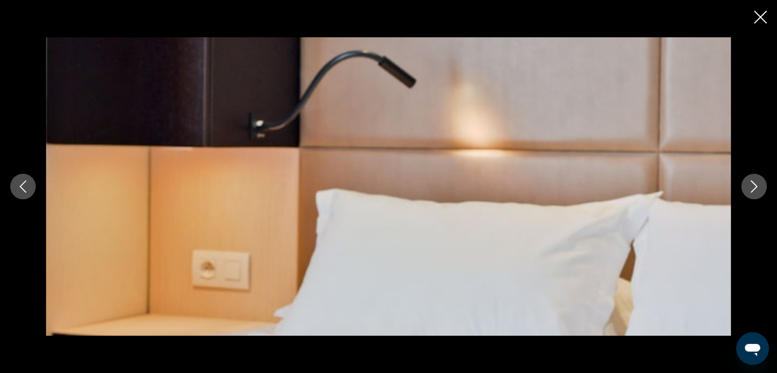
click at [759, 182] on icon "Next image" at bounding box center [754, 186] width 12 height 12
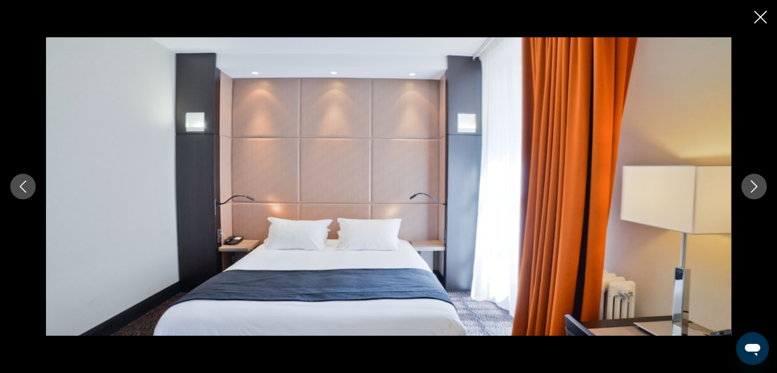
click at [759, 182] on icon "Next image" at bounding box center [754, 186] width 12 height 12
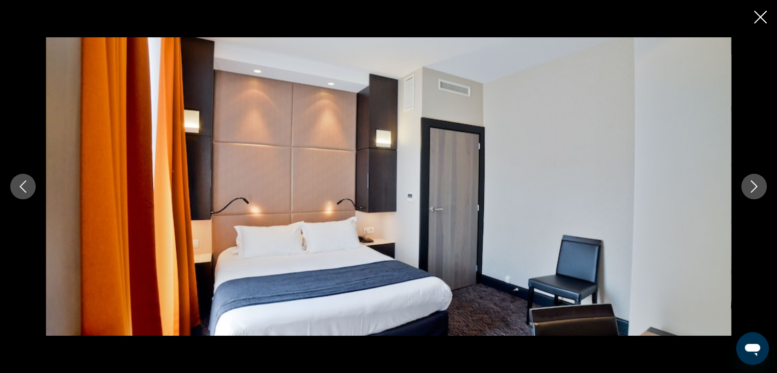
click at [759, 182] on icon "Next image" at bounding box center [754, 186] width 12 height 12
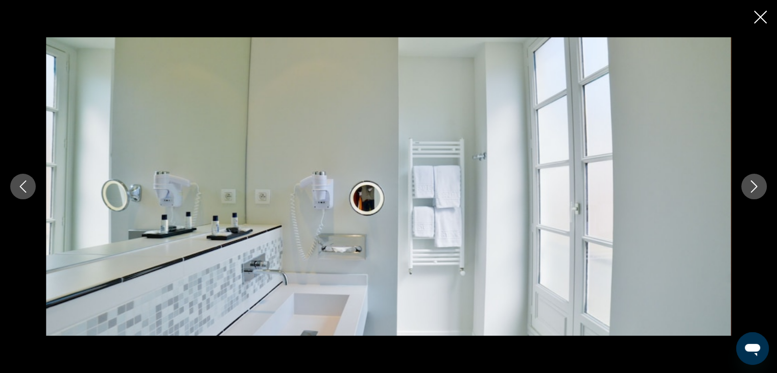
click at [759, 182] on icon "Next image" at bounding box center [754, 186] width 12 height 12
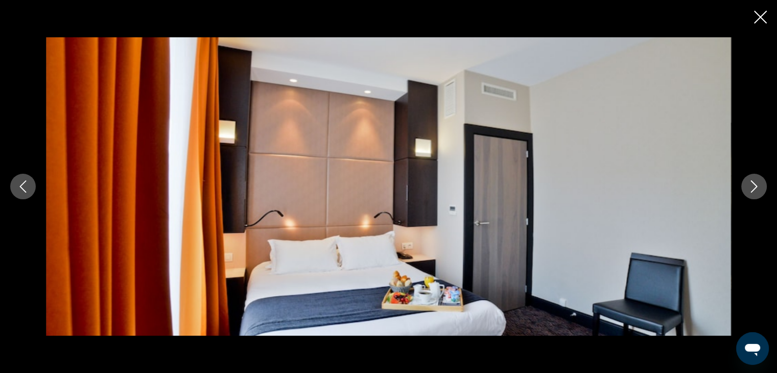
click at [759, 182] on icon "Next image" at bounding box center [754, 186] width 12 height 12
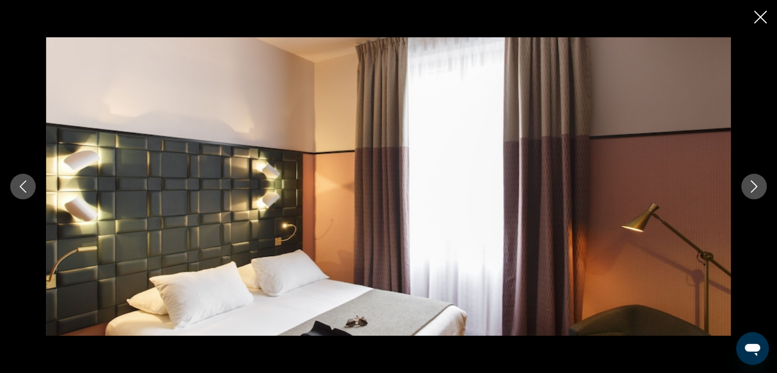
click at [759, 182] on icon "Next image" at bounding box center [754, 186] width 12 height 12
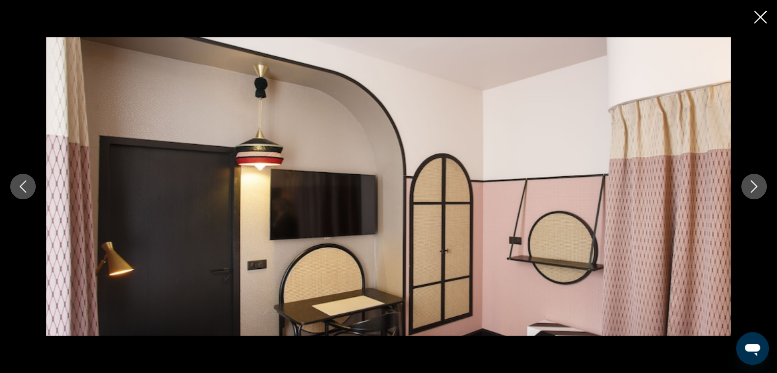
click at [759, 182] on icon "Next image" at bounding box center [754, 186] width 12 height 12
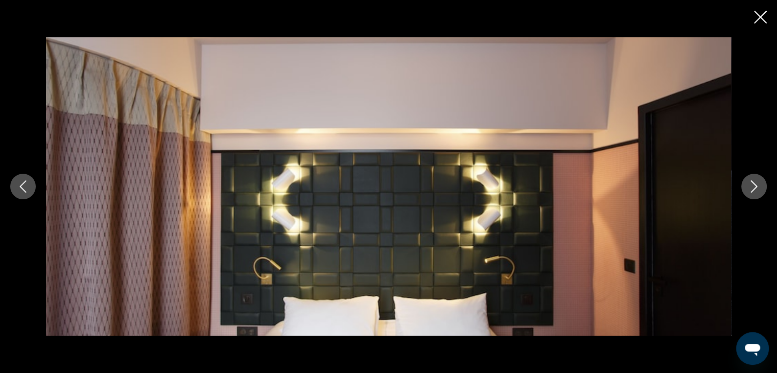
click at [759, 182] on icon "Next image" at bounding box center [754, 186] width 12 height 12
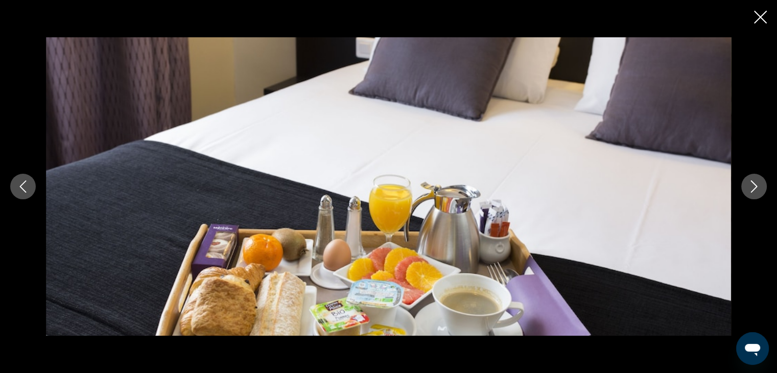
click at [759, 182] on icon "Next image" at bounding box center [754, 186] width 12 height 12
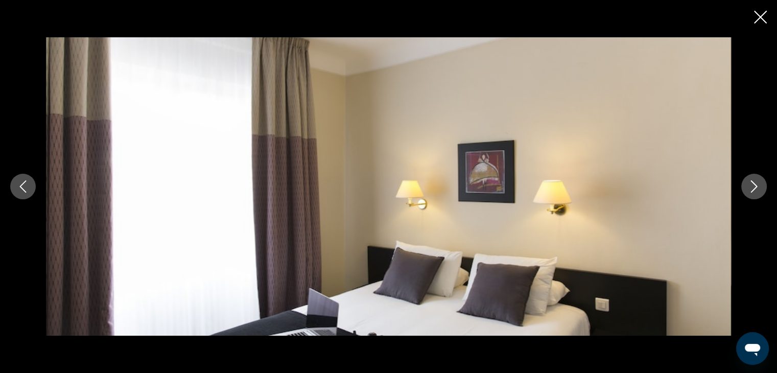
click at [759, 182] on icon "Next image" at bounding box center [754, 186] width 12 height 12
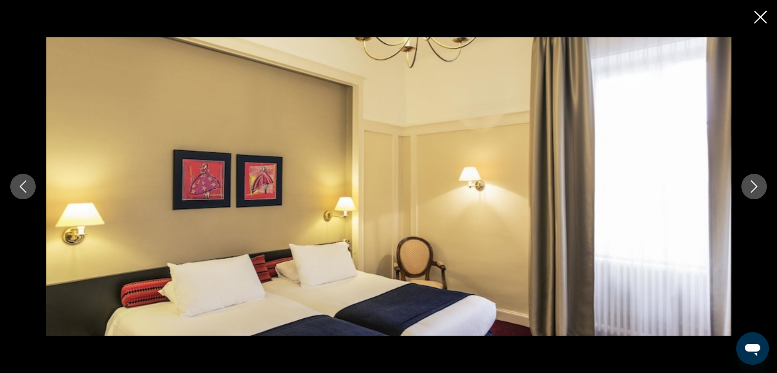
click at [759, 182] on icon "Next image" at bounding box center [754, 186] width 12 height 12
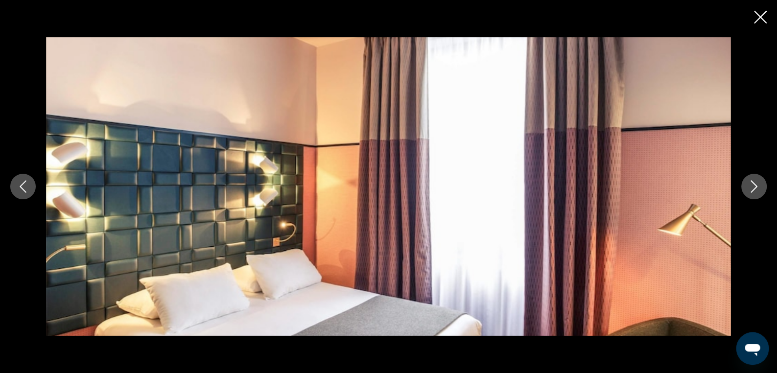
click at [759, 182] on icon "Next image" at bounding box center [754, 186] width 12 height 12
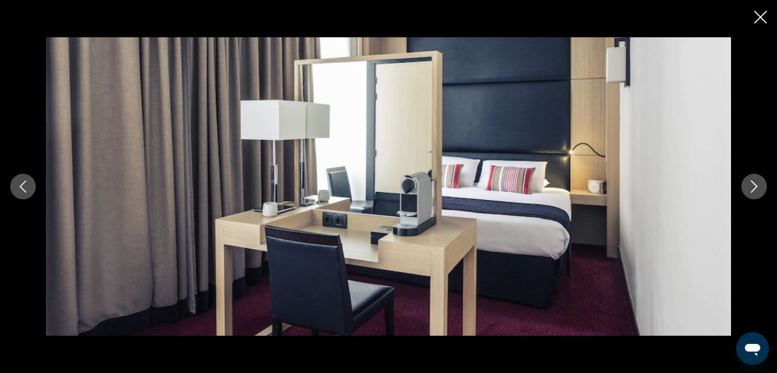
click at [759, 181] on icon "Next image" at bounding box center [754, 186] width 12 height 12
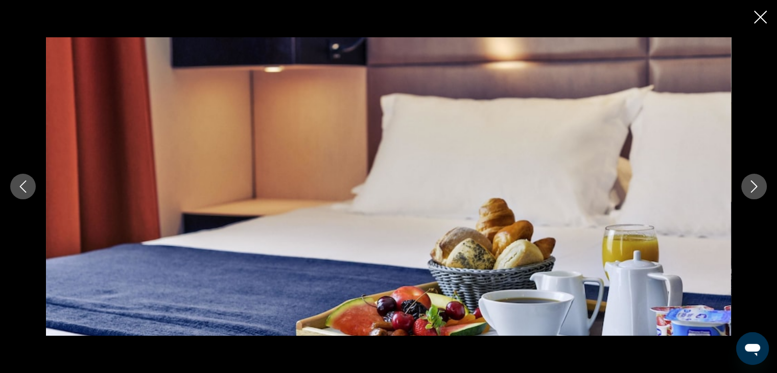
click at [759, 181] on icon "Next image" at bounding box center [754, 186] width 12 height 12
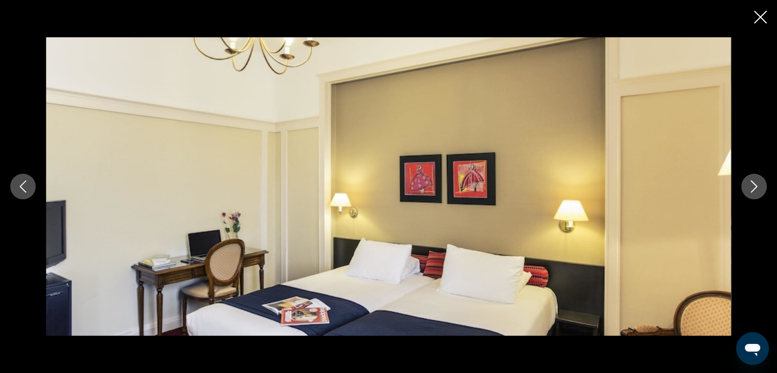
click at [757, 13] on icon "Close slideshow" at bounding box center [760, 17] width 13 height 13
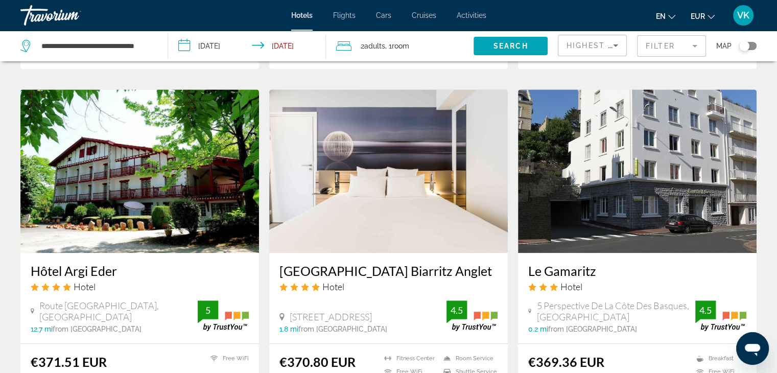
scroll to position [869, 0]
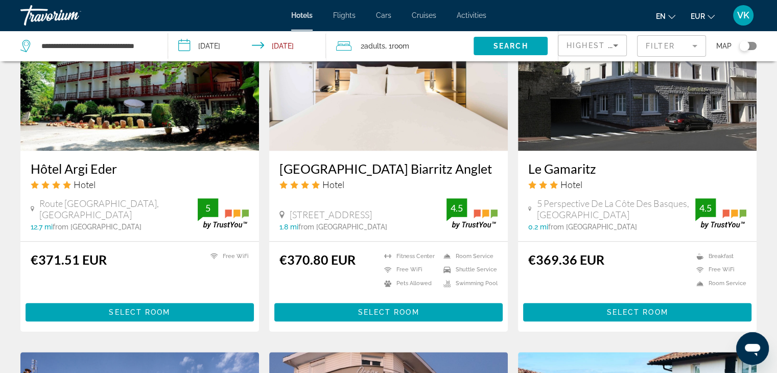
click at [174, 82] on img "Main content" at bounding box center [139, 69] width 239 height 164
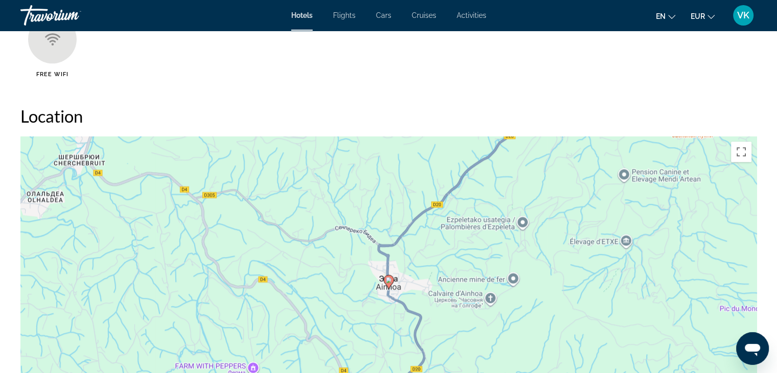
scroll to position [920, 0]
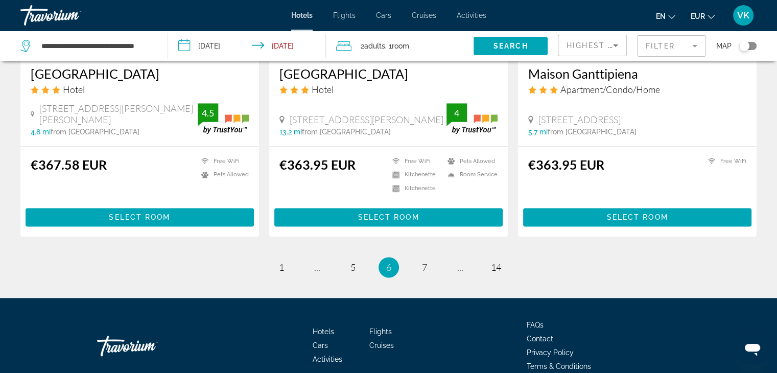
scroll to position [1363, 0]
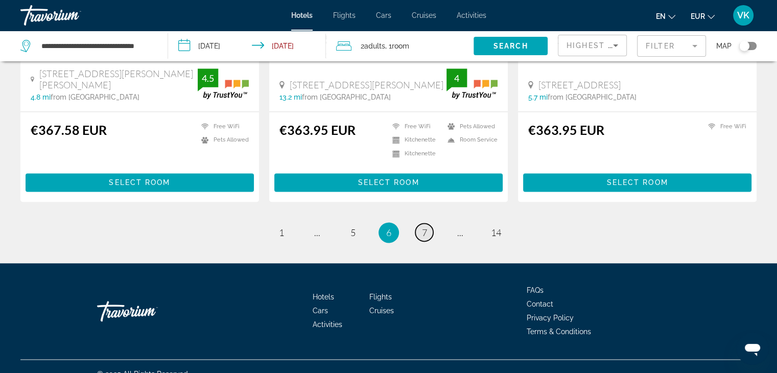
click at [428, 223] on link "page 7" at bounding box center [424, 232] width 18 height 18
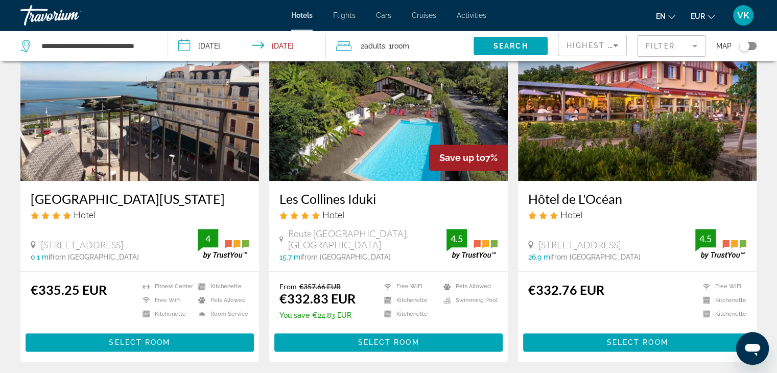
scroll to position [1329, 0]
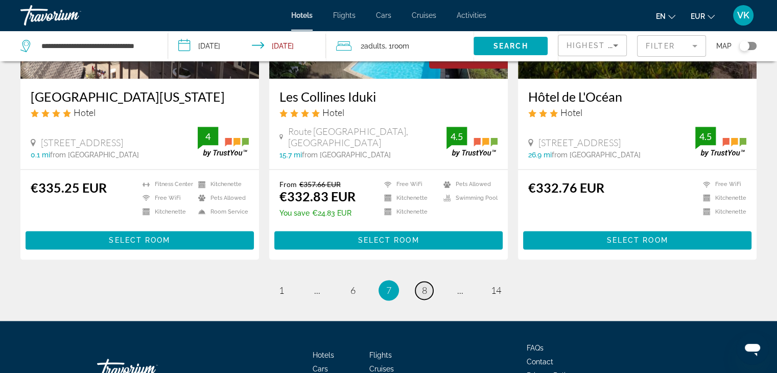
click at [423, 285] on span "8" at bounding box center [424, 290] width 5 height 11
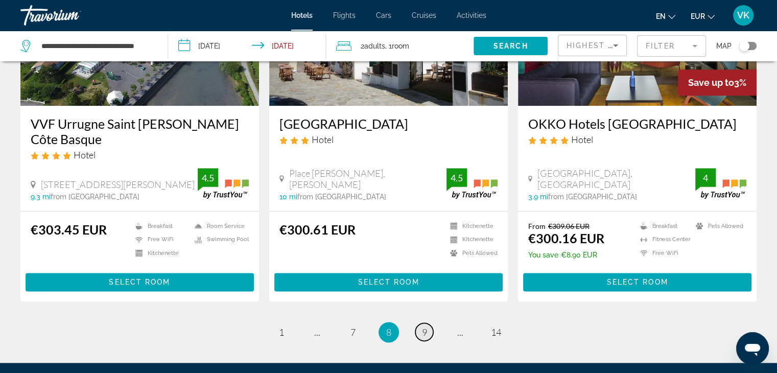
scroll to position [1329, 0]
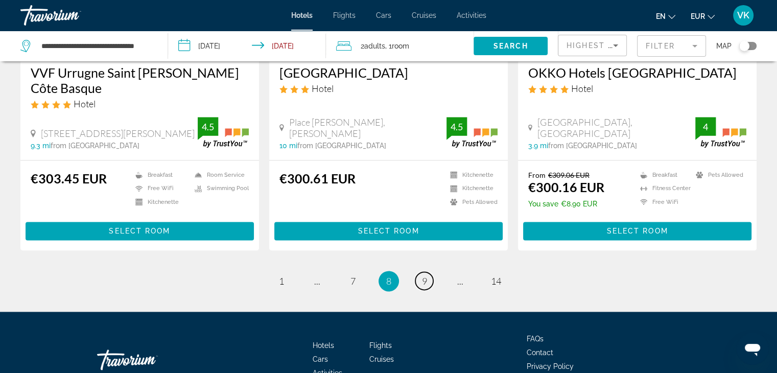
click at [428, 283] on link "page 9" at bounding box center [424, 281] width 18 height 18
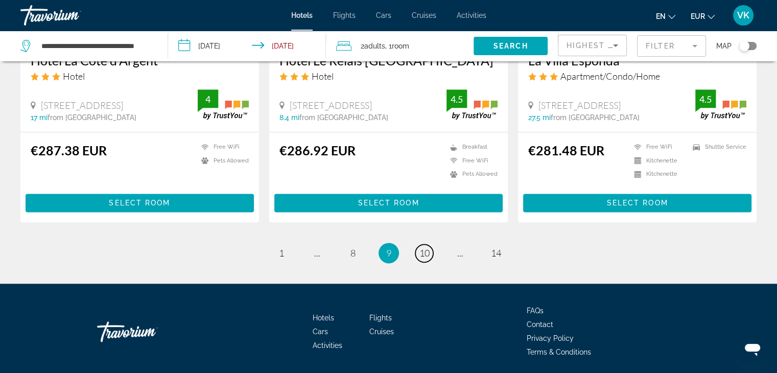
scroll to position [1329, 0]
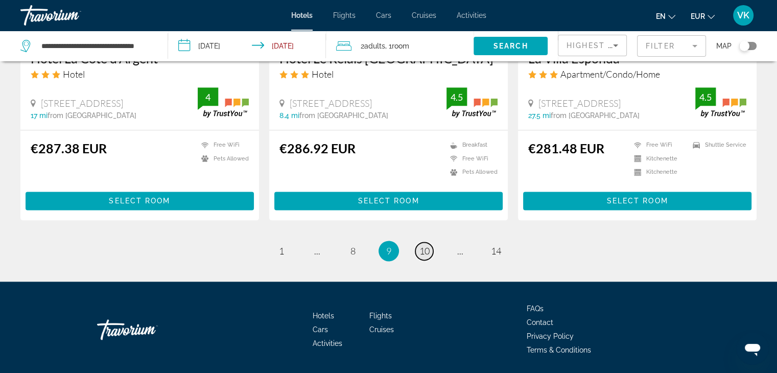
click at [429, 245] on span "10" at bounding box center [425, 250] width 10 height 11
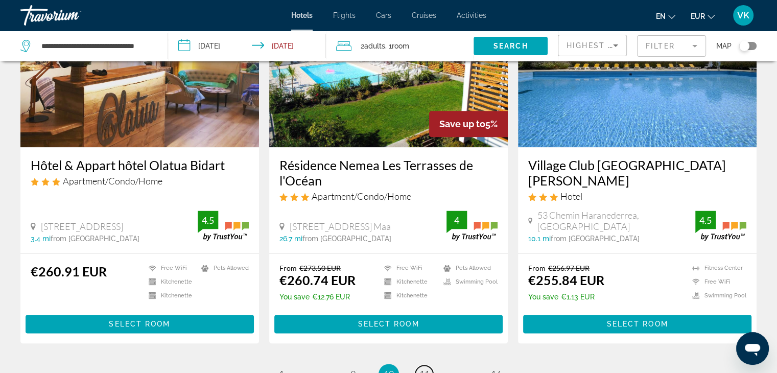
scroll to position [1278, 0]
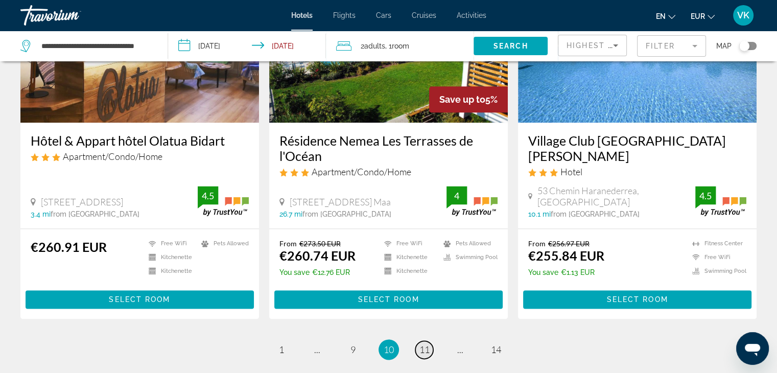
click at [427, 344] on span "11" at bounding box center [425, 349] width 10 height 11
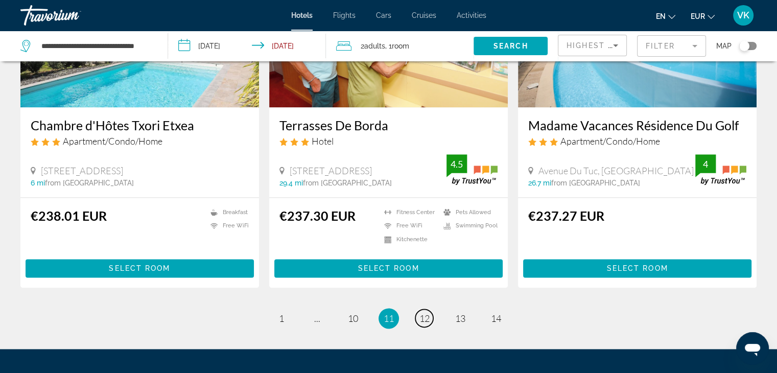
scroll to position [1329, 0]
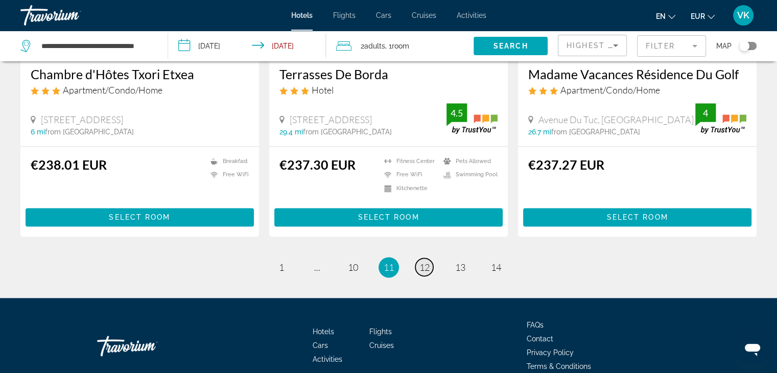
click at [431, 258] on link "page 12" at bounding box center [424, 267] width 18 height 18
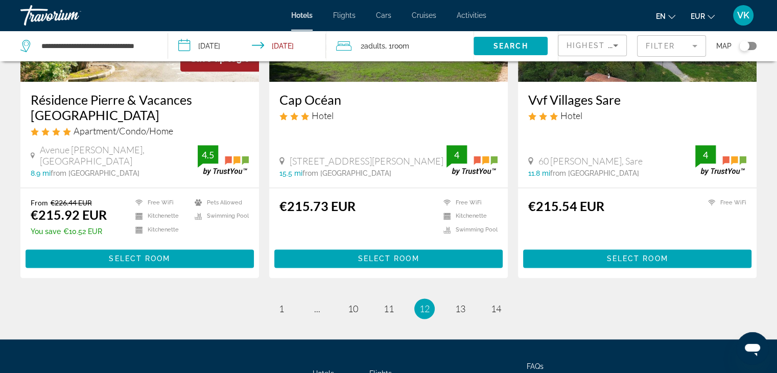
scroll to position [1329, 0]
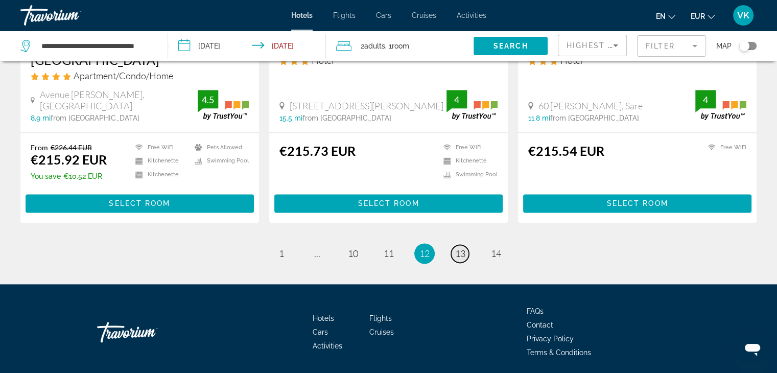
click at [458, 252] on span "13" at bounding box center [460, 253] width 10 height 11
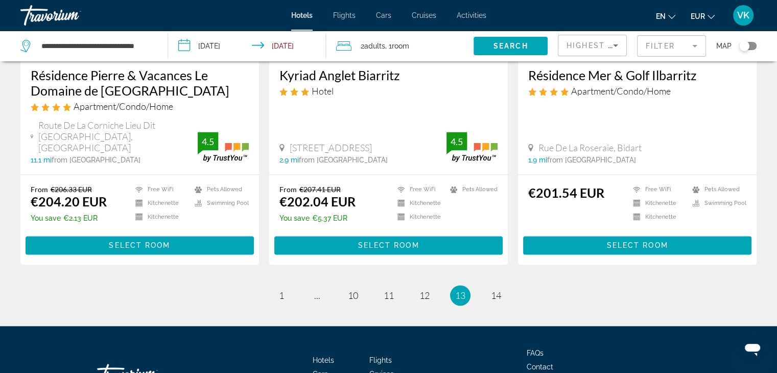
scroll to position [1329, 0]
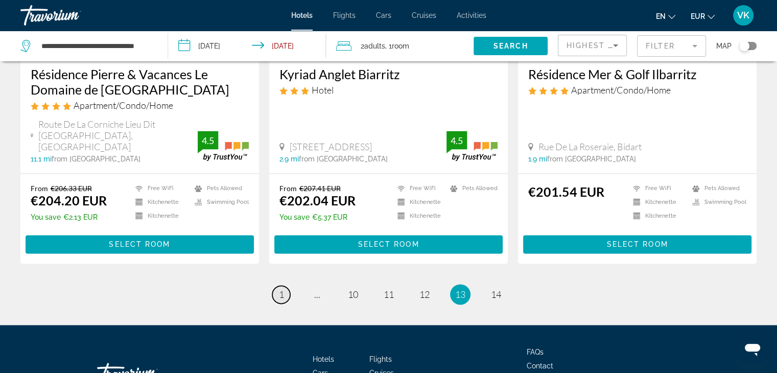
click at [280, 289] on span "1" at bounding box center [281, 294] width 5 height 11
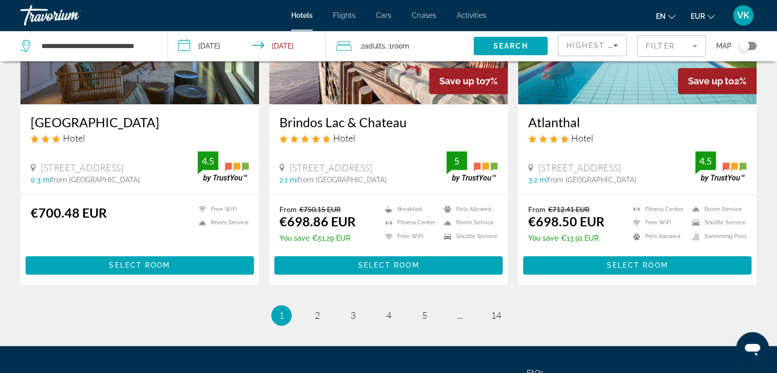
scroll to position [1379, 0]
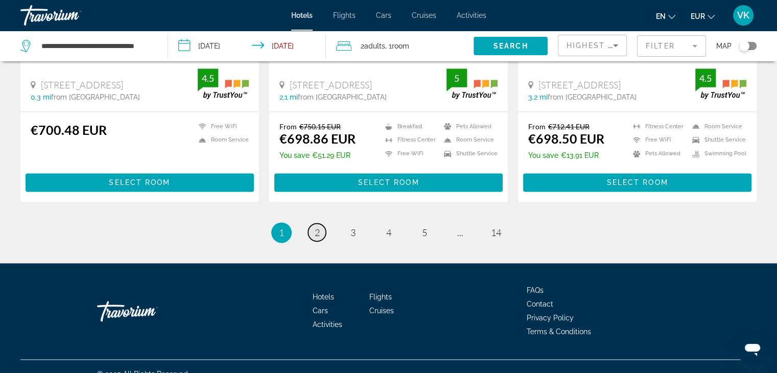
click at [318, 227] on span "2" at bounding box center [317, 232] width 5 height 11
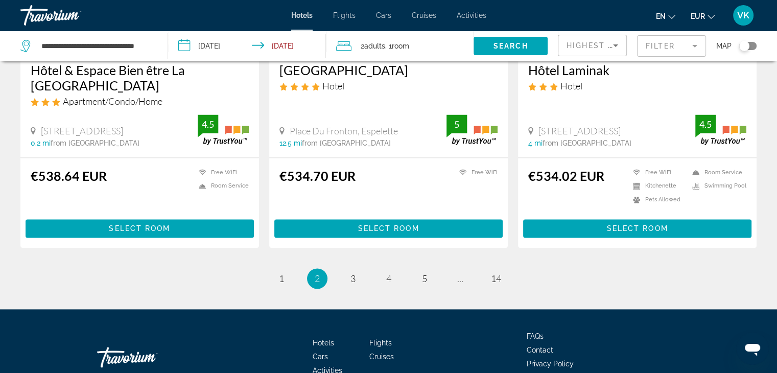
scroll to position [1380, 0]
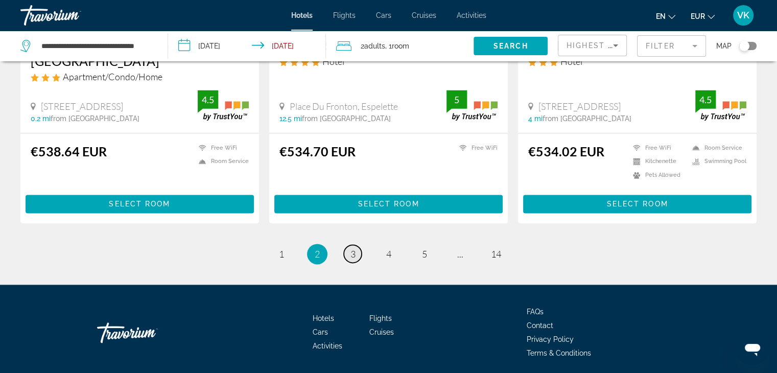
click at [353, 248] on span "3" at bounding box center [353, 253] width 5 height 11
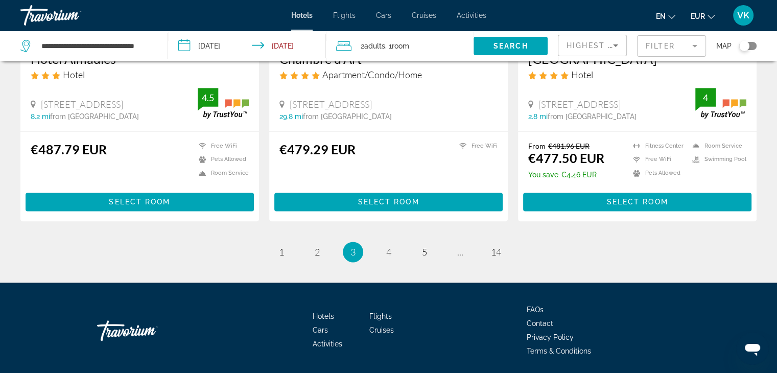
scroll to position [1348, 0]
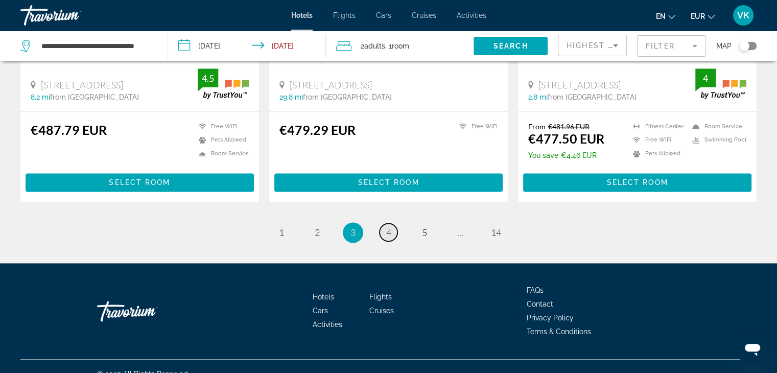
click at [388, 227] on span "4" at bounding box center [388, 232] width 5 height 11
